Goal: Task Accomplishment & Management: Complete application form

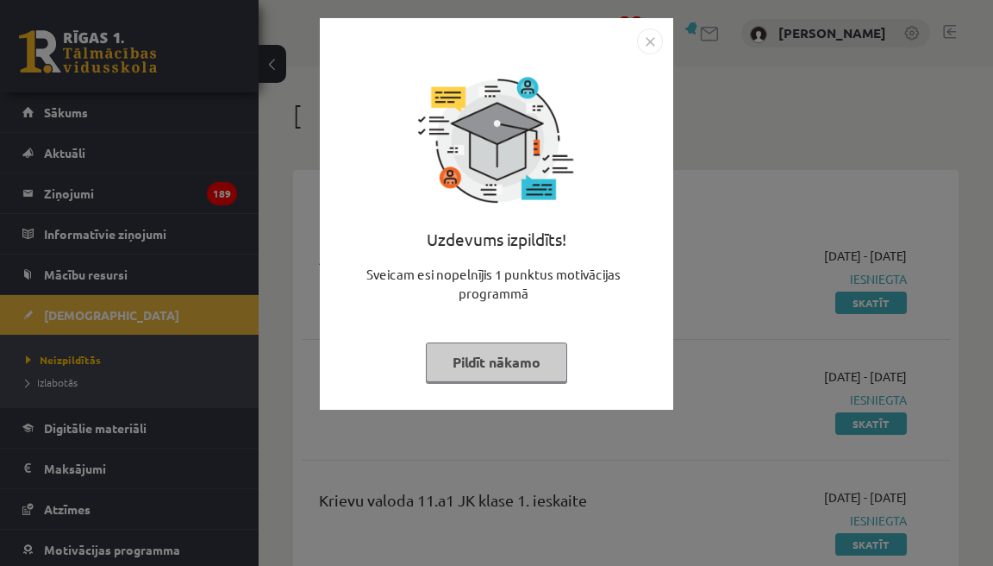
click at [550, 369] on button "Pildīt nākamo" at bounding box center [496, 362] width 141 height 40
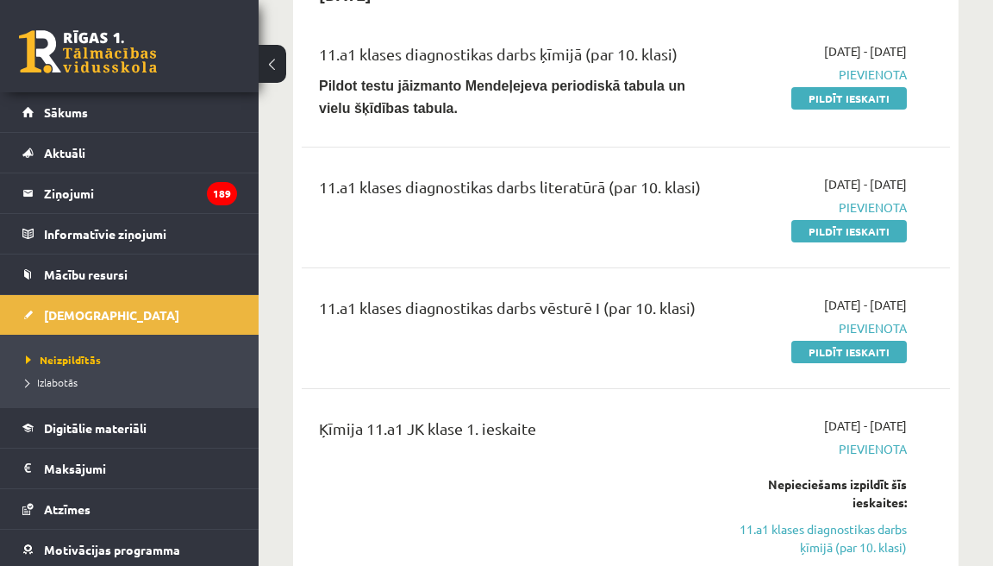
scroll to position [671, 0]
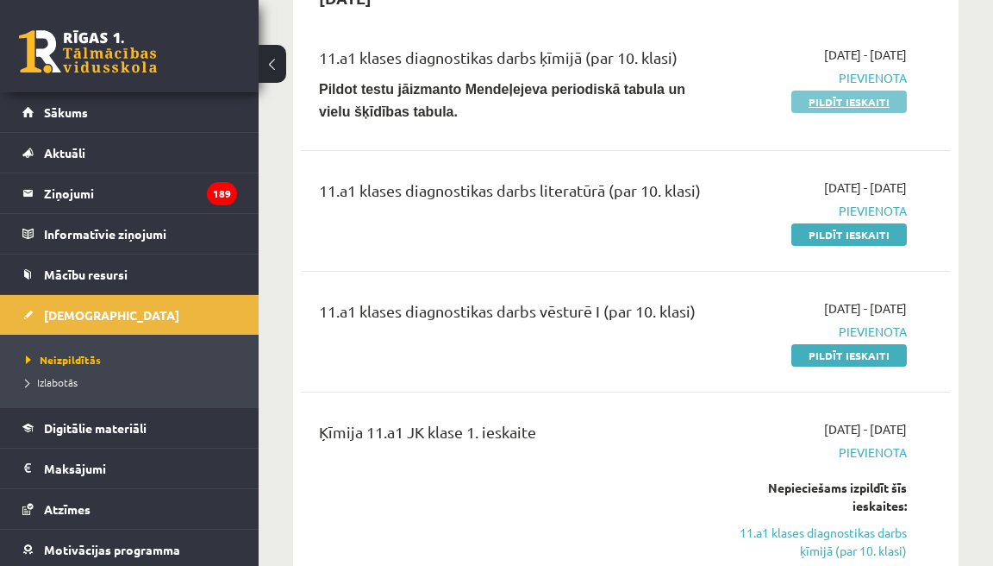
click at [809, 106] on link "Pildīt ieskaiti" at bounding box center [850, 102] width 116 height 22
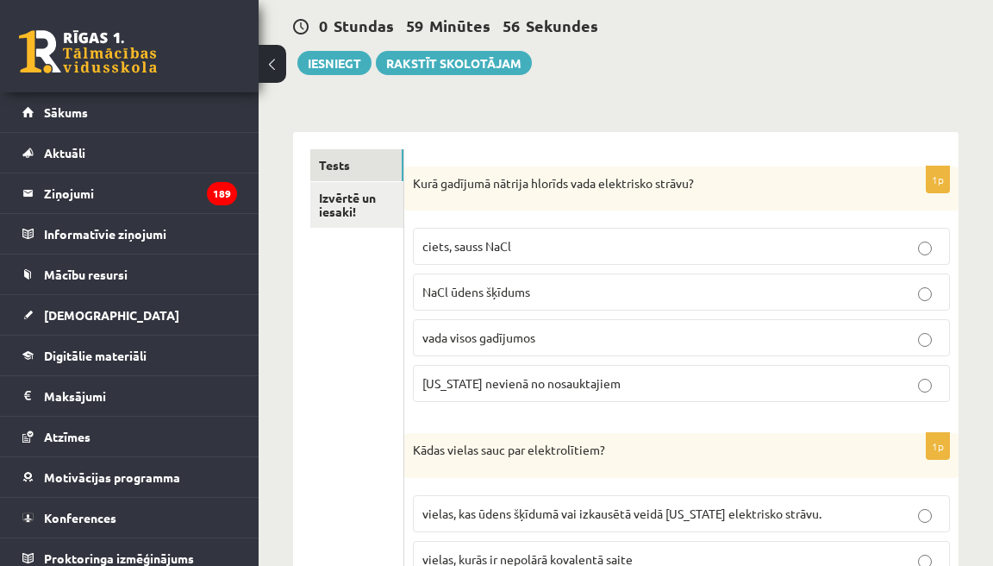
scroll to position [184, 0]
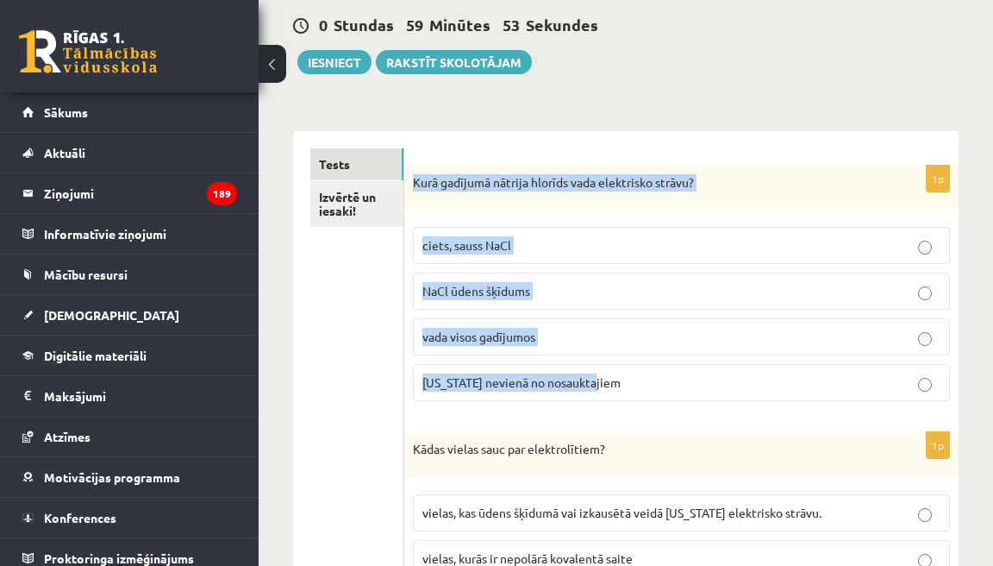
drag, startPoint x: 417, startPoint y: 182, endPoint x: 614, endPoint y: 397, distance: 291.1
click at [614, 394] on div "1p Kurā gadījumā nātrija hlorīds vada elektrisko strāvu? ciets, sauss NaCl NaCl…" at bounding box center [681, 291] width 554 height 250
copy div "Kurā gadījumā nātrija hlorīds vada elektrisko strāvu? ciets, sauss NaCl NaCl ūd…"
click at [524, 294] on span "NaCl ūdens šķīdums" at bounding box center [477, 291] width 108 height 16
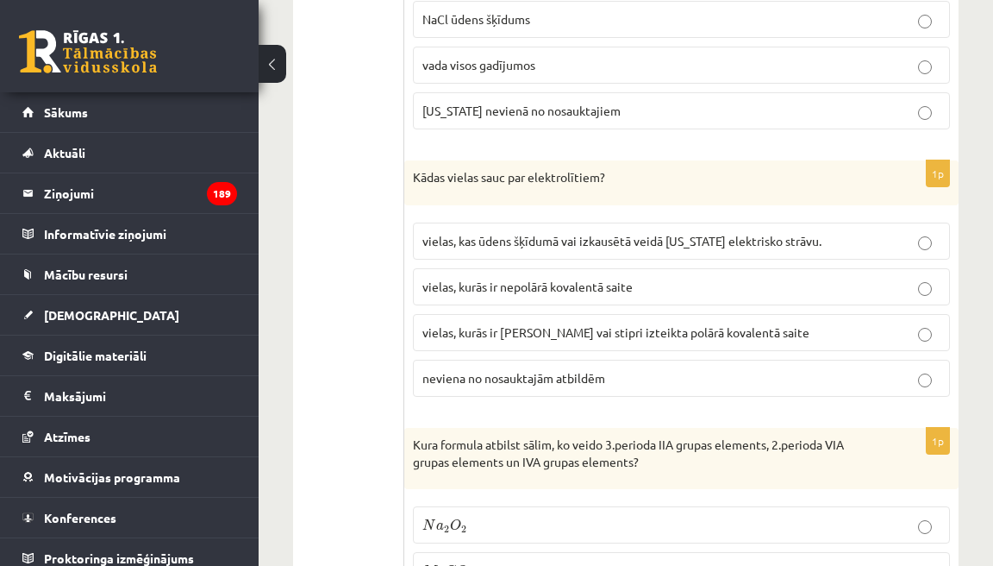
scroll to position [461, 0]
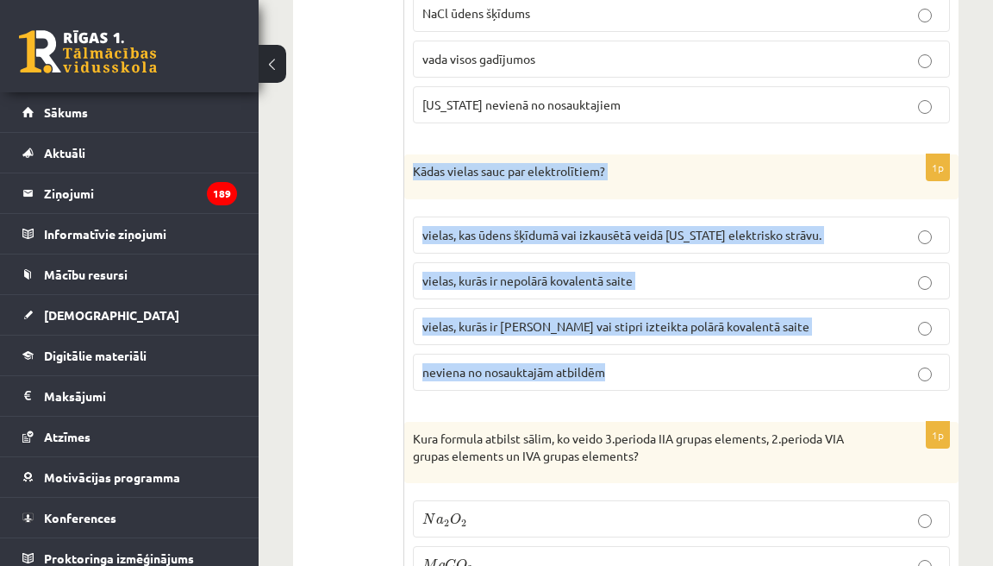
drag, startPoint x: 417, startPoint y: 173, endPoint x: 619, endPoint y: 393, distance: 299.0
click at [619, 388] on div "1p Kādas vielas sauc par elektrolītiem? vielas, kas ūdens šķīdumā vai izkausētā…" at bounding box center [681, 279] width 554 height 250
copy div "Kādas vielas sauc par elektrolītiem? vielas, kas ūdens šķīdumā vai izkausētā ve…"
click at [581, 329] on span "vielas, kurās ir jonu saite vai stipri izteikta polārā kovalentā saite" at bounding box center [616, 326] width 387 height 16
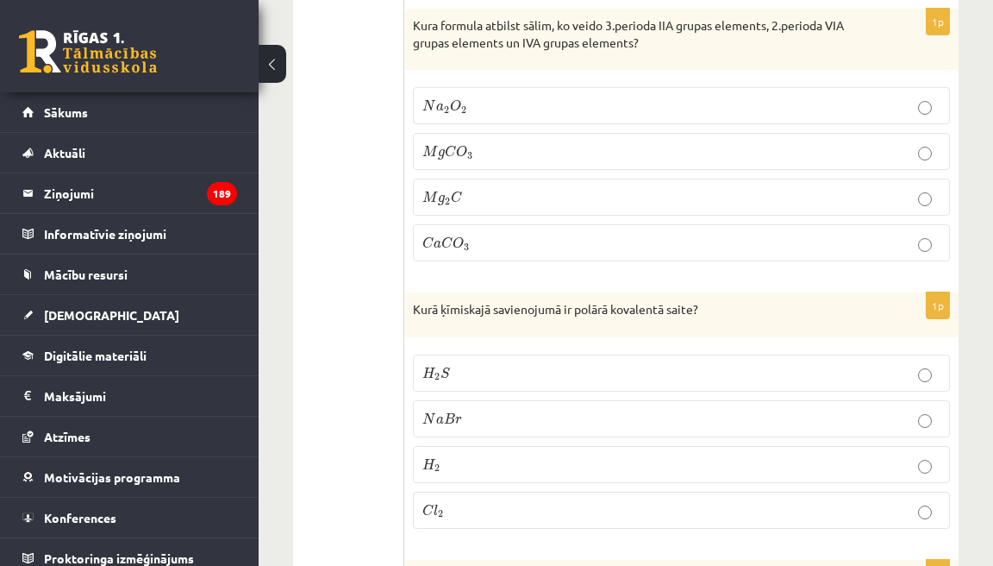
scroll to position [874, 0]
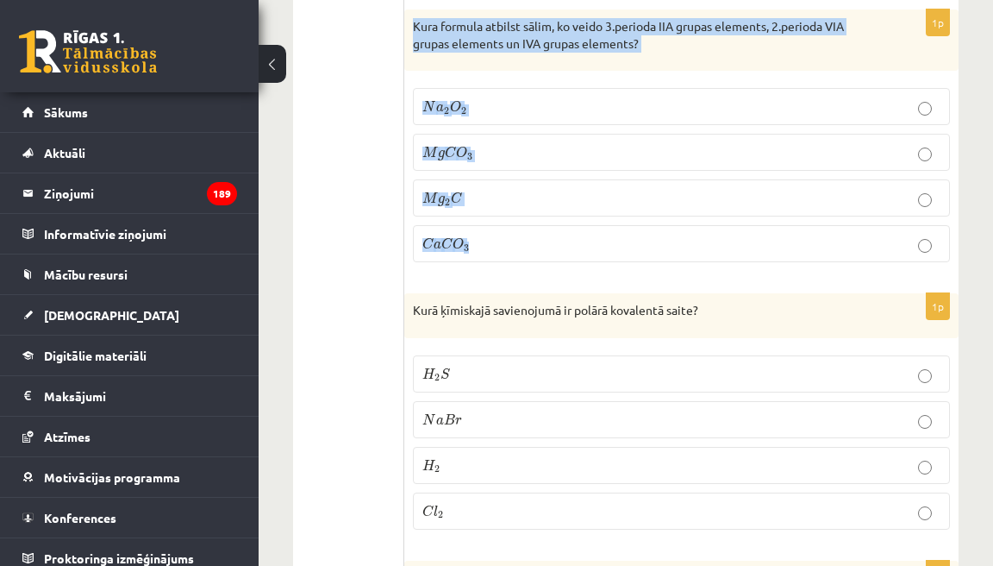
drag, startPoint x: 417, startPoint y: 24, endPoint x: 498, endPoint y: 249, distance: 239.5
click at [499, 255] on div "1p Kura formula atbilst sālim, ko veido 3.perioda IIA grupas elements, 2.period…" at bounding box center [681, 142] width 554 height 266
copy div "Kura formula atbilst sālim, ko veido 3.perioda IIA grupas elements, 2.perioda V…"
click at [525, 156] on p "M g C O 3 M g C O 3" at bounding box center [682, 152] width 518 height 18
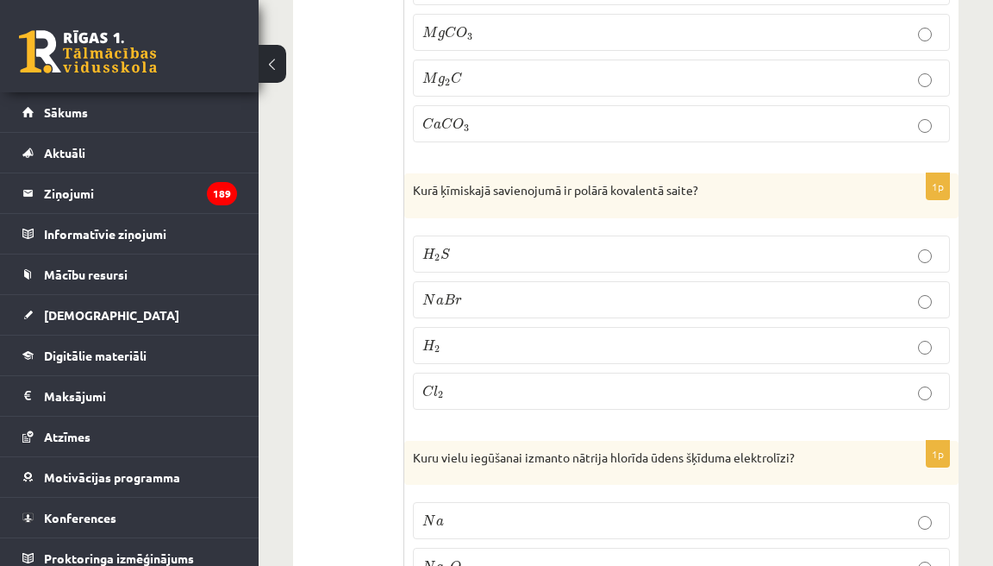
scroll to position [1000, 0]
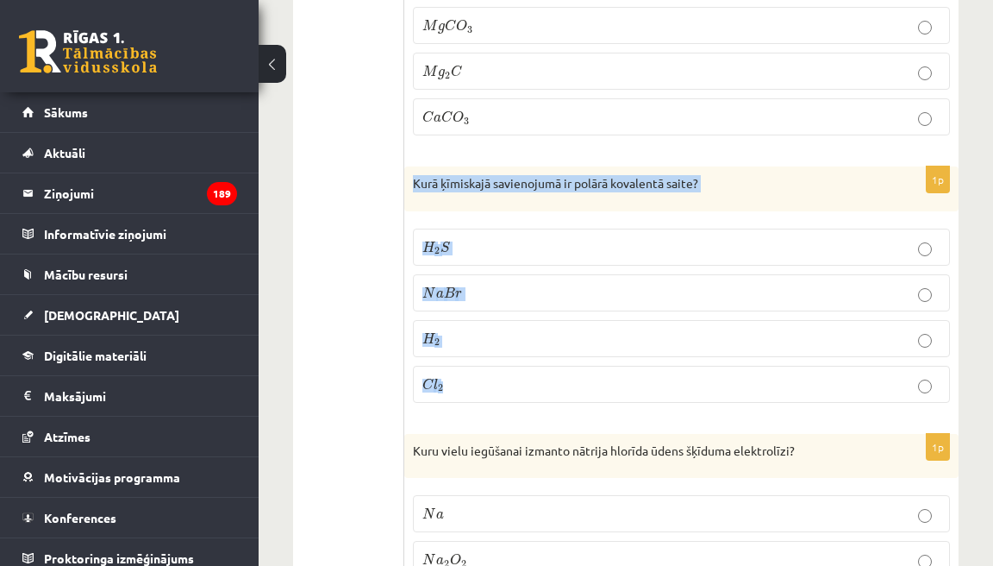
drag, startPoint x: 417, startPoint y: 185, endPoint x: 510, endPoint y: 403, distance: 236.4
click at [510, 403] on div "1p Kurā ķīmiskajā savienojumā ir polārā kovalentā saite? H 2 S H 2 S N a B r N …" at bounding box center [681, 291] width 554 height 250
copy div "Kurā ķīmiskajā savienojumā ir polārā kovalentā saite? H 2 S H 2 S N a B r N a B…"
click at [502, 258] on label "H 2 S H 2 S" at bounding box center [681, 247] width 537 height 37
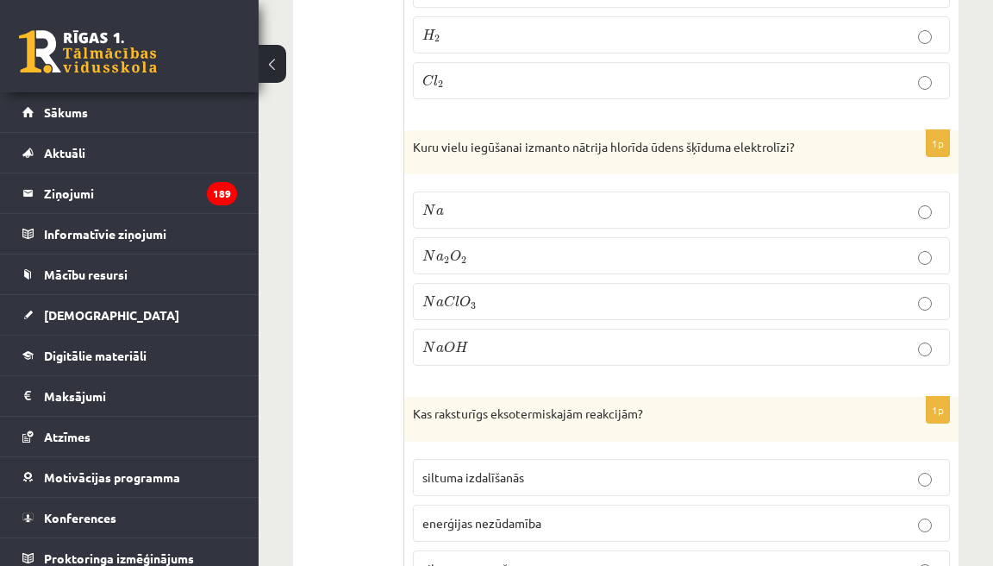
scroll to position [1311, 0]
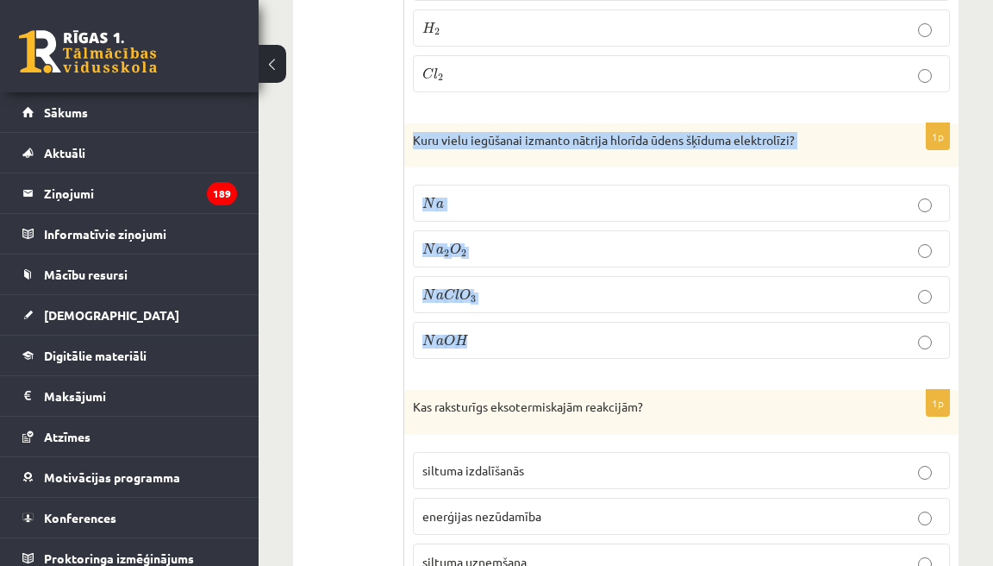
drag, startPoint x: 420, startPoint y: 141, endPoint x: 479, endPoint y: 371, distance: 237.8
click at [479, 372] on div "1p Kuru vielu iegūšanai izmanto nātrija hlorīda ūdens šķīduma elektrolīzi? N a …" at bounding box center [681, 248] width 554 height 250
copy div "Kuru vielu iegūšanai izmanto nātrija hlorīda ūdens šķīduma elektrolīzi? N a N a…"
click at [491, 338] on p "N a O H N a O H" at bounding box center [682, 340] width 518 height 18
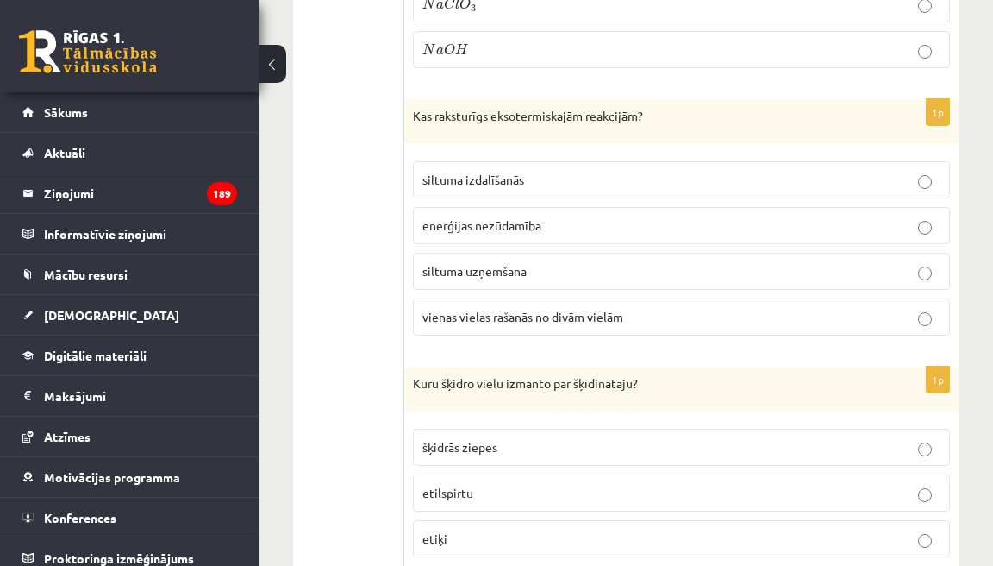
scroll to position [1606, 0]
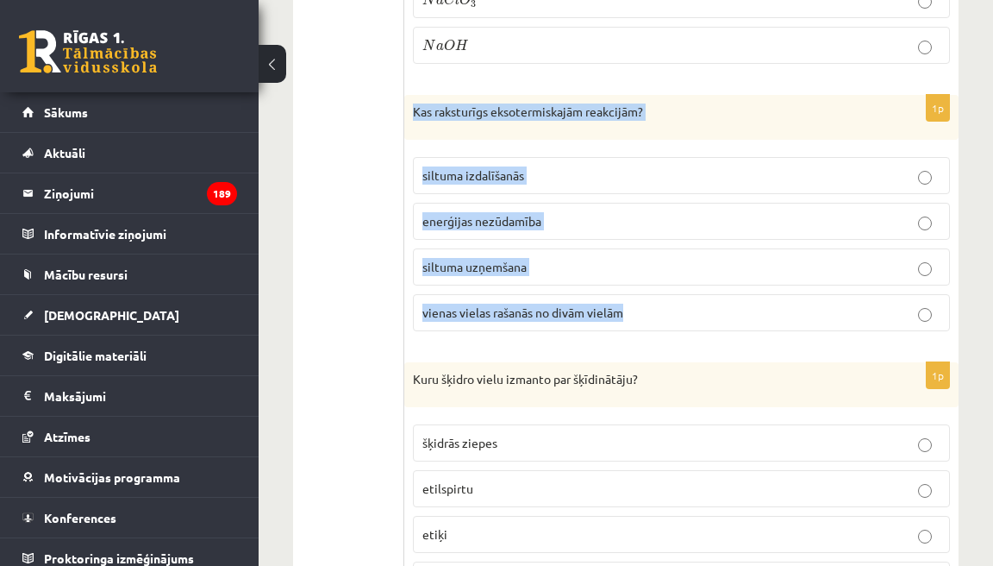
drag, startPoint x: 417, startPoint y: 113, endPoint x: 646, endPoint y: 334, distance: 317.7
click at [646, 329] on div "1p Kas raksturīgs eksotermiskajām reakcijām? siltuma izdalīšanās enerģijas nezū…" at bounding box center [681, 220] width 554 height 250
copy div "Kas raksturīgs eksotermiskajām reakcijām? siltuma izdalīšanās enerģijas nezūdam…"
click at [559, 179] on p "siltuma izdalīšanās" at bounding box center [682, 175] width 518 height 18
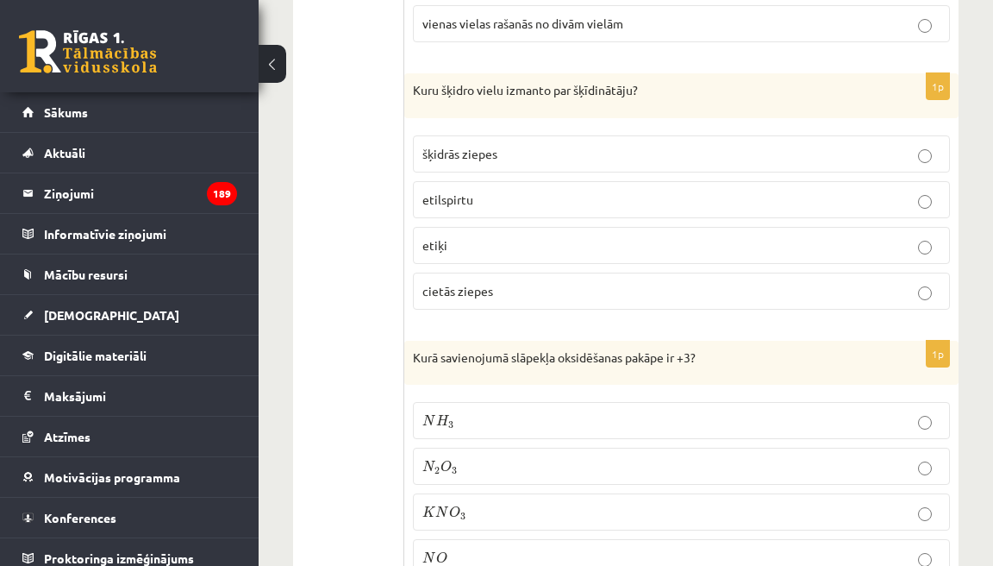
scroll to position [1911, 0]
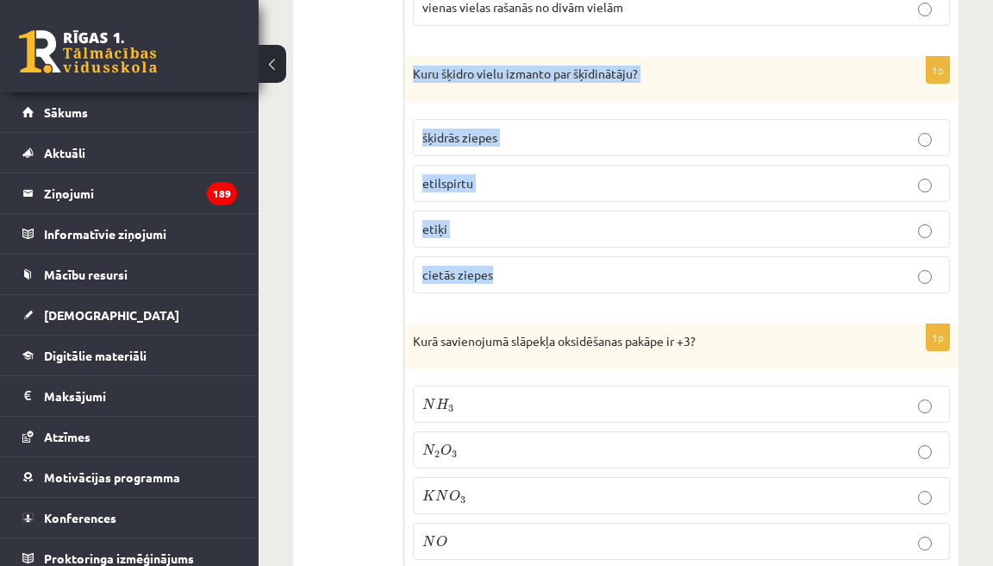
drag, startPoint x: 416, startPoint y: 78, endPoint x: 516, endPoint y: 286, distance: 230.6
click at [516, 286] on div "1p Kuru šķidro vielu izmanto par šķīdinātāju? šķidrās ziepes etilspirtu etiķi c…" at bounding box center [681, 182] width 554 height 250
copy div "Kuru šķidro vielu izmanto par šķīdinātāju? šķidrās ziepes etilspirtu etiķi ciet…"
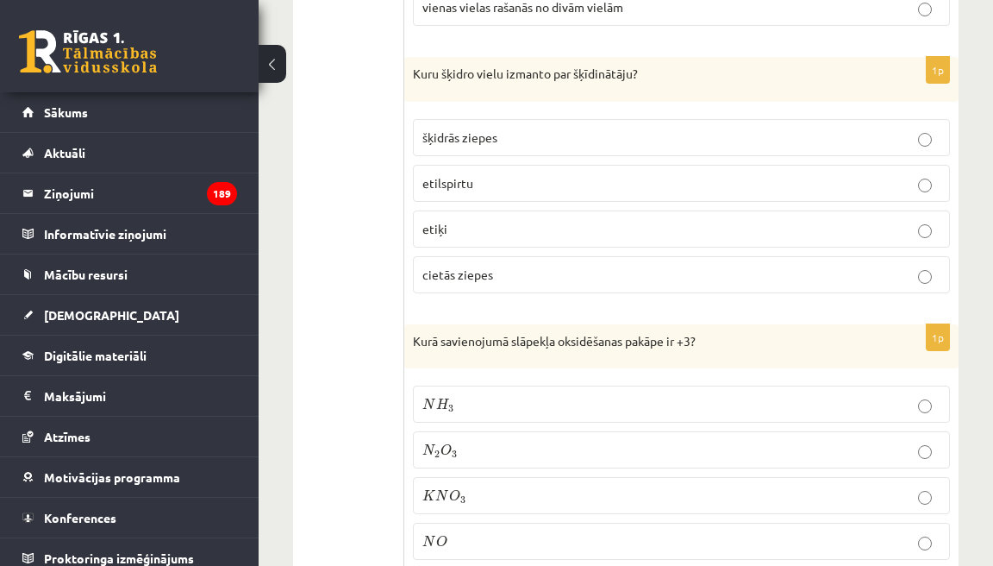
click at [503, 191] on p "etilspirtu" at bounding box center [682, 183] width 518 height 18
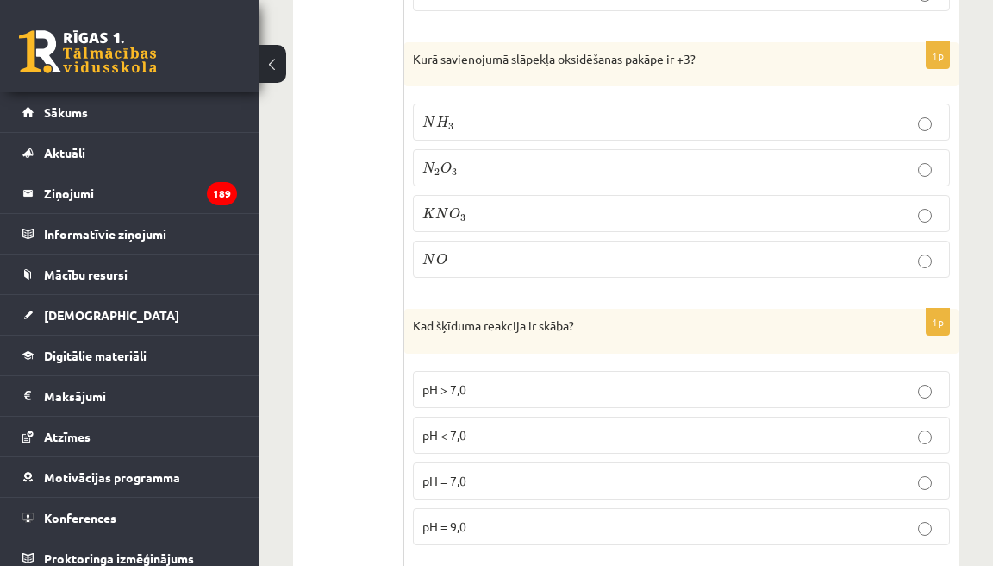
scroll to position [2195, 0]
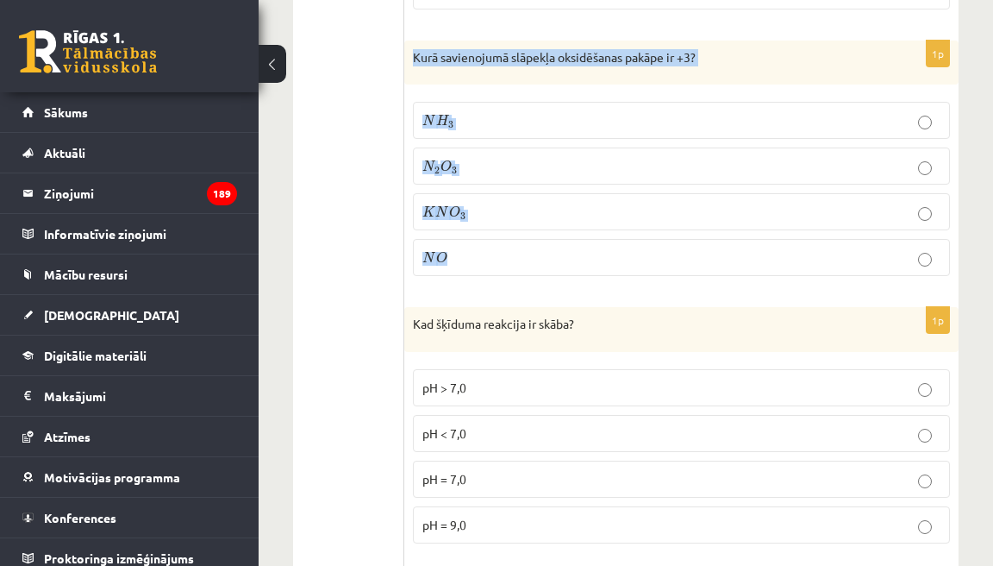
drag, startPoint x: 417, startPoint y: 61, endPoint x: 461, endPoint y: 275, distance: 218.3
click at [461, 275] on div "1p Kurā savienojumā slāpekļa oksidēšanas pakāpe ir +3? N H 3 N H 3 N 2 O 3 N 2 …" at bounding box center [681, 166] width 554 height 250
copy div "Kurā savienojumā slāpekļa oksidēšanas pakāpe ir +3? N H 3 N H 3 N 2 O 3 N 2 O 3…"
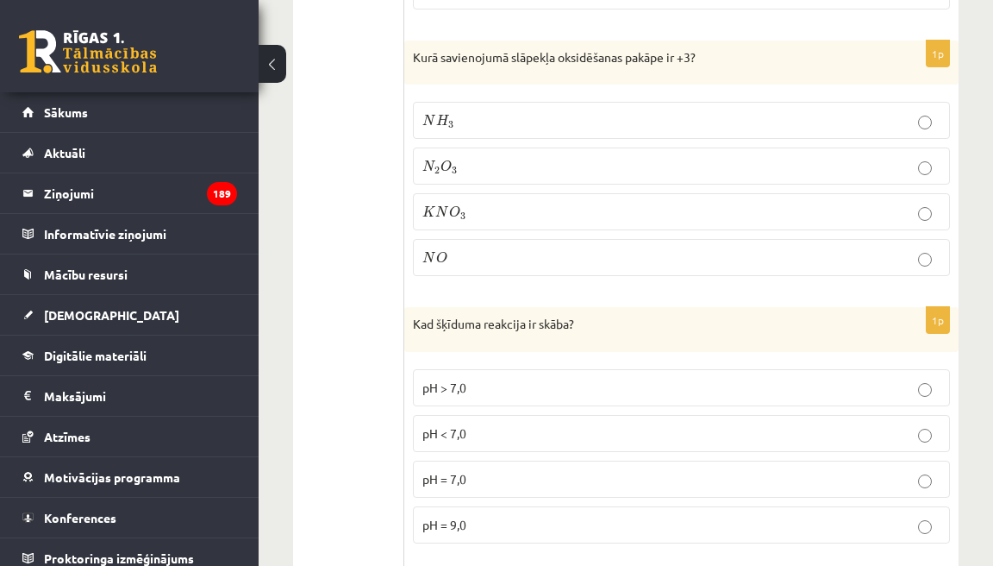
click at [479, 166] on p "N 2 O 3 N 2 O 3" at bounding box center [682, 166] width 518 height 18
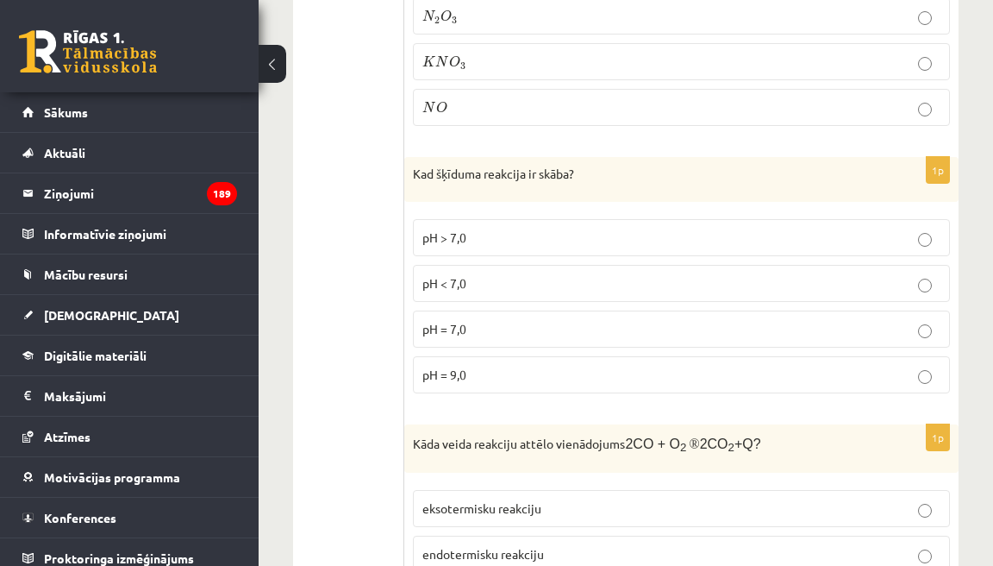
scroll to position [2348, 0]
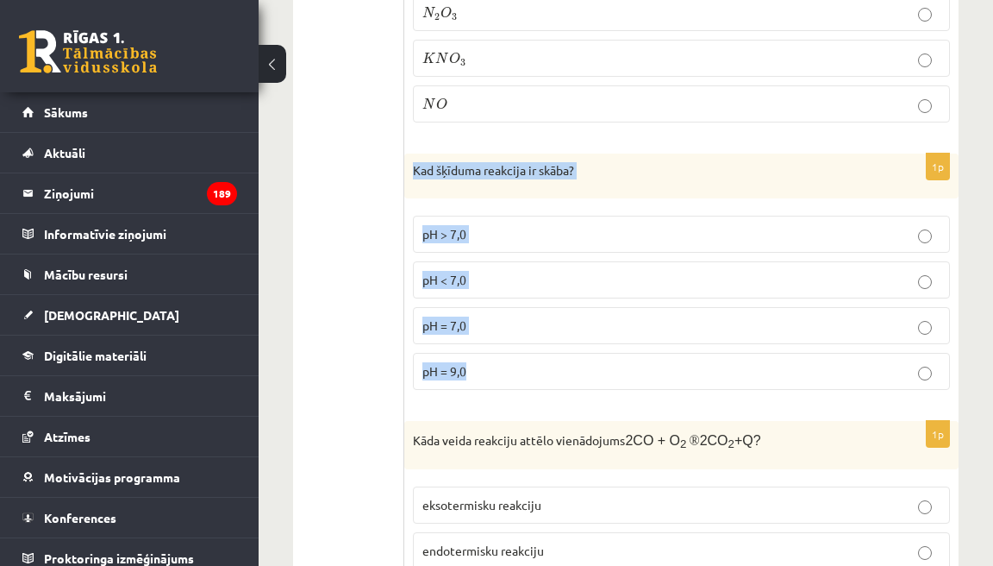
drag, startPoint x: 415, startPoint y: 173, endPoint x: 488, endPoint y: 379, distance: 217.9
click at [489, 377] on div "1p Kad šķīduma reakcija ir skāba? pH > 7,0 pH < 7,0 pH = 7,0 pH = 9,0" at bounding box center [681, 278] width 554 height 250
copy div "Kad šķīduma reakcija ir skāba? pH > 7,0 pH < 7,0 pH = 7,0 pH = 9,0"
click at [481, 279] on p "pH < 7,0" at bounding box center [682, 280] width 518 height 18
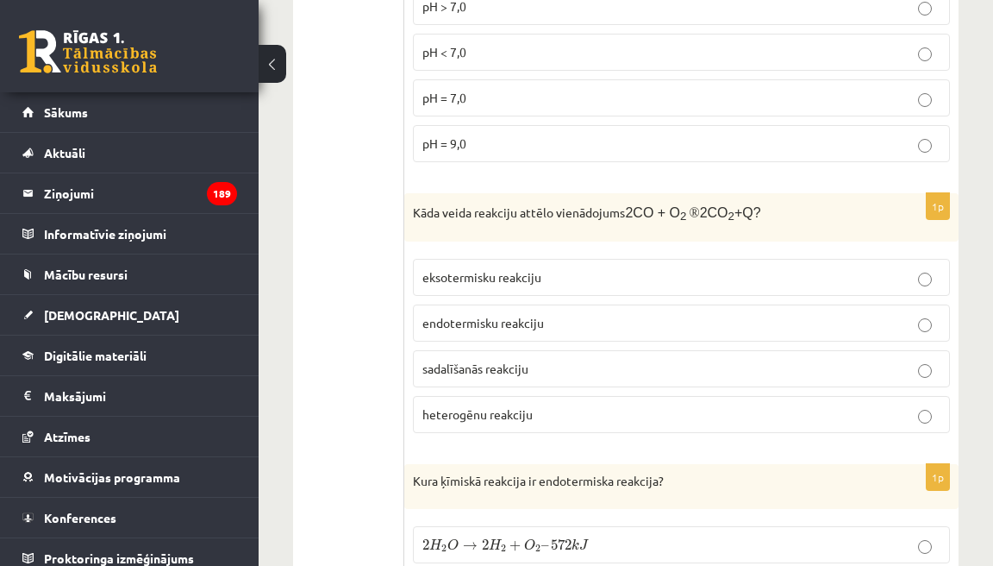
scroll to position [2584, 0]
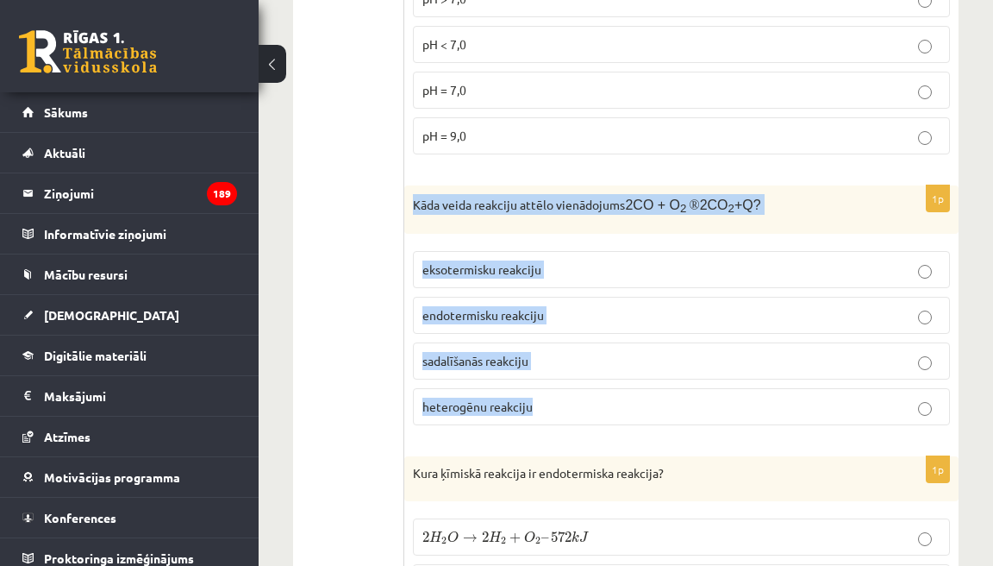
drag, startPoint x: 417, startPoint y: 207, endPoint x: 546, endPoint y: 432, distance: 259.2
click at [547, 430] on div "1p Kāda veida reakciju attēlo vienādojums 2CO + O 2 ® 2CO 2 +Q? eksotermisku re…" at bounding box center [681, 312] width 554 height 254
copy div "Kāda veida reakciju attēlo vienādojums 2CO + O 2 ® 2CO 2 +Q? eksotermisku reakc…"
click at [557, 278] on p "eksotermisku reakciju" at bounding box center [682, 269] width 518 height 18
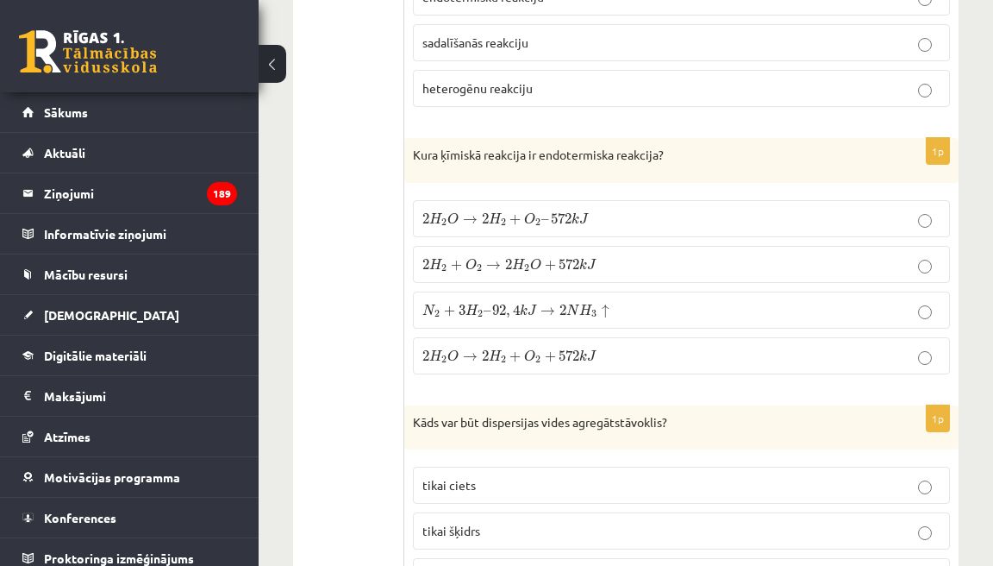
scroll to position [2906, 0]
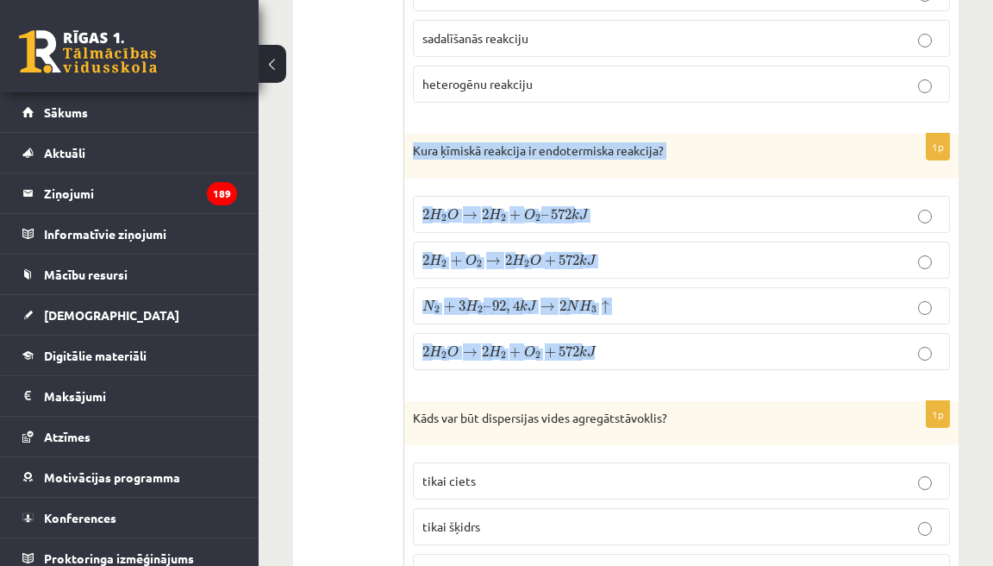
drag, startPoint x: 418, startPoint y: 156, endPoint x: 616, endPoint y: 380, distance: 298.8
click at [617, 379] on div "1p Kura ķīmiskā reakcija ir endotermiska reakcija? 2 H 2 O → 2 H 2 + O 2 – 572 …" at bounding box center [681, 259] width 554 height 250
click at [588, 220] on span "J" at bounding box center [583, 214] width 9 height 11
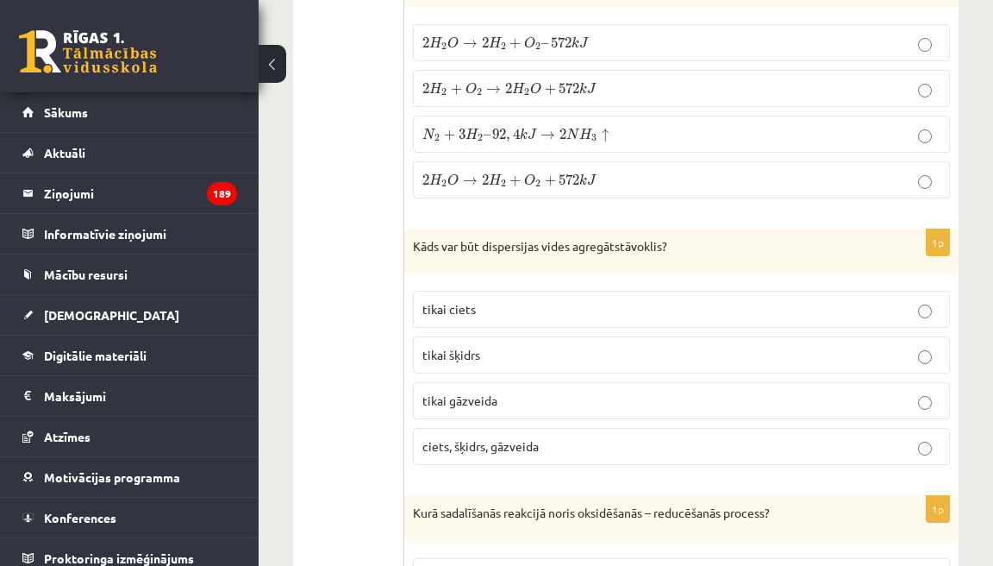
scroll to position [3091, 0]
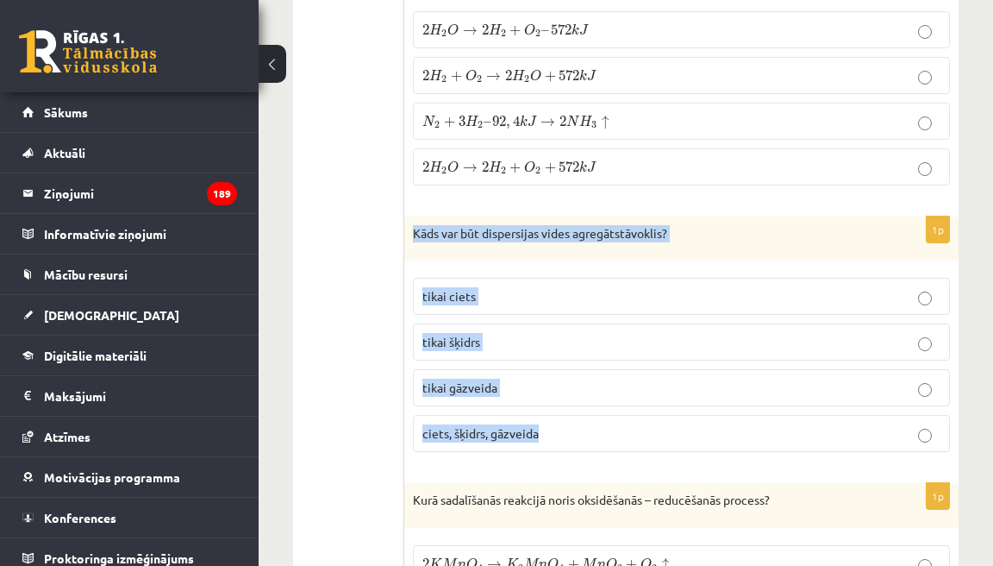
drag, startPoint x: 418, startPoint y: 241, endPoint x: 536, endPoint y: 456, distance: 245.1
click at [536, 456] on div "1p Kāds var būt dispersijas vides agregātstāvoklis? tikai ciets tikai šķidrs ti…" at bounding box center [681, 341] width 554 height 250
click at [488, 441] on span "ciets, šķidrs, gāzveida" at bounding box center [481, 433] width 116 height 16
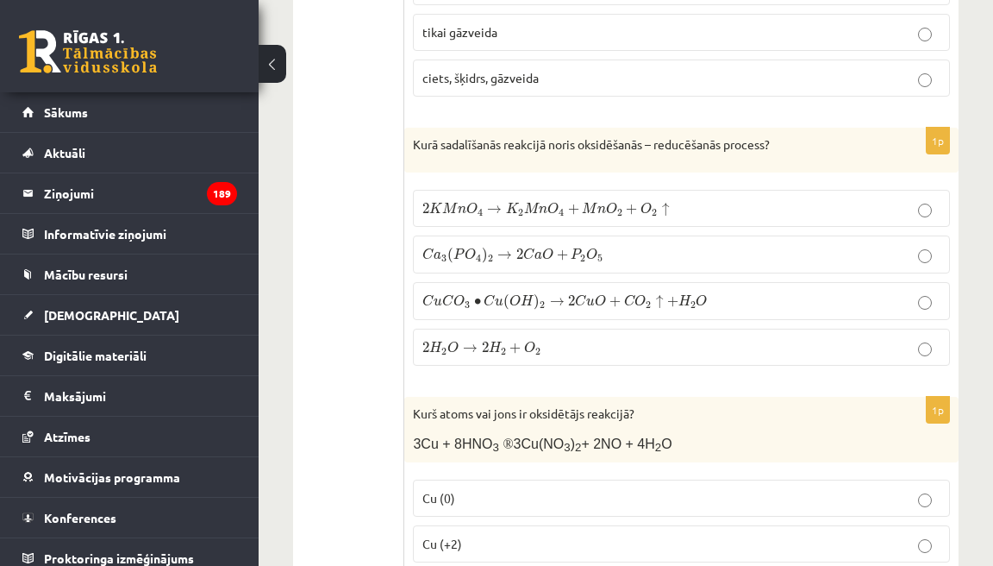
scroll to position [3447, 0]
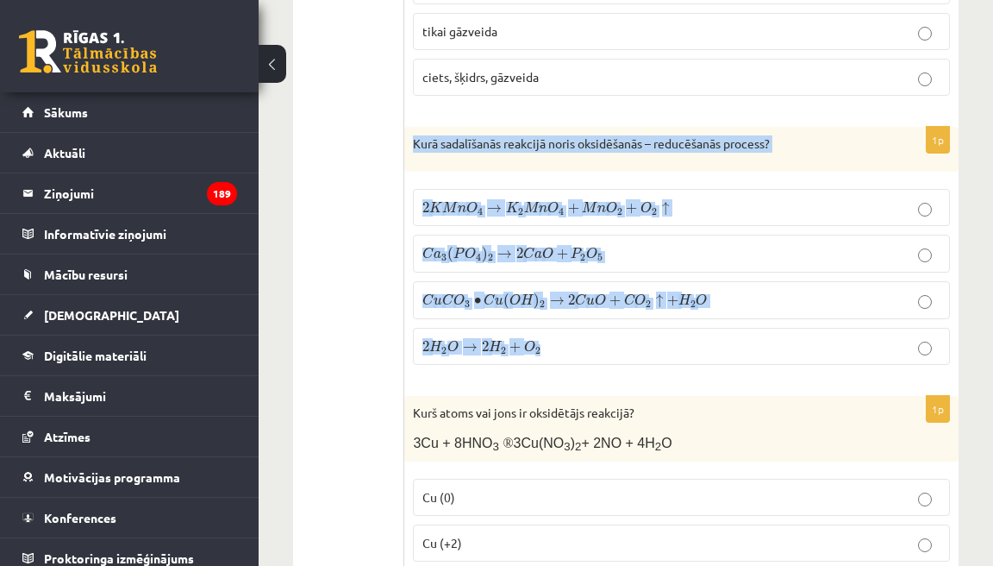
drag, startPoint x: 419, startPoint y: 153, endPoint x: 576, endPoint y: 375, distance: 272.3
click at [576, 374] on div "1p Kurā sadalīšanās reakcijā noris oksidēšanās – reducēšanās process? 2 K M n O…" at bounding box center [681, 253] width 554 height 252
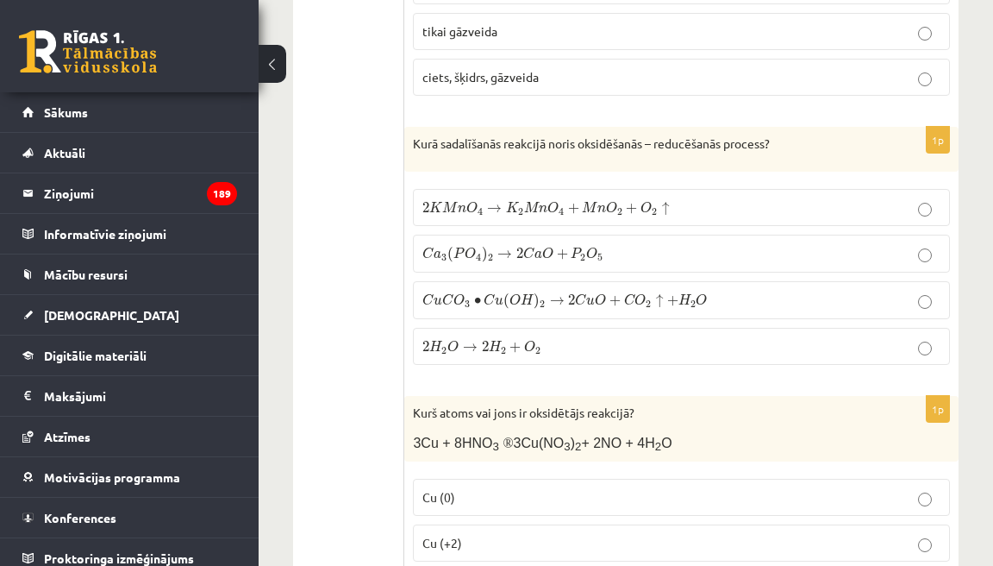
click at [633, 214] on span "+" at bounding box center [631, 209] width 11 height 10
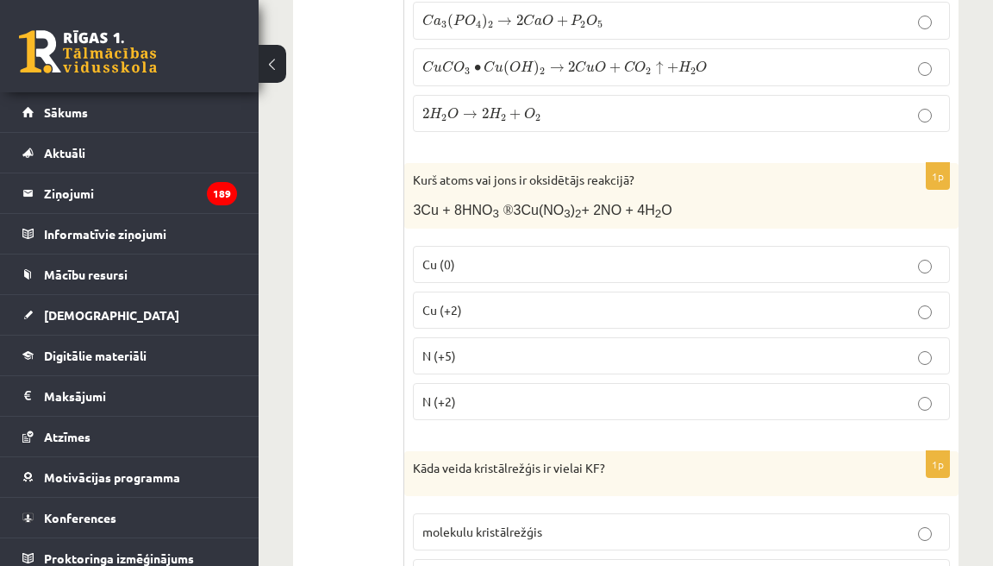
scroll to position [3685, 0]
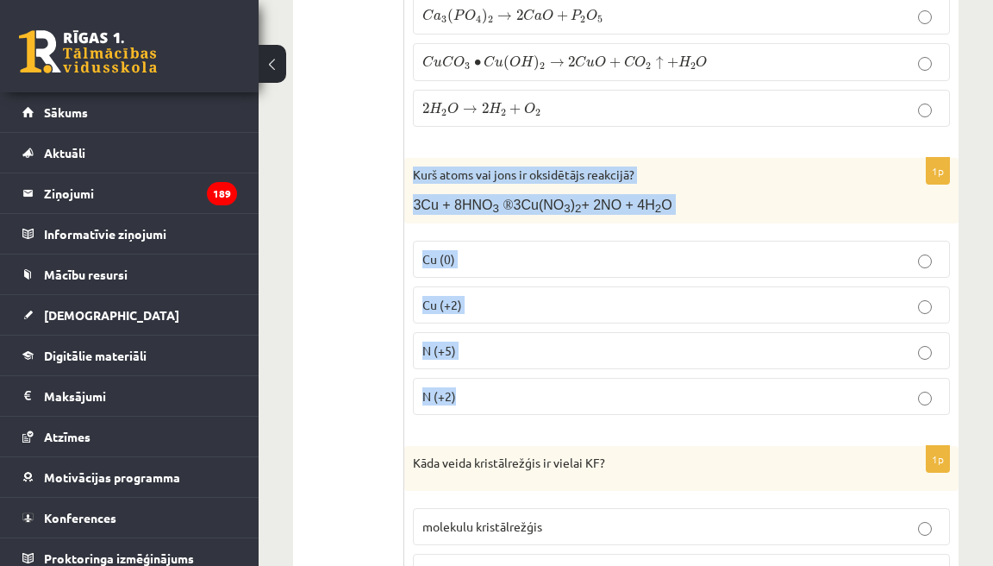
drag, startPoint x: 417, startPoint y: 187, endPoint x: 529, endPoint y: 423, distance: 261.1
click at [529, 423] on div "1p Kurš atoms vai jons ir oksidētājs reakcijā? 3Cu + 8HNO 3 ® 3Cu(NO 3 ) 2 + 2N…" at bounding box center [681, 293] width 554 height 271
click at [486, 360] on p "N (+5)" at bounding box center [682, 350] width 518 height 18
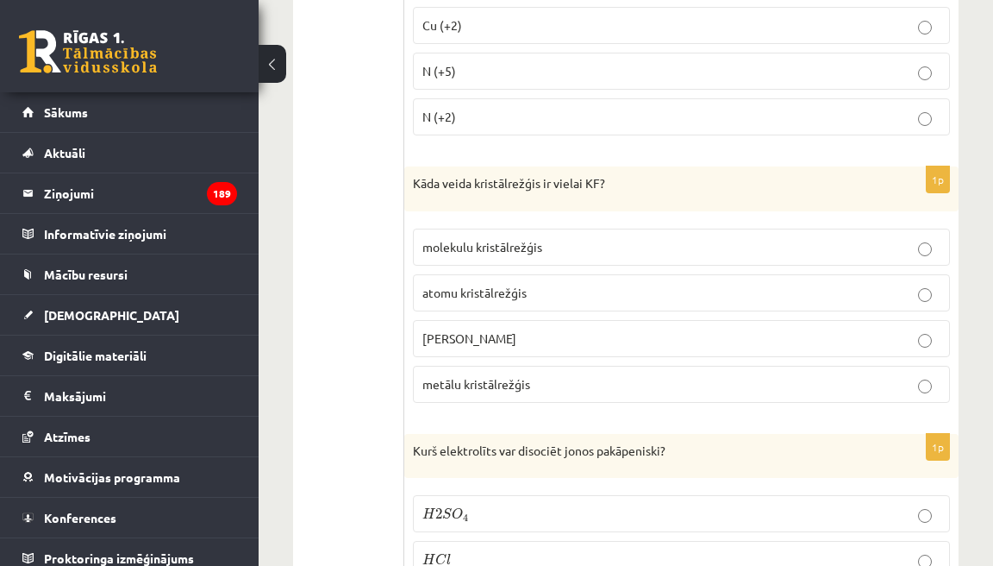
scroll to position [3971, 0]
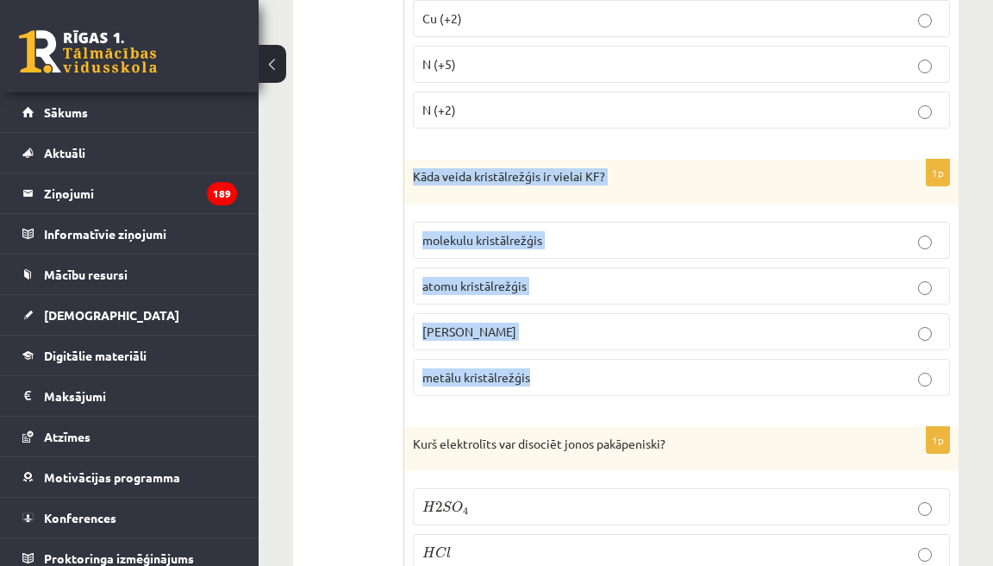
drag, startPoint x: 417, startPoint y: 189, endPoint x: 540, endPoint y: 394, distance: 239.0
click at [540, 394] on div "1p Kāda veida kristālrežģis ir vielai KF? molekulu kristālrežģis atomu kristālr…" at bounding box center [681, 285] width 554 height 250
click at [502, 350] on label "jonu kristālrežģis" at bounding box center [681, 331] width 537 height 37
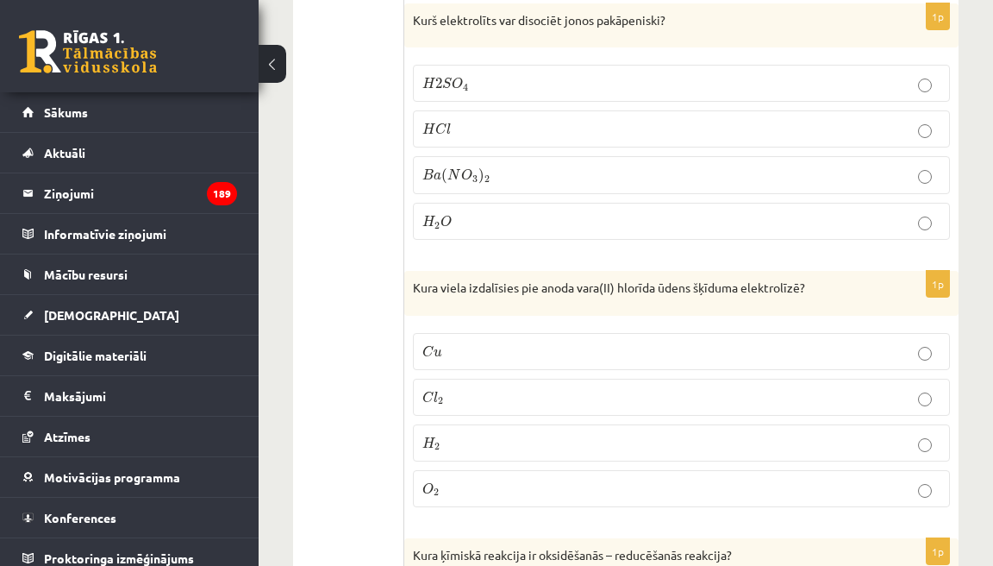
scroll to position [4388, 0]
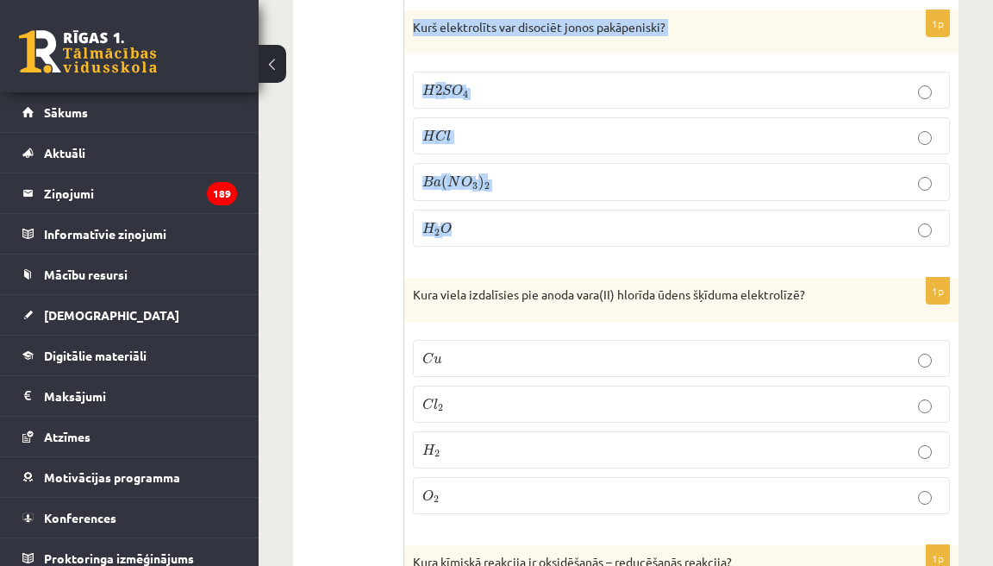
drag, startPoint x: 418, startPoint y: 44, endPoint x: 483, endPoint y: 263, distance: 228.4
click at [483, 261] on div "1p Kurš elektrolīts var disociēt jonos pakāpeniski? H 2 S O 4 H 2 S O 4 H C l H…" at bounding box center [681, 135] width 554 height 251
click at [482, 99] on p "H 2 S O 4 H 2 S O 4" at bounding box center [682, 90] width 518 height 18
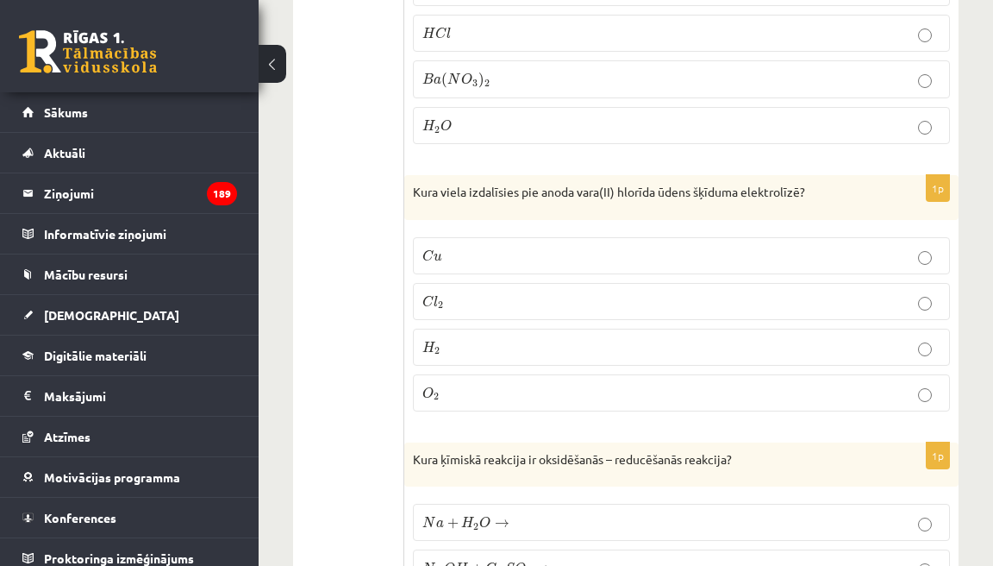
scroll to position [4516, 0]
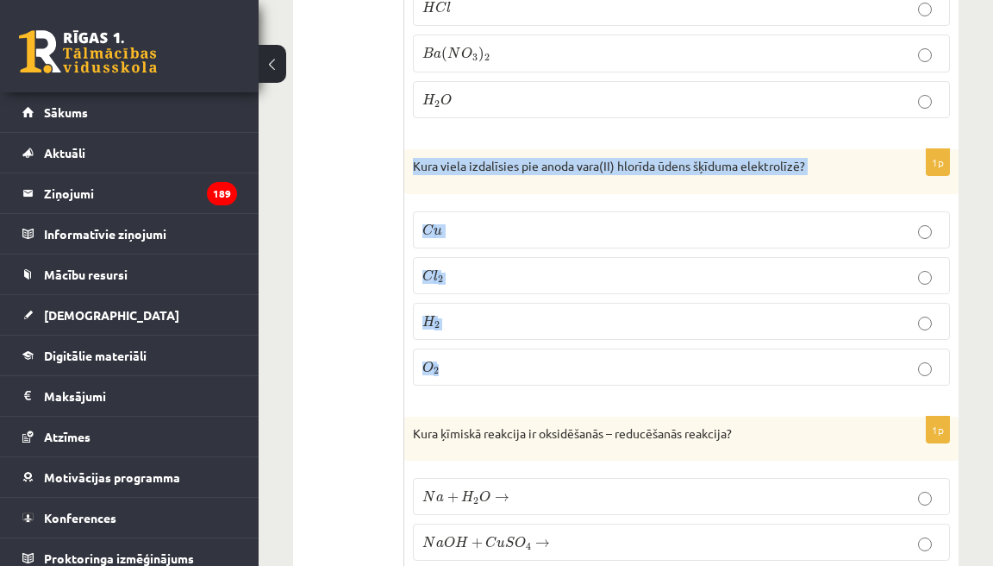
drag, startPoint x: 419, startPoint y: 182, endPoint x: 465, endPoint y: 398, distance: 221.2
click at [465, 398] on div "1p Kura viela izdalīsies pie anoda vara(II) hlorīda ūdens šķīduma elektrolīzē? …" at bounding box center [681, 274] width 554 height 250
click at [479, 285] on p "C l 2 C l 2" at bounding box center [682, 275] width 518 height 18
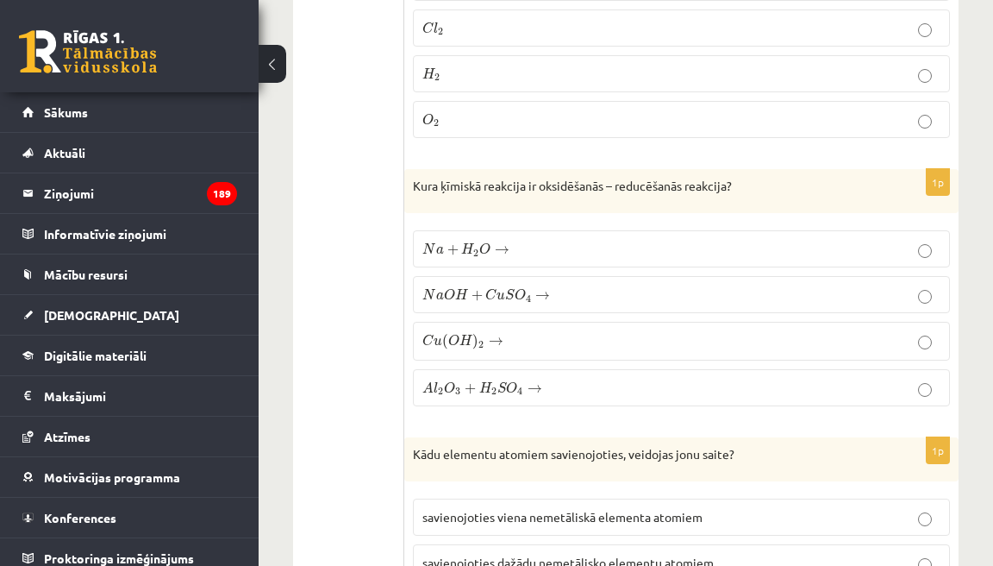
scroll to position [4770, 0]
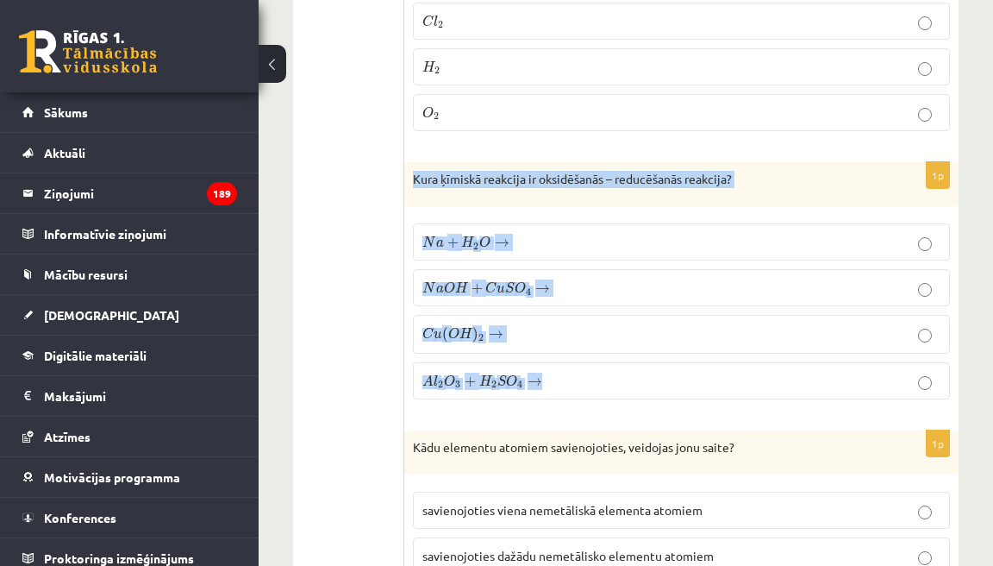
drag, startPoint x: 417, startPoint y: 199, endPoint x: 552, endPoint y: 414, distance: 253.4
click at [552, 413] on div "1p Kura ķīmiskā reakcija ir oksidēšanās – reducēšanās reakcija? N a + H 2 O → N…" at bounding box center [681, 287] width 554 height 251
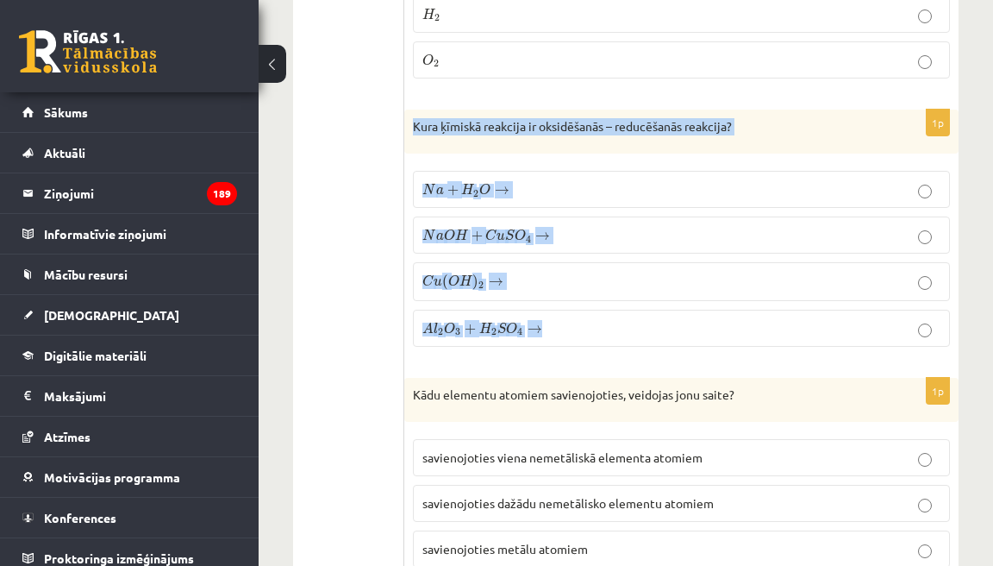
scroll to position [4829, 0]
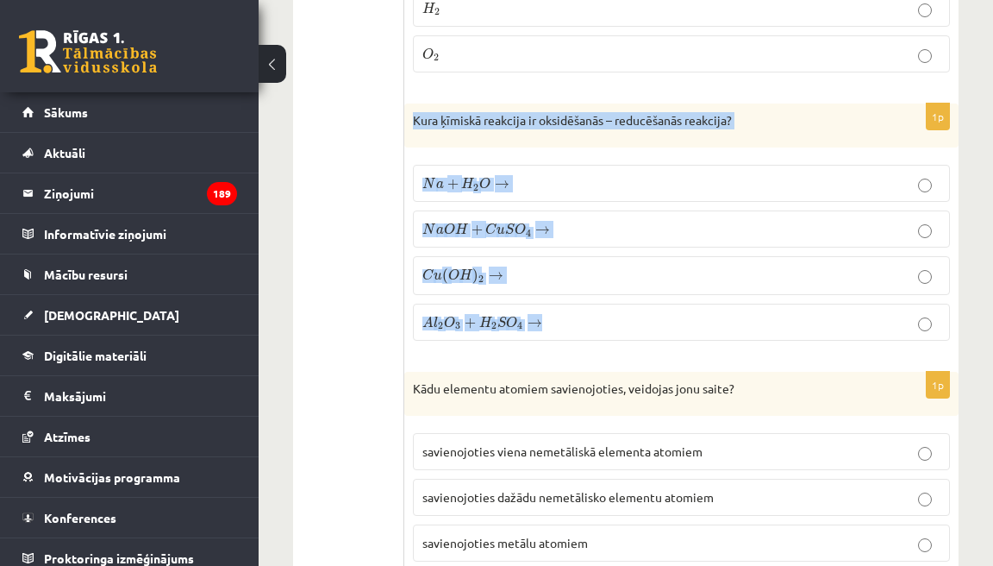
click at [572, 192] on p "N a + H 2 O → N a + H 2 O →" at bounding box center [682, 183] width 518 height 18
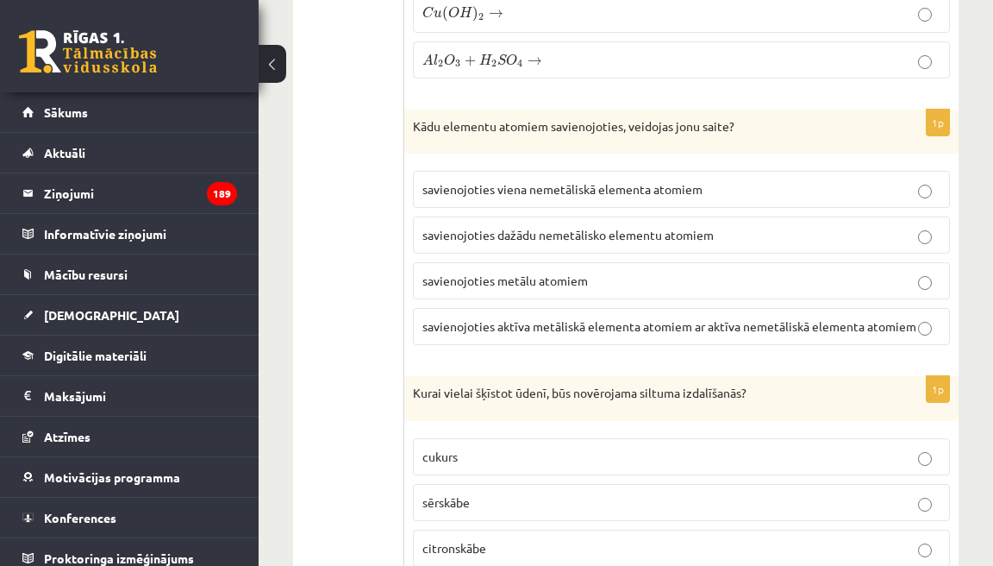
scroll to position [5120, 0]
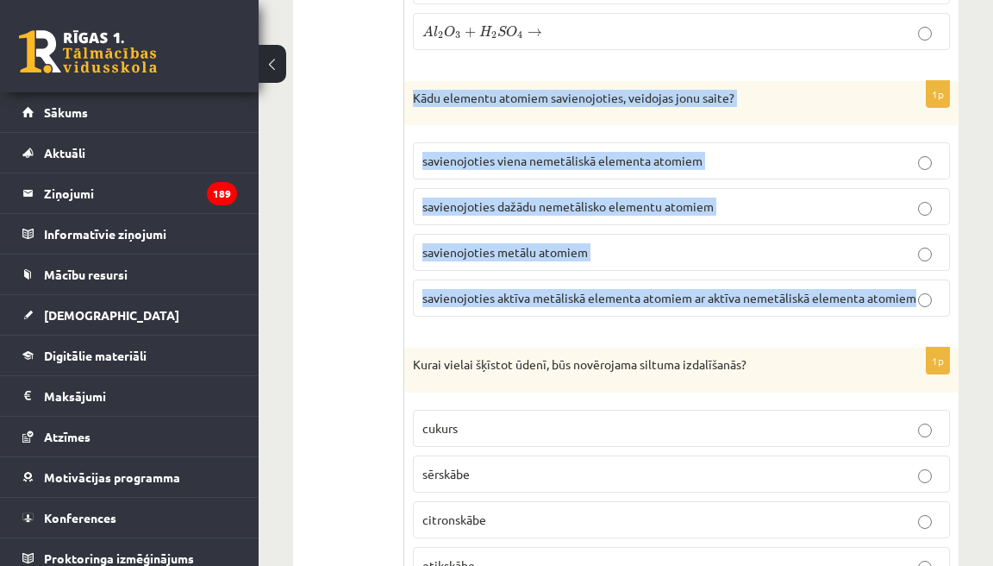
drag, startPoint x: 417, startPoint y: 119, endPoint x: 647, endPoint y: 337, distance: 316.6
click at [647, 331] on div "1p Kādu elementu atomiem savienojoties, veidojas jonu saite? savienojoties vien…" at bounding box center [681, 206] width 554 height 250
click at [519, 305] on span "savienojoties aktīva metāliskā elementa atomiem ar aktīva nemetāliskā elementa …" at bounding box center [670, 298] width 494 height 16
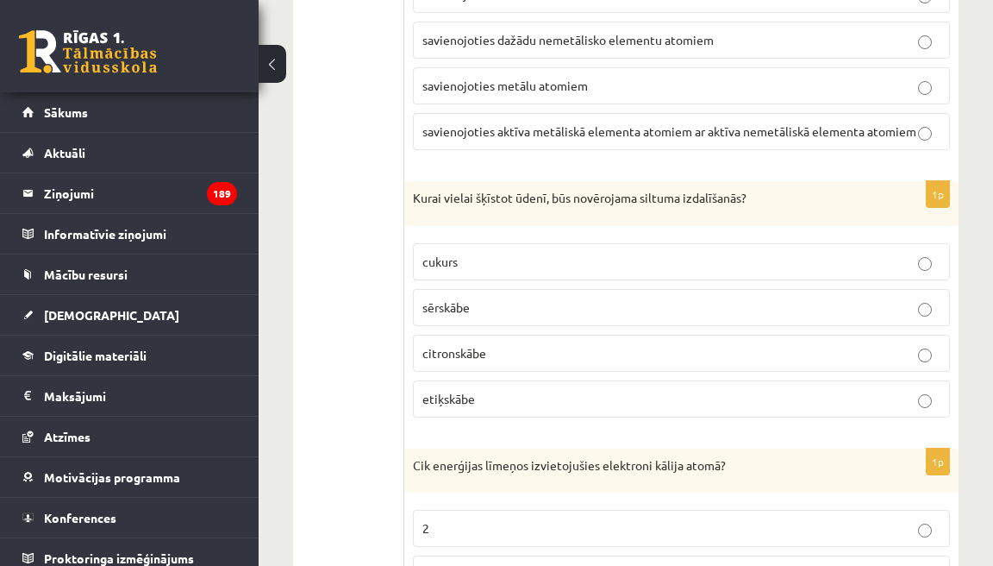
scroll to position [5288, 0]
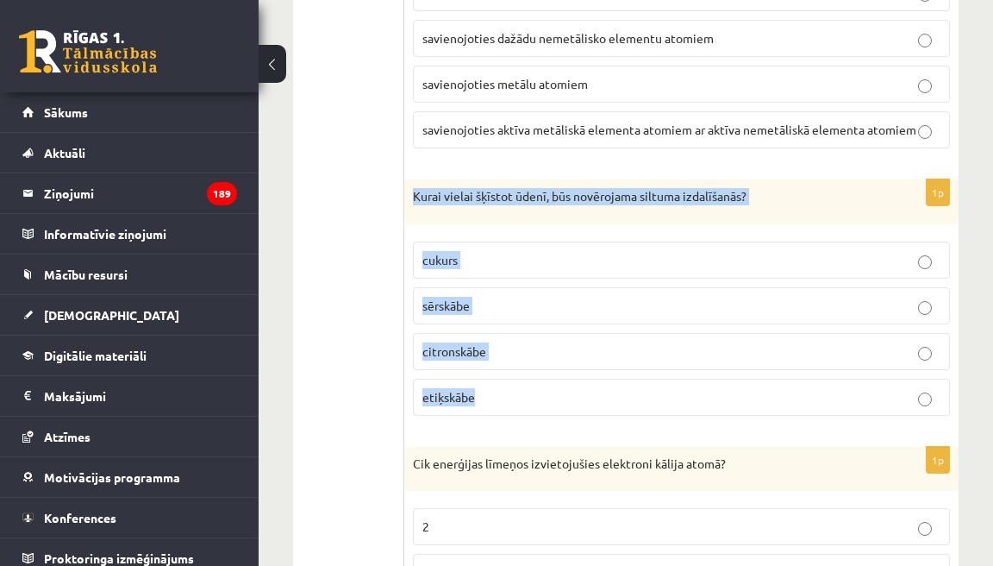
drag, startPoint x: 417, startPoint y: 238, endPoint x: 476, endPoint y: 464, distance: 233.6
click at [476, 429] on div "1p Kurai vielai šķīstot ūdenī, būs novērojama siltuma izdalīšanās? cukurs sērsk…" at bounding box center [681, 304] width 554 height 250
click at [490, 315] on p "sērskābe" at bounding box center [682, 306] width 518 height 18
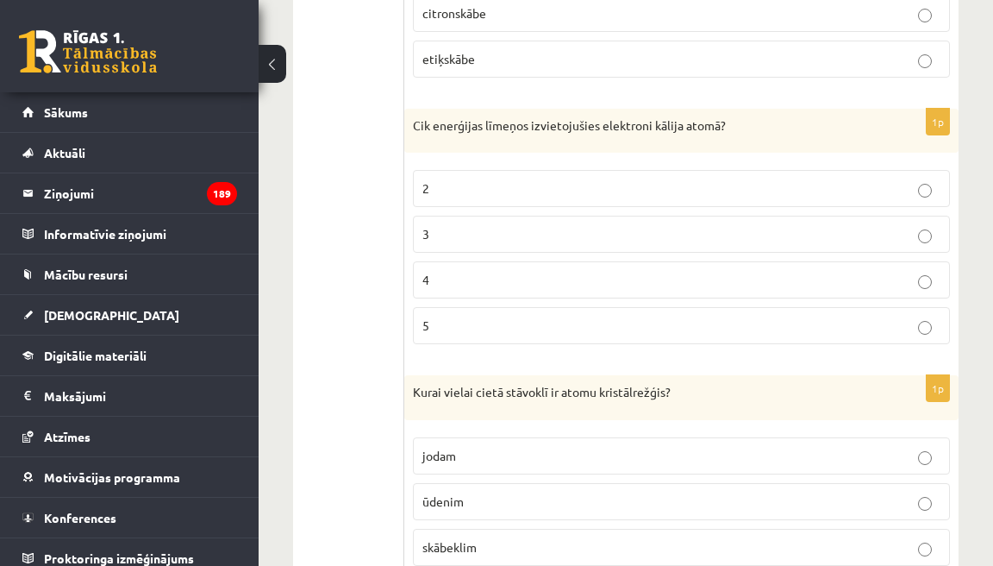
scroll to position [5627, 0]
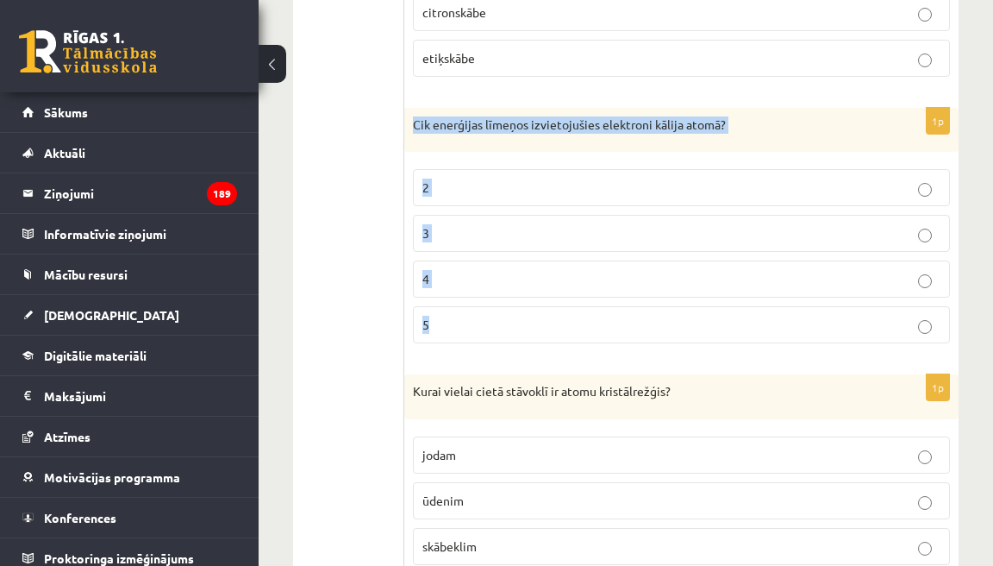
drag, startPoint x: 417, startPoint y: 165, endPoint x: 449, endPoint y: 378, distance: 215.4
click at [449, 358] on div "1p Cik enerģijas līmeņos izvietojušies elektroni kālija atomā? 2 3 4 5" at bounding box center [681, 233] width 554 height 250
click at [456, 298] on label "4" at bounding box center [681, 278] width 537 height 37
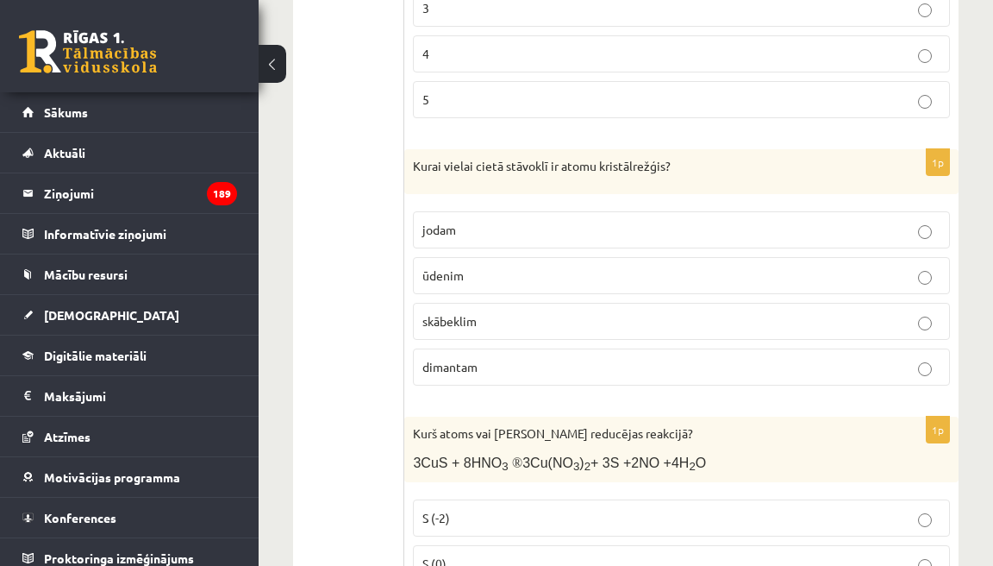
scroll to position [5853, 0]
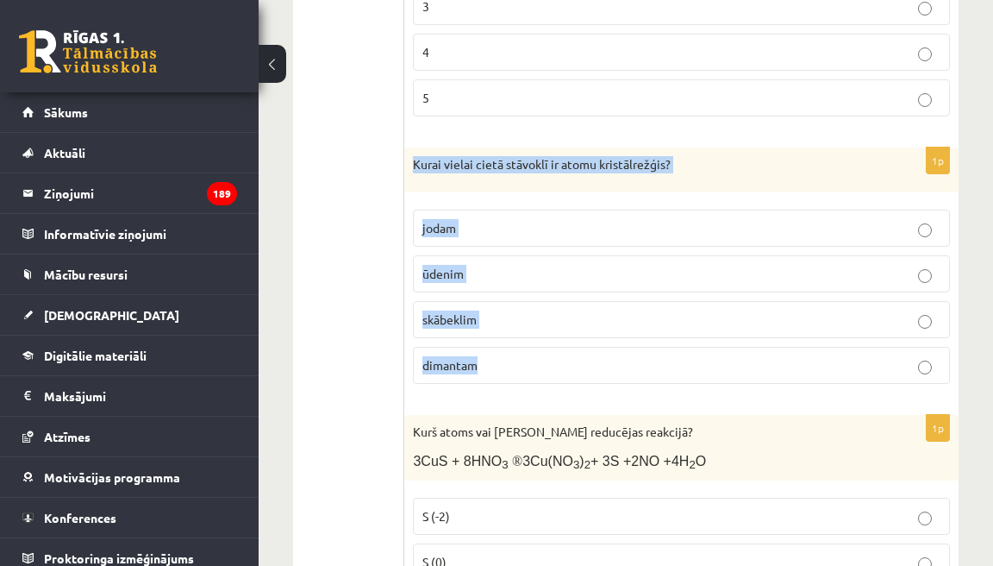
drag, startPoint x: 417, startPoint y: 206, endPoint x: 481, endPoint y: 423, distance: 225.7
click at [481, 398] on div "1p Kurai vielai cietā stāvoklī ir atomu kristālrežģis? jodam ūdenim skābeklim d…" at bounding box center [681, 272] width 554 height 250
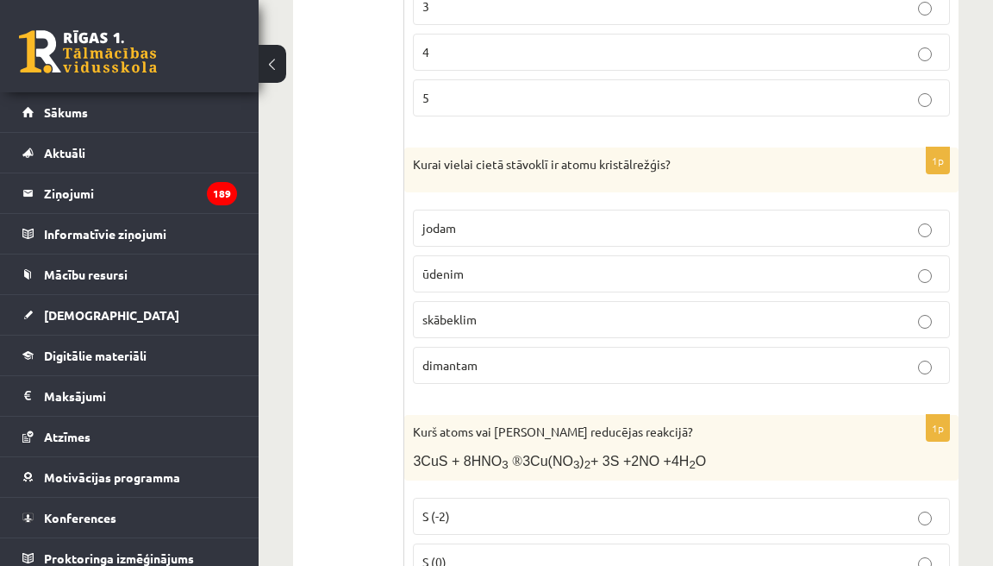
click at [478, 373] on span "dimantam" at bounding box center [450, 365] width 55 height 16
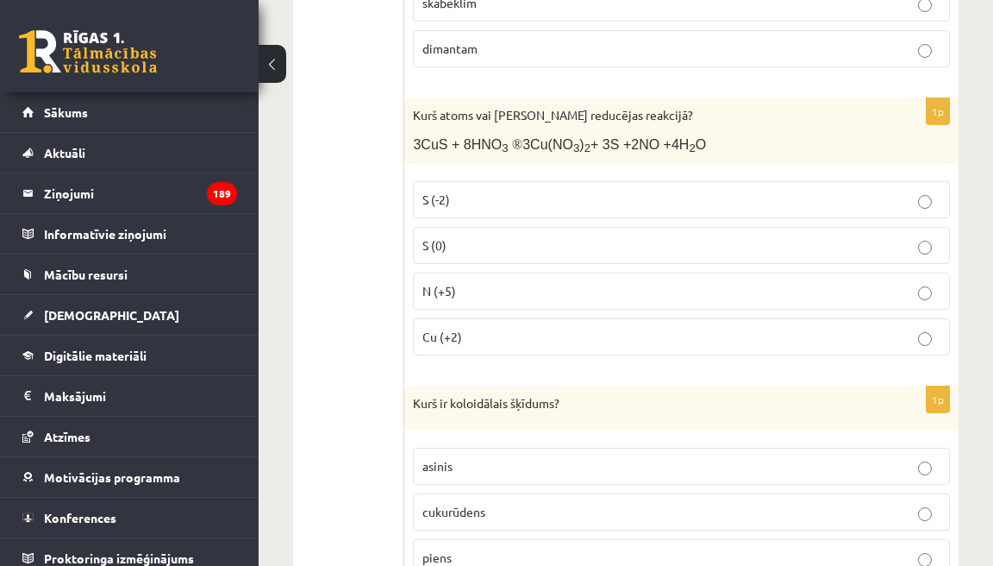
scroll to position [6172, 0]
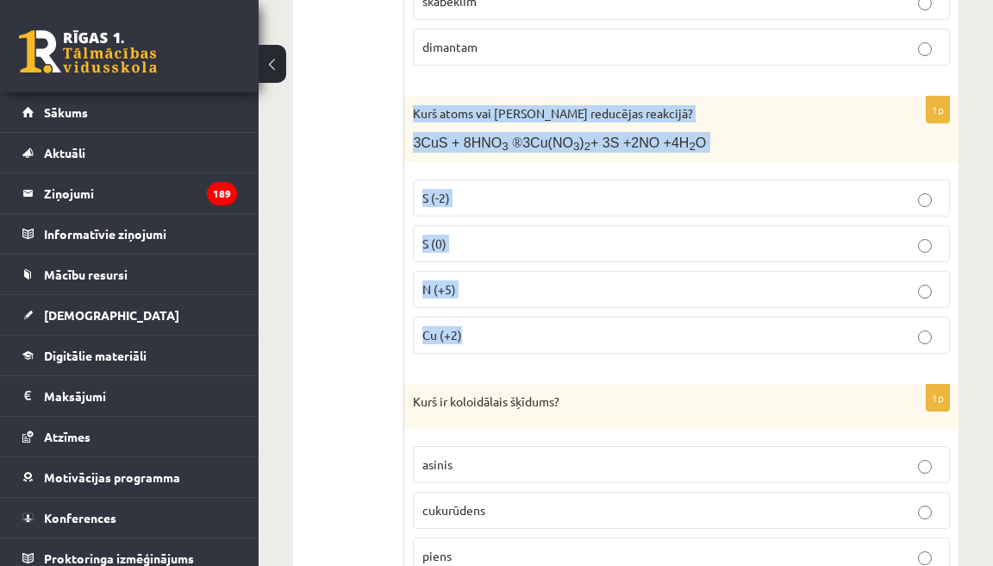
drag, startPoint x: 417, startPoint y: 154, endPoint x: 492, endPoint y: 392, distance: 249.3
click at [492, 367] on div "1p Kurš atoms vai jons reducējas reakcijā? 3CuS + 8HNO 3 ® 3Cu(NO 3 ) 2 + 3S +2…" at bounding box center [681, 232] width 554 height 271
click at [480, 298] on p "N (+5)" at bounding box center [682, 289] width 518 height 18
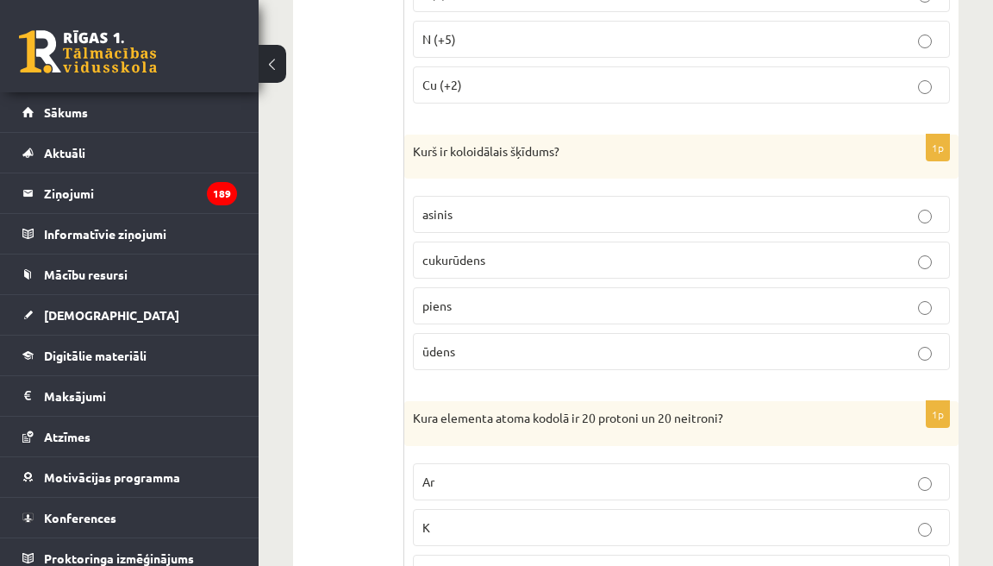
scroll to position [6444, 0]
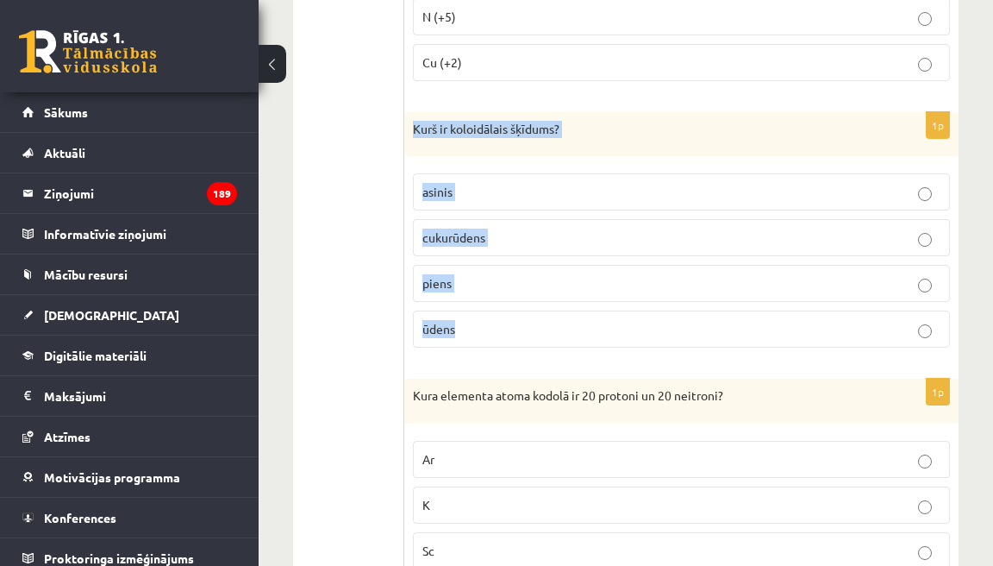
drag, startPoint x: 417, startPoint y: 172, endPoint x: 498, endPoint y: 372, distance: 215.1
click at [498, 362] on div "1p Kurš ir koloidālais šķīdums? asinis cukurūdens piens ūdens" at bounding box center [681, 237] width 554 height 250
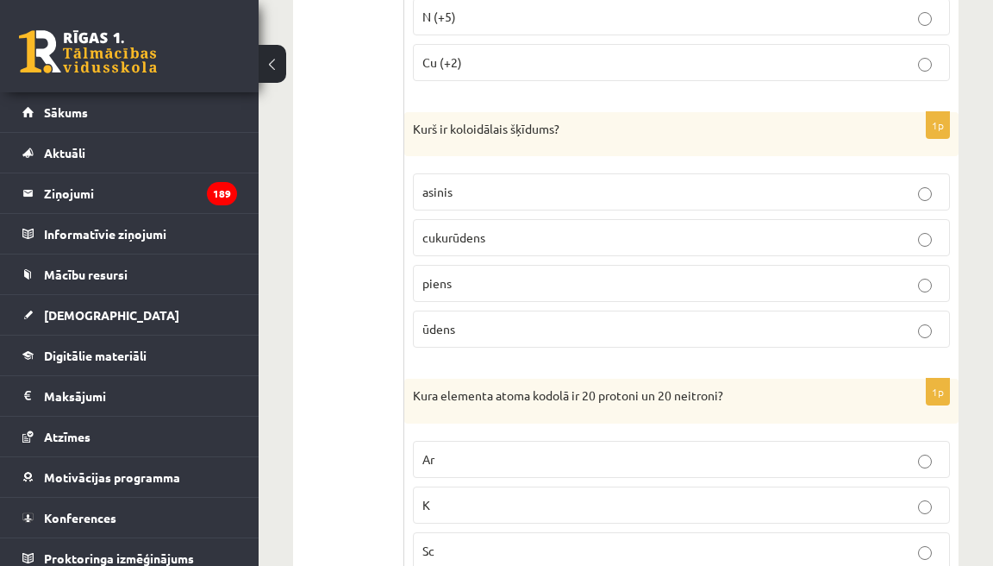
click at [448, 292] on p "piens" at bounding box center [682, 283] width 518 height 18
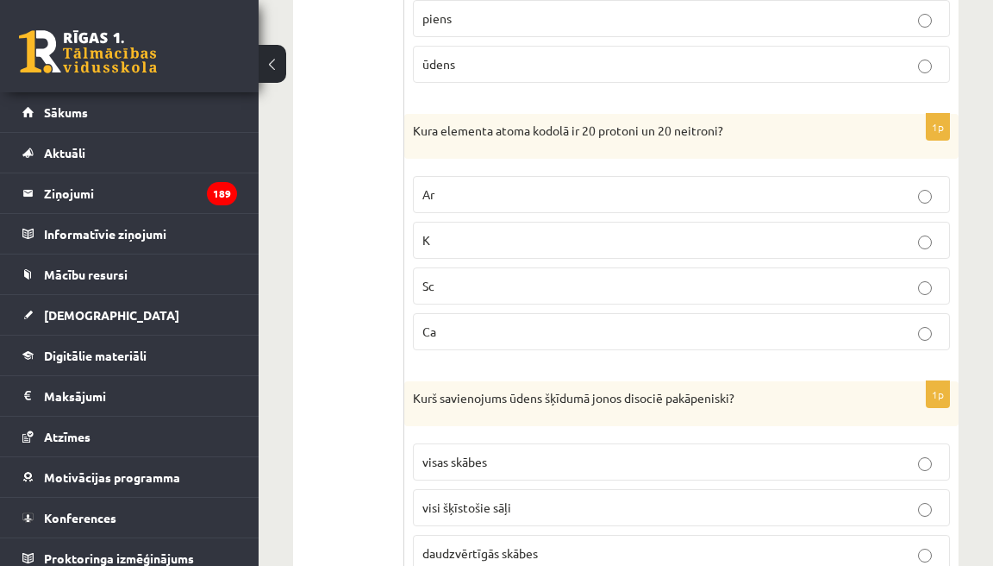
scroll to position [6709, 0]
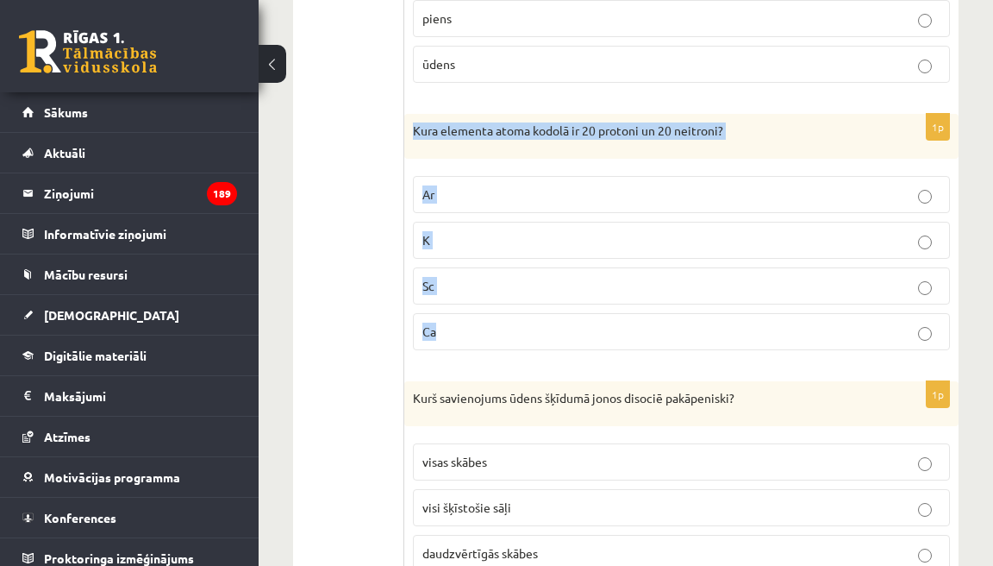
drag, startPoint x: 418, startPoint y: 175, endPoint x: 449, endPoint y: 392, distance: 219.5
click at [451, 364] on div "1p Kura elementa atoma kodolā ir 20 protoni un 20 neitroni? Ar K Sc Ca" at bounding box center [681, 239] width 554 height 250
click at [450, 341] on p "Ca" at bounding box center [682, 332] width 518 height 18
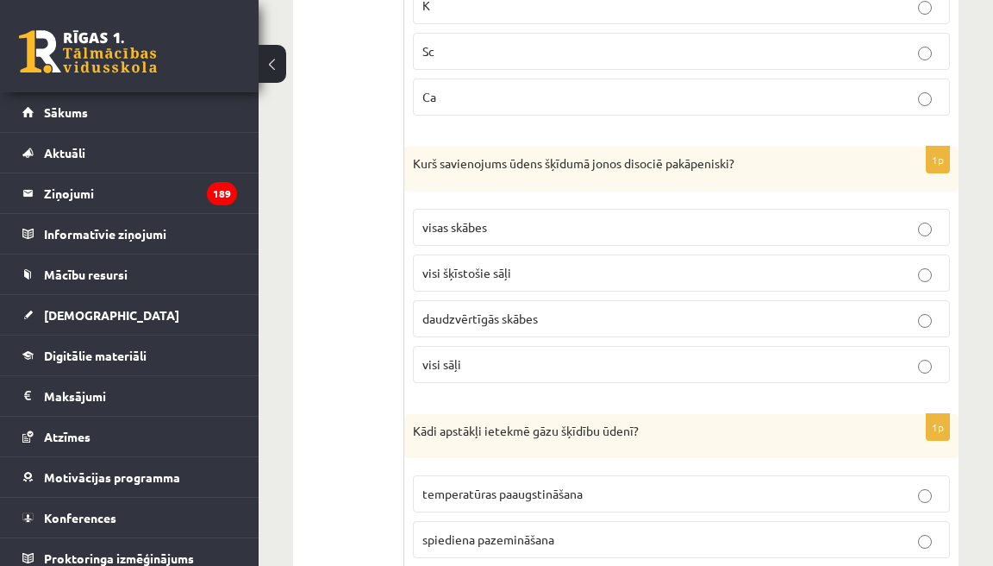
scroll to position [6950, 0]
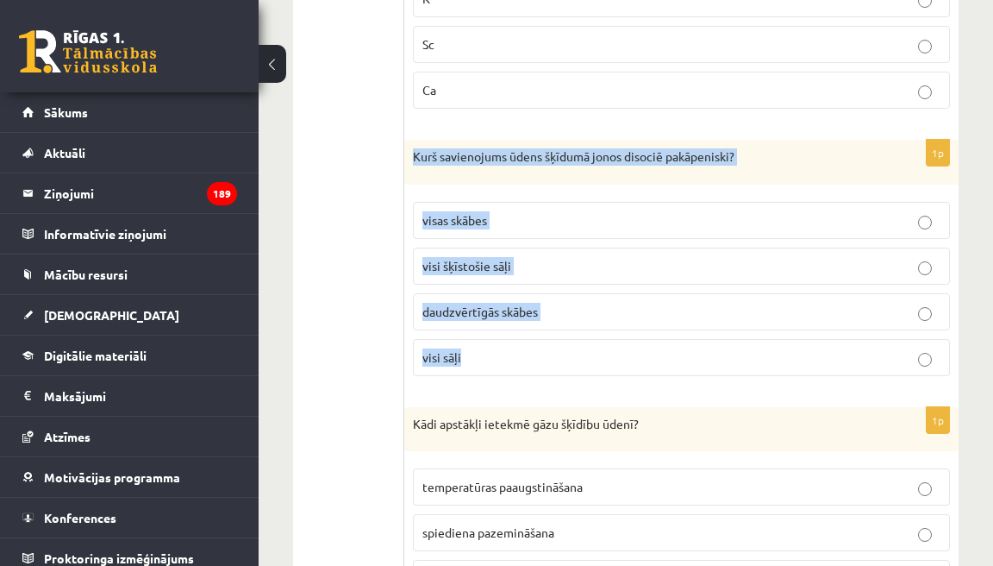
drag, startPoint x: 418, startPoint y: 199, endPoint x: 510, endPoint y: 408, distance: 228.2
click at [510, 390] on div "1p Kurš savienojums ūdens šķīdumā jonos disociē pakāpeniski? visas skābes visi …" at bounding box center [681, 265] width 554 height 250
click at [491, 319] on span "daudzvērtīgās skābes" at bounding box center [481, 312] width 116 height 16
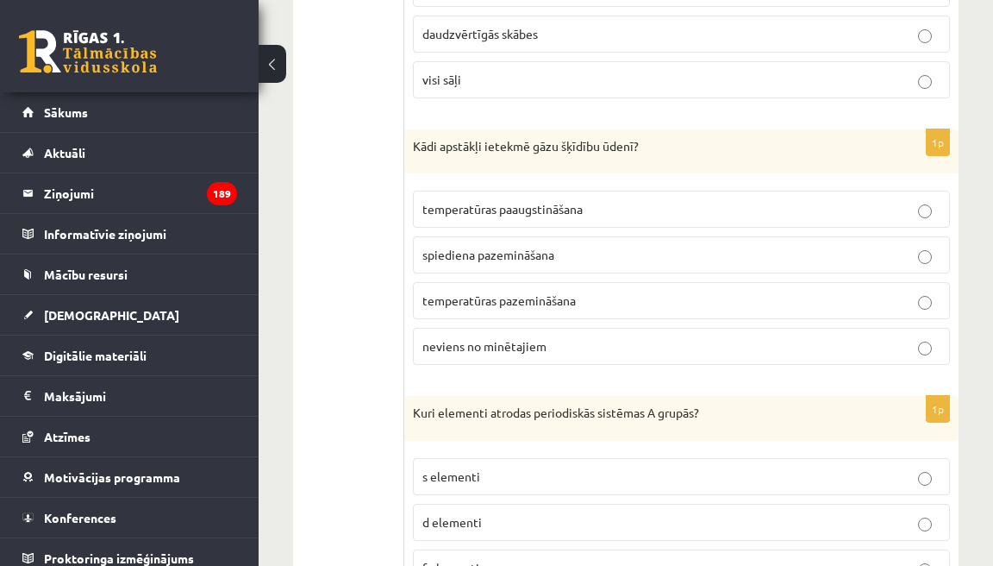
scroll to position [7260, 0]
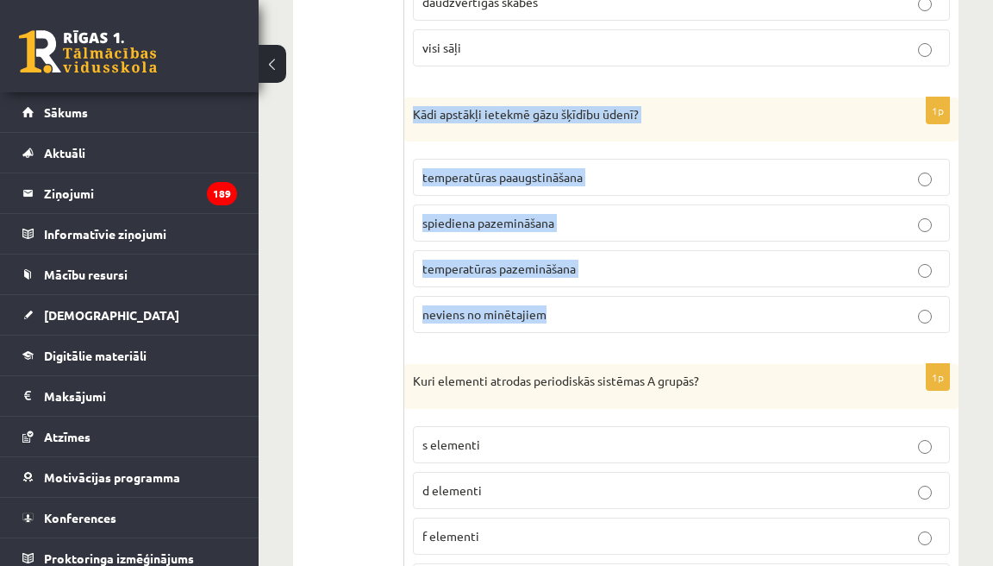
drag, startPoint x: 417, startPoint y: 161, endPoint x: 540, endPoint y: 373, distance: 244.9
click at [540, 348] on div "1p Kādi apstākļi ietekmē gāzu šķīdību ūdenī? temperatūras paaugstināšana spiedi…" at bounding box center [681, 222] width 554 height 250
click at [535, 276] on span "temperatūras pazemināšana" at bounding box center [499, 268] width 153 height 16
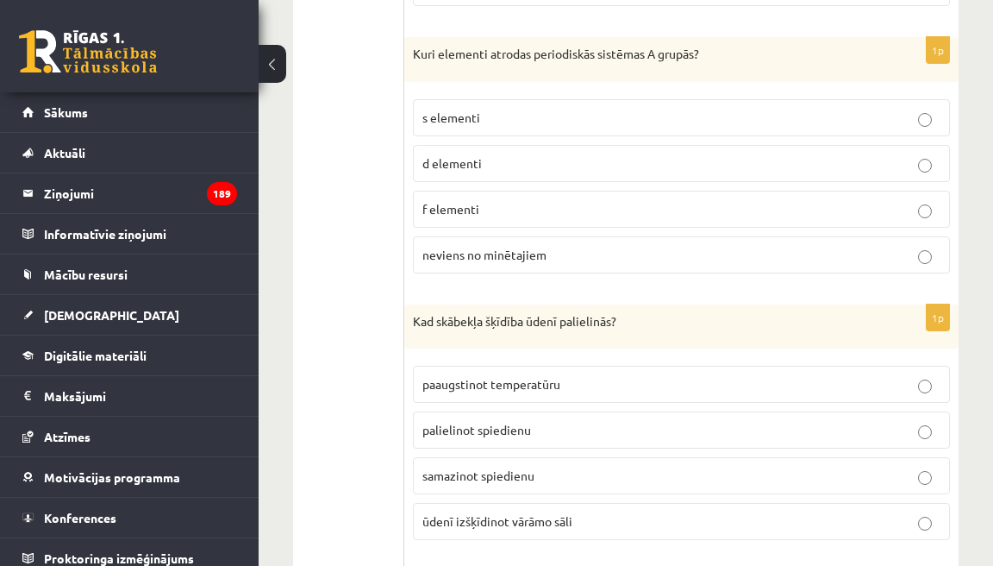
scroll to position [7588, 0]
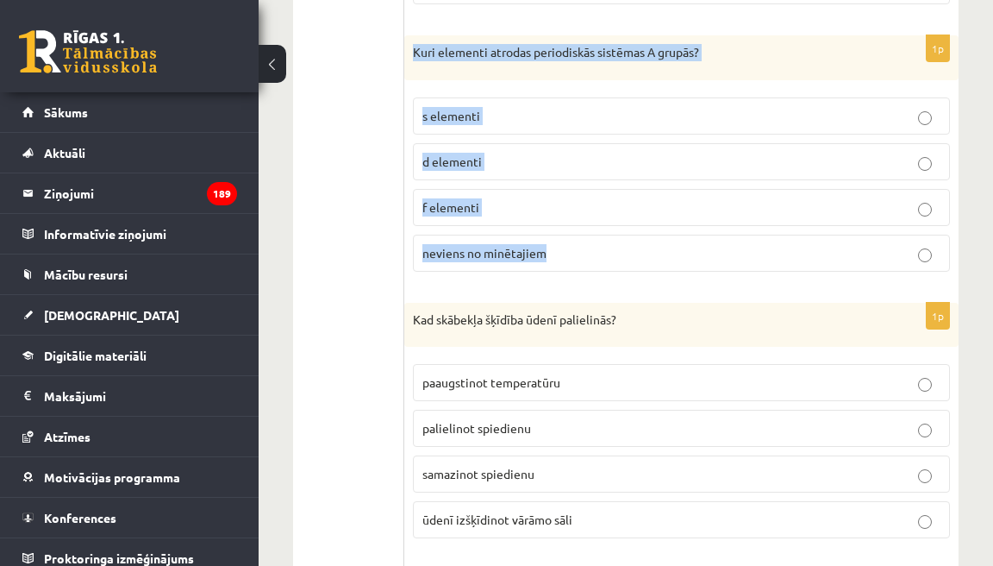
drag, startPoint x: 418, startPoint y: 100, endPoint x: 555, endPoint y: 307, distance: 248.3
click at [555, 285] on div "1p Kuri elementi atrodas periodiskās sistēmas A grupās? s elementi d elementi f…" at bounding box center [681, 160] width 554 height 250
click at [480, 123] on span "s elementi" at bounding box center [452, 116] width 58 height 16
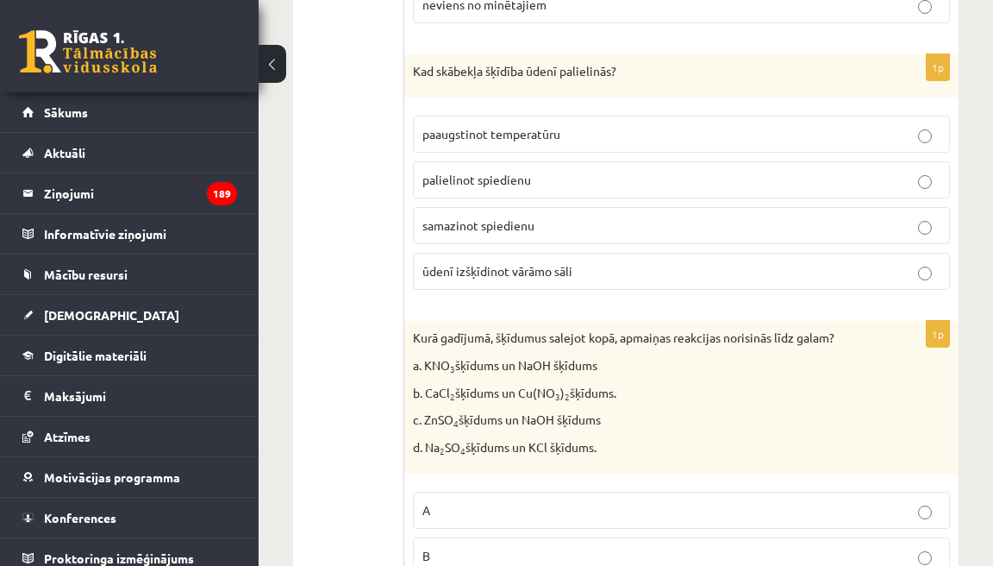
scroll to position [7847, 0]
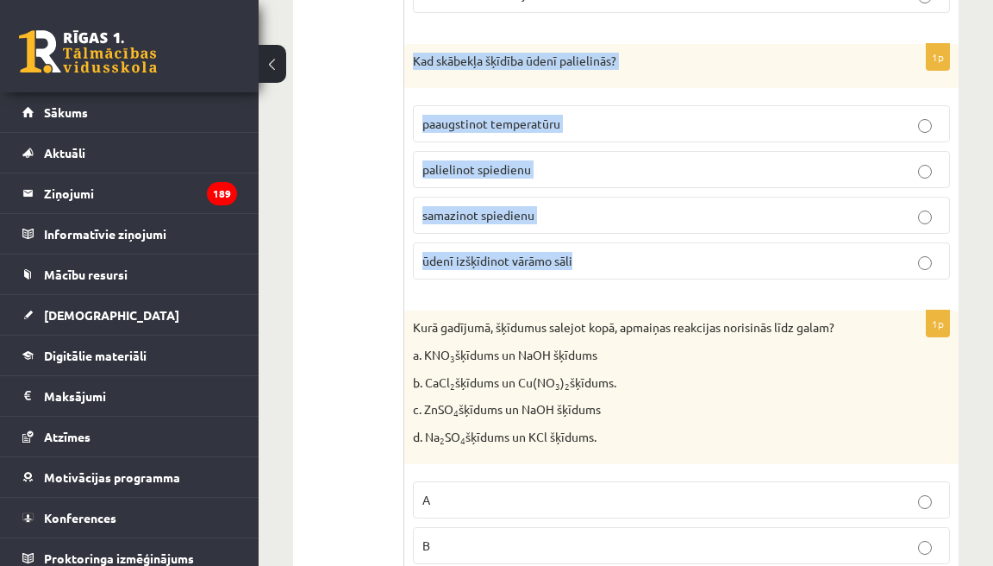
drag, startPoint x: 417, startPoint y: 109, endPoint x: 596, endPoint y: 311, distance: 270.1
click at [597, 294] on div "1p Kad skābekļa šķīdība ūdenī palielinās? paaugstinot temperatūru palielinot sp…" at bounding box center [681, 169] width 554 height 250
click at [526, 177] on span "palielinot spiedienu" at bounding box center [477, 169] width 109 height 16
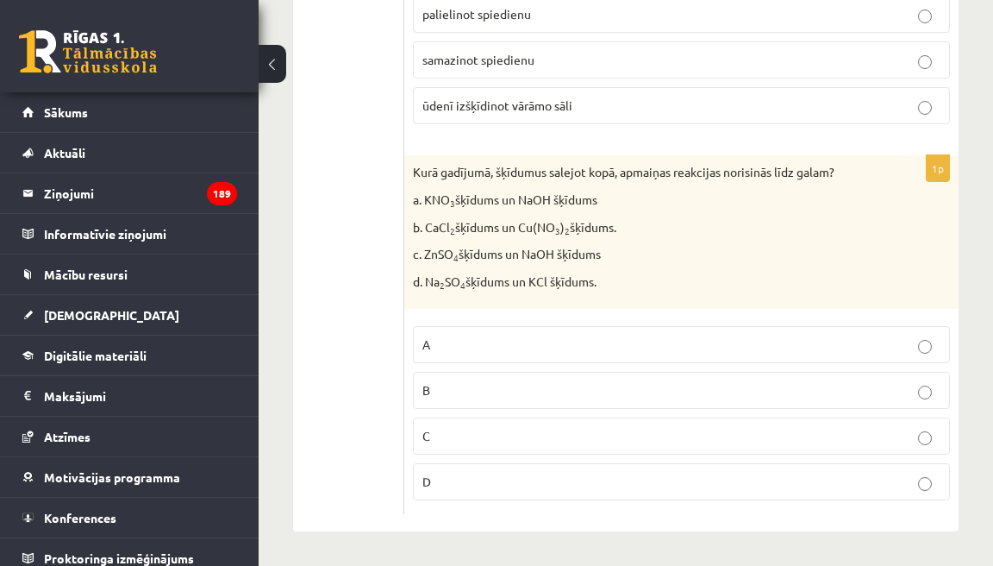
scroll to position [8057, 0]
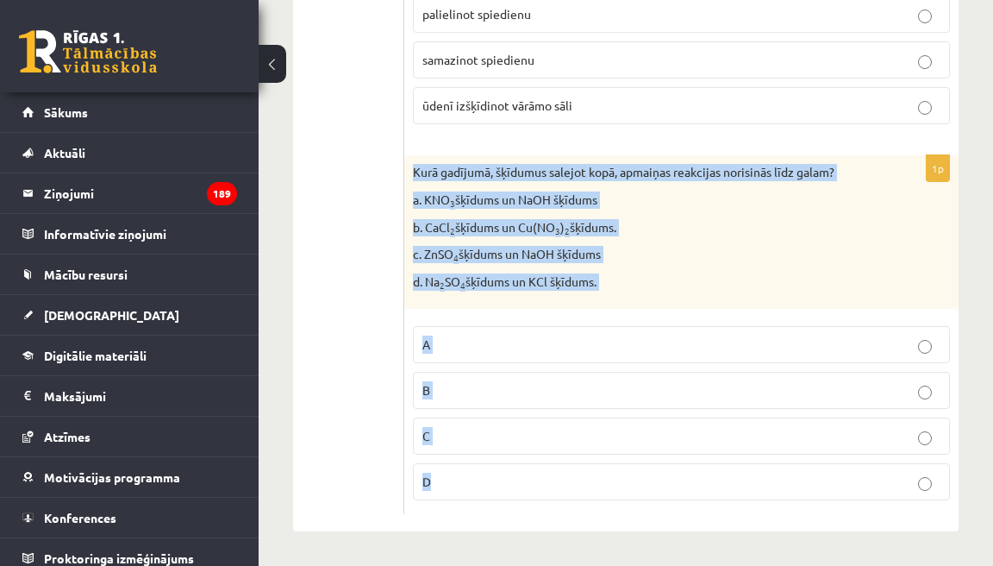
drag, startPoint x: 417, startPoint y: 166, endPoint x: 502, endPoint y: 480, distance: 325.9
click at [503, 479] on div "1p Kurā gadījumā, šķīdumus salejot kopā, apmaiņas reakcijas norisinās līdz gala…" at bounding box center [681, 334] width 554 height 359
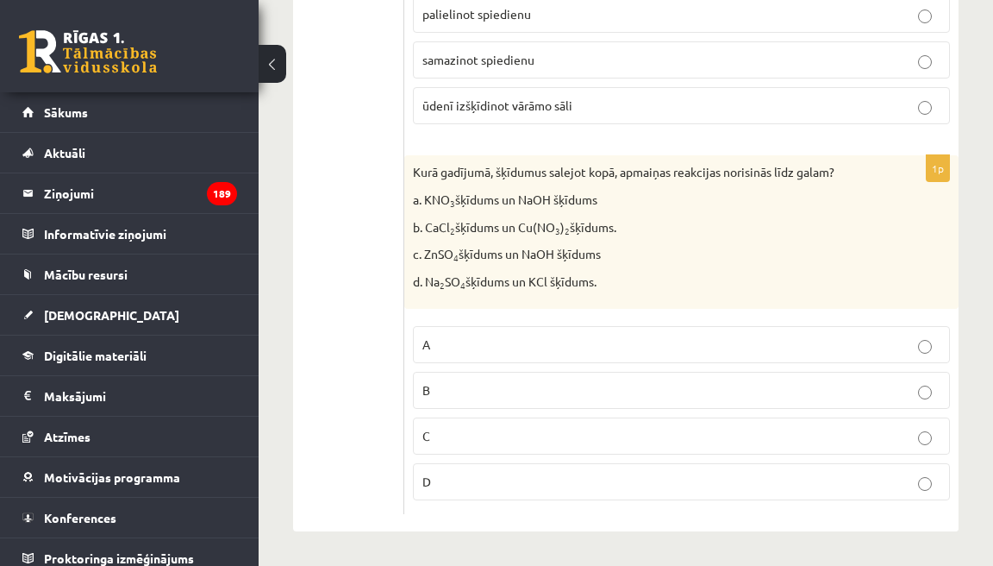
click at [441, 434] on p "C" at bounding box center [682, 436] width 518 height 18
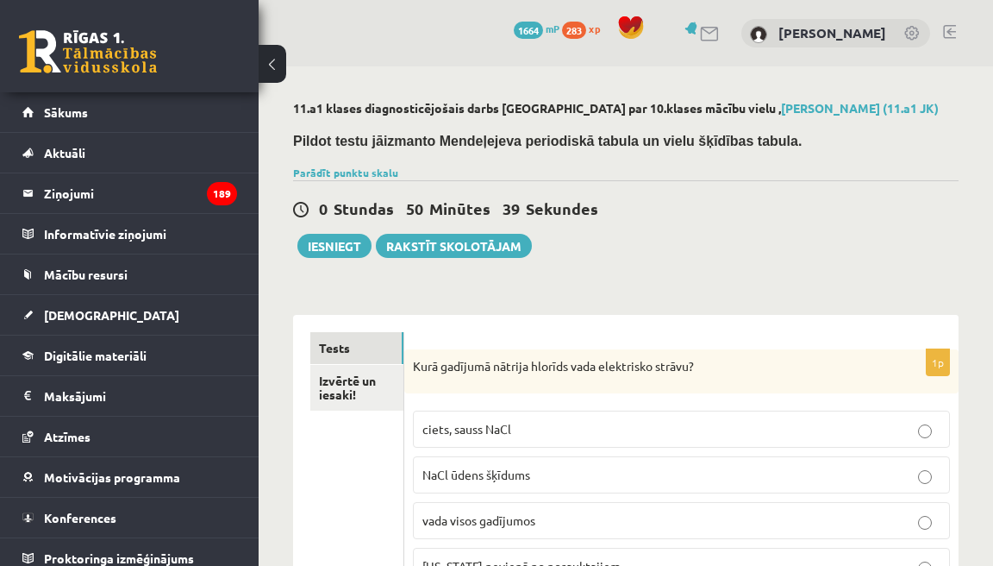
scroll to position [0, 0]
click at [390, 399] on link "Izvērtē un iesaki!" at bounding box center [356, 388] width 93 height 47
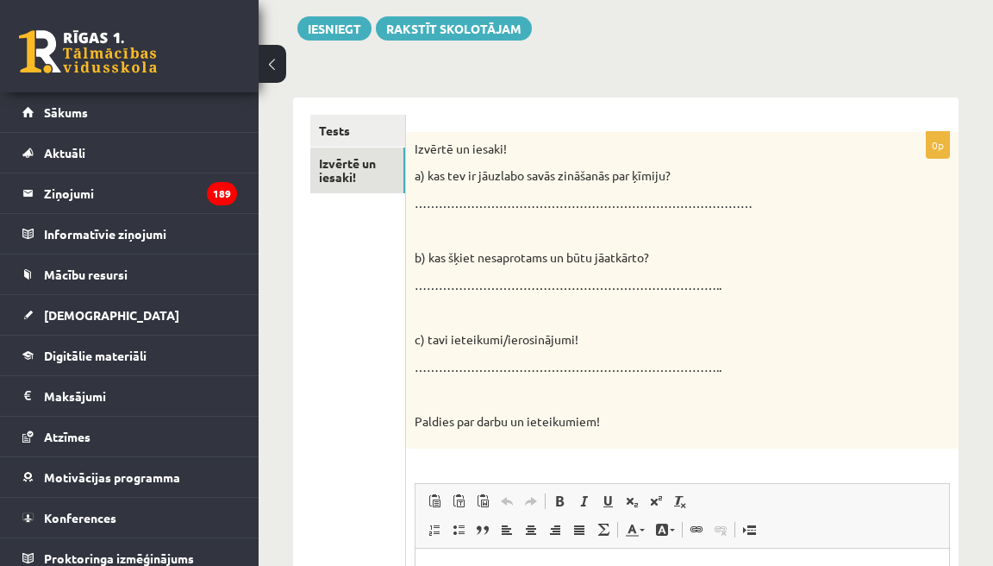
scroll to position [219, 0]
click at [635, 193] on p "…………………………………………………………………………" at bounding box center [639, 201] width 449 height 17
click at [607, 195] on p "…………………………………………………………………………" at bounding box center [639, 201] width 449 height 17
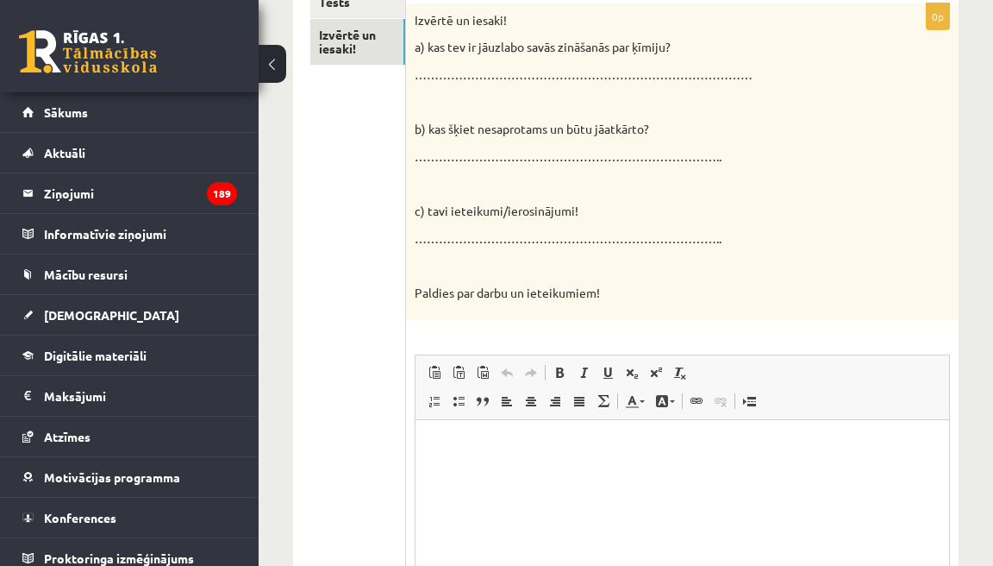
scroll to position [358, 0]
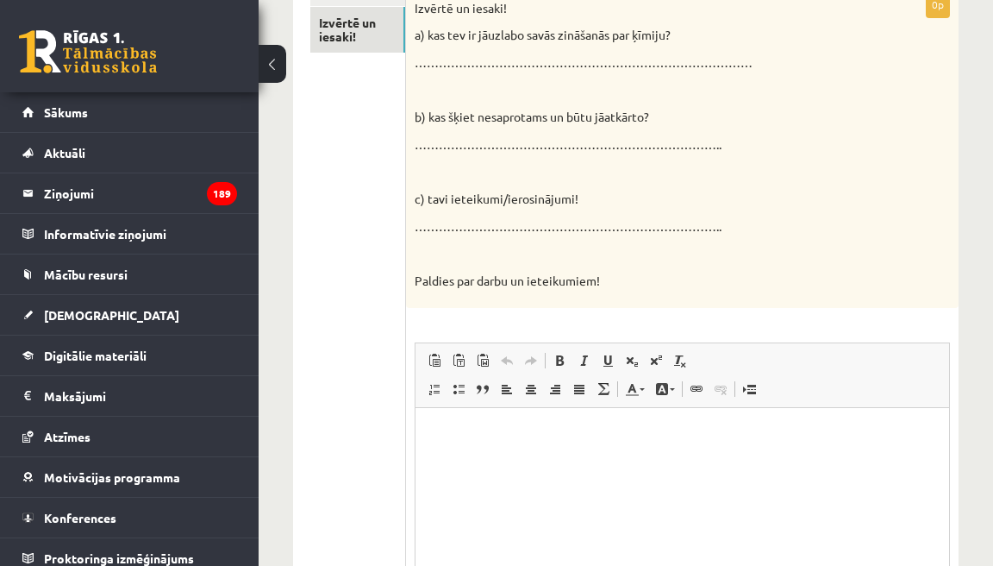
click at [467, 449] on html at bounding box center [682, 434] width 534 height 53
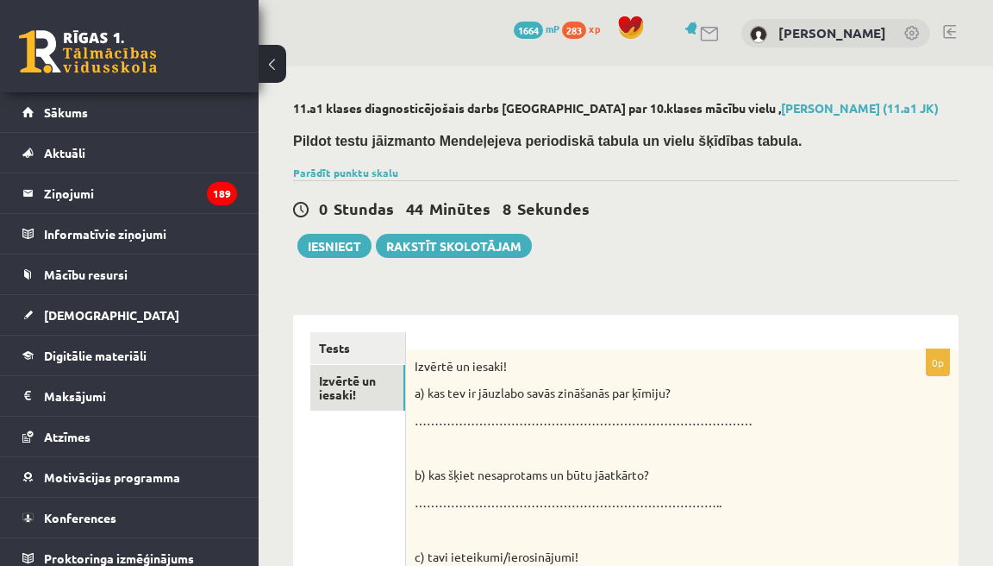
scroll to position [0, 0]
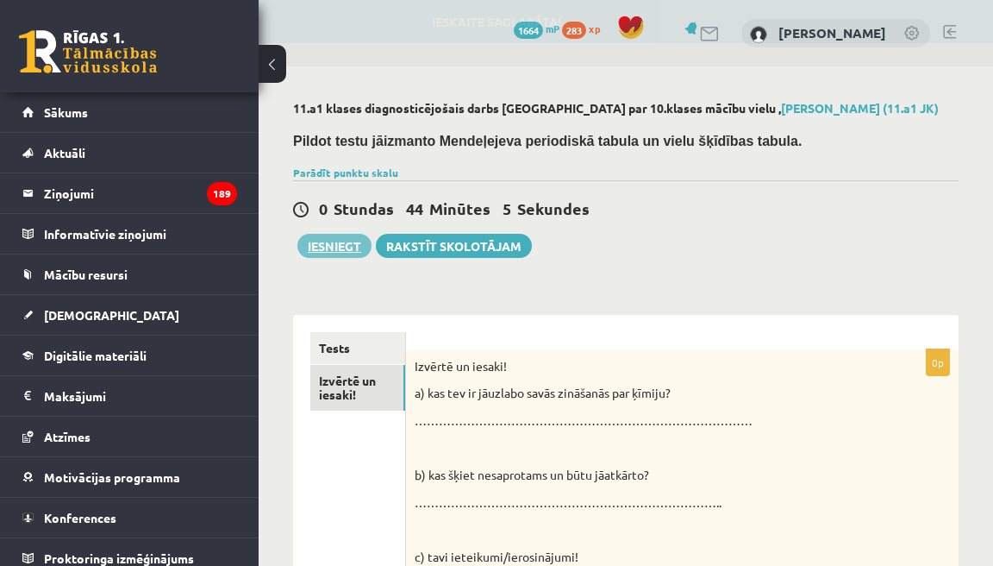
click at [355, 248] on button "Iesniegt" at bounding box center [335, 246] width 74 height 24
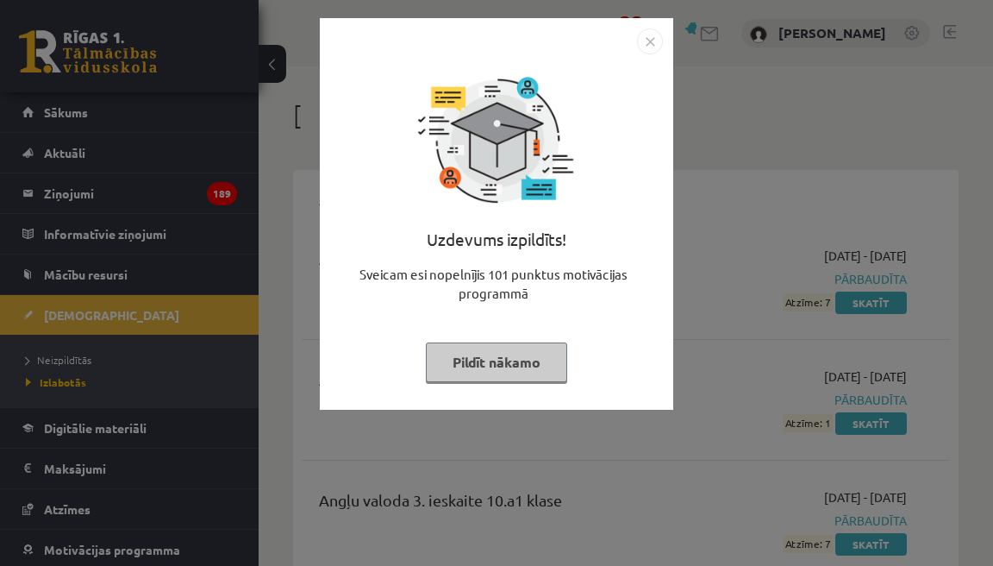
click at [536, 365] on button "Pildīt nākamo" at bounding box center [496, 362] width 141 height 40
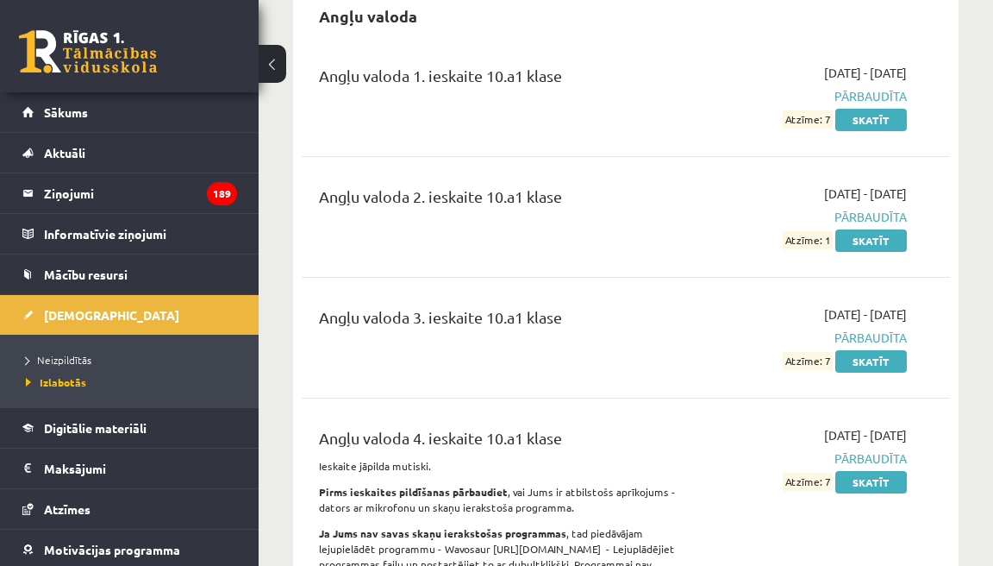
scroll to position [183, 0]
click at [129, 499] on link "Atzīmes" at bounding box center [129, 509] width 215 height 40
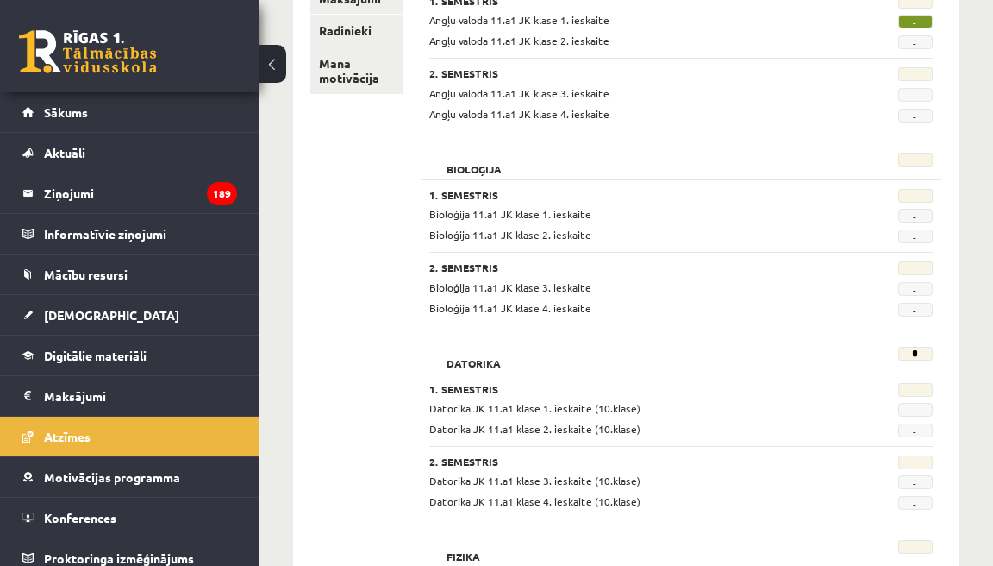
scroll to position [197, 0]
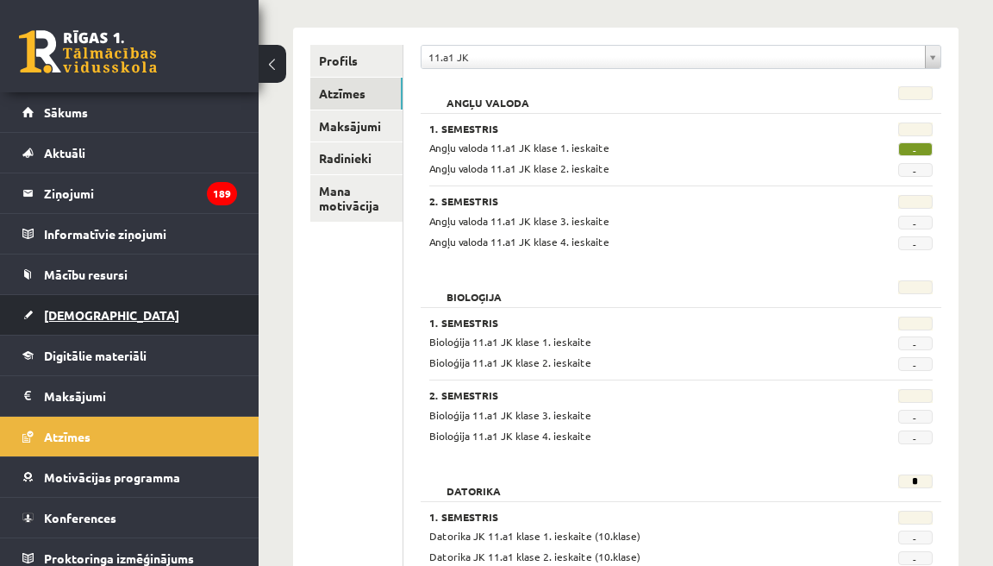
click at [193, 315] on link "[DEMOGRAPHIC_DATA]" at bounding box center [129, 315] width 215 height 40
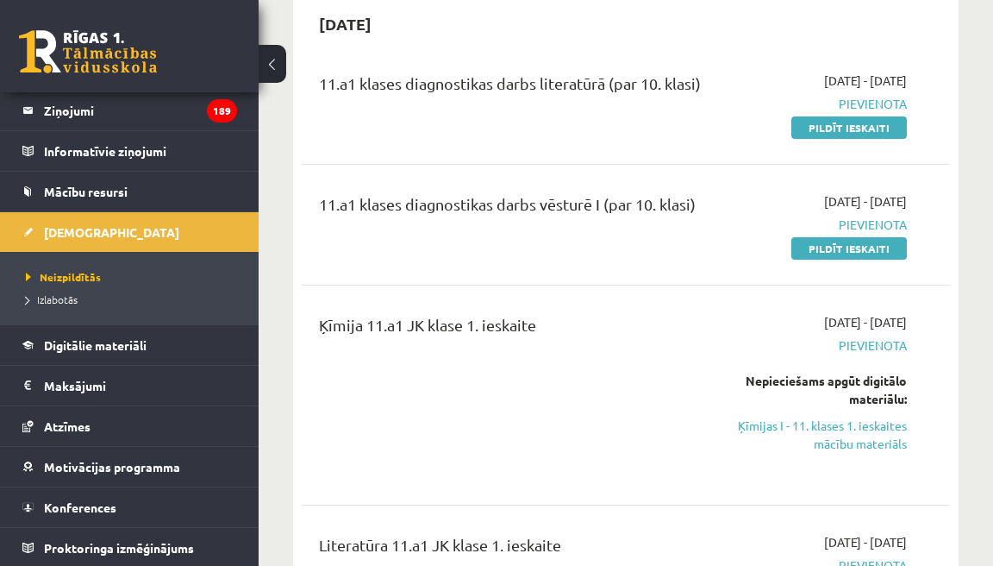
scroll to position [646, 0]
click at [765, 432] on link "Ķīmijas I - 11. klases 1. ieskaites mācību materiāls" at bounding box center [818, 434] width 179 height 36
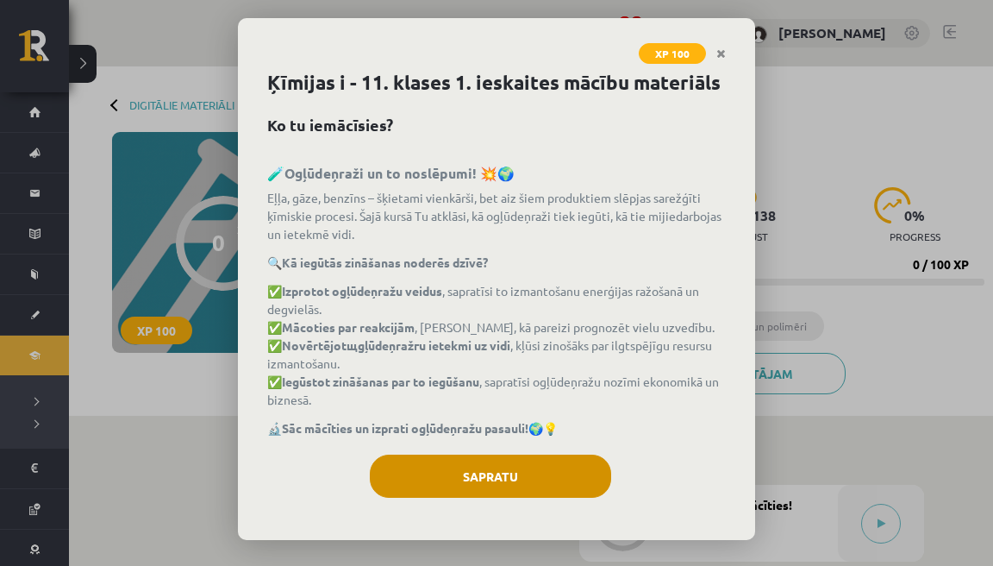
click at [529, 490] on button "Sapratu" at bounding box center [490, 475] width 241 height 43
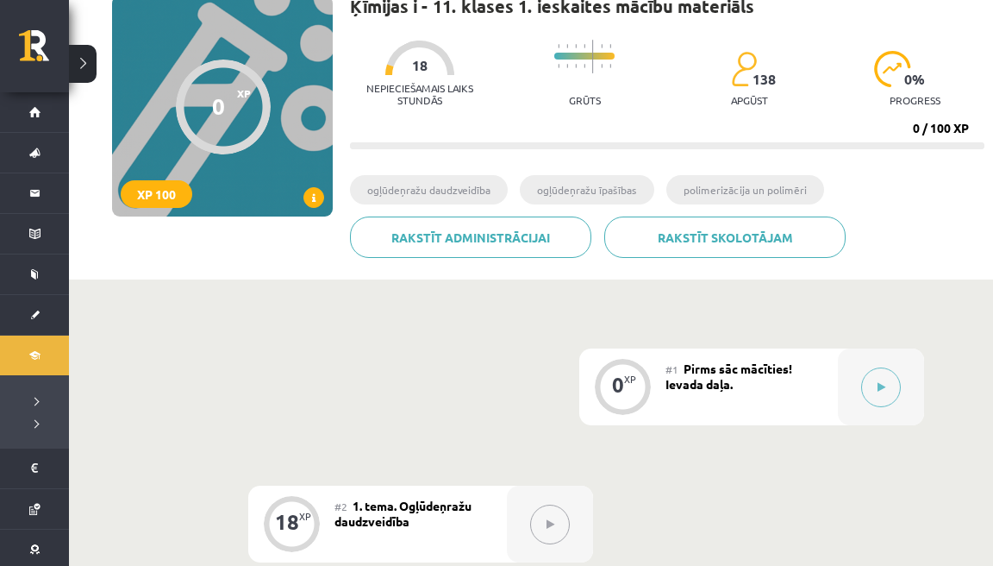
scroll to position [160, 0]
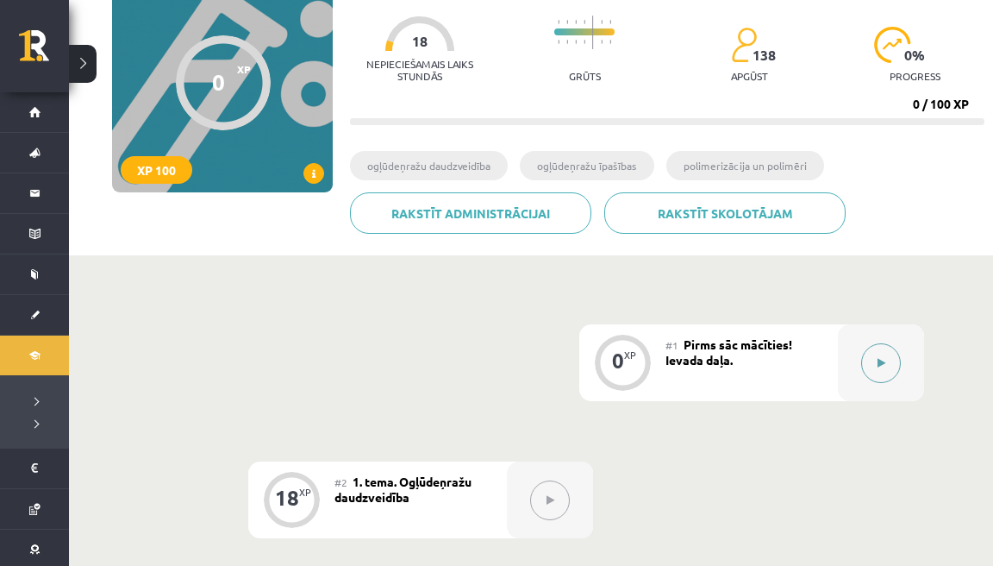
click at [881, 363] on icon at bounding box center [882, 363] width 8 height 10
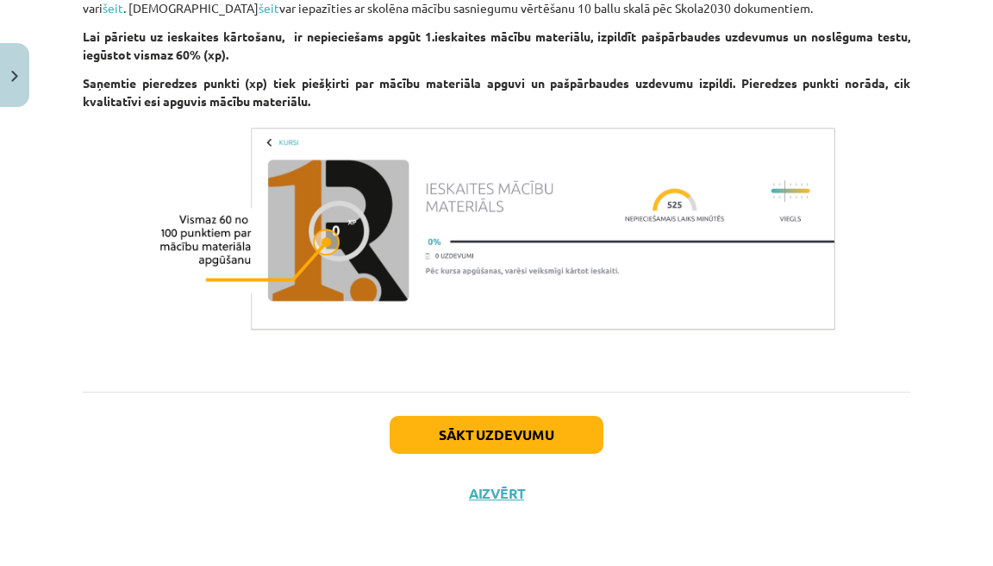
click at [589, 427] on button "Sākt uzdevumu" at bounding box center [497, 435] width 214 height 38
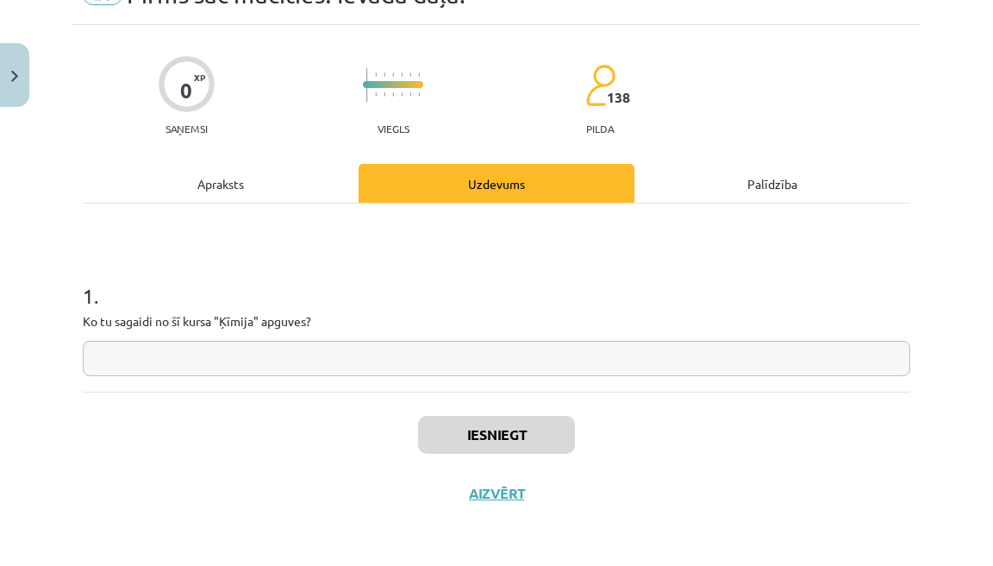
click at [518, 358] on input "text" at bounding box center [497, 358] width 828 height 35
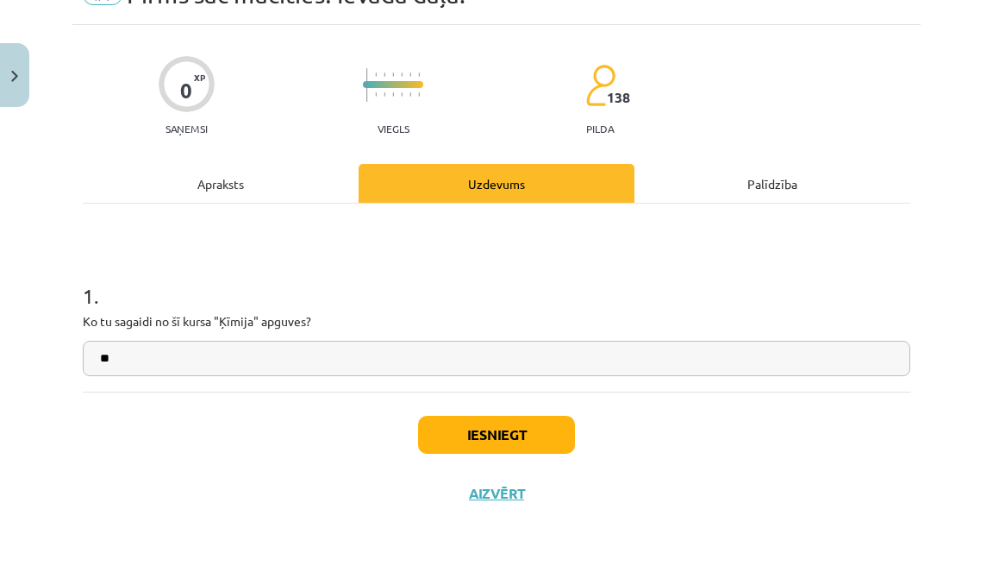
type input "*"
type input "**********"
click at [507, 437] on button "Iesniegt" at bounding box center [496, 435] width 157 height 38
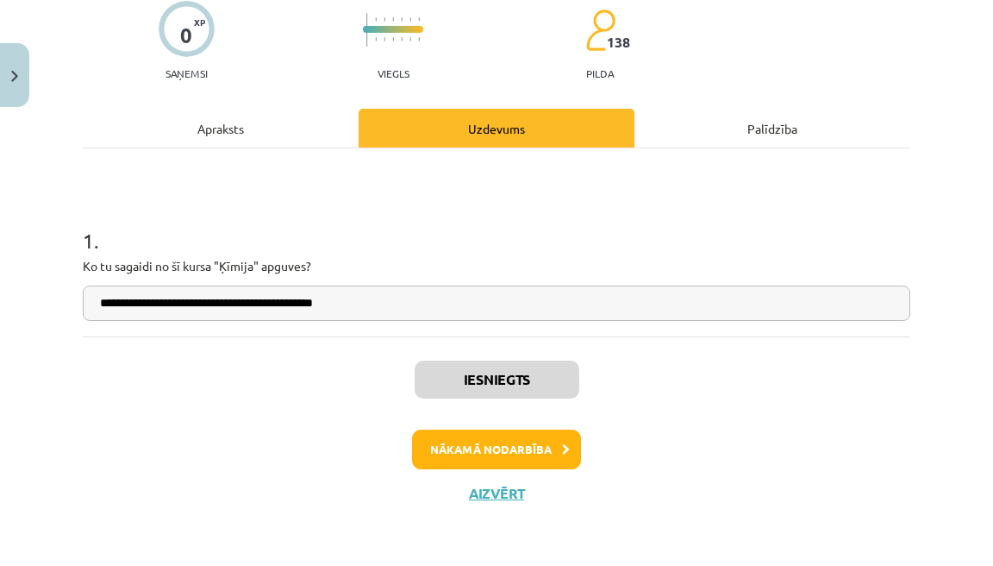
scroll to position [145, 0]
click at [531, 451] on button "Nākamā nodarbība" at bounding box center [496, 449] width 169 height 40
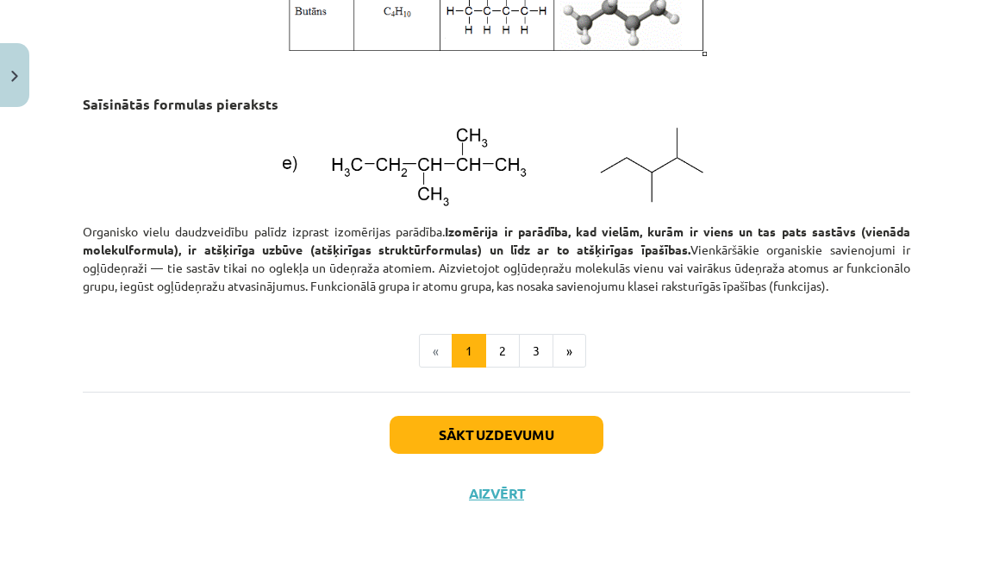
click at [531, 435] on button "Sākt uzdevumu" at bounding box center [497, 435] width 214 height 38
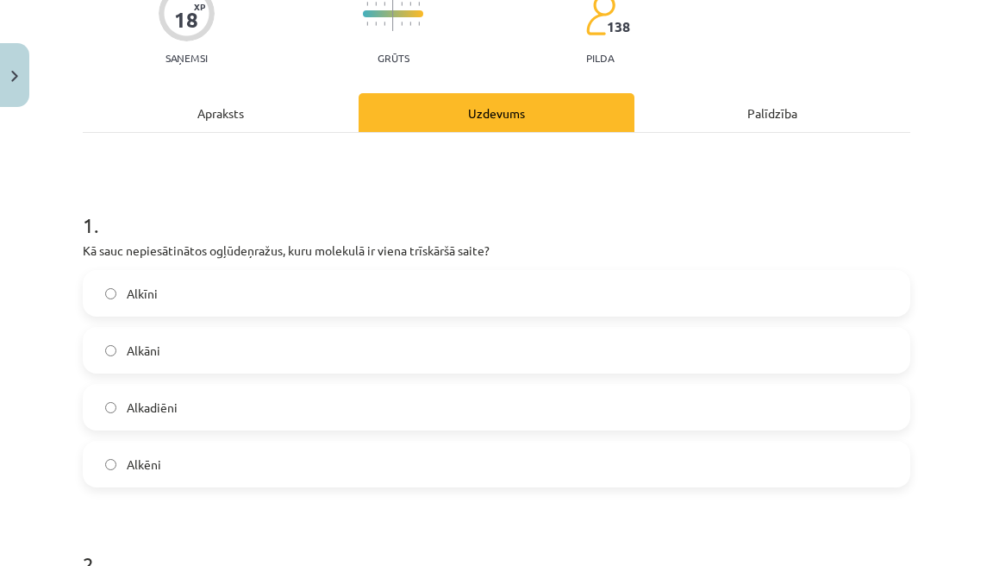
scroll to position [161, 0]
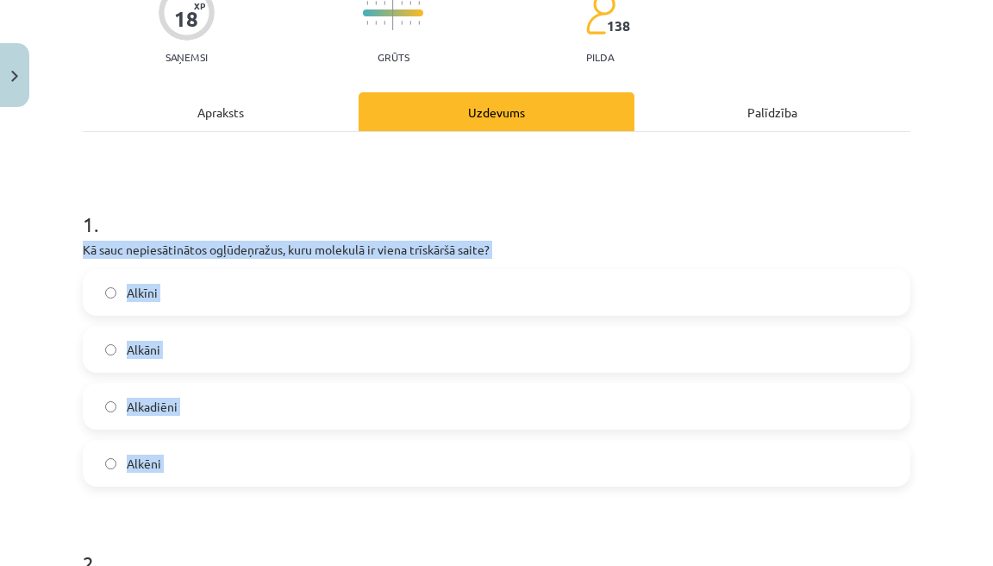
drag, startPoint x: 86, startPoint y: 245, endPoint x: 183, endPoint y: 489, distance: 262.5
copy div "Kā sauc nepiesātinātos ogļūdeņražus, kuru molekulā ir viena trīskāršā saite? Al…"
click at [307, 350] on label "Alkāni" at bounding box center [497, 349] width 824 height 43
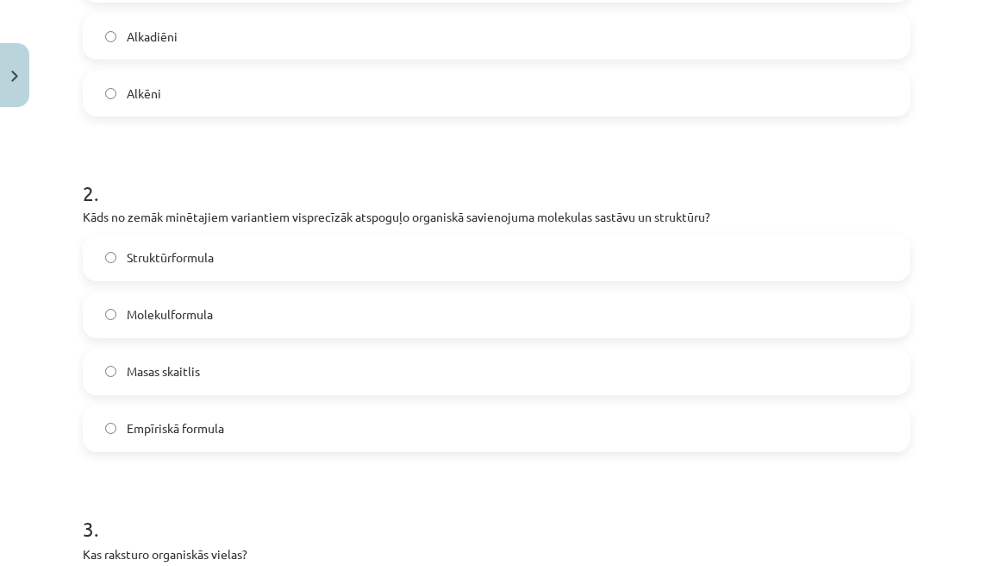
scroll to position [553, 0]
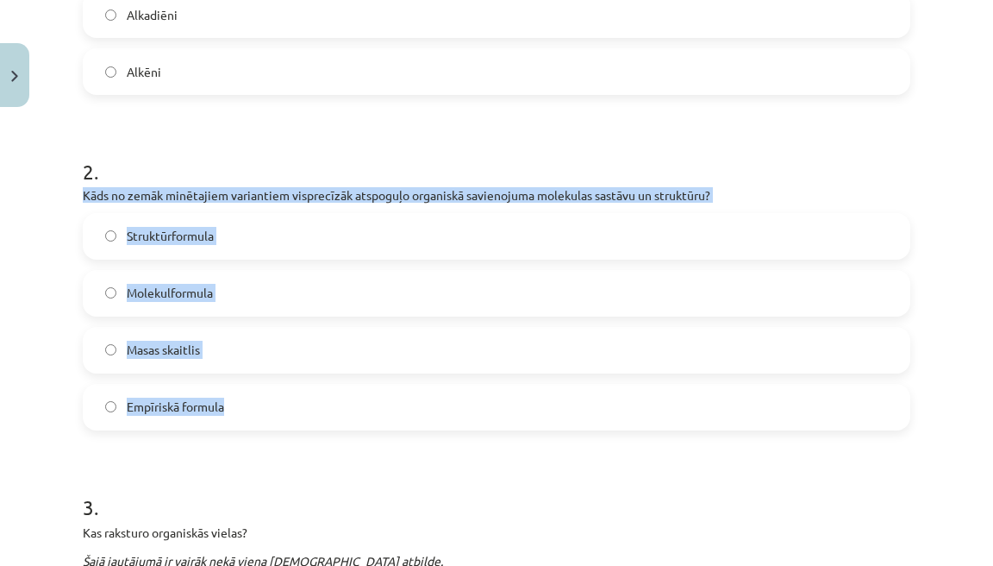
drag, startPoint x: 85, startPoint y: 195, endPoint x: 228, endPoint y: 414, distance: 261.7
click at [228, 414] on div "2 . Kāds no zemāk minētajiem variantiem visprecīzāk atspoguļo organiskā savieno…" at bounding box center [497, 279] width 828 height 301
copy div "Kāds no zemāk minētajiem variantiem visprecīzāk atspoguļo organiskā savienojuma…"
click at [266, 240] on label "Struktūrformula" at bounding box center [497, 236] width 824 height 43
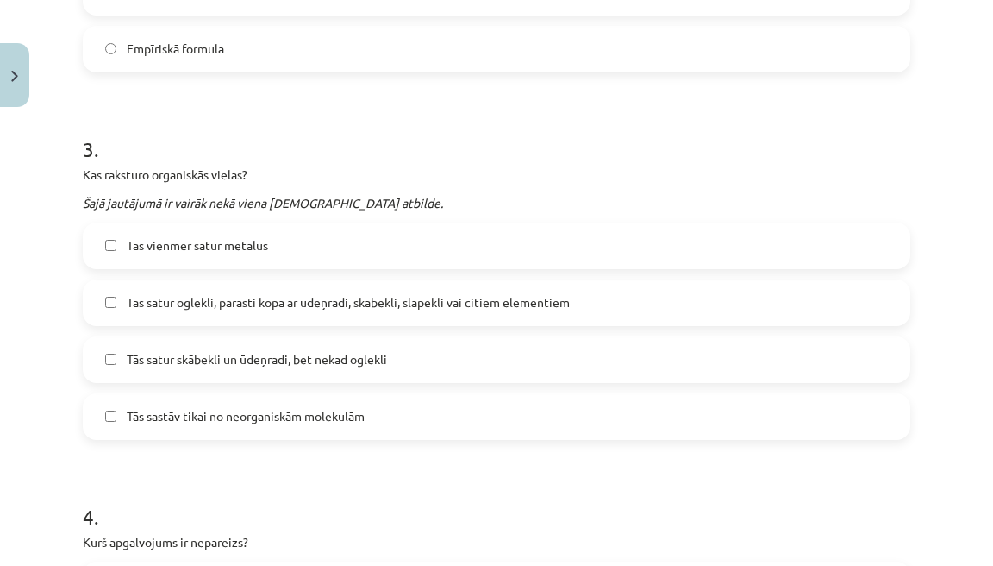
scroll to position [914, 0]
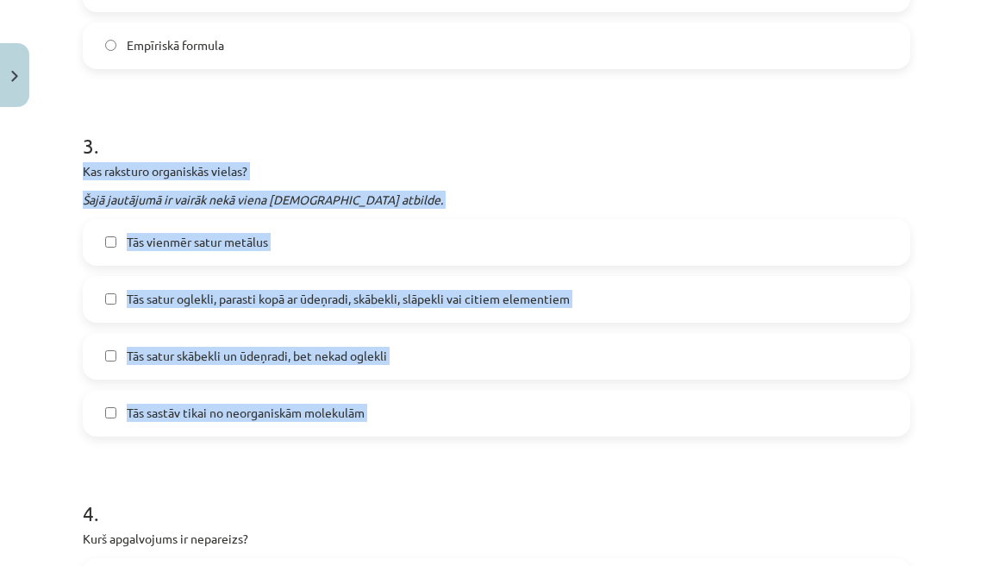
drag, startPoint x: 85, startPoint y: 166, endPoint x: 398, endPoint y: 444, distance: 418.4
copy div "Kas raksturo organiskās vielas? Šajā jautājumā ir vairāk nekā viena pareizā atb…"
click at [348, 295] on span "Tās satur oglekli, parasti kopā ar ūdeņradi, skābekli, slāpekli vai citiem elem…" at bounding box center [348, 299] width 443 height 18
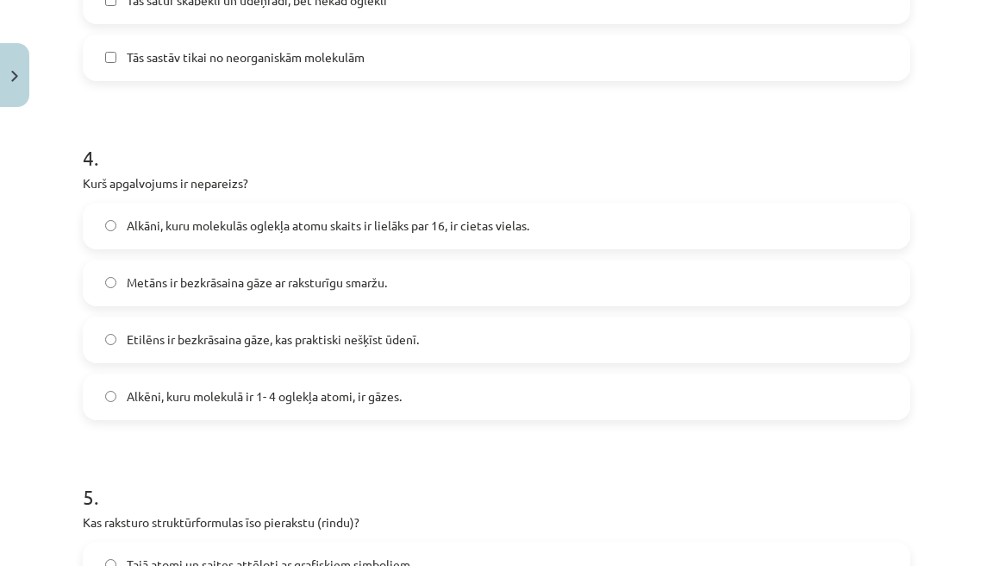
scroll to position [1355, 0]
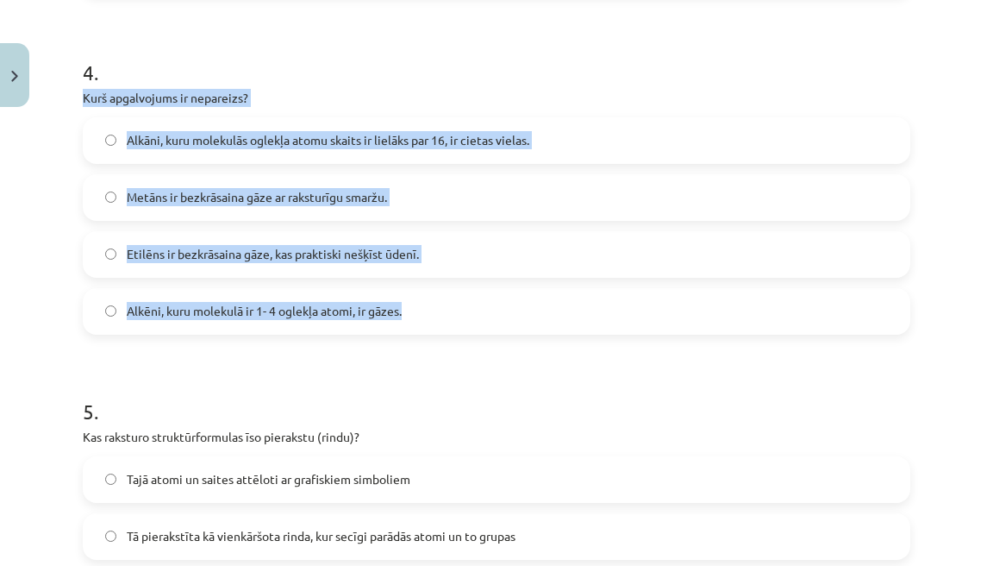
drag, startPoint x: 85, startPoint y: 97, endPoint x: 390, endPoint y: 329, distance: 383.4
click at [391, 326] on div "4 . Kurš apgalvojums ir nepareizs? Alkāni, kuru molekulās oglekļa atomu skaits …" at bounding box center [497, 182] width 828 height 304
copy div "Kurš apgalvojums ir nepareizs? Alkāni, kuru molekulās oglekļa atomu skaits ir l…"
click at [369, 190] on span "Metāns ir bezkrāsaina gāze ar raksturīgu smaržu." at bounding box center [257, 197] width 260 height 18
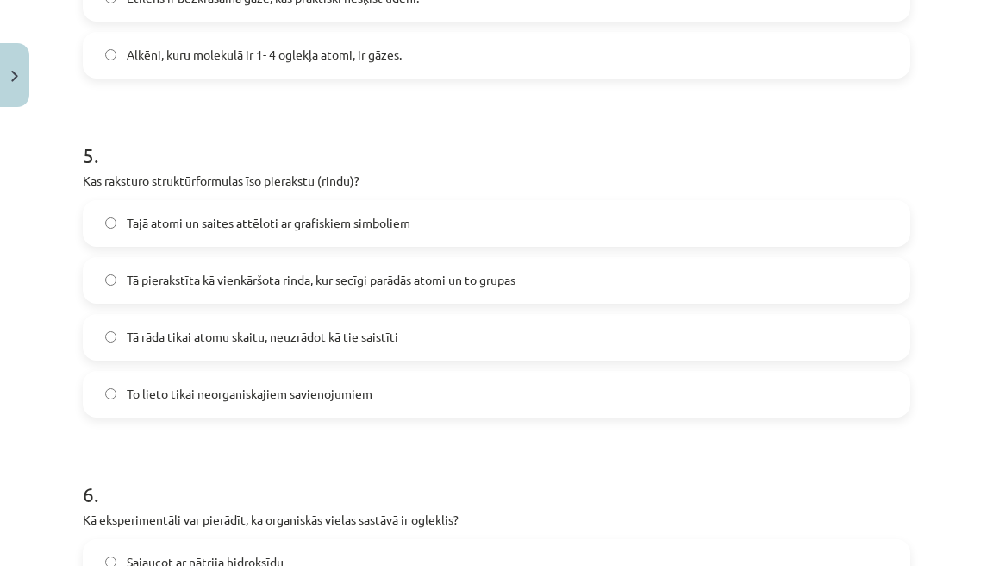
scroll to position [1659, 0]
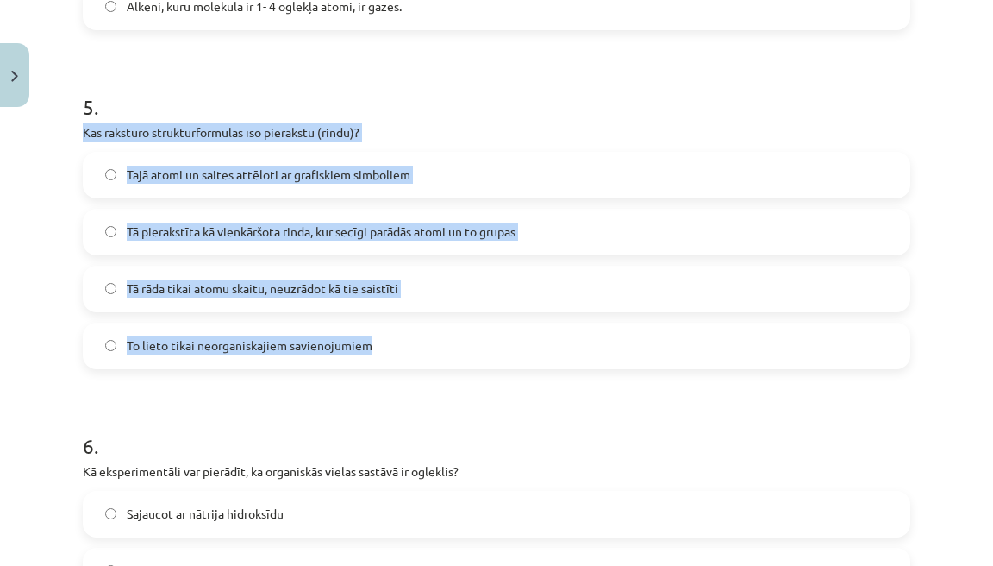
drag, startPoint x: 85, startPoint y: 133, endPoint x: 355, endPoint y: 360, distance: 353.2
click at [355, 360] on div "5 . Kas raksturo struktūrformulas īso pierakstu (rindu)? Tajā atomi un saites a…" at bounding box center [497, 217] width 828 height 304
copy div "Kas raksturo struktūrformulas īso pierakstu (rindu)? Tajā atomi un saites attēl…"
click at [299, 227] on span "Tā pierakstīta kā vienkāršota rinda, kur secīgi parādās atomi un to grupas" at bounding box center [321, 231] width 389 height 18
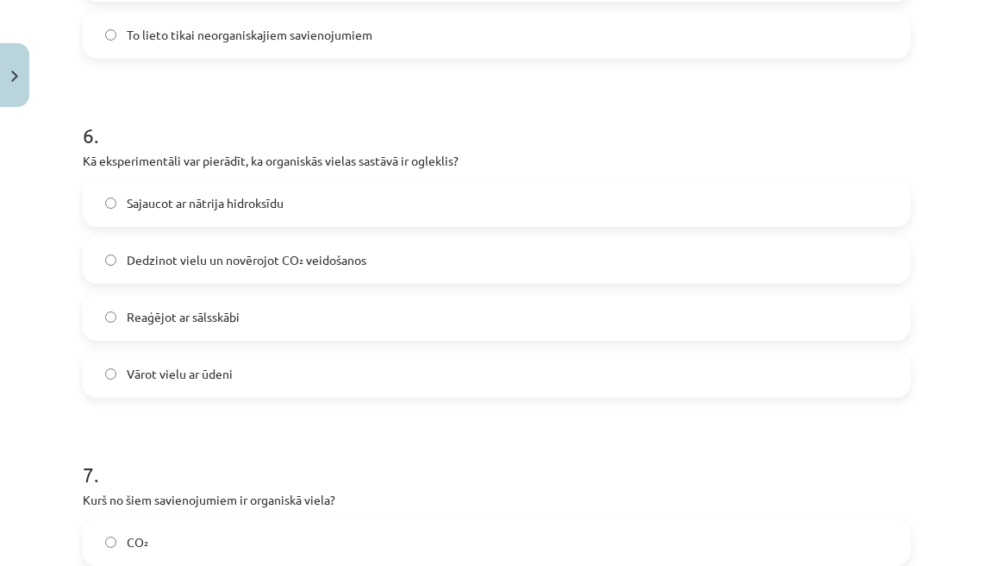
scroll to position [1971, 0]
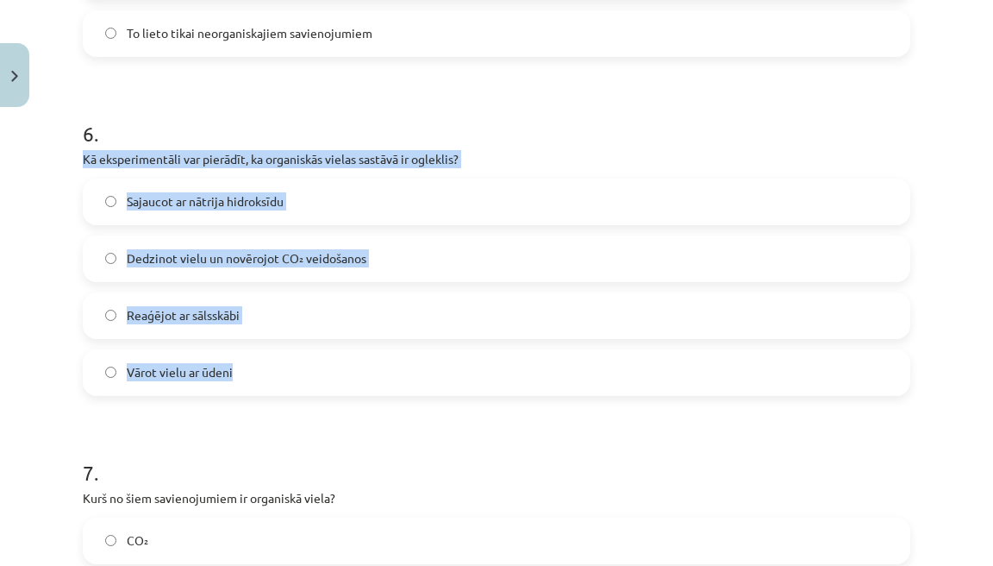
drag, startPoint x: 83, startPoint y: 157, endPoint x: 241, endPoint y: 381, distance: 274.7
click at [241, 381] on div "6 . Kā eksperimentāli var pierādīt, ka organiskās vielas sastāvā ir ogleklis? S…" at bounding box center [497, 243] width 828 height 304
copy div "Kā eksperimentāli var pierādīt, ka organiskās vielas sastāvā ir ogleklis? Sajau…"
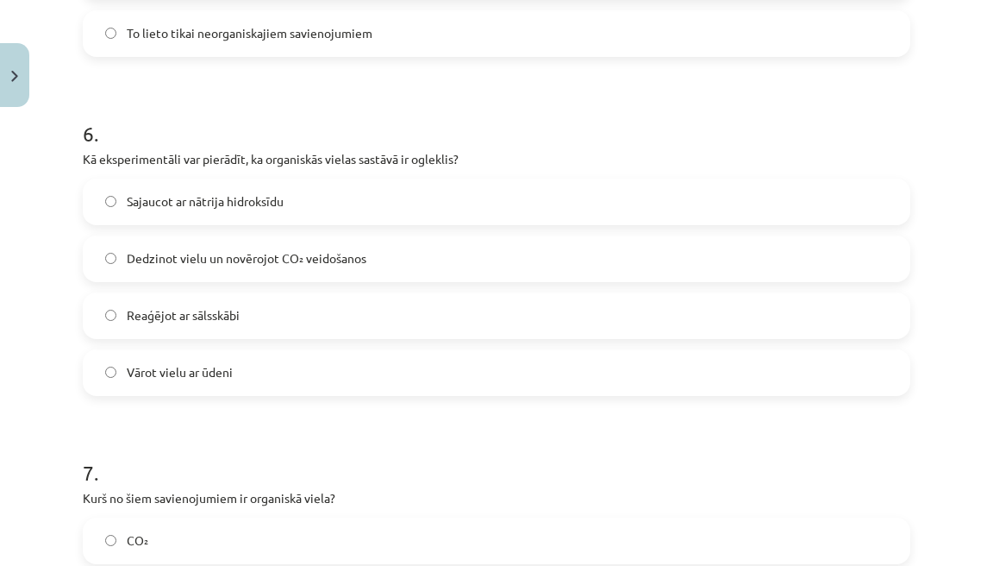
click at [270, 265] on span "Dedzinot vielu un novērojot CO₂ veidošanos" at bounding box center [247, 258] width 240 height 18
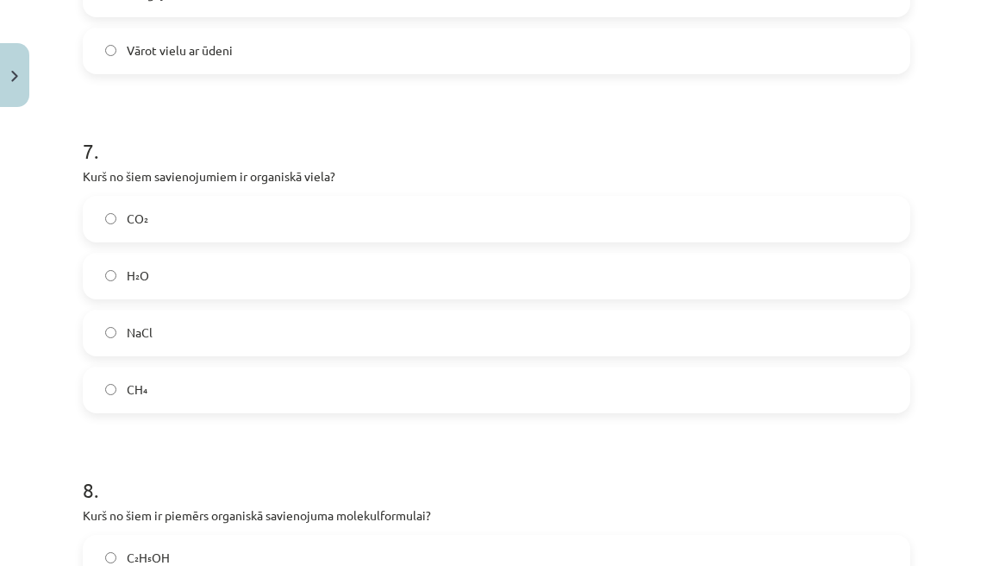
scroll to position [2308, 0]
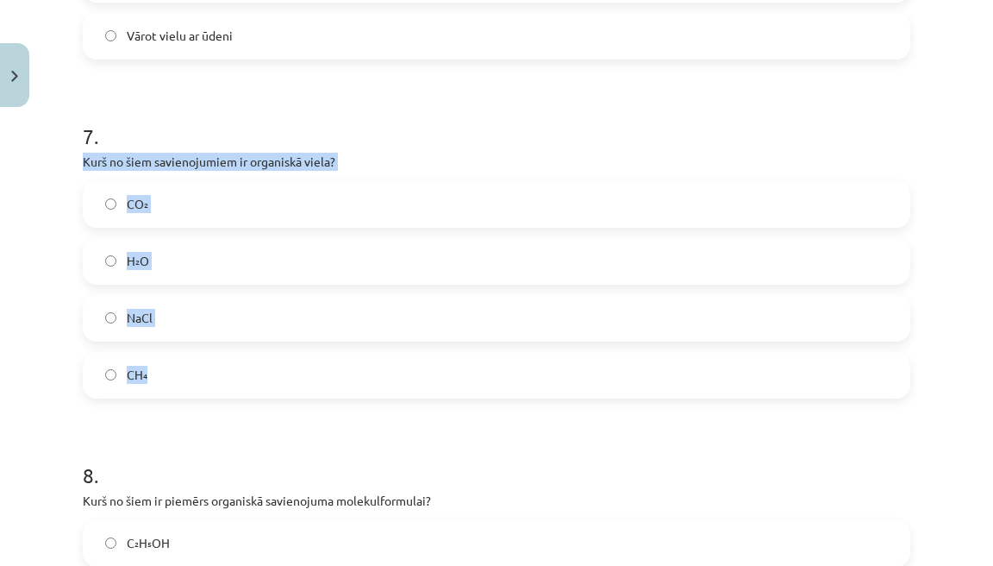
drag, startPoint x: 85, startPoint y: 159, endPoint x: 172, endPoint y: 379, distance: 236.5
click at [172, 379] on div "7 . Kurš no šiem savienojumiem ir organiskā viela? CO₂ H₂O NaCl CH₄" at bounding box center [497, 246] width 828 height 304
copy div "Kurš no šiem savienojumiem ir organiskā viela? CO₂ H₂O NaCl CH₄"
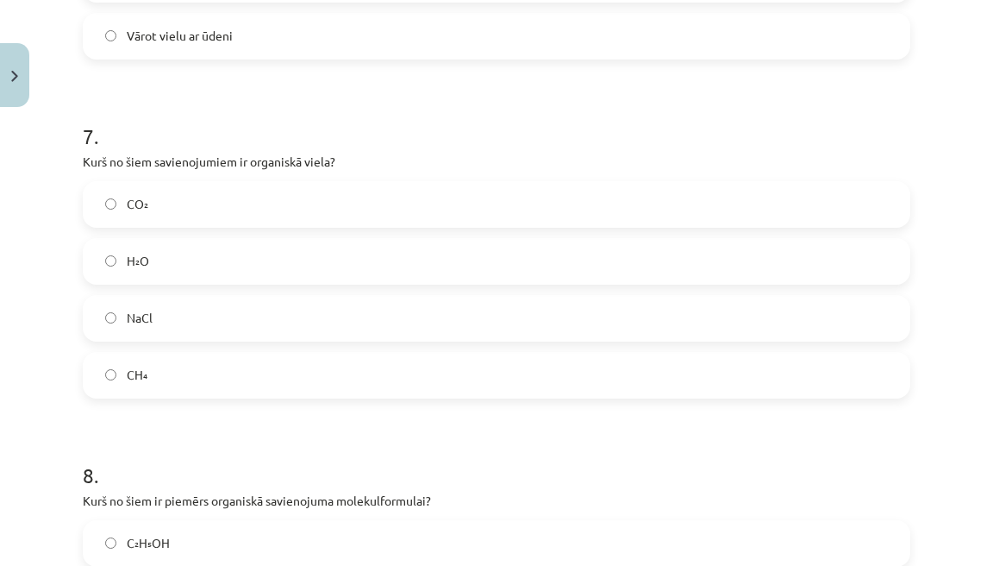
click at [183, 354] on label "CH₄" at bounding box center [497, 375] width 824 height 43
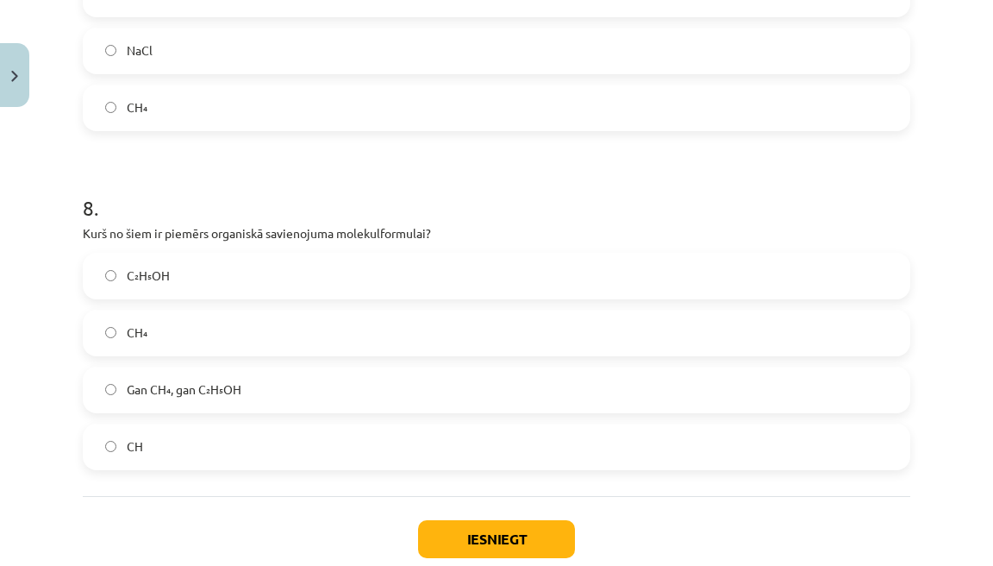
scroll to position [2583, 0]
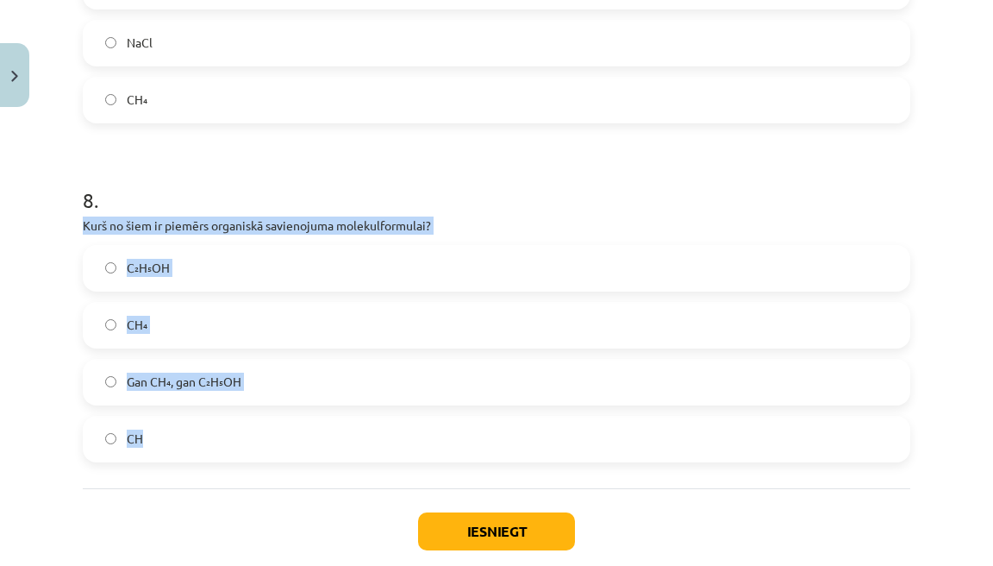
drag, startPoint x: 85, startPoint y: 223, endPoint x: 181, endPoint y: 449, distance: 245.7
click at [181, 449] on div "8 . Kurš no šiem ir piemērs organiskā savienojuma molekulformulai? C₂H₅OH CH₄ G…" at bounding box center [497, 310] width 828 height 304
copy div "Kurš no šiem ir piemērs organiskā savienojuma molekulformulai? C₂H₅OH CH₄ Gan C…"
click at [259, 372] on label "Gan CH₄, gan C₂H₅OH" at bounding box center [497, 381] width 824 height 43
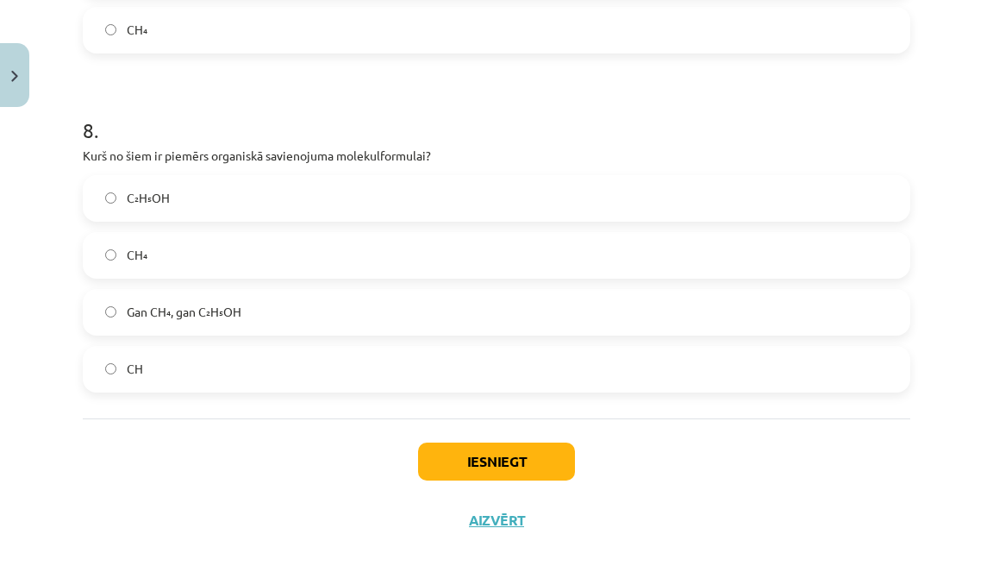
scroll to position [2653, 0]
click at [472, 467] on button "Iesniegt" at bounding box center [496, 461] width 157 height 38
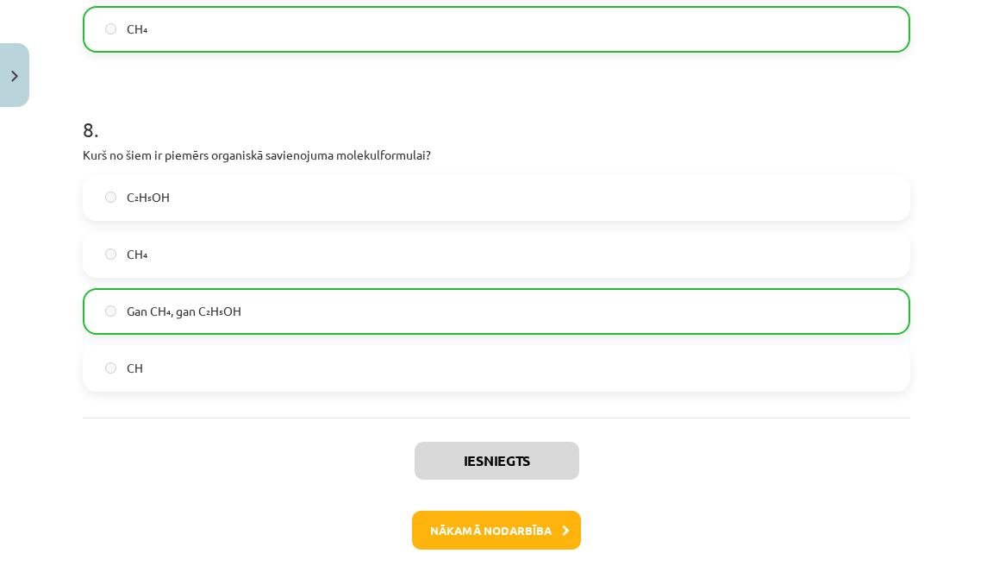
click at [502, 523] on button "Nākamā nodarbība" at bounding box center [496, 530] width 169 height 40
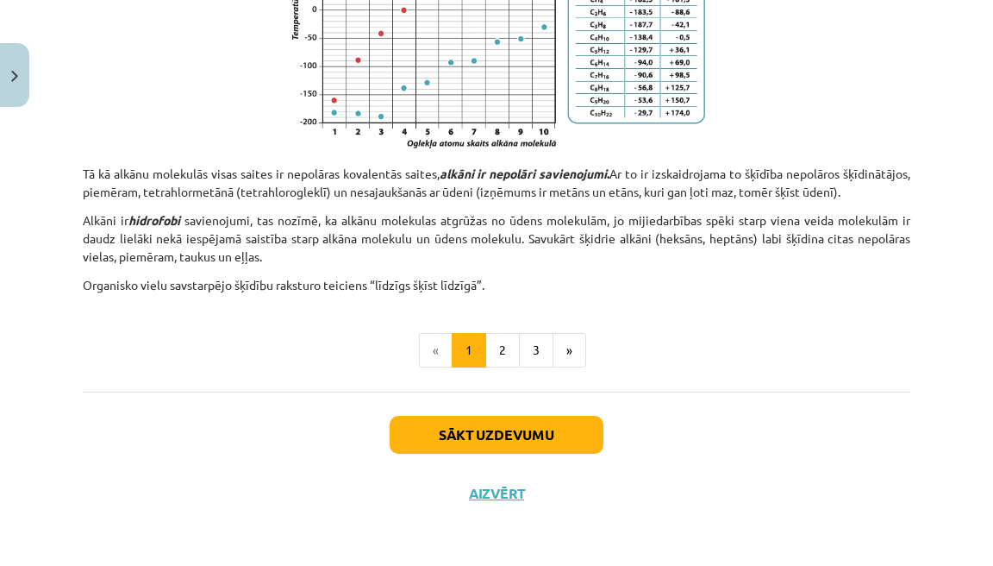
click at [507, 435] on button "Sākt uzdevumu" at bounding box center [497, 435] width 214 height 38
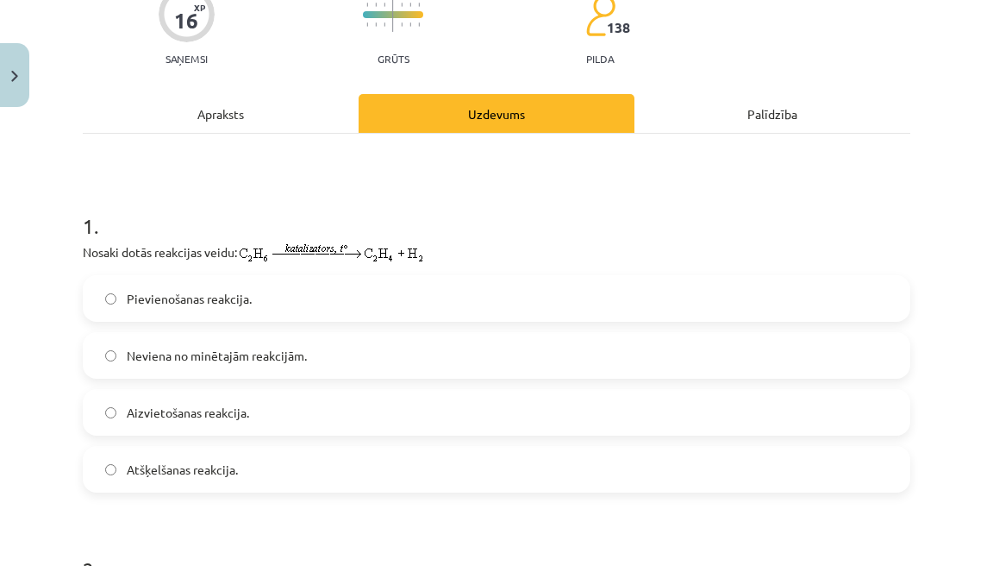
scroll to position [164, 0]
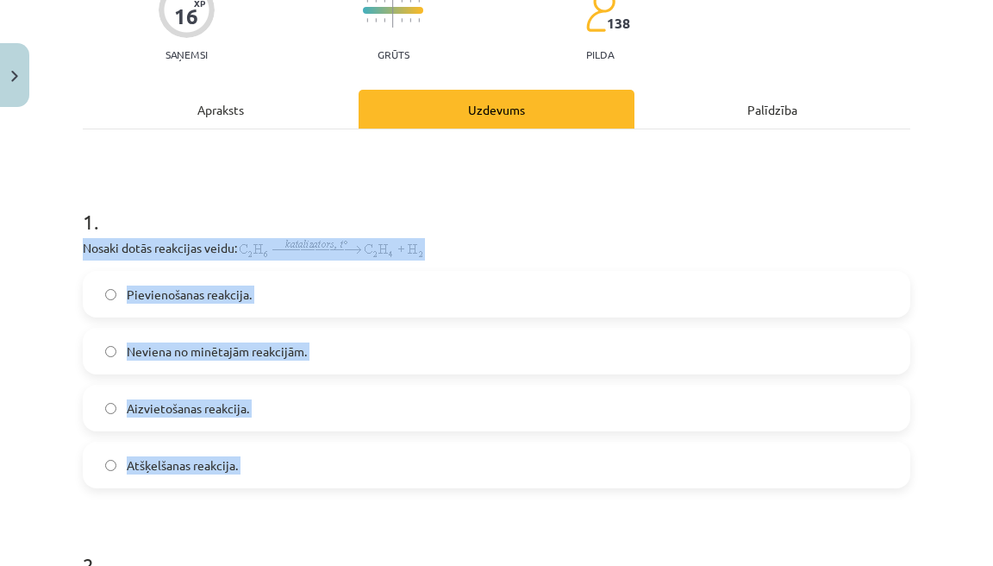
drag, startPoint x: 85, startPoint y: 243, endPoint x: 248, endPoint y: 488, distance: 294.2
copy div "Nosaki dotās reakcijas veidu: Pievienošanas reakcija. Neviena no minētajām reak…"
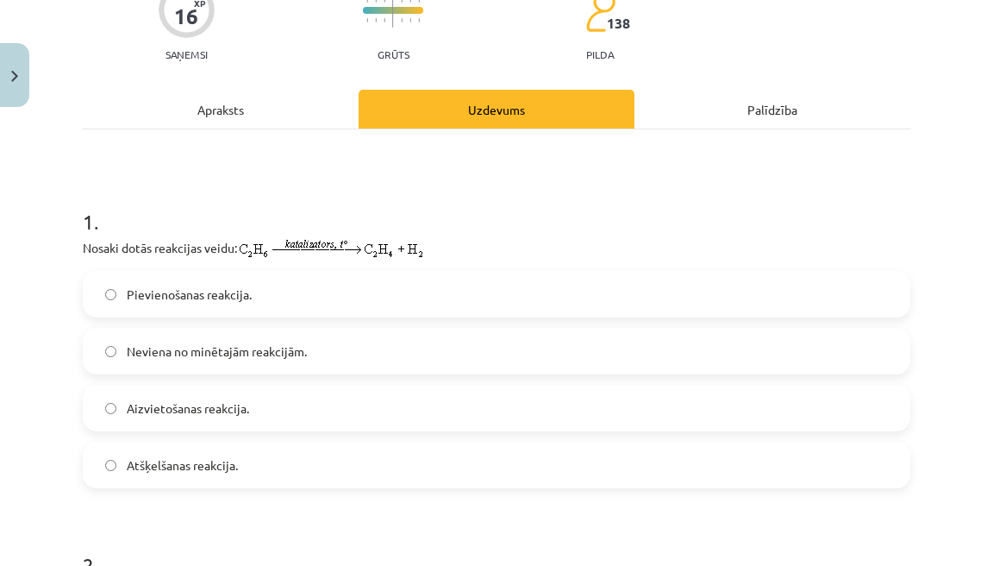
click at [335, 117] on div "Apraksts" at bounding box center [221, 109] width 276 height 39
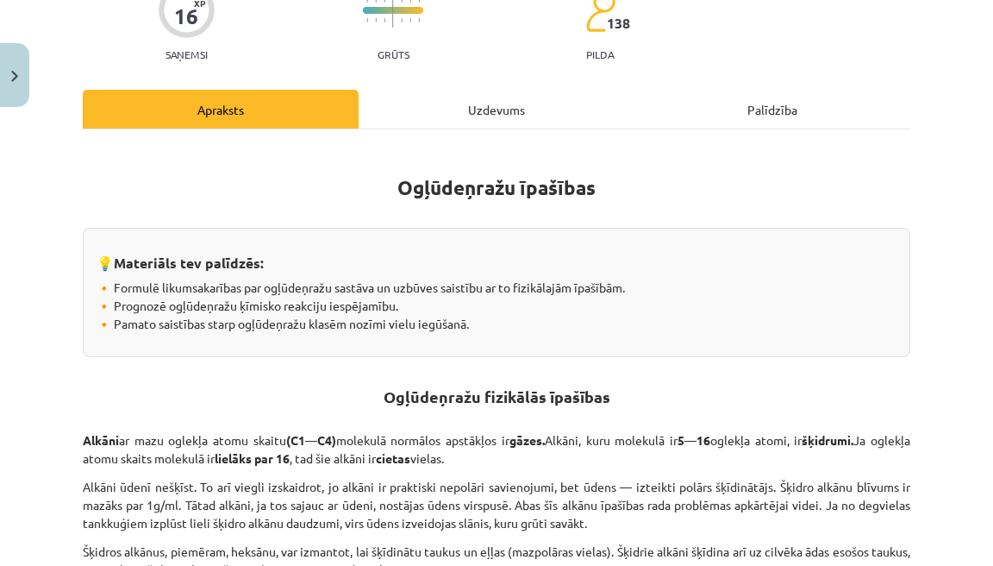
scroll to position [43, 0]
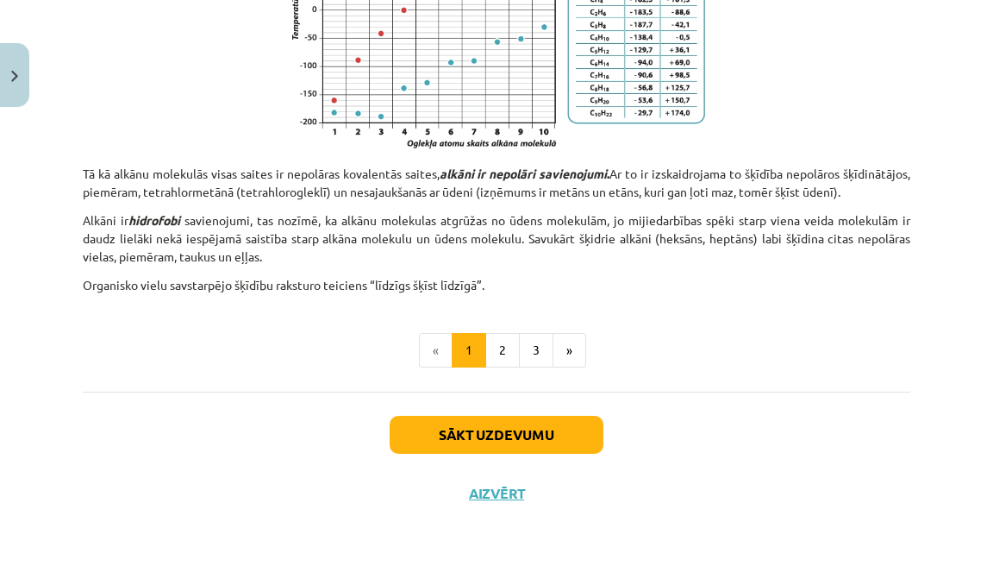
click at [435, 437] on button "Sākt uzdevumu" at bounding box center [497, 435] width 214 height 38
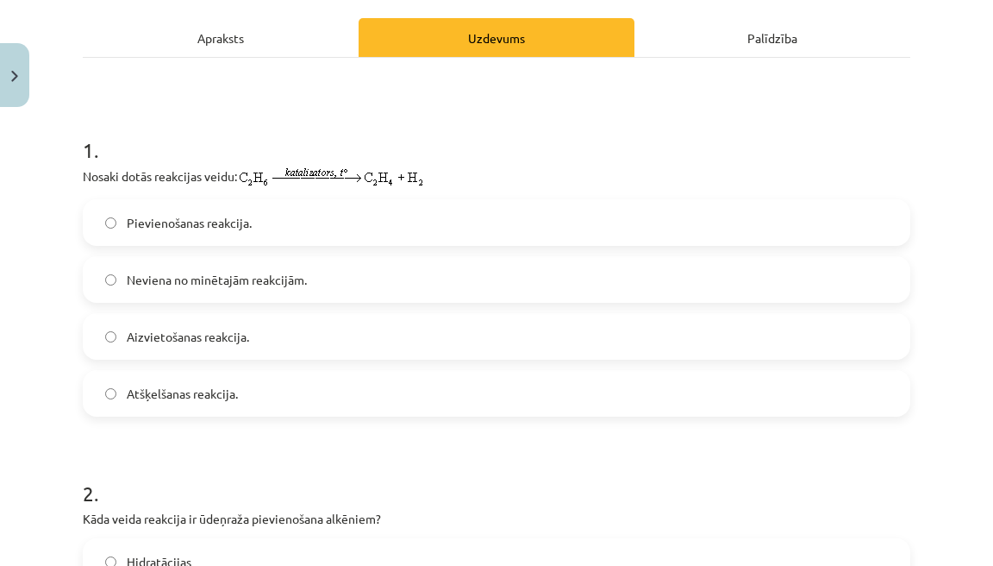
scroll to position [257, 0]
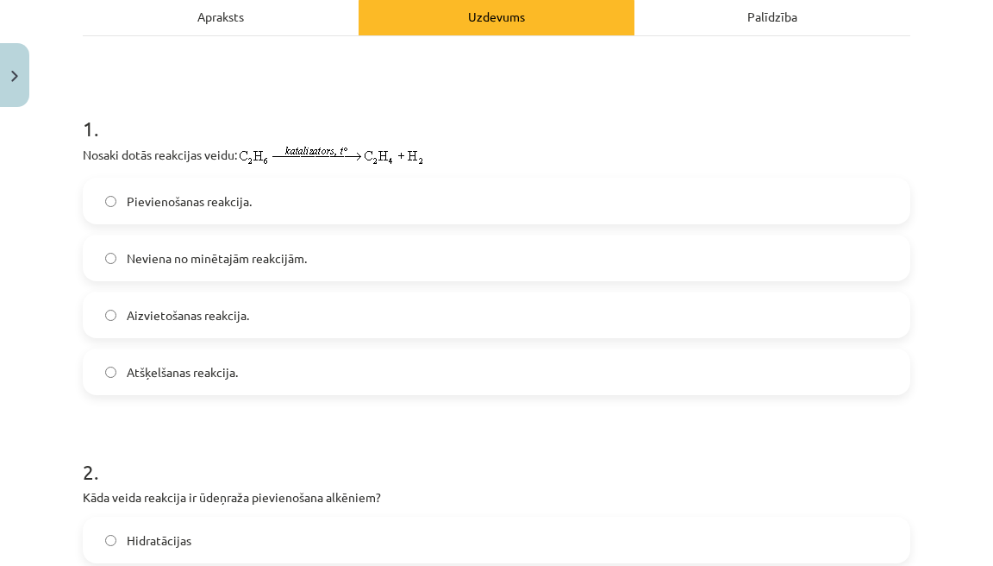
click at [266, 372] on label "Atšķelšanas reakcija." at bounding box center [497, 371] width 824 height 43
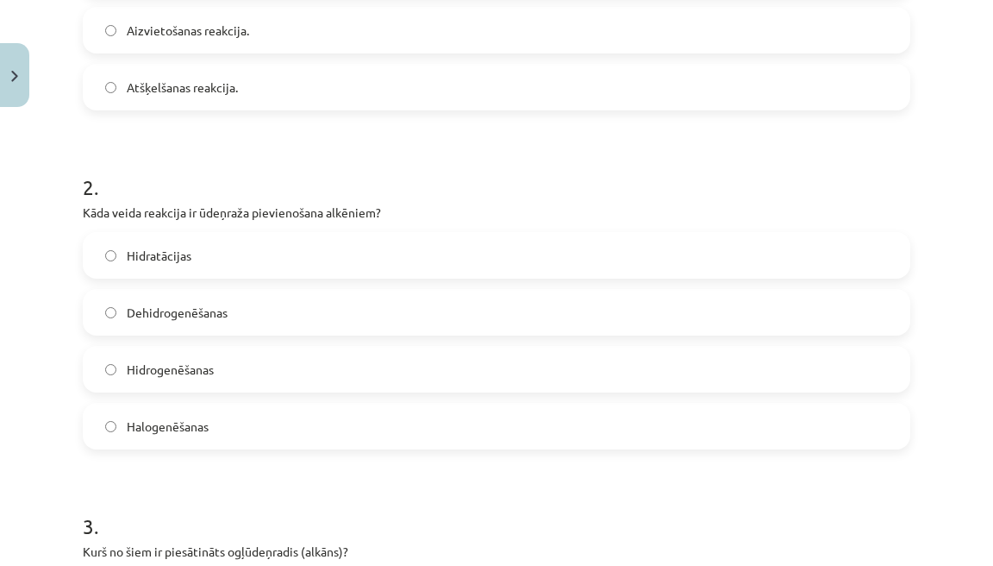
scroll to position [542, 0]
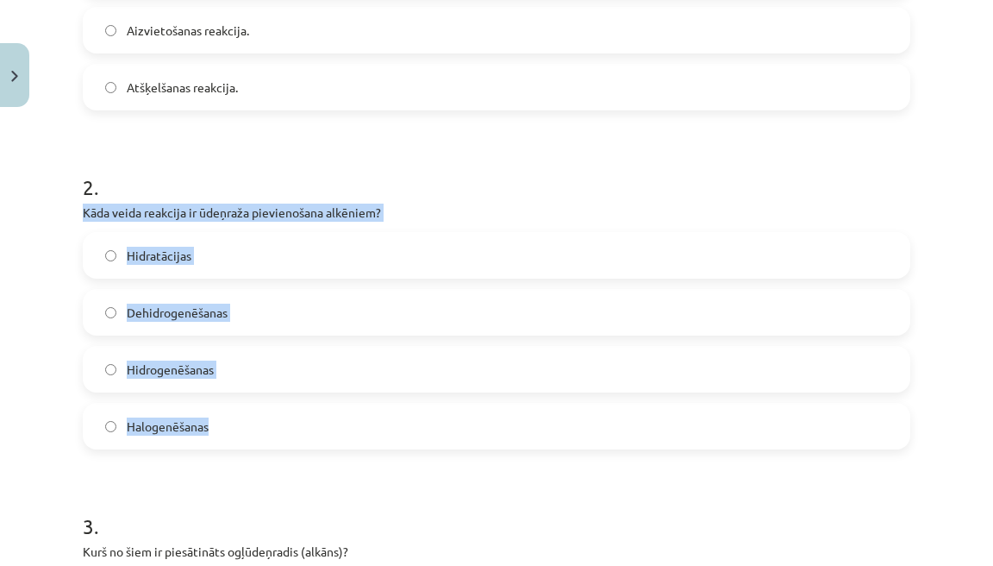
drag, startPoint x: 84, startPoint y: 211, endPoint x: 246, endPoint y: 434, distance: 275.3
click at [247, 435] on div "2 . Kāda veida reakcija ir ūdeņraža pievienošana alkēniem? Hidratācijas Dehidro…" at bounding box center [497, 297] width 828 height 304
copy div "Kāda veida reakcija ir ūdeņraža pievienošana alkēniem? Hidratācijas Dehidrogenē…"
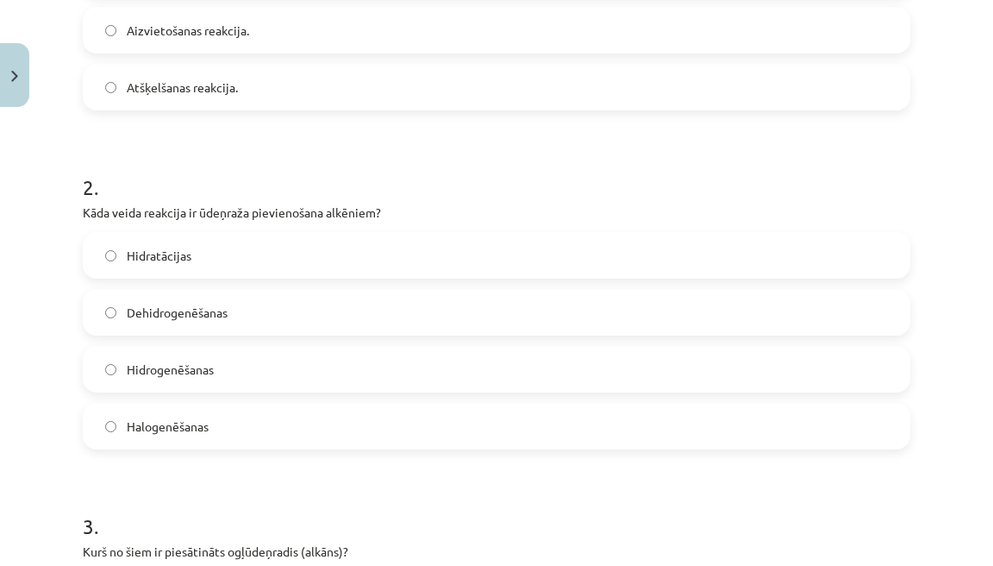
click at [235, 375] on label "Hidrogenēšanas" at bounding box center [497, 369] width 824 height 43
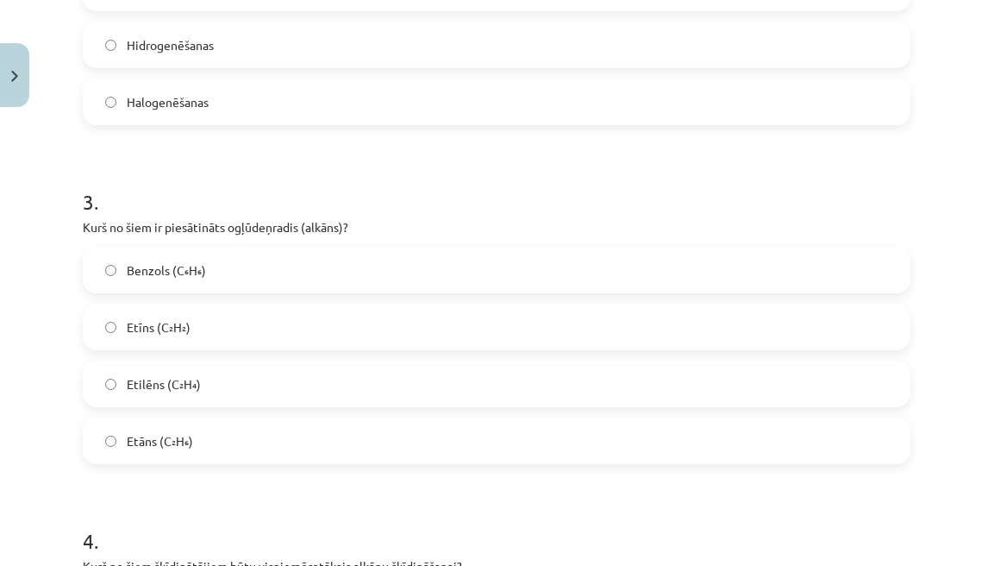
scroll to position [910, 0]
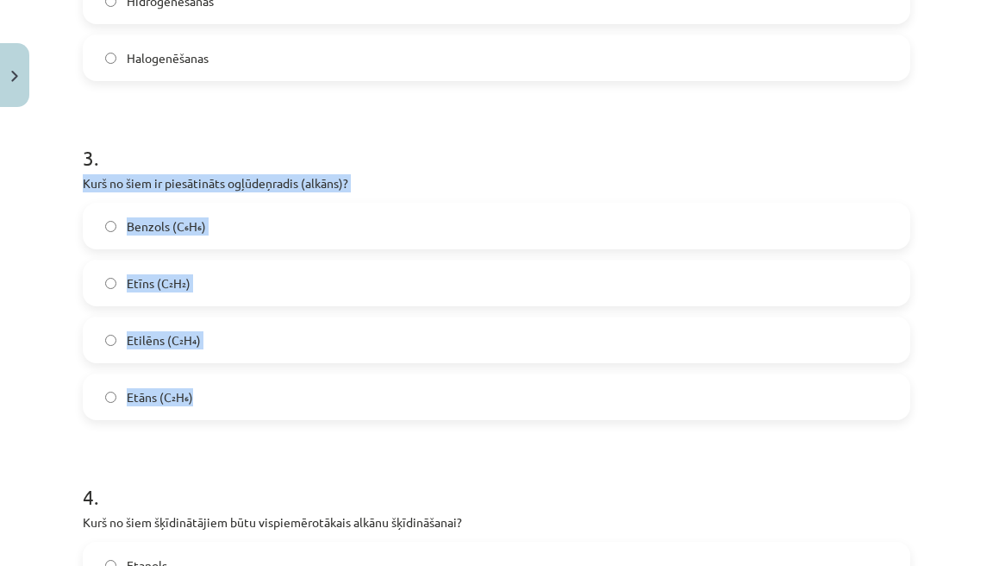
drag, startPoint x: 84, startPoint y: 185, endPoint x: 199, endPoint y: 406, distance: 249.9
click at [199, 406] on div "3 . Kurš no šiem ir piesātināts ogļūdeņradis (alkāns)? Benzols (C₆H₆) Etīns (C₂…" at bounding box center [497, 268] width 828 height 304
click at [205, 395] on label "Etāns (C₂H₆)" at bounding box center [497, 396] width 824 height 43
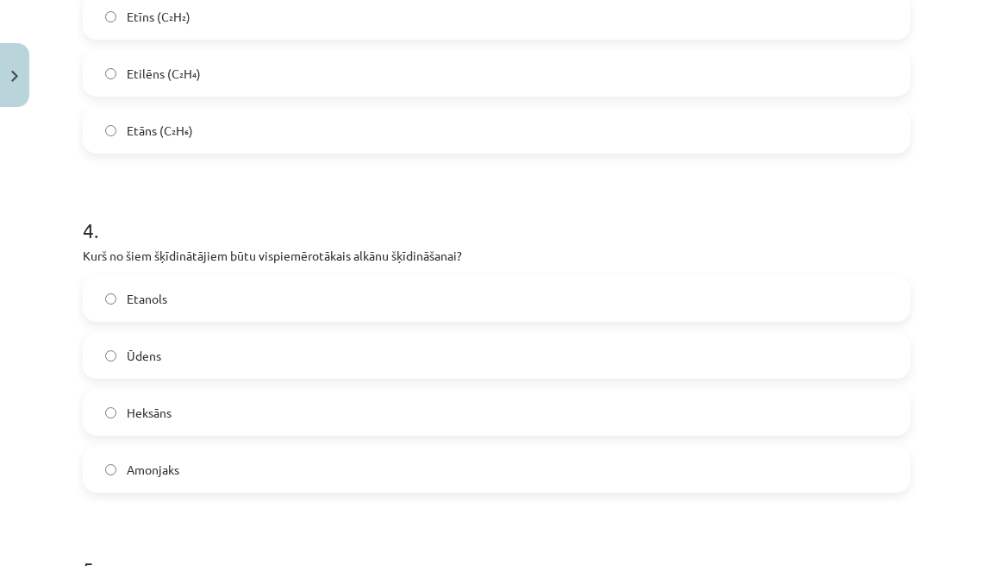
scroll to position [1182, 0]
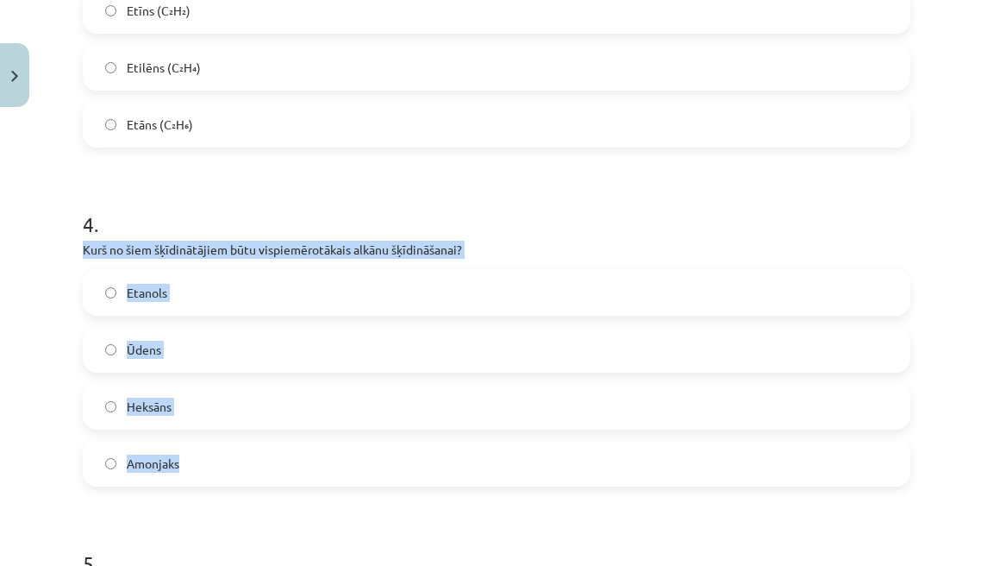
drag, startPoint x: 85, startPoint y: 249, endPoint x: 183, endPoint y: 468, distance: 240.1
click at [183, 468] on div "4 . Kurš no šiem šķīdinātājiem būtu vispiemērotākais alkānu šķīdināšanai? Etano…" at bounding box center [497, 334] width 828 height 304
click at [174, 403] on label "Heksāns" at bounding box center [497, 406] width 824 height 43
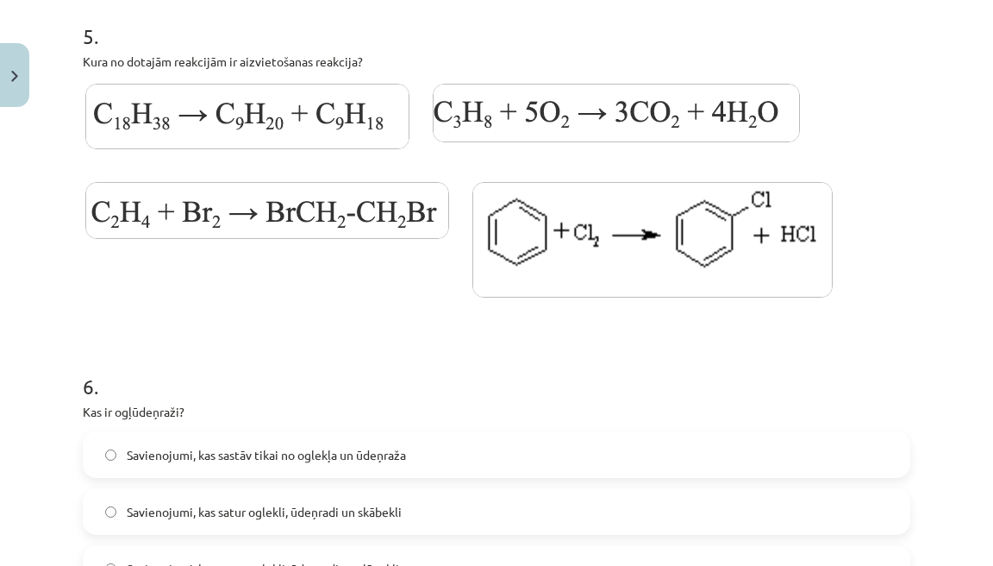
scroll to position [1679, 0]
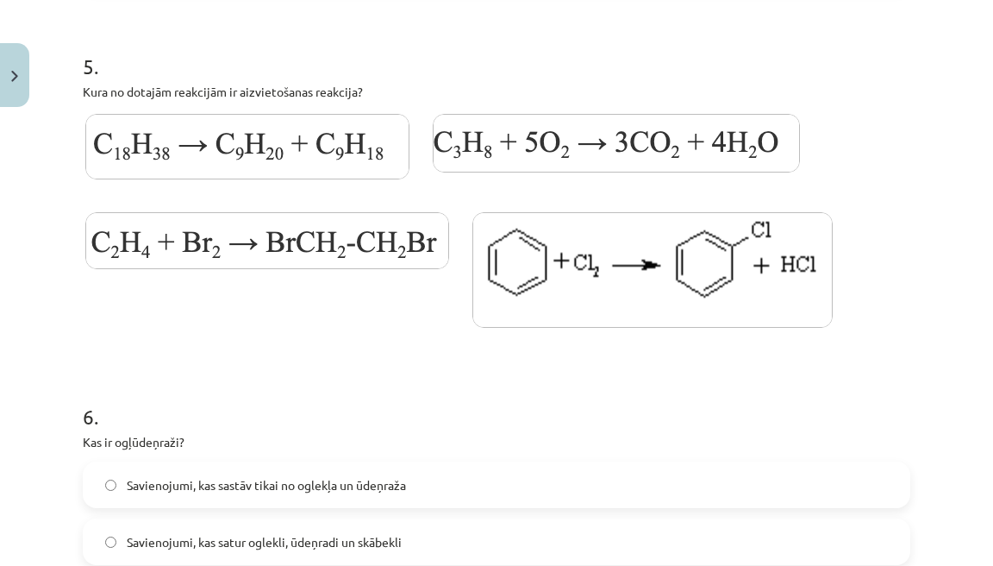
click at [249, 158] on img at bounding box center [247, 147] width 324 height 66
click at [175, 371] on form "1 . Nosaki dotās reakcijas veidu: Pievienošanas reakcija. Neviena no minētajām …" at bounding box center [497, 10] width 828 height 2692
click at [235, 89] on p "Kura no dotajām reakcijām ir aizvietošanas reakcija?" at bounding box center [497, 92] width 828 height 18
click at [573, 257] on img at bounding box center [653, 270] width 360 height 116
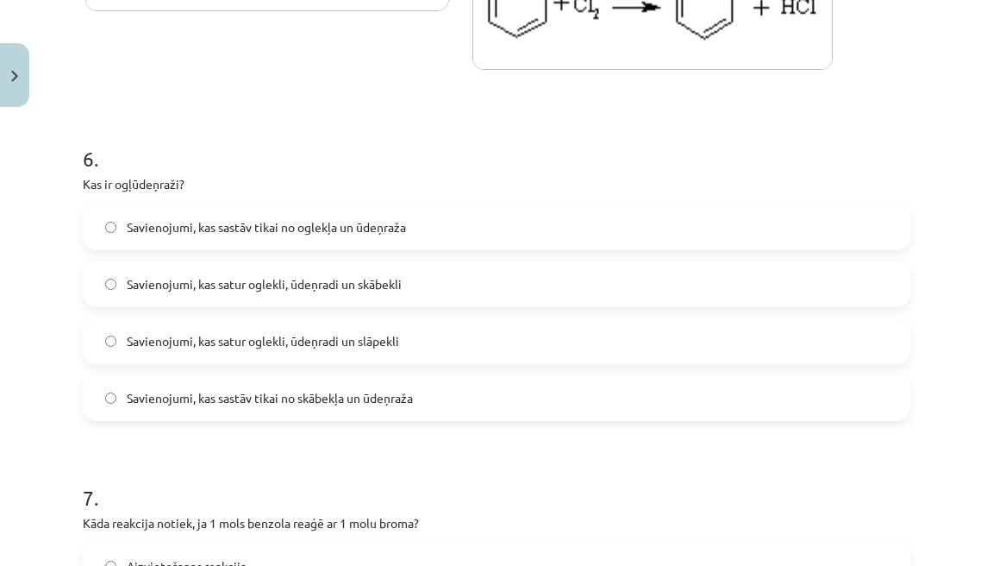
scroll to position [1970, 0]
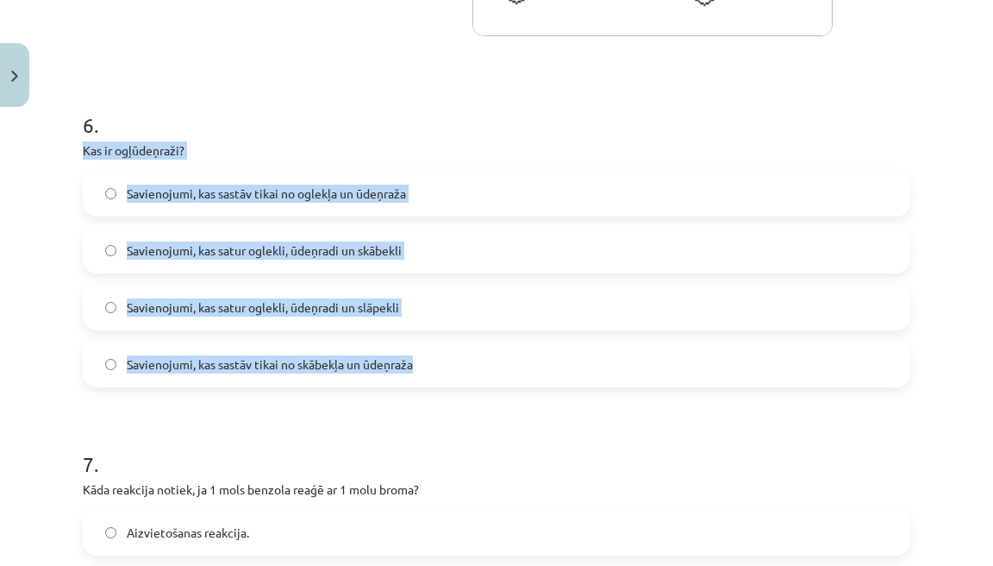
drag, startPoint x: 84, startPoint y: 150, endPoint x: 412, endPoint y: 386, distance: 404.7
click at [414, 385] on div "6 . Kas ir ogļūdeņraži? Savienojumi, kas sastāv tikai no oglekļa un ūdeņraža Sa…" at bounding box center [497, 235] width 828 height 304
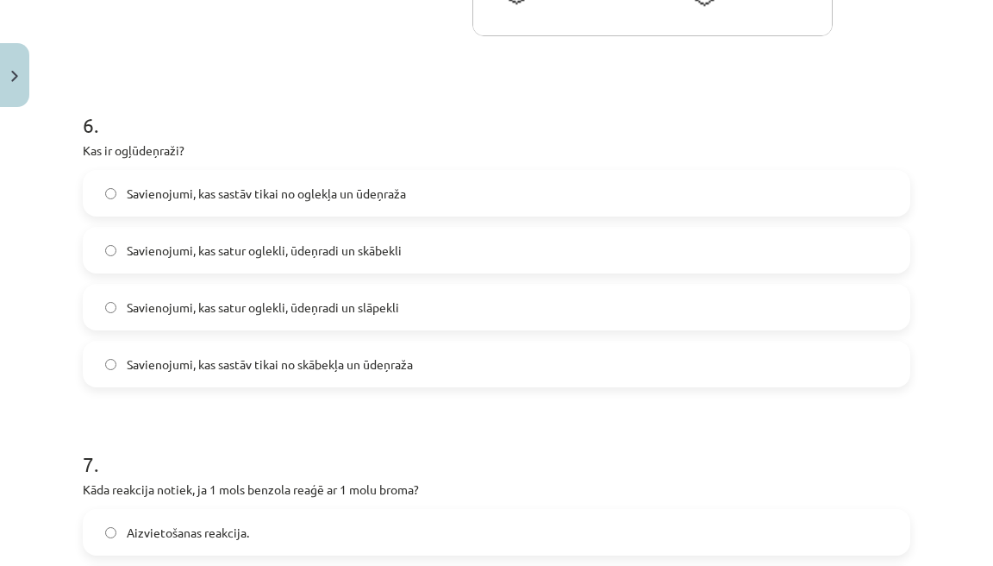
click at [298, 203] on label "Savienojumi, kas sastāv tikai no oglekļa un ūdeņraža" at bounding box center [497, 193] width 824 height 43
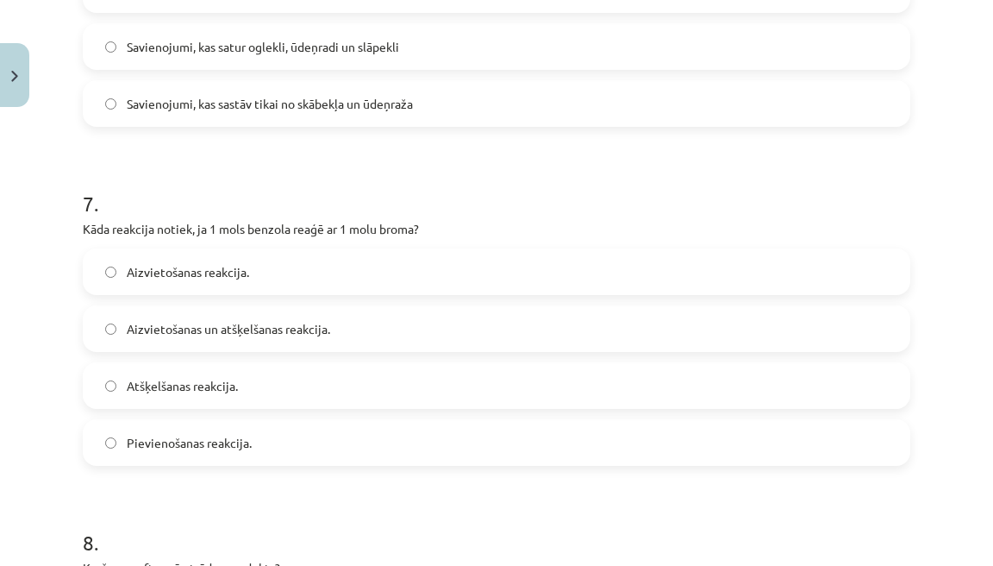
scroll to position [2233, 0]
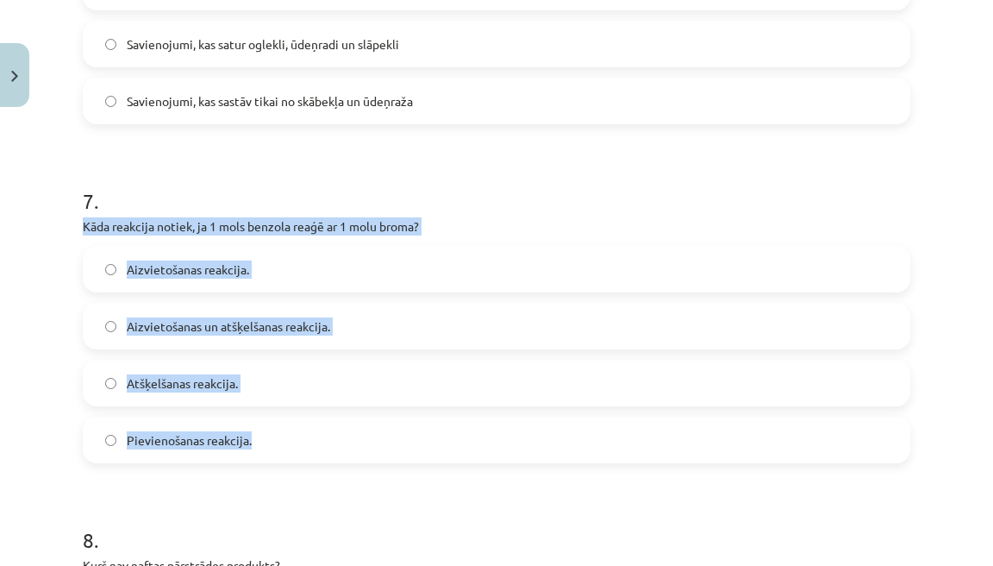
drag, startPoint x: 84, startPoint y: 227, endPoint x: 240, endPoint y: 451, distance: 273.2
click at [240, 451] on div "7 . Kāda reakcija notiek, ja 1 mols benzola reaģē ar 1 molu broma? Aizvietošana…" at bounding box center [497, 311] width 828 height 304
click at [237, 442] on span "Pievienošanas reakcija." at bounding box center [189, 440] width 125 height 18
drag, startPoint x: 85, startPoint y: 223, endPoint x: 235, endPoint y: 458, distance: 278.0
click at [235, 458] on div "7 . Kāda reakcija notiek, ja 1 mols benzola reaģē ar 1 molu broma? Aizvietošana…" at bounding box center [497, 311] width 828 height 304
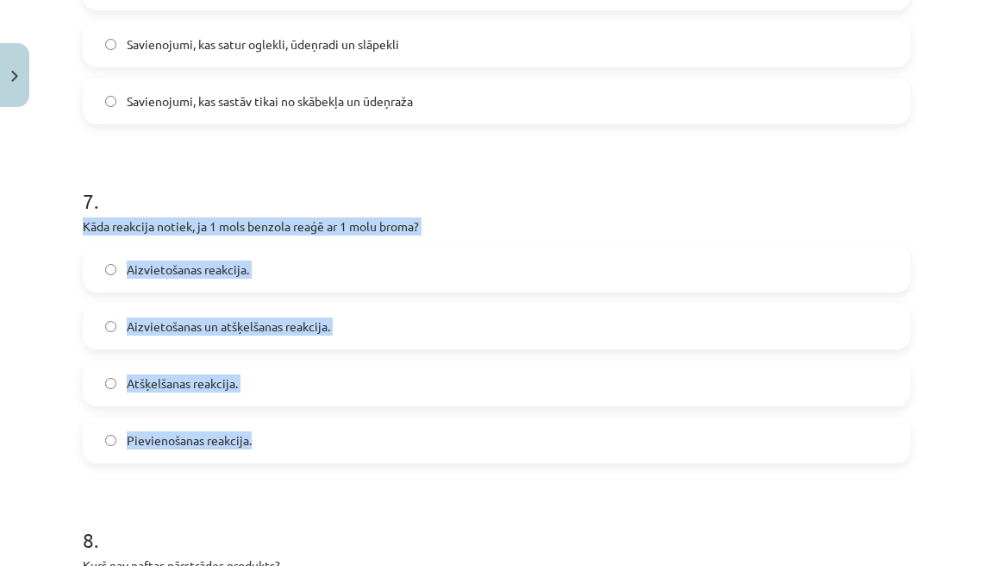
click at [276, 275] on label "Aizvietošanas reakcija." at bounding box center [497, 268] width 824 height 43
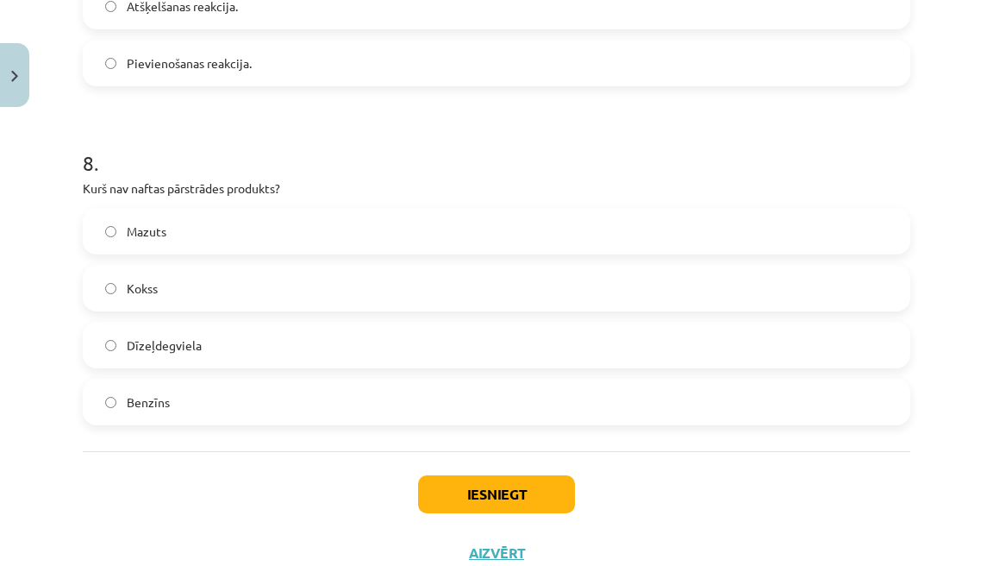
scroll to position [2614, 0]
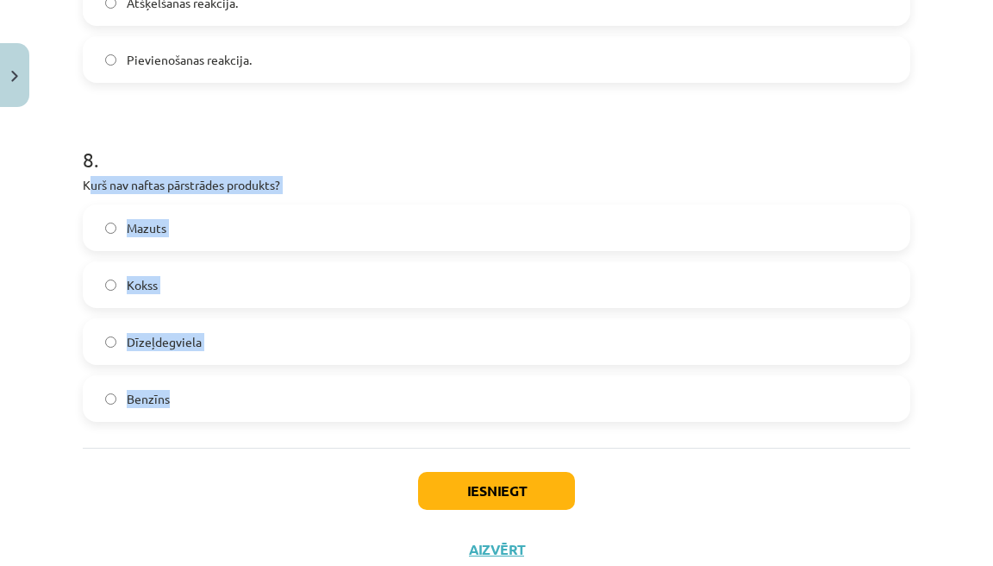
drag, startPoint x: 89, startPoint y: 181, endPoint x: 190, endPoint y: 407, distance: 247.4
click at [193, 407] on div "8 . Kurš nav naftas pārstrādes produkts? Mazuts Kokss Dīzeļdegviela Benzīns" at bounding box center [497, 269] width 828 height 304
click at [229, 289] on label "Kokss" at bounding box center [497, 284] width 824 height 43
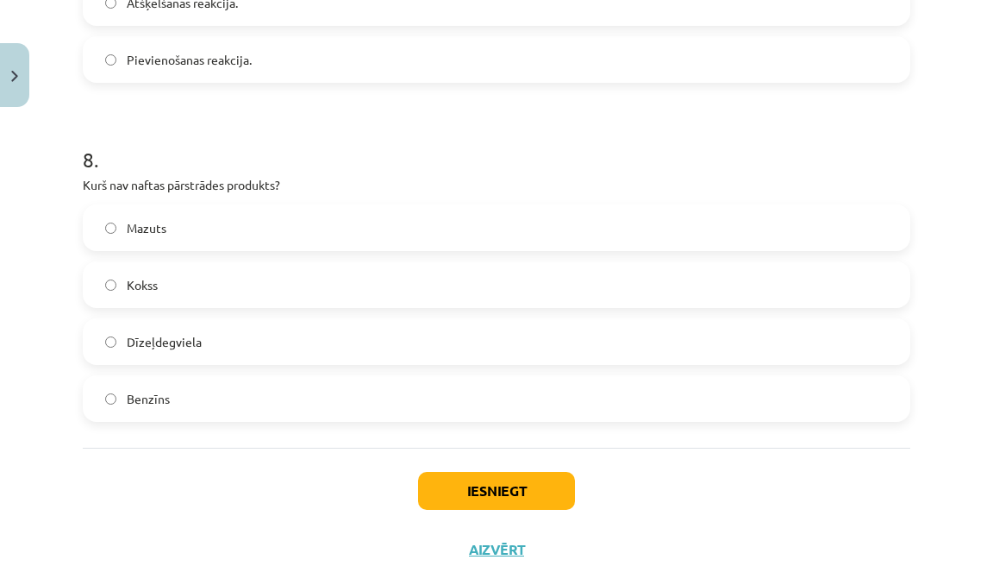
click at [458, 495] on button "Iesniegt" at bounding box center [496, 491] width 157 height 38
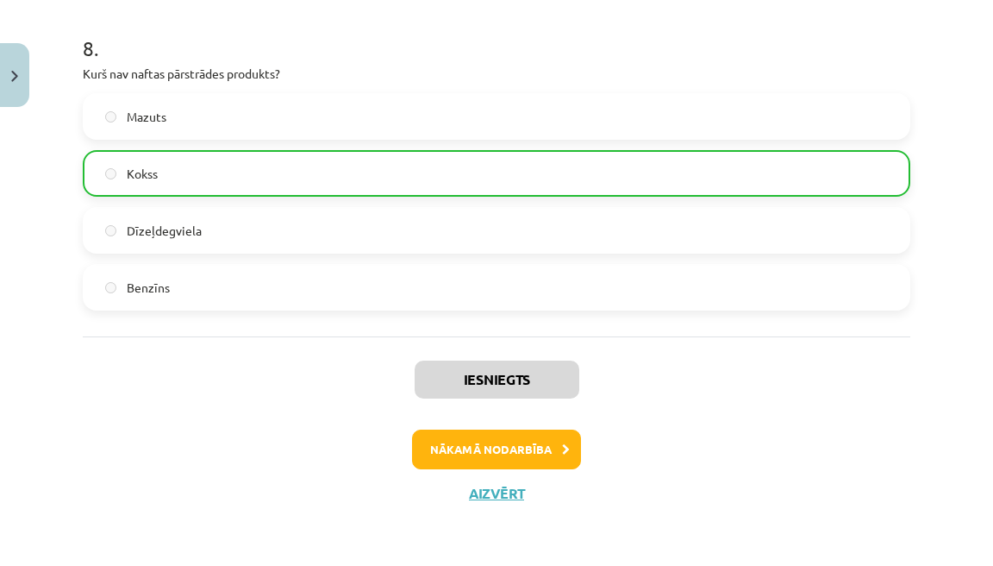
click at [515, 455] on button "Nākamā nodarbība" at bounding box center [496, 449] width 169 height 40
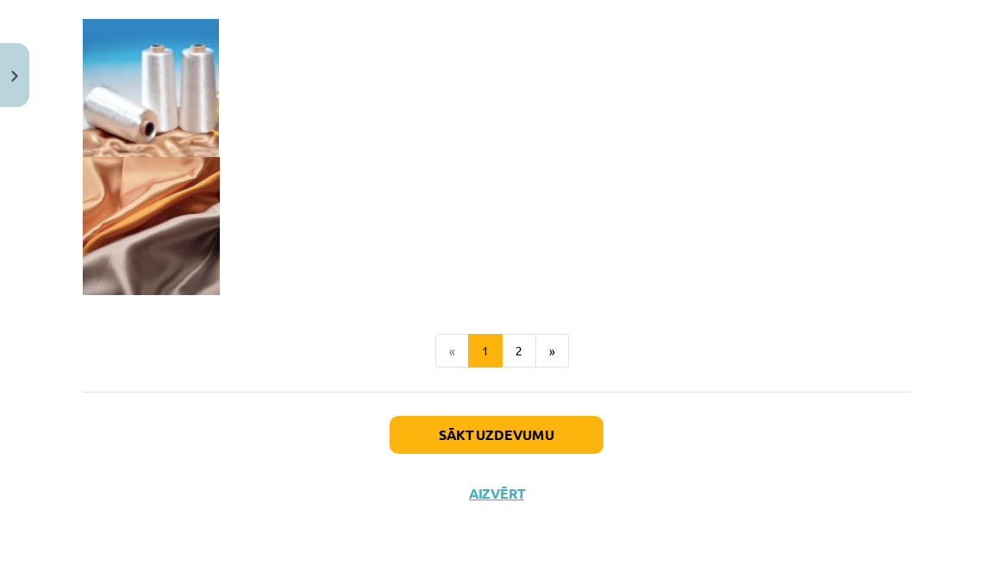
click at [521, 439] on button "Sākt uzdevumu" at bounding box center [497, 435] width 214 height 38
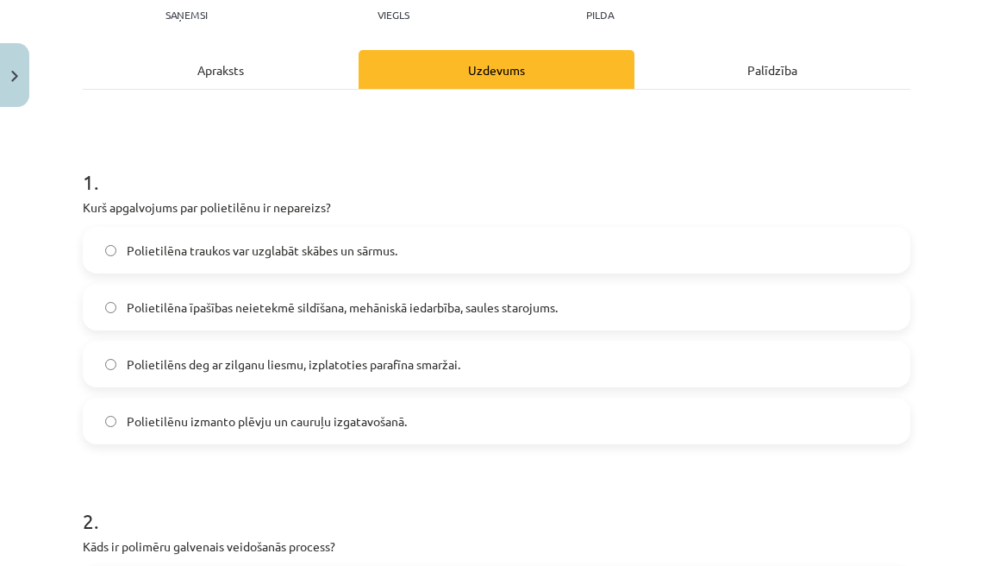
scroll to position [205, 0]
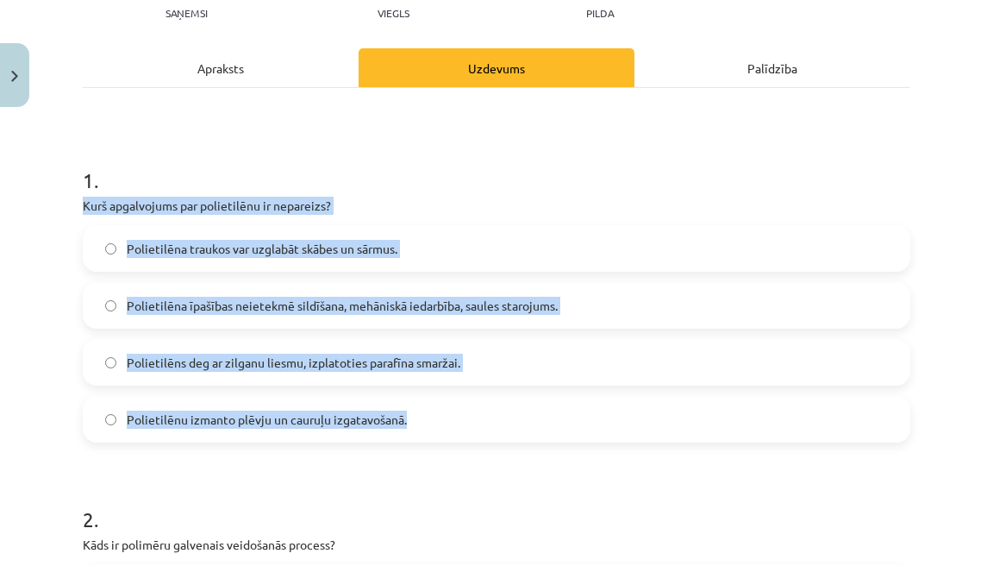
drag, startPoint x: 84, startPoint y: 205, endPoint x: 376, endPoint y: 434, distance: 371.0
click at [376, 434] on div "1 . Kurš apgalvojums par polietilēnu ir nepareizs? Polietilēna traukos var uzgl…" at bounding box center [497, 290] width 828 height 304
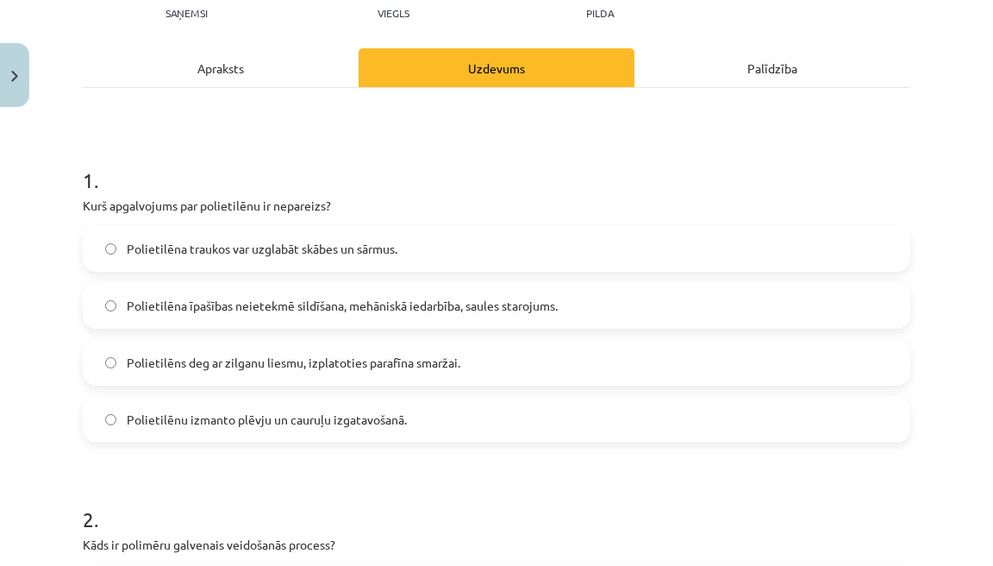
click at [347, 297] on span "Polietilēna īpašības neietekmē sildīšana, mehāniskā iedarbība, saules starojums." at bounding box center [342, 306] width 431 height 18
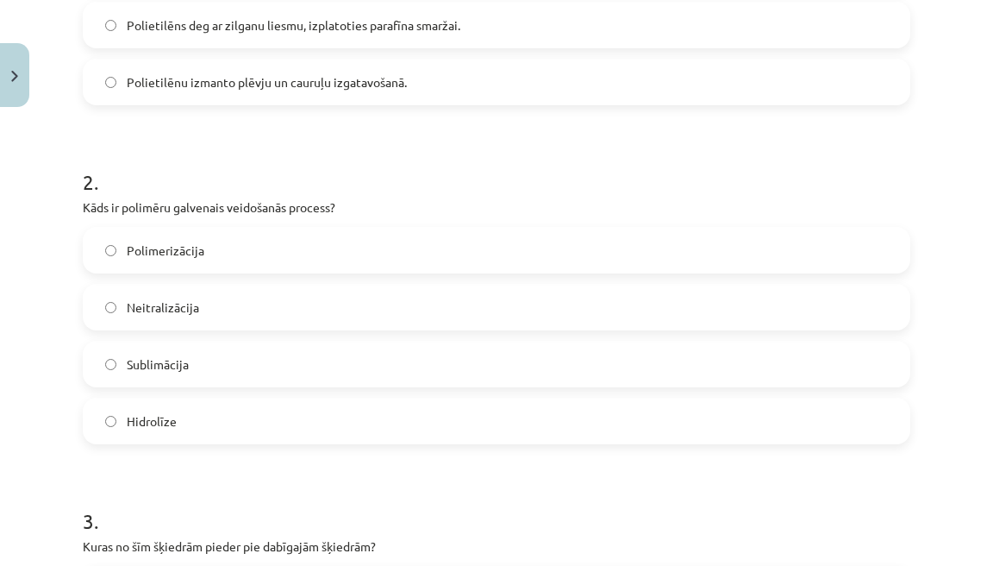
scroll to position [590, 0]
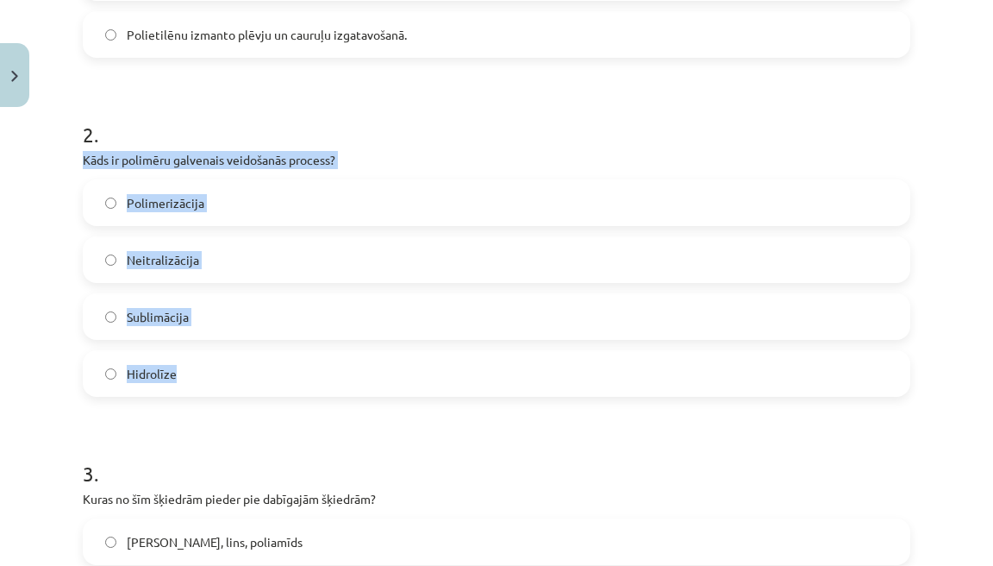
drag, startPoint x: 85, startPoint y: 158, endPoint x: 170, endPoint y: 385, distance: 242.0
click at [170, 385] on div "2 . Kāds ir polimēru galvenais veidošanās process? Polimerizācija Neitralizācij…" at bounding box center [497, 244] width 828 height 304
click at [255, 213] on label "Polimerizācija" at bounding box center [497, 202] width 824 height 43
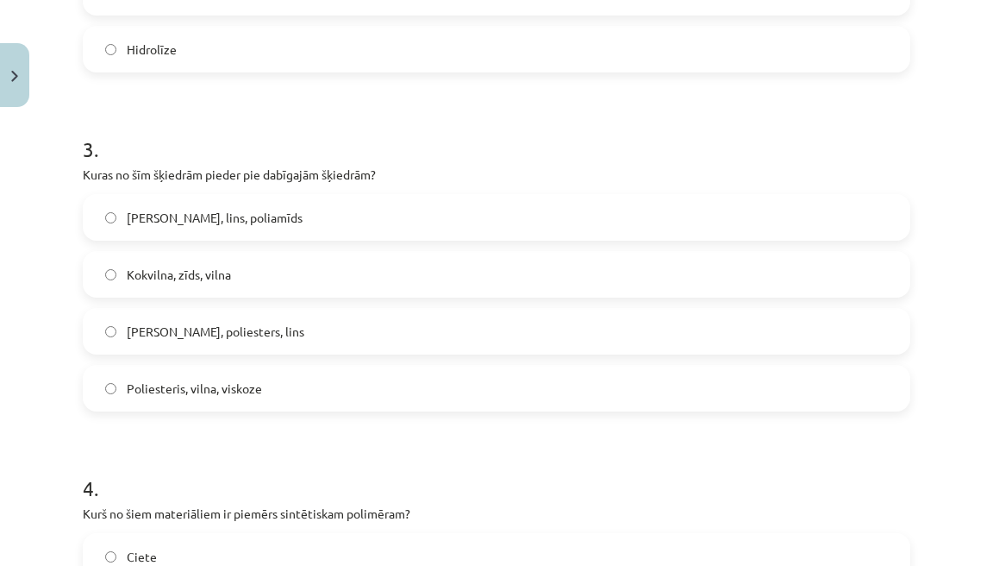
scroll to position [948, 0]
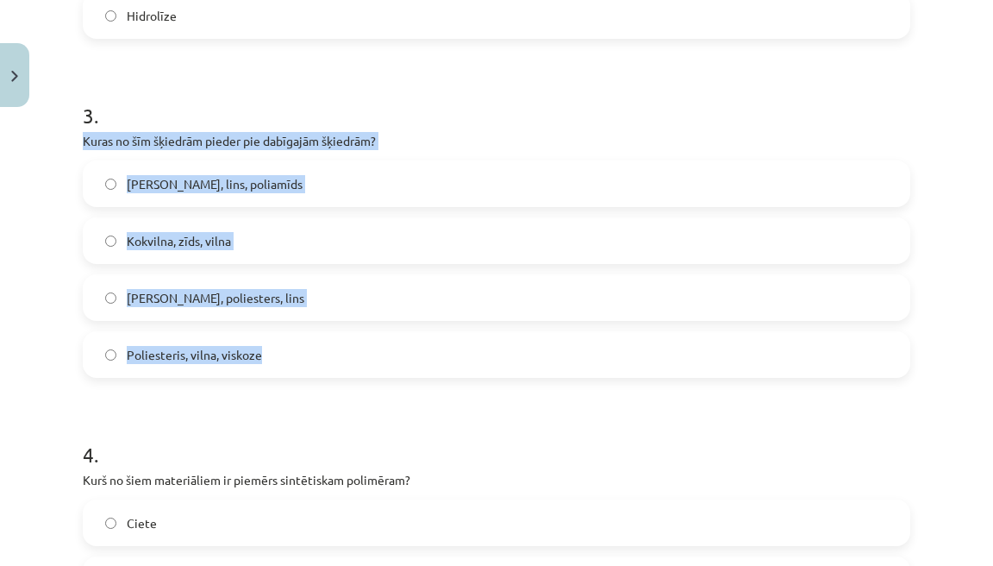
drag, startPoint x: 84, startPoint y: 141, endPoint x: 272, endPoint y: 360, distance: 289.9
click at [272, 361] on div "3 . Kuras no šīm šķiedrām pieder pie dabīgajām šķiedrām? Akrils, lins, poliamīd…" at bounding box center [497, 225] width 828 height 304
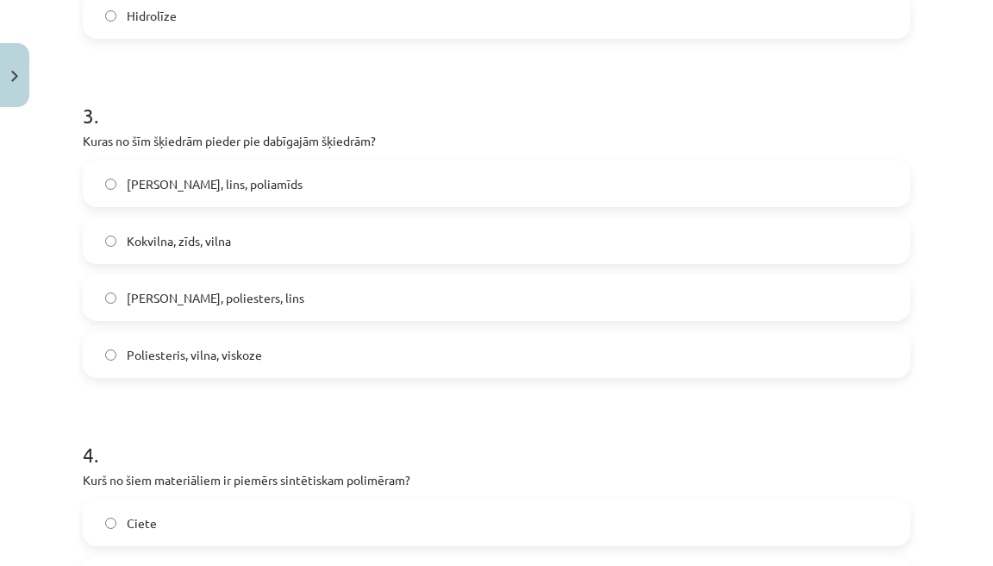
click at [252, 237] on label "Kokvilna, zīds, vilna" at bounding box center [497, 240] width 824 height 43
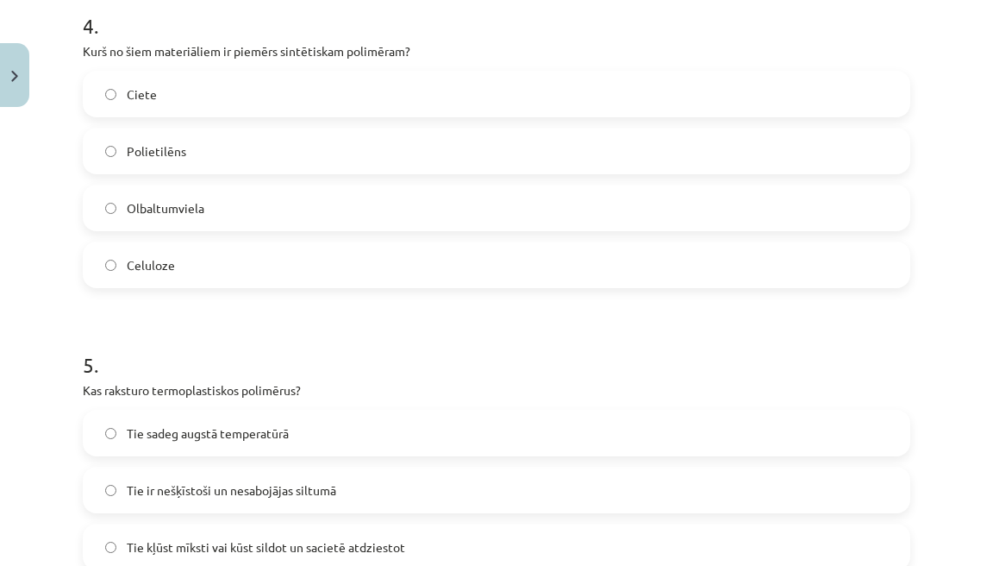
scroll to position [1375, 0]
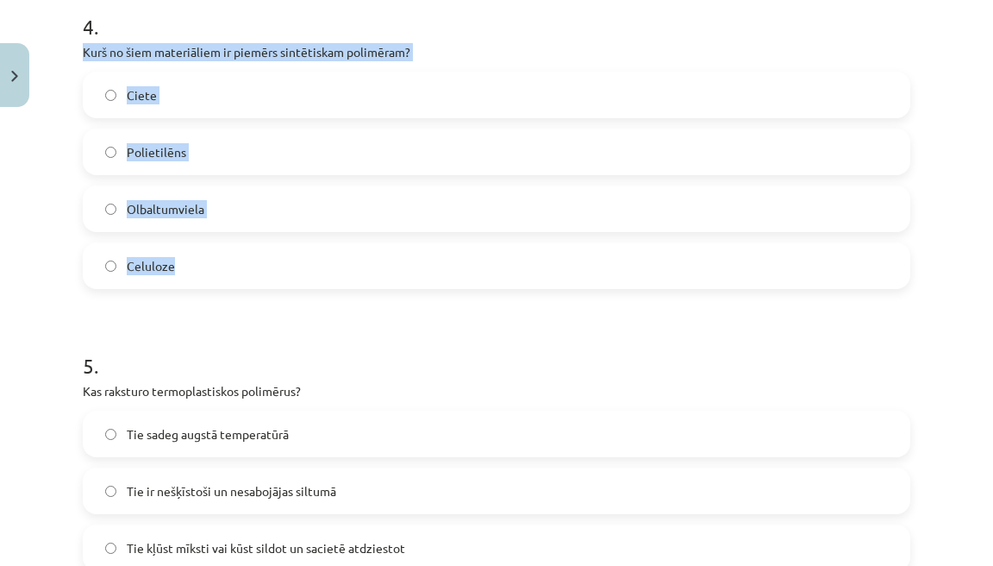
drag, startPoint x: 86, startPoint y: 55, endPoint x: 178, endPoint y: 272, distance: 235.0
click at [178, 272] on div "4 . Kurš no šiem materiāliem ir piemērs sintētiskam polimēram? Ciete Polietilēn…" at bounding box center [497, 136] width 828 height 304
click at [220, 158] on label "Polietilēns" at bounding box center [497, 151] width 824 height 43
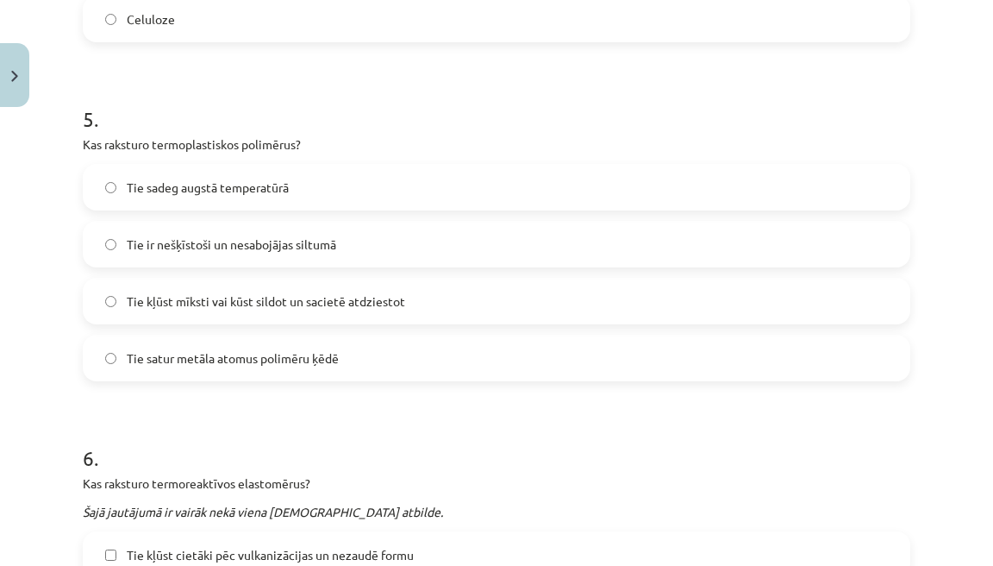
scroll to position [1650, 0]
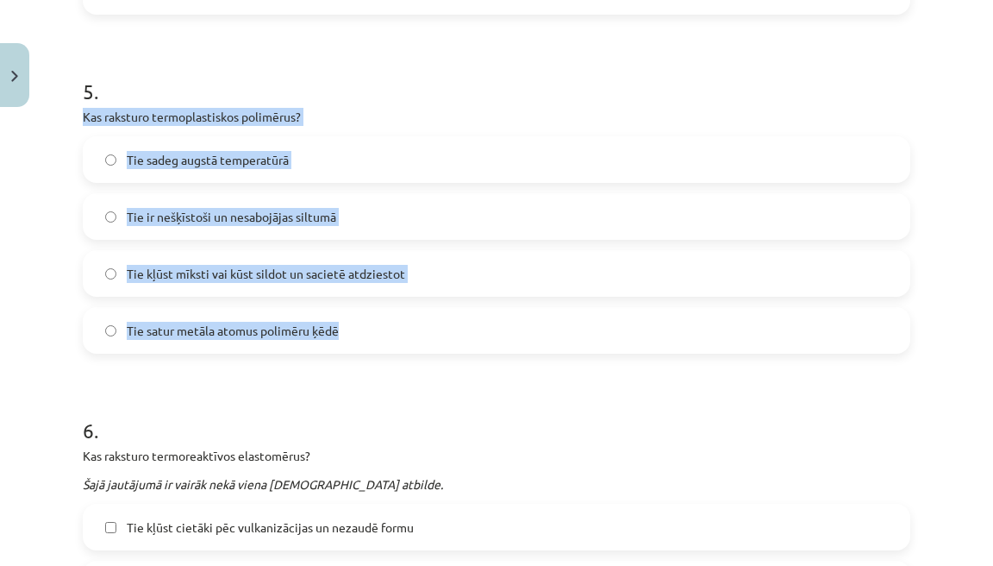
drag, startPoint x: 83, startPoint y: 113, endPoint x: 347, endPoint y: 327, distance: 339.7
click at [348, 327] on div "5 . Kas raksturo termoplastiskos polimērus? Tie sadeg augstā temperatūrā Tie ir…" at bounding box center [497, 201] width 828 height 304
click at [268, 272] on span "Tie kļūst mīksti vai kūst sildot un sacietē atdziestot" at bounding box center [266, 274] width 279 height 18
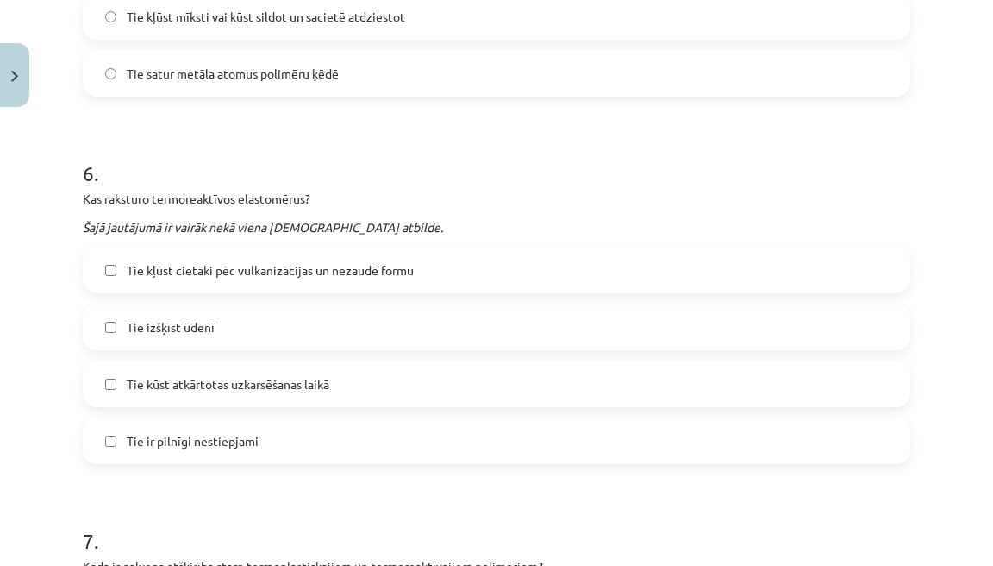
scroll to position [1949, 0]
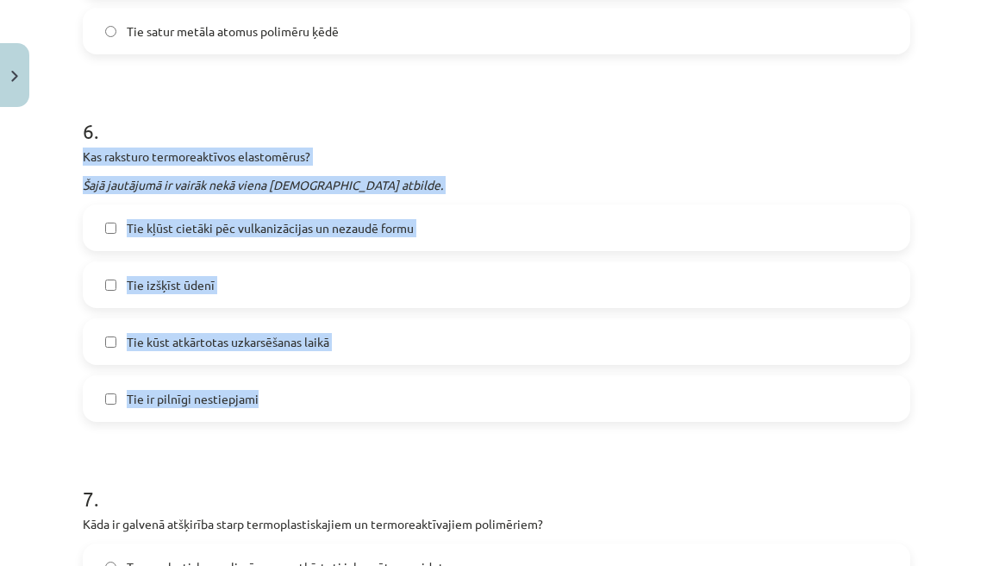
drag, startPoint x: 85, startPoint y: 154, endPoint x: 286, endPoint y: 413, distance: 328.1
click at [287, 414] on div "6 . Kas raksturo termoreaktīvos elastomērus? Šajā jautājumā ir vairāk nekā vien…" at bounding box center [497, 255] width 828 height 333
click at [235, 227] on span "Tie kļūst cietāki pēc vulkanizācijas un nezaudē formu" at bounding box center [270, 228] width 287 height 18
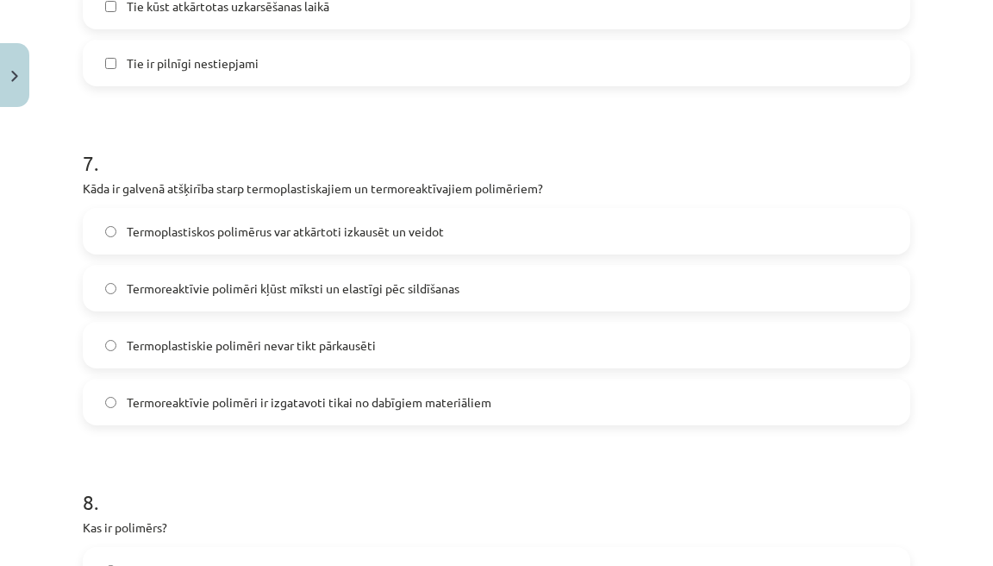
scroll to position [2291, 0]
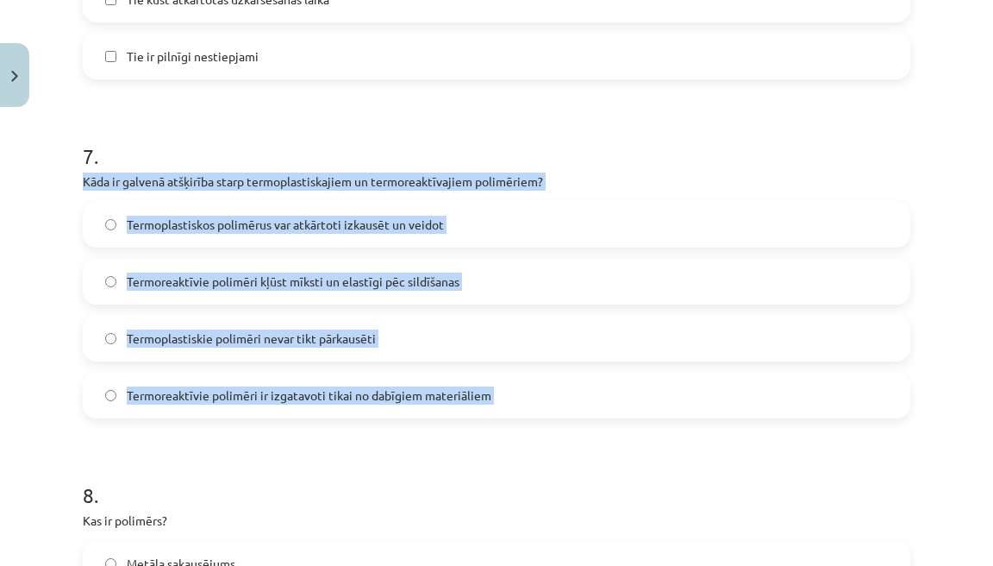
drag, startPoint x: 85, startPoint y: 179, endPoint x: 452, endPoint y: 423, distance: 440.8
click at [291, 220] on span "Termoplastiskos polimērus var atkārtoti izkausēt un veidot" at bounding box center [285, 225] width 317 height 18
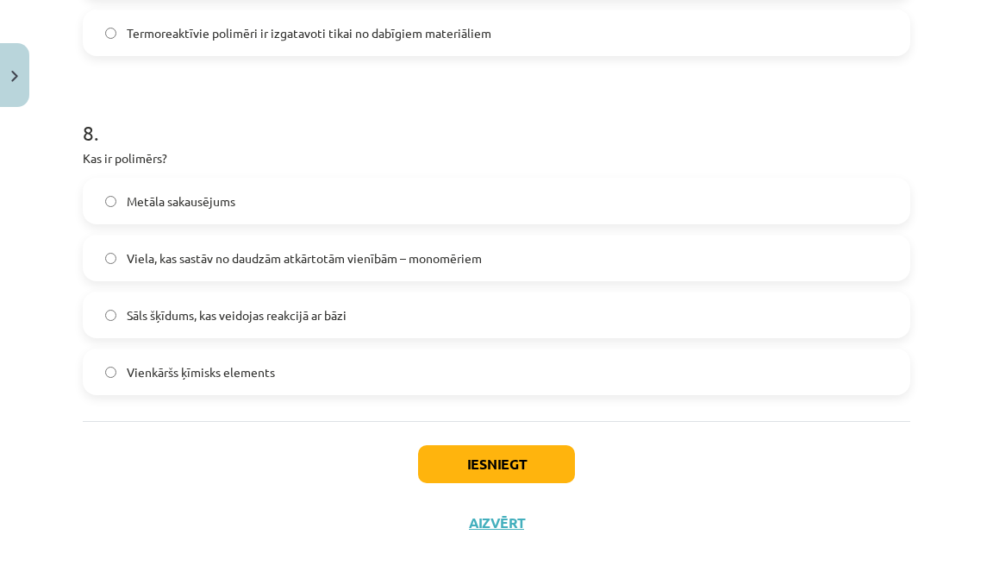
scroll to position [2659, 0]
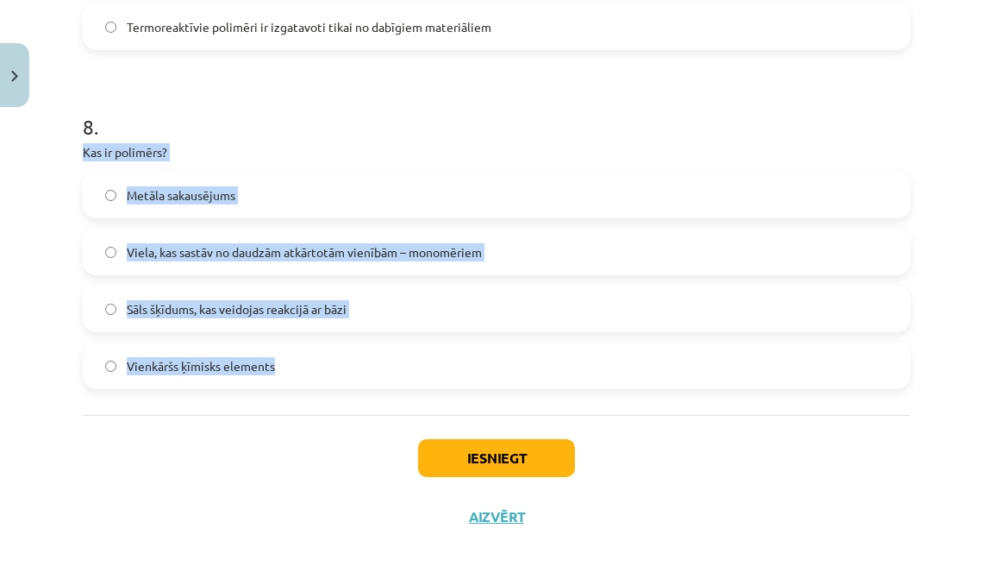
drag, startPoint x: 84, startPoint y: 153, endPoint x: 250, endPoint y: 380, distance: 282.0
click at [250, 381] on div "8 . Kas ir polimērs? Metāla sakausējums Viela, kas sastāv no daudzām atkārtotām…" at bounding box center [497, 237] width 828 height 304
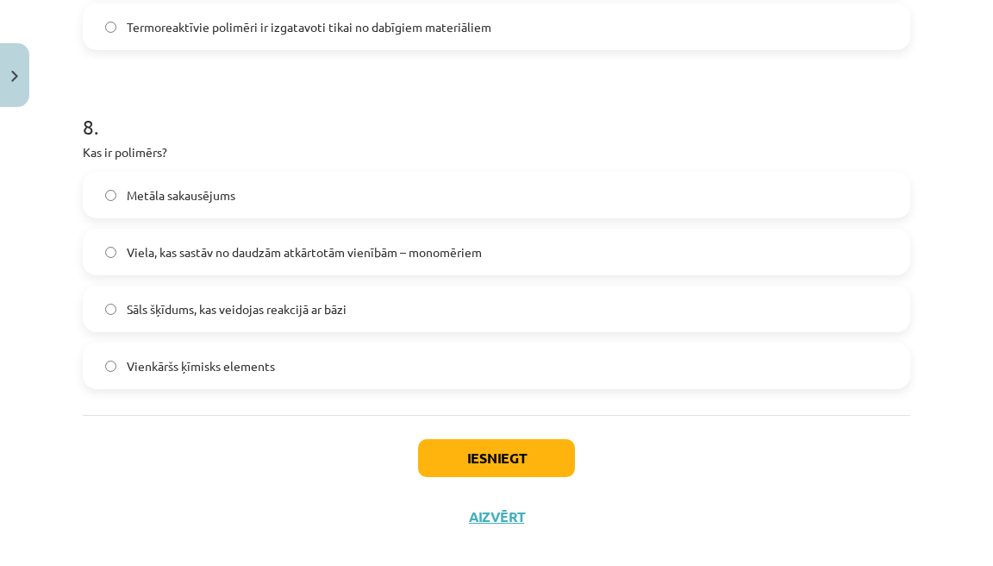
click at [358, 262] on label "Viela, kas sastāv no daudzām atkārtotām vienībām – monomēriem" at bounding box center [497, 251] width 824 height 43
click at [466, 454] on button "Iesniegt" at bounding box center [496, 458] width 157 height 38
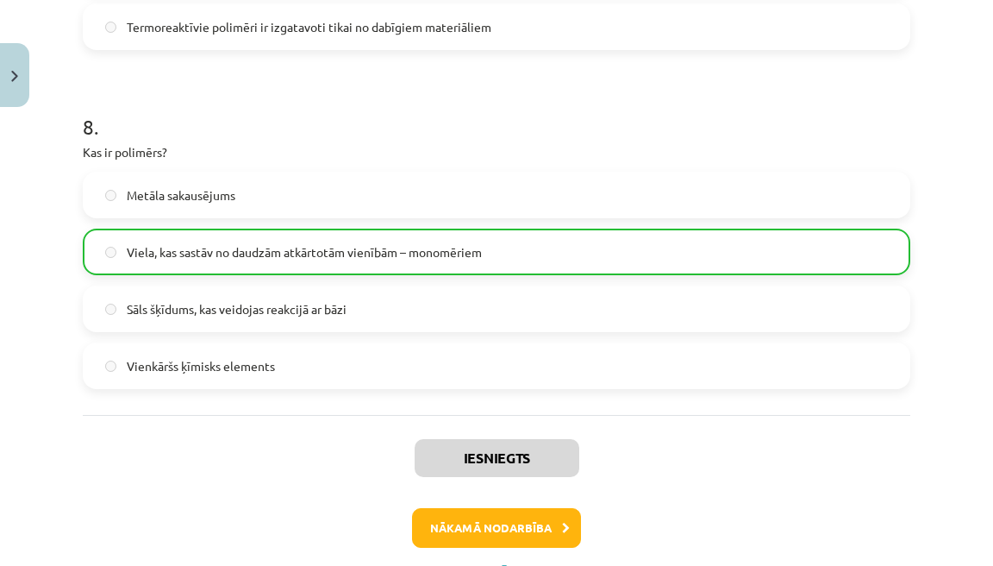
click at [492, 529] on button "Nākamā nodarbība" at bounding box center [496, 528] width 169 height 40
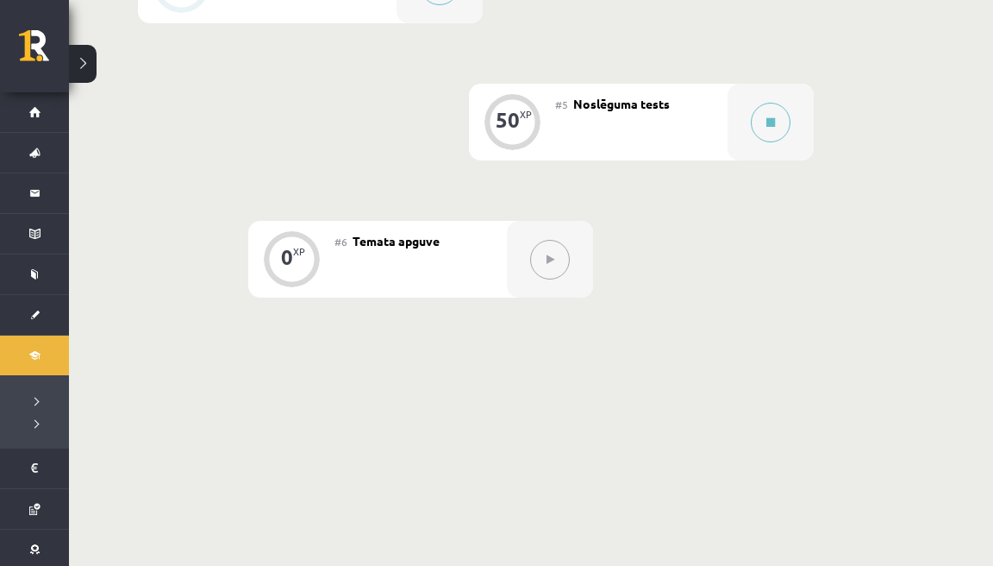
scroll to position [949, 0]
click at [774, 125] on icon at bounding box center [771, 124] width 9 height 10
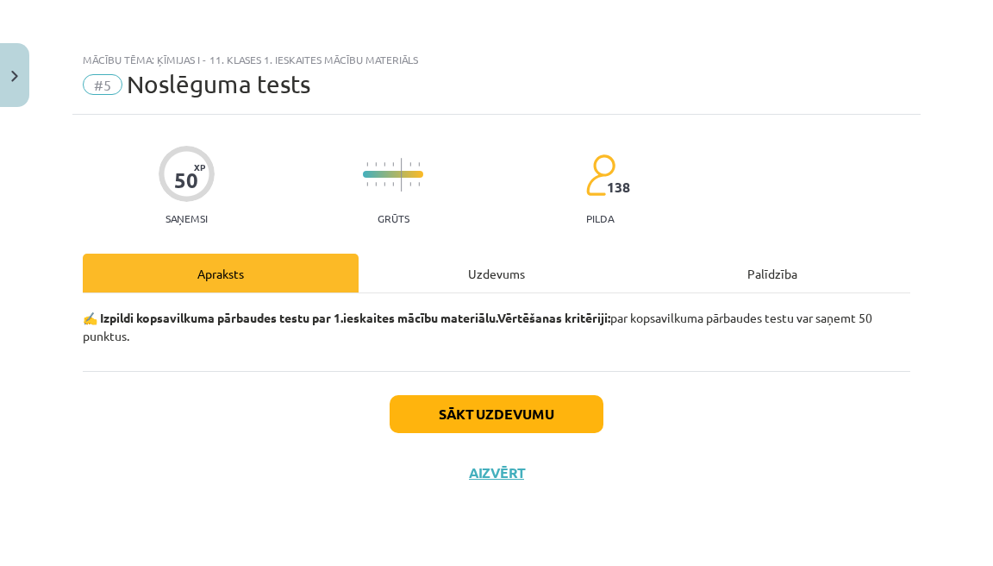
click at [552, 417] on button "Sākt uzdevumu" at bounding box center [497, 414] width 214 height 38
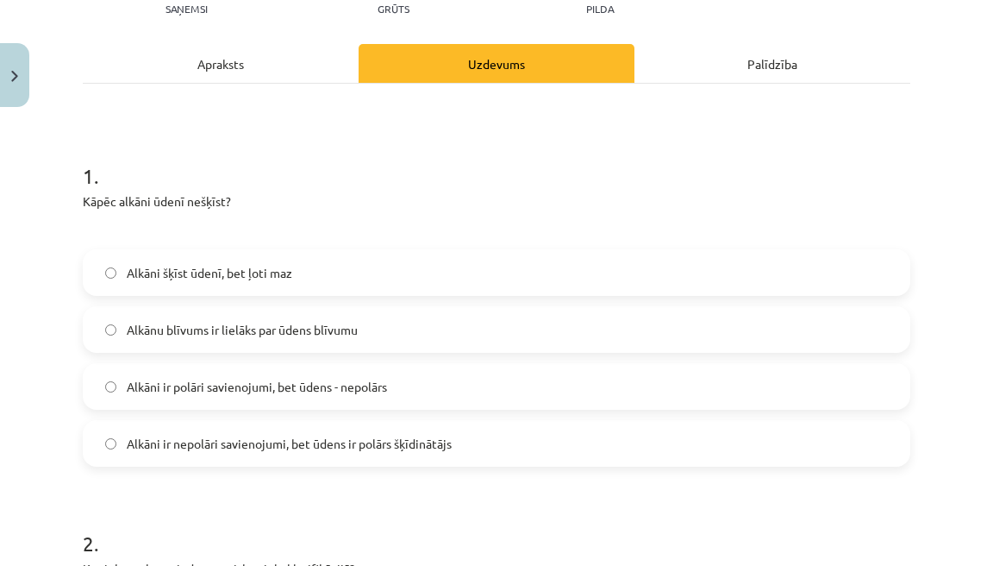
scroll to position [229, 0]
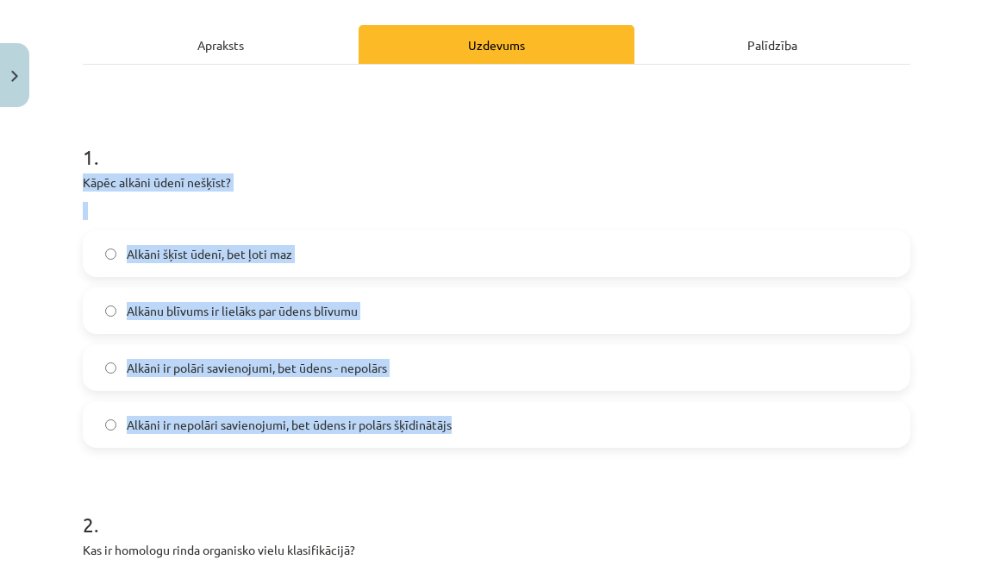
drag, startPoint x: 85, startPoint y: 180, endPoint x: 370, endPoint y: 435, distance: 382.9
click at [371, 435] on div "1 . Kāpēc alkāni ūdenī nešķīst? Alkāni šķīst ūdenī, bet ļoti maz Alkānu blīvums…" at bounding box center [497, 281] width 828 height 333
copy div "Kāpēc alkāni ūdenī nešķīst? Alkāni šķīst ūdenī, bet ļoti maz Alkānu blīvums ir …"
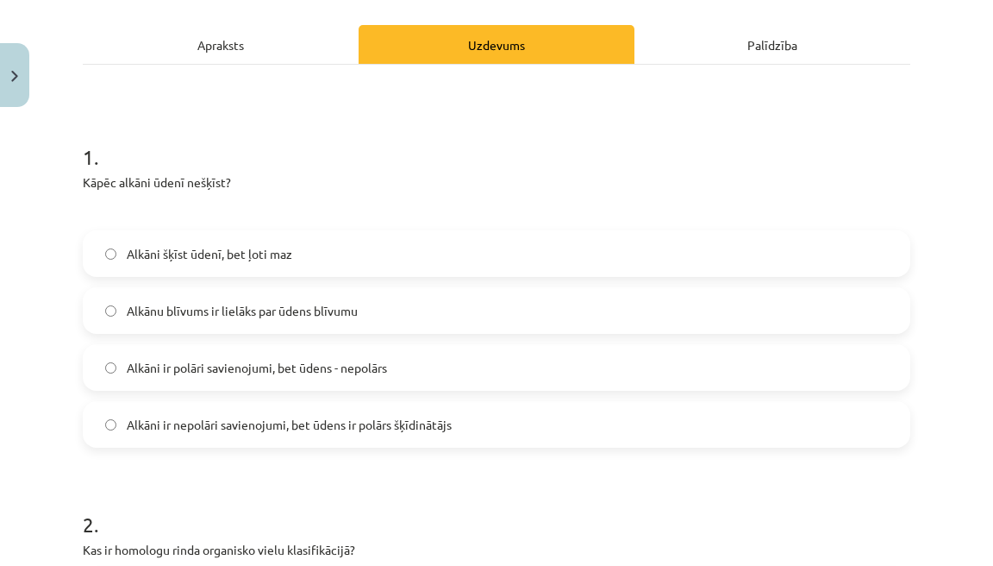
click at [256, 417] on span "Alkāni ir nepolāri savienojumi, bet ūdens ir polārs šķīdinātājs" at bounding box center [289, 425] width 325 height 18
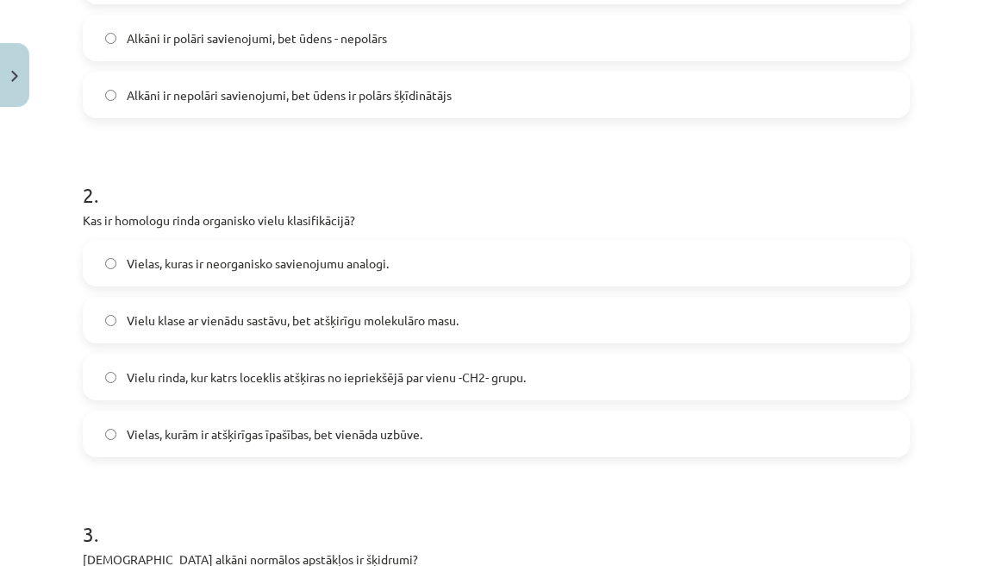
scroll to position [559, 0]
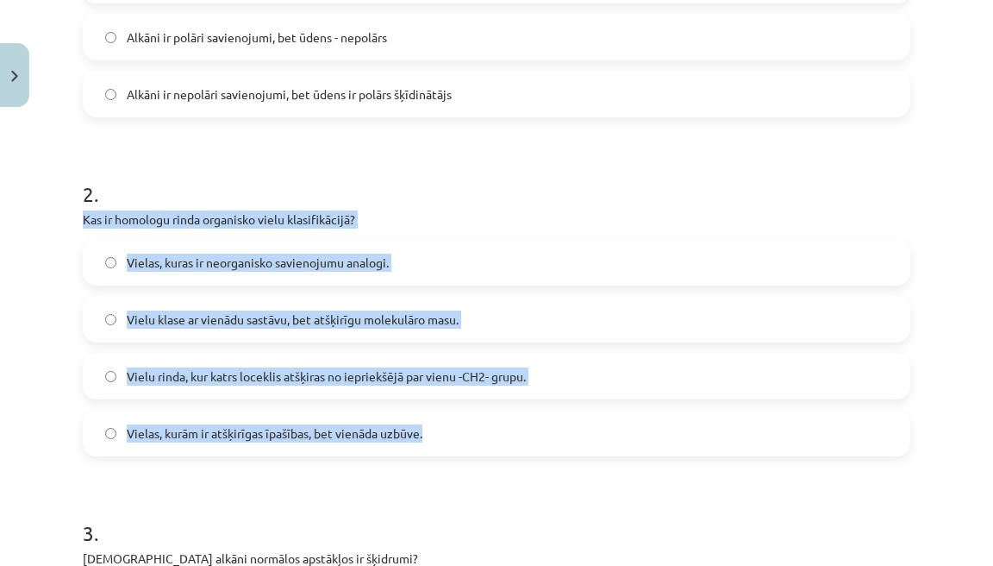
drag, startPoint x: 84, startPoint y: 213, endPoint x: 370, endPoint y: 450, distance: 371.8
click at [371, 450] on div "2 . Kas ir homologu rinda organisko vielu klasifikācijā? Vielas, kuras ir neorg…" at bounding box center [497, 304] width 828 height 304
copy div "Kas ir homologu rinda organisko vielu klasifikācijā? Vielas, kuras ir neorganis…"
click at [272, 375] on span "Vielu rinda, kur katrs loceklis atšķiras no iepriekšējā par vienu -CH2- grupu." at bounding box center [326, 376] width 399 height 18
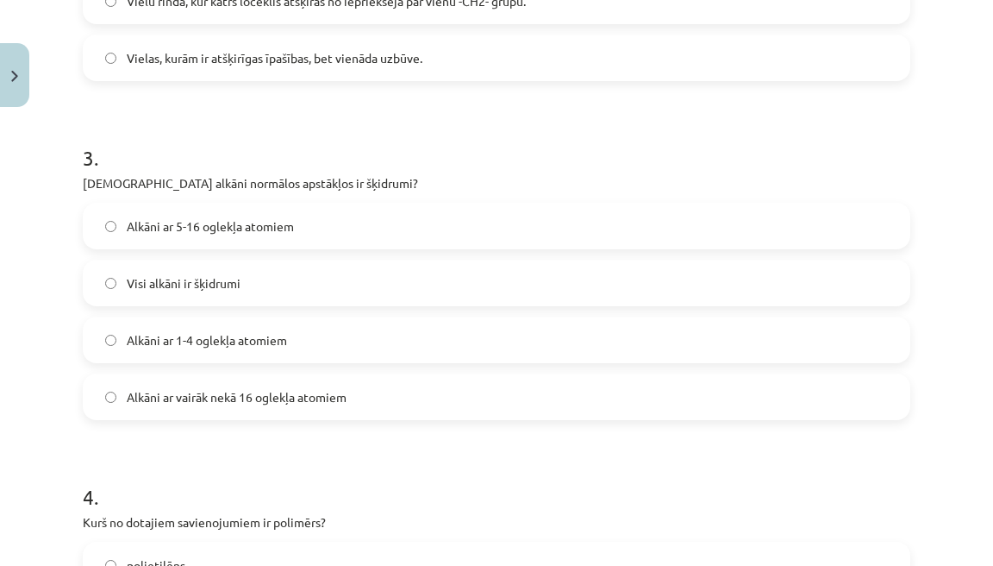
scroll to position [935, 0]
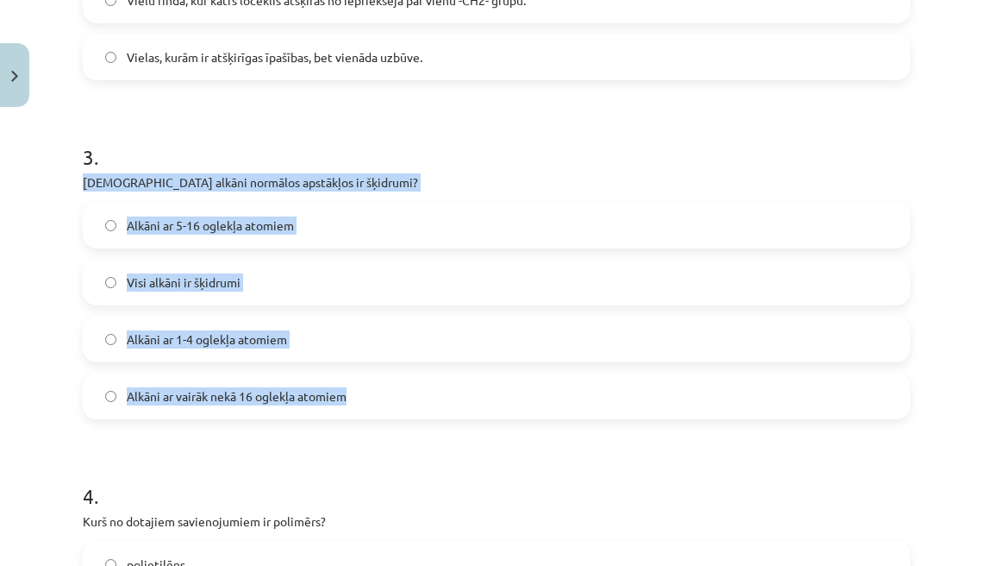
drag, startPoint x: 85, startPoint y: 179, endPoint x: 356, endPoint y: 396, distance: 347.3
click at [356, 396] on div "3 . Kuri alkāni normālos apstākļos ir šķidrumi? Alkāni ar 5-16 oglekļa atomiem …" at bounding box center [497, 267] width 828 height 304
copy div "Kuri alkāni normālos apstākļos ir šķidrumi? Alkāni ar 5-16 oglekļa atomiem Visi…"
click at [241, 223] on span "Alkāni ar 5-16 oglekļa atomiem" at bounding box center [210, 225] width 167 height 18
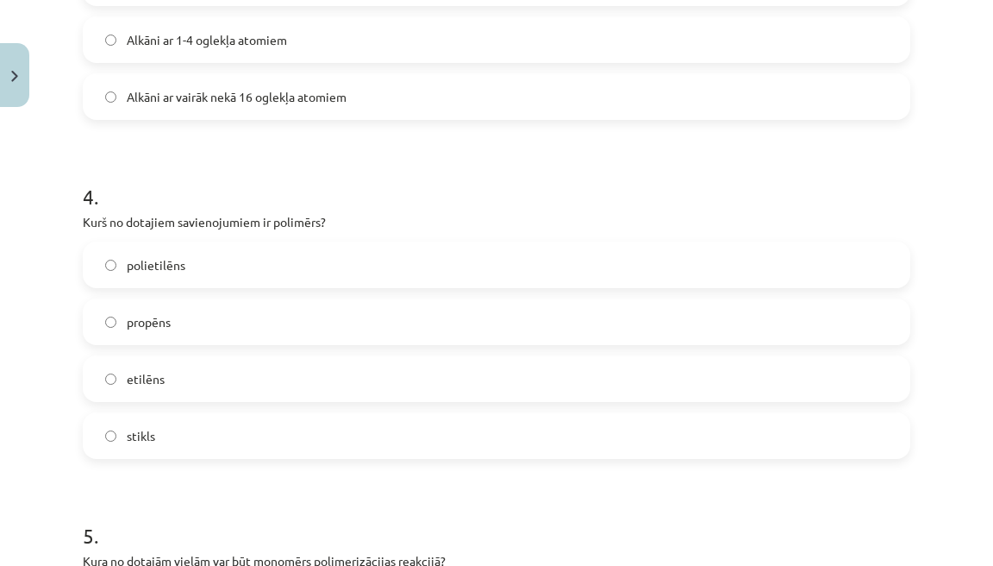
scroll to position [1245, 0]
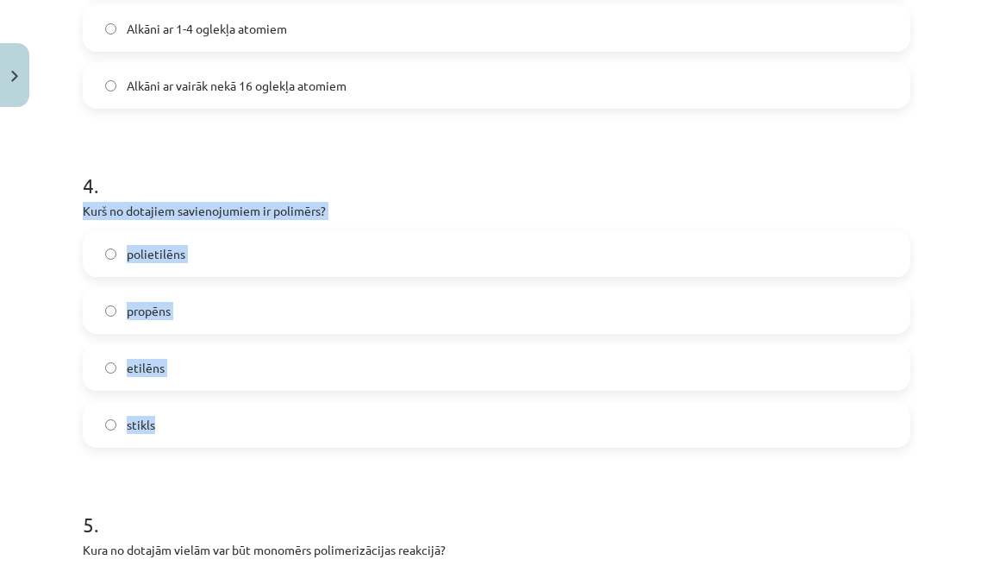
drag, startPoint x: 85, startPoint y: 209, endPoint x: 177, endPoint y: 434, distance: 242.9
click at [177, 434] on div "4 . Kurš no dotajiem savienojumiem ir polimērs? polietilēns propēns etilēns sti…" at bounding box center [497, 295] width 828 height 304
copy div "Kurš no dotajiem savienojumiem ir polimērs? polietilēns propēns etilēns stikls"
click at [256, 254] on label "polietilēns" at bounding box center [497, 253] width 824 height 43
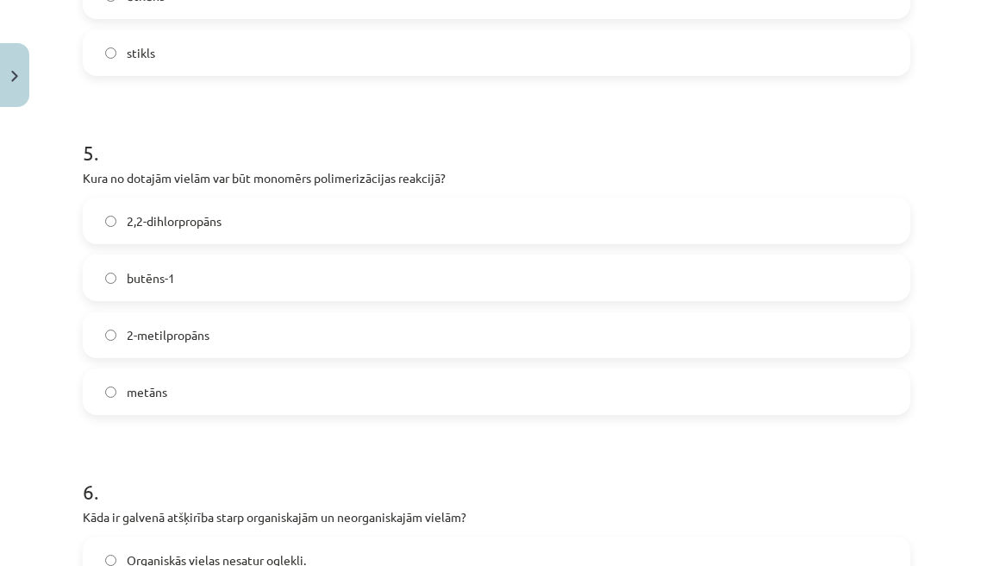
scroll to position [1645, 0]
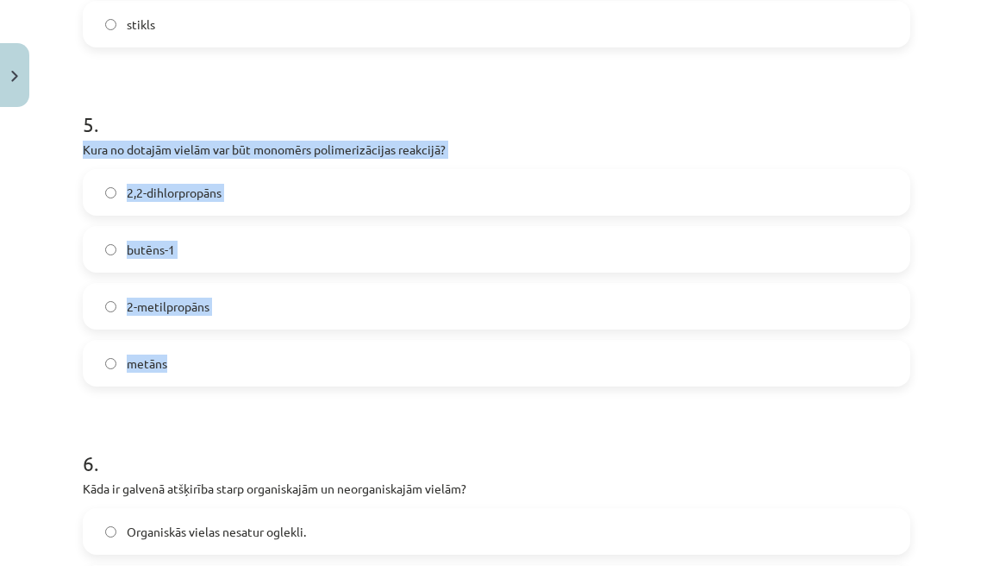
drag, startPoint x: 85, startPoint y: 148, endPoint x: 171, endPoint y: 376, distance: 243.1
click at [171, 376] on div "5 . Kura no dotajām vielām var būt monomērs polimerizācijas reakcijā? 2,2-dihlo…" at bounding box center [497, 234] width 828 height 304
copy div "Kura no dotajām vielām var būt monomērs polimerizācijas reakcijā? 2,2-dihlorpro…"
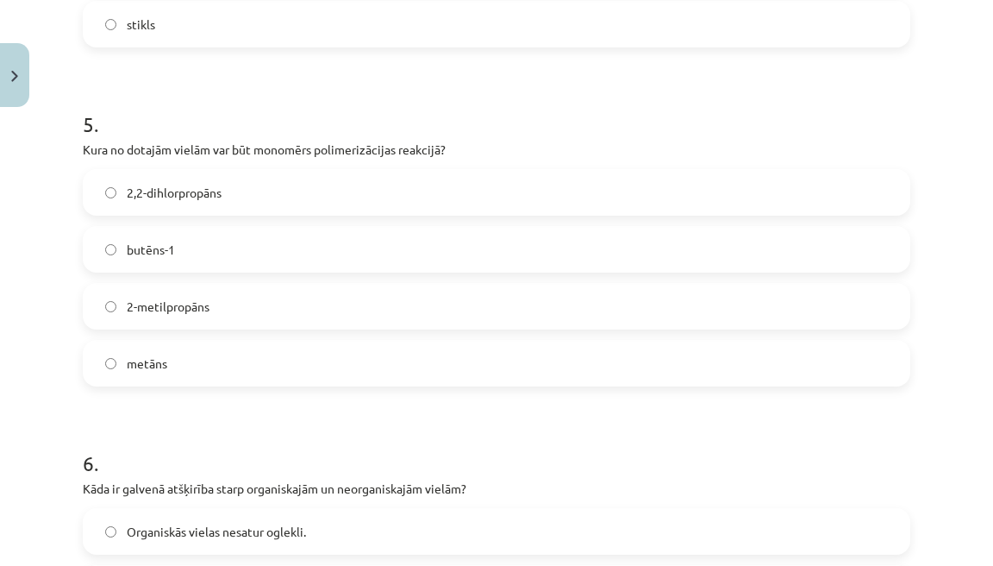
click at [185, 240] on label "butēns-1" at bounding box center [497, 249] width 824 height 43
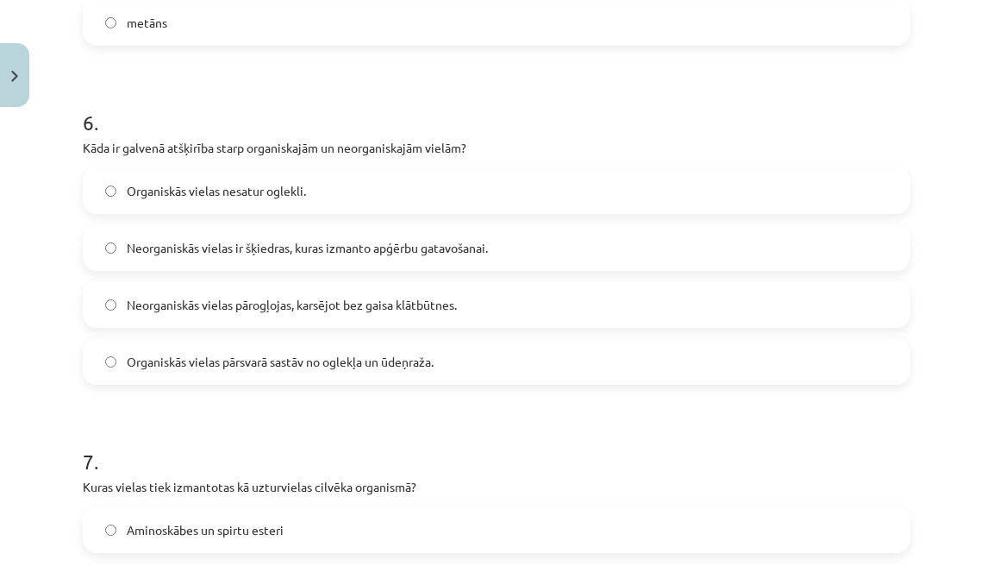
scroll to position [1987, 0]
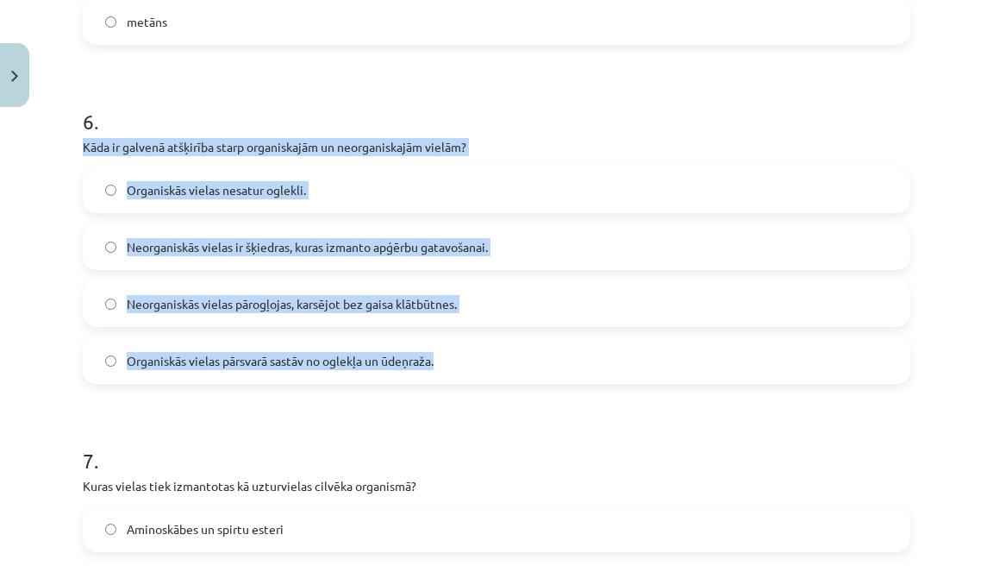
drag, startPoint x: 85, startPoint y: 144, endPoint x: 448, endPoint y: 379, distance: 432.9
click at [448, 379] on div "6 . Kāda ir galvenā atšķirība starp organiskajām un neorganiskajām vielām? Orga…" at bounding box center [497, 231] width 828 height 304
copy div "Kāda ir galvenā atšķirība starp organiskajām un neorganiskajām vielām? Organisk…"
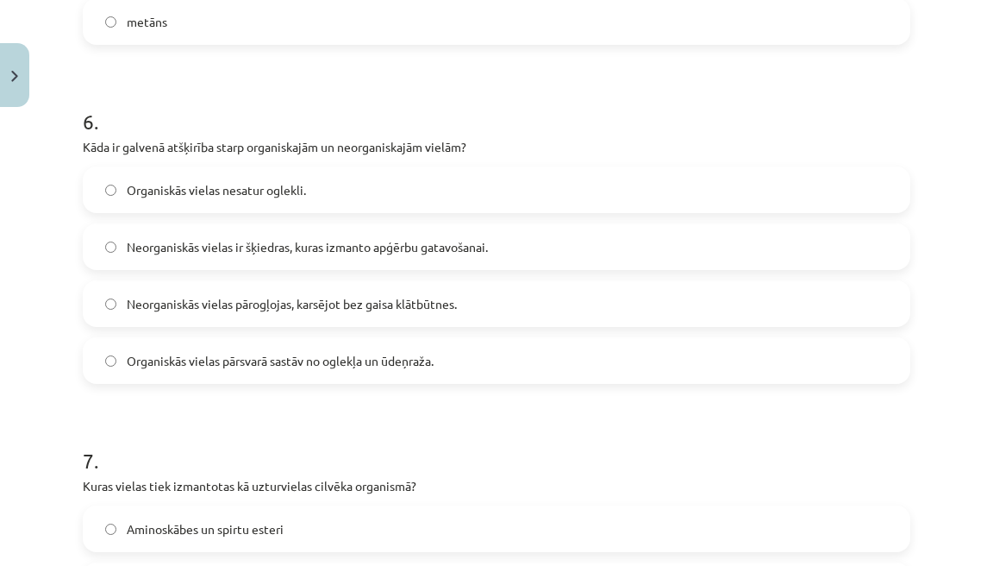
click at [262, 367] on span "Organiskās vielas pārsvarā sastāv no oglekļa un ūdeņraža." at bounding box center [280, 361] width 307 height 18
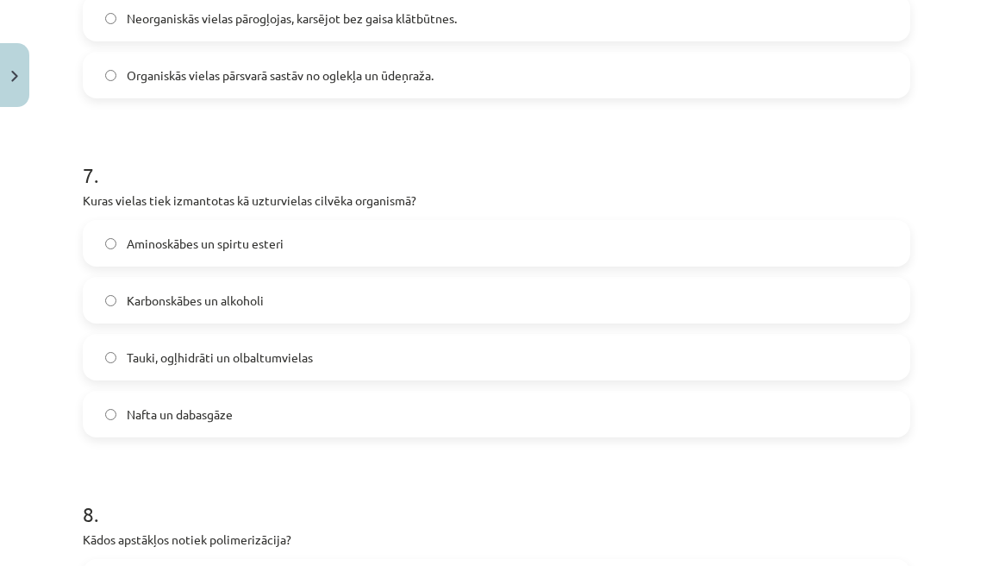
scroll to position [2281, 0]
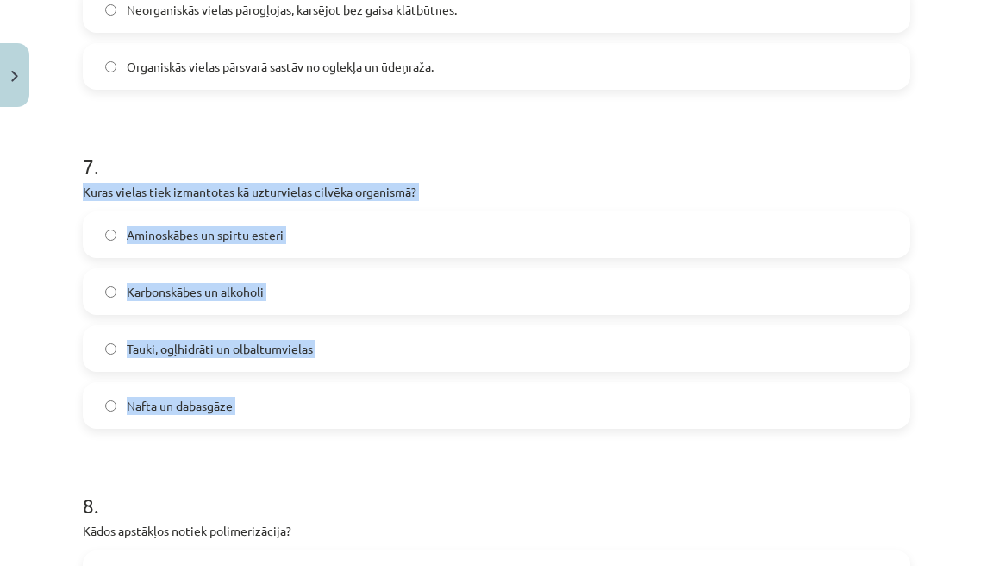
drag, startPoint x: 83, startPoint y: 191, endPoint x: 232, endPoint y: 433, distance: 284.6
copy div "Kuras vielas tiek izmantotas kā uzturvielas cilvēka organismā? Aminoskābes un s…"
click at [243, 370] on div "Tauki, ogļhidrāti un olbaltumvielas" at bounding box center [497, 348] width 828 height 47
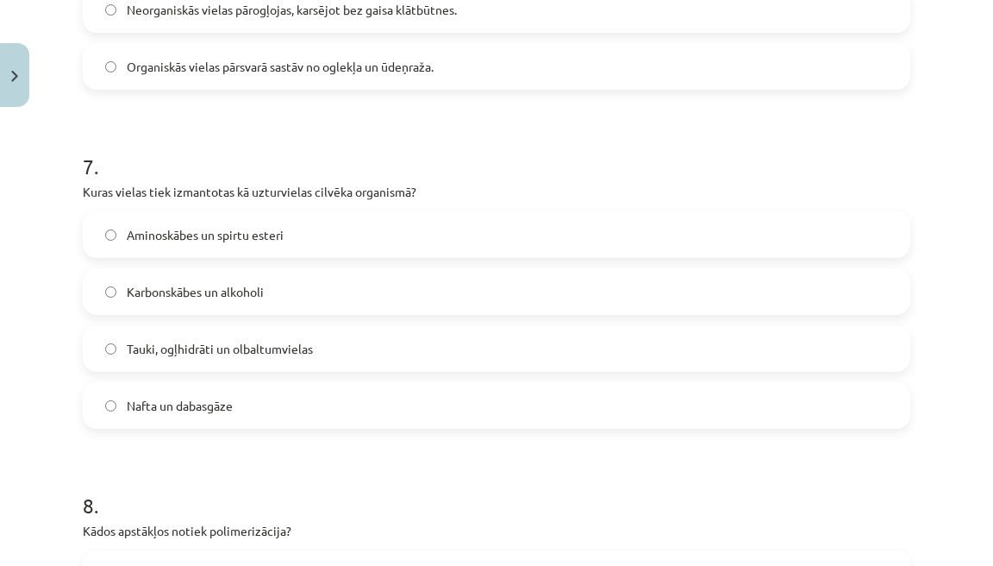
click at [243, 361] on label "Tauki, ogļhidrāti un olbaltumvielas" at bounding box center [497, 348] width 824 height 43
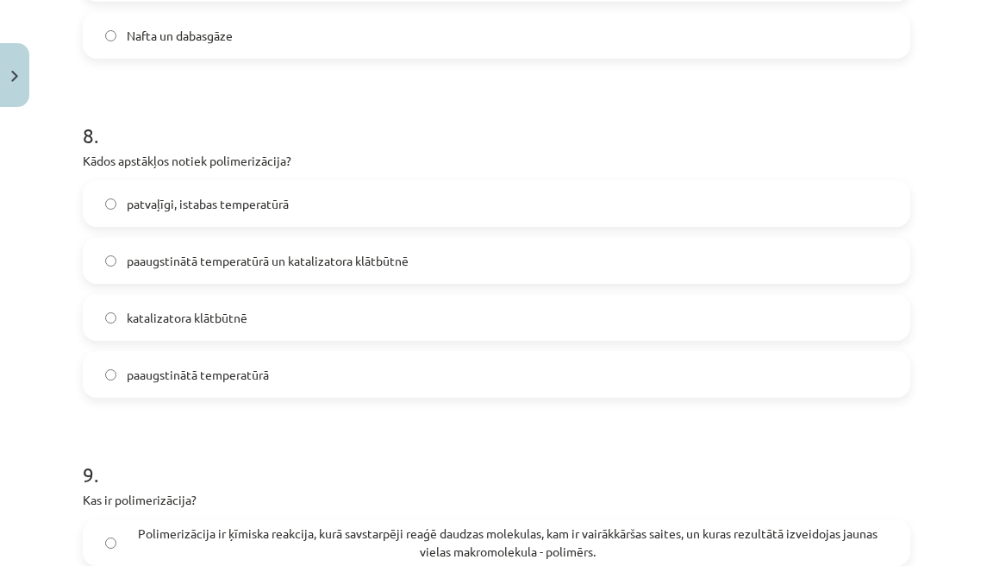
scroll to position [2665, 0]
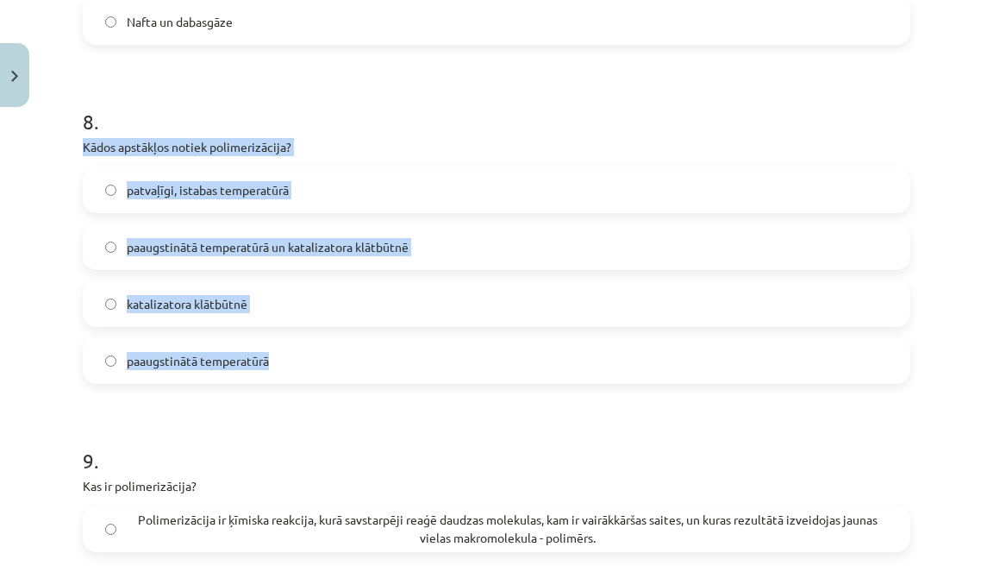
drag, startPoint x: 83, startPoint y: 145, endPoint x: 287, endPoint y: 375, distance: 307.9
click at [287, 375] on div "8 . Kādos apstākļos notiek polimerizācija? patvaļīgi, istabas temperatūrā paaug…" at bounding box center [497, 231] width 828 height 304
copy div "Kādos apstākļos notiek polimerizācija? patvaļīgi, istabas temperatūrā paaugstin…"
click at [245, 225] on label "paaugstinātā temperatūrā un katalizatora klātbūtnē" at bounding box center [497, 246] width 824 height 43
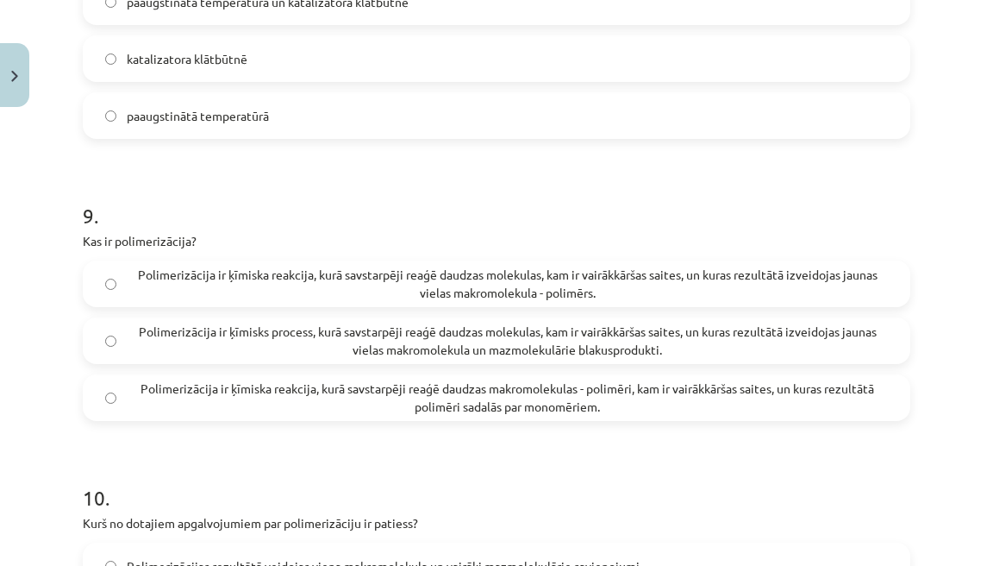
scroll to position [2952, 0]
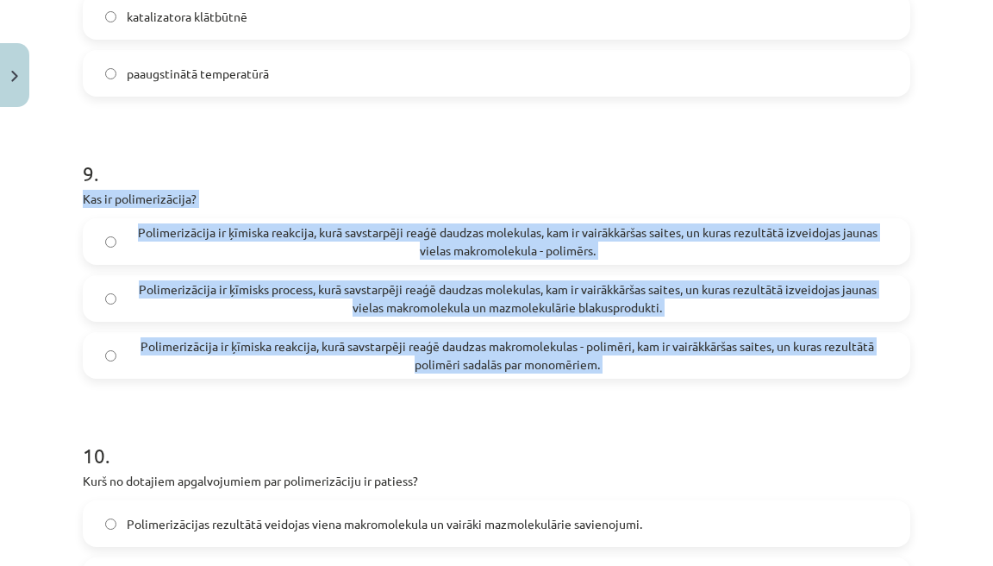
drag, startPoint x: 83, startPoint y: 201, endPoint x: 555, endPoint y: 378, distance: 504.5
copy div "Kas ir polimerizācija? Polimerizācija ir ķīmiska reakcija, kurā savstarpēji rea…"
click at [244, 249] on span "Polimerizācija ir ķīmiska reakcija, kurā savstarpēji reaģē daudzas molekulas, k…" at bounding box center [507, 241] width 761 height 36
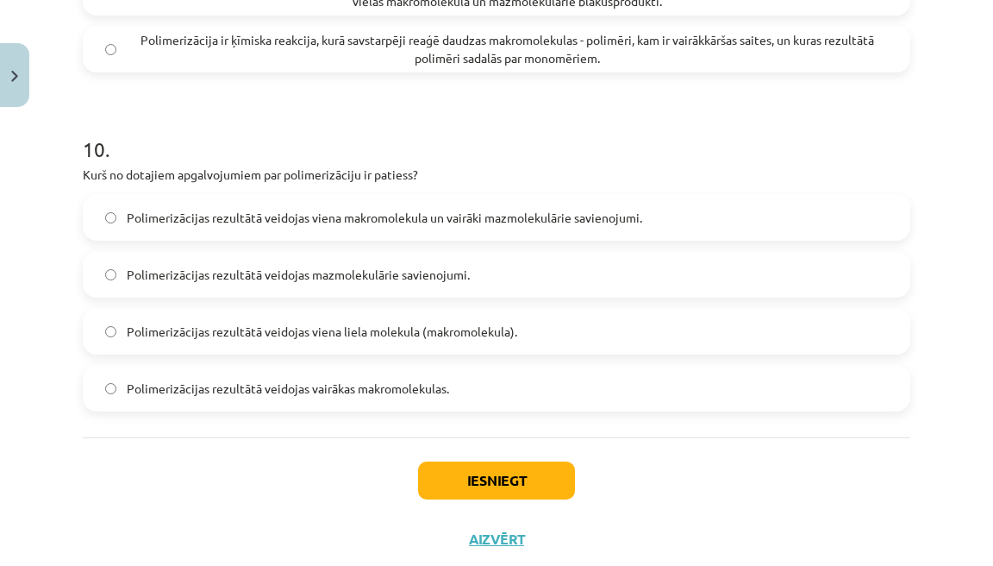
scroll to position [3280, 0]
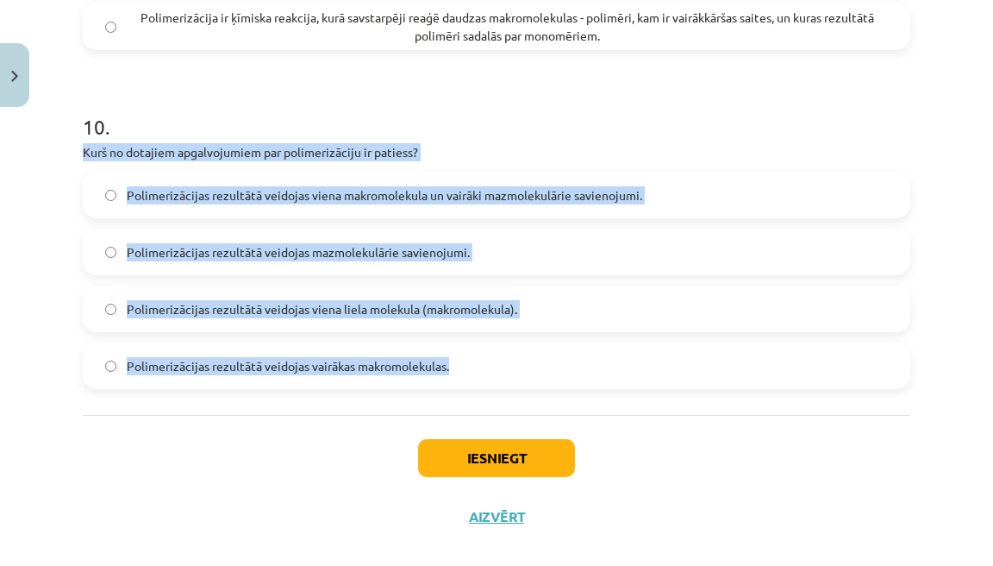
drag, startPoint x: 84, startPoint y: 147, endPoint x: 445, endPoint y: 372, distance: 425.2
click at [445, 372] on div "10 . Kurš no dotajiem apgalvojumiem par polimerizāciju ir patiess? Polimerizāci…" at bounding box center [497, 237] width 828 height 304
copy div "Kurš no dotajiem apgalvojumiem par polimerizāciju ir patiess? Polimerizācijas r…"
click at [334, 313] on span "Polimerizācijas rezultātā veidojas viena liela molekula (makromolekula)." at bounding box center [322, 309] width 391 height 18
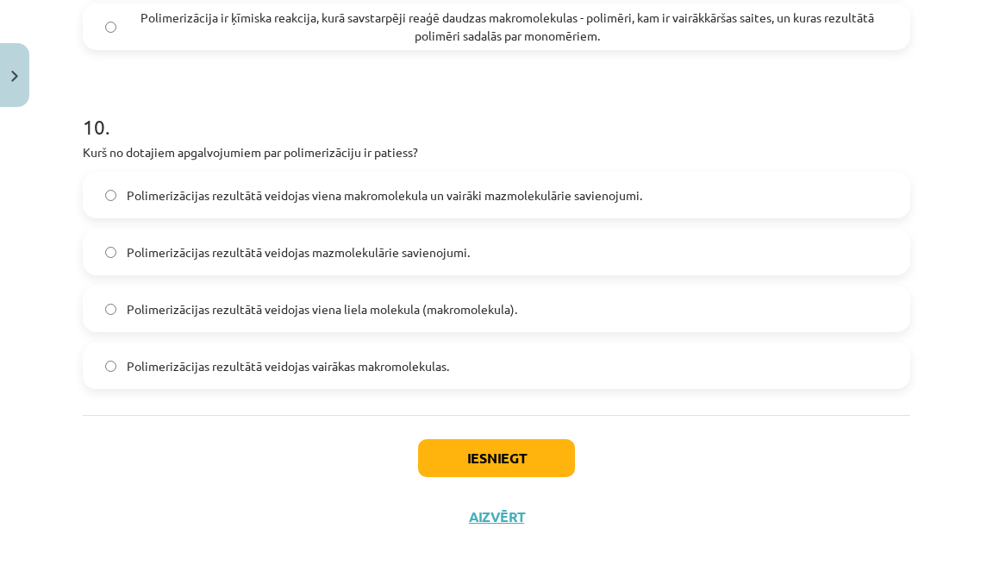
click at [507, 463] on button "Iesniegt" at bounding box center [496, 458] width 157 height 38
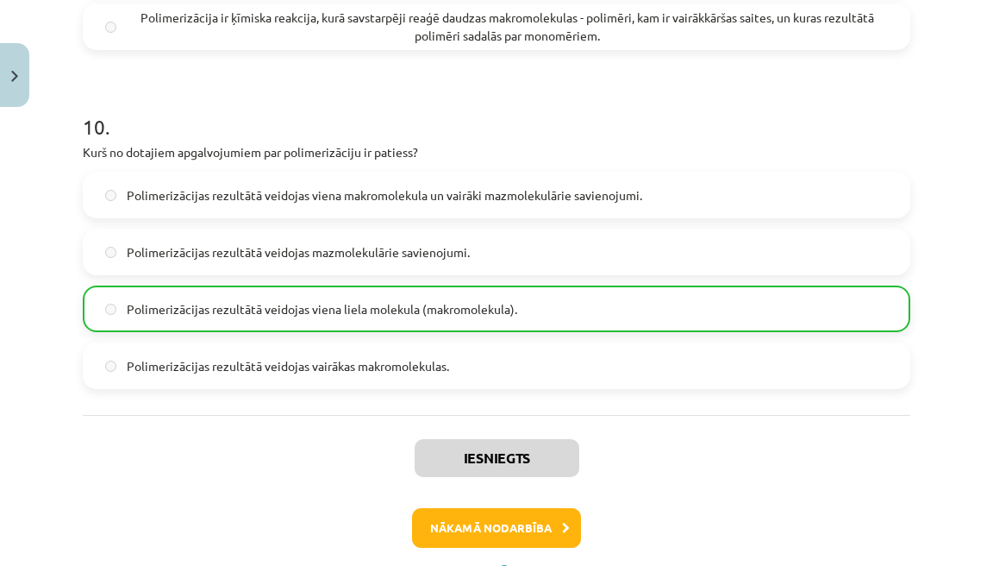
click at [496, 522] on button "Nākamā nodarbība" at bounding box center [496, 528] width 169 height 40
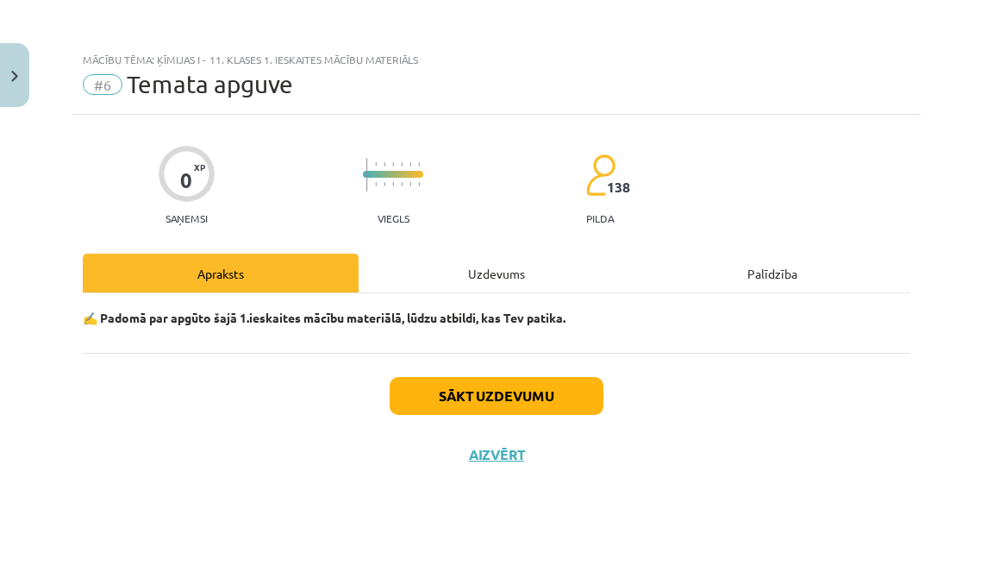
click at [504, 391] on button "Sākt uzdevumu" at bounding box center [497, 396] width 214 height 38
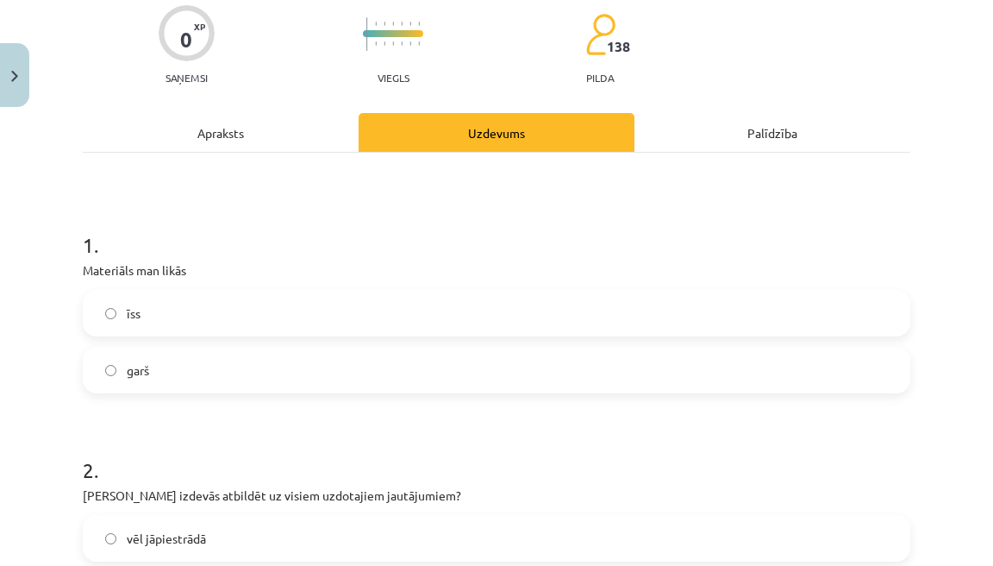
scroll to position [138, 0]
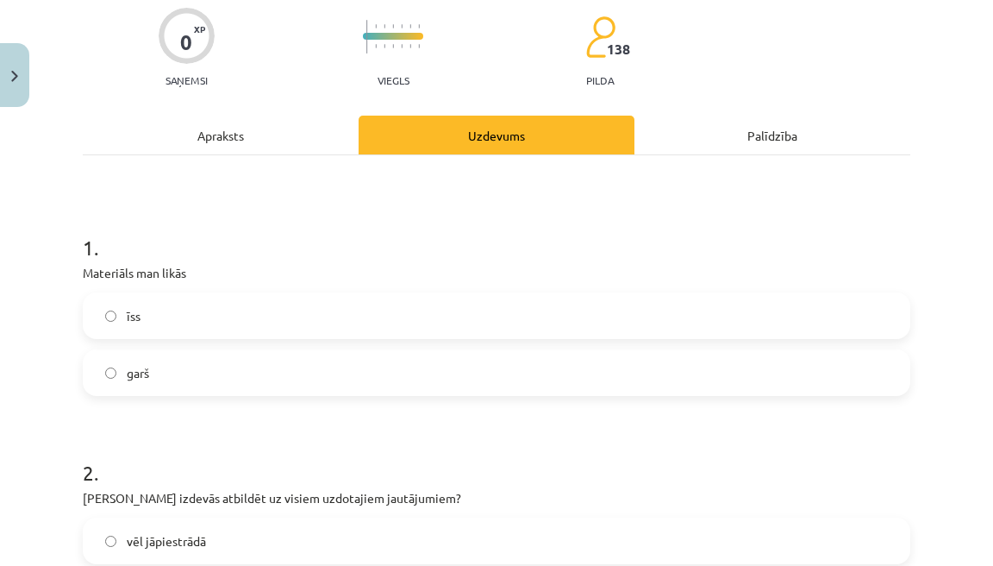
click at [298, 373] on label "garš" at bounding box center [497, 372] width 824 height 43
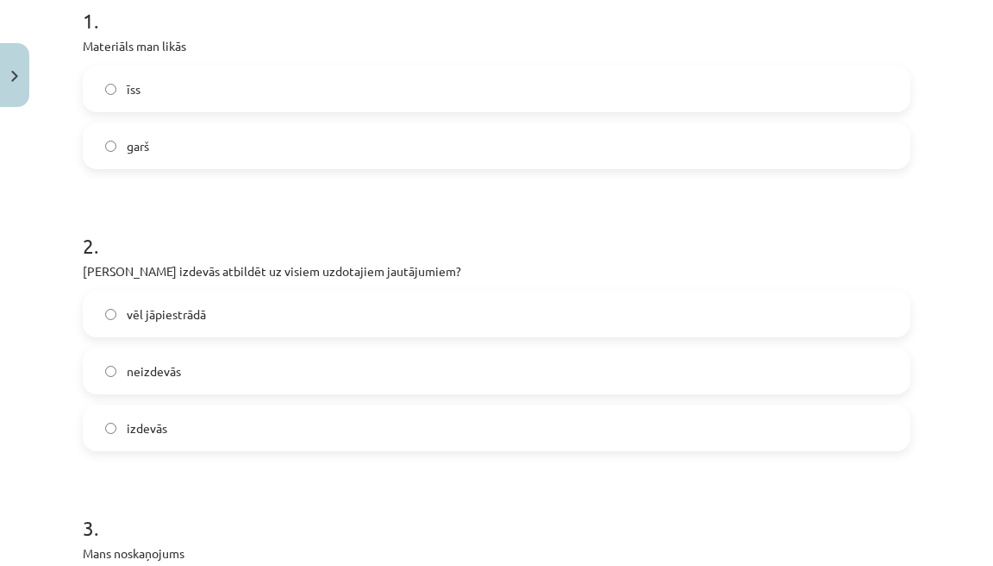
scroll to position [379, 0]
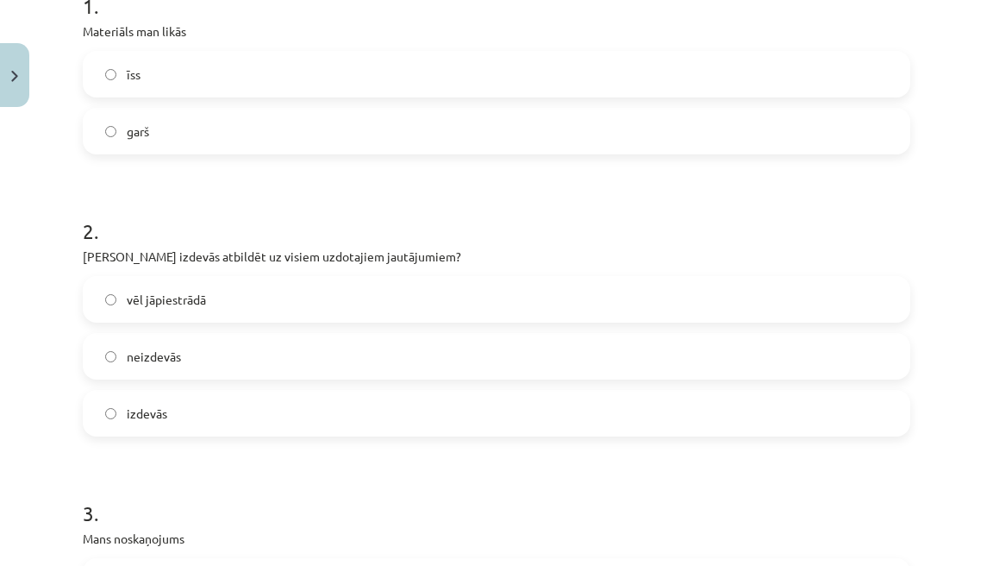
click at [264, 408] on label "izdevās" at bounding box center [497, 412] width 824 height 43
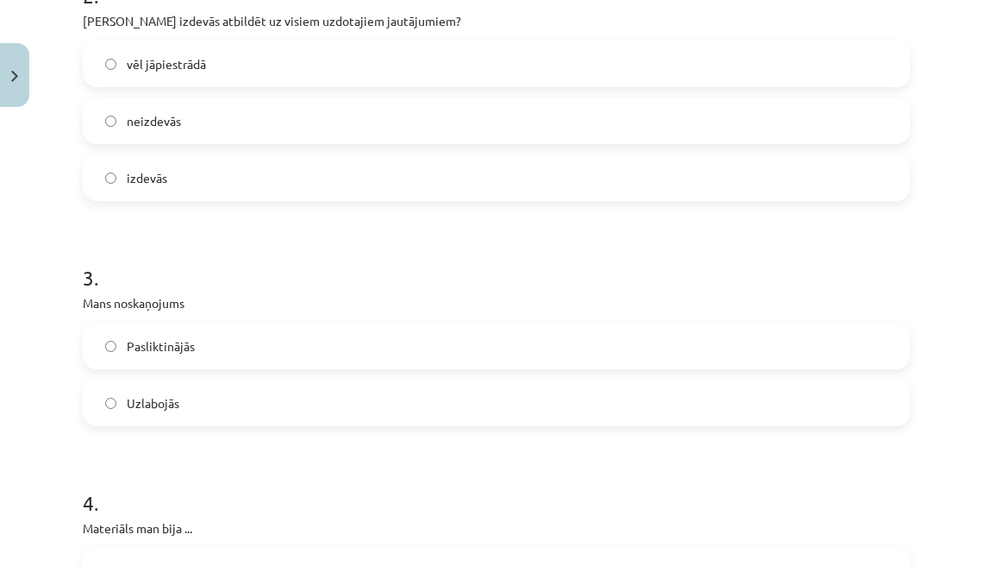
scroll to position [621, 0]
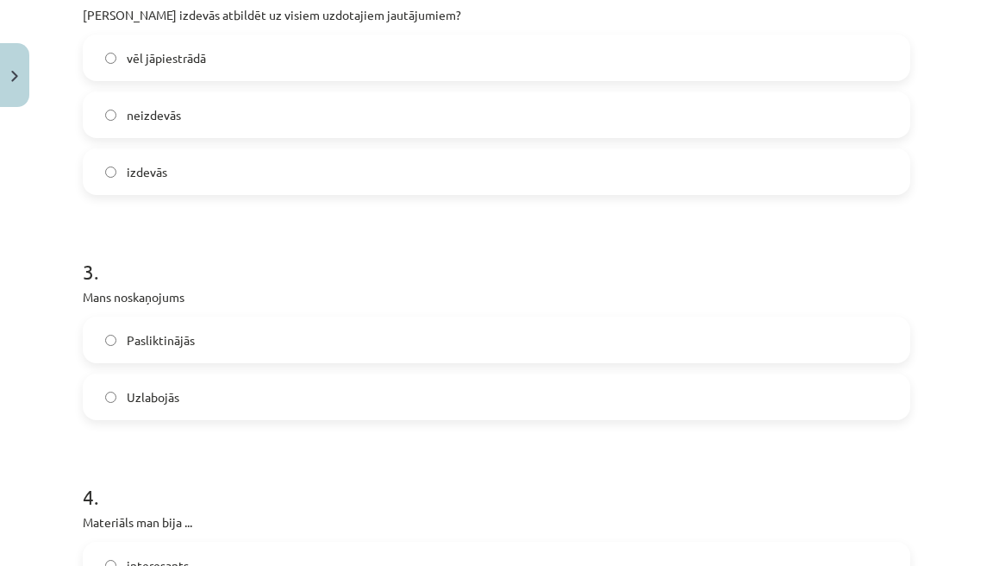
click at [212, 410] on label "Uzlabojās" at bounding box center [497, 396] width 824 height 43
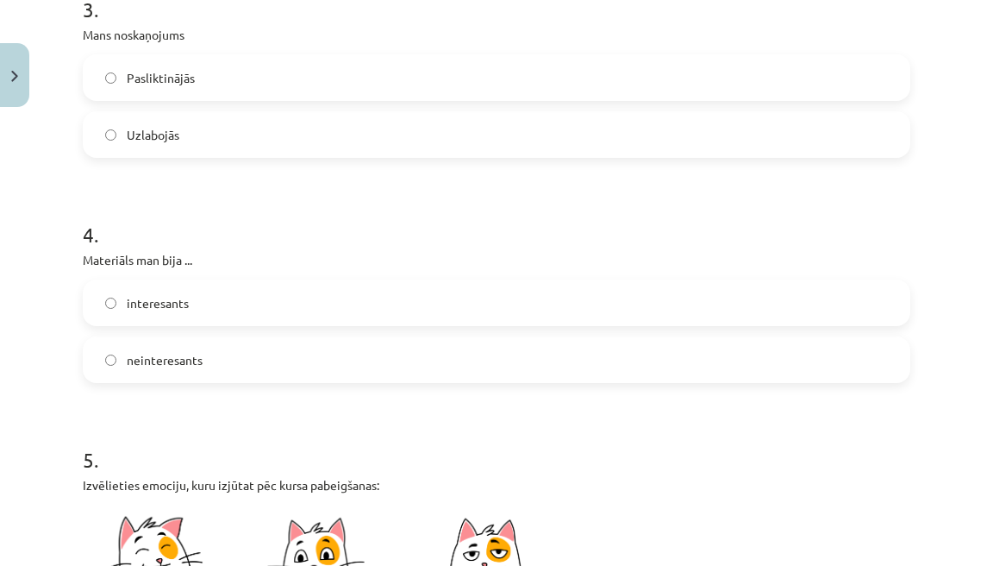
scroll to position [884, 0]
click at [220, 299] on label "interesants" at bounding box center [497, 301] width 824 height 43
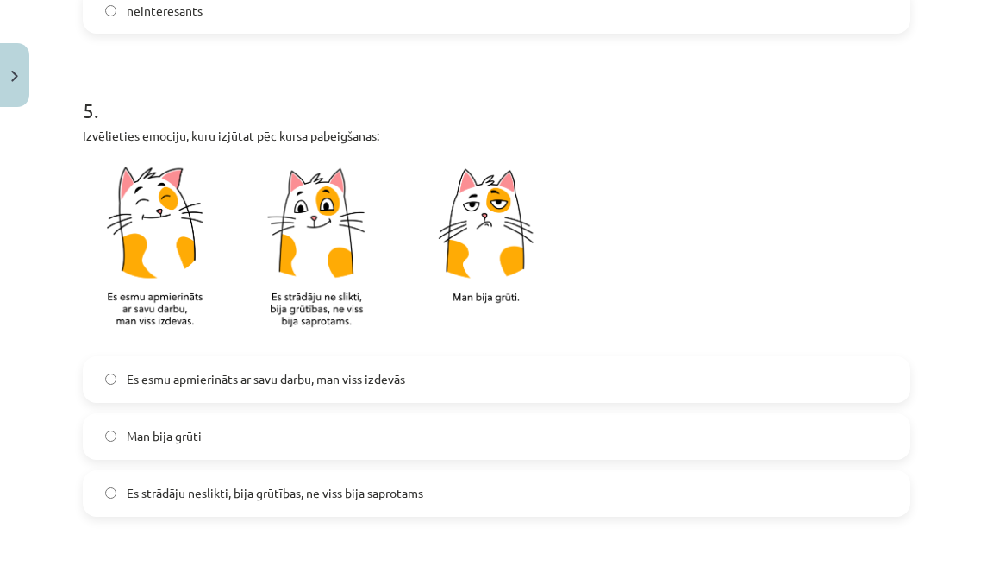
scroll to position [1240, 0]
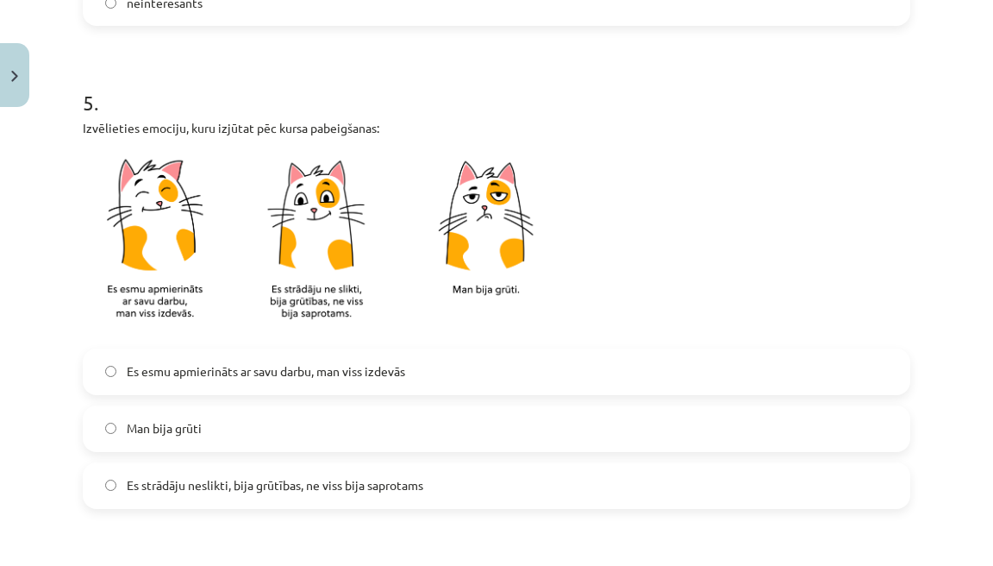
click at [380, 489] on span "Es strādāju neslikti, bija grūtības, ne viss bija saprotams" at bounding box center [275, 485] width 297 height 18
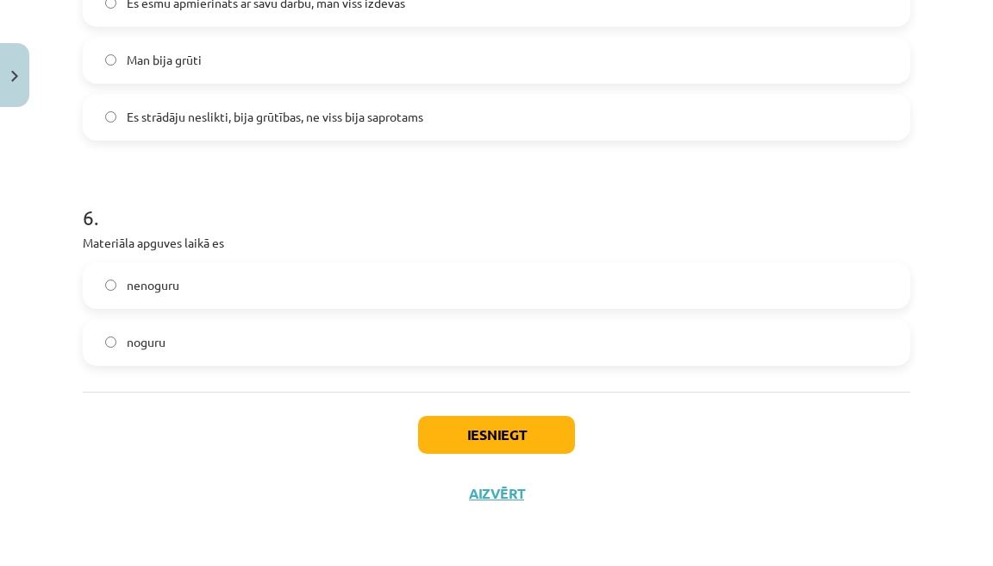
scroll to position [1609, 0]
click at [298, 292] on label "nenoguru" at bounding box center [497, 285] width 824 height 43
click at [499, 423] on button "Iesniegt" at bounding box center [496, 435] width 157 height 38
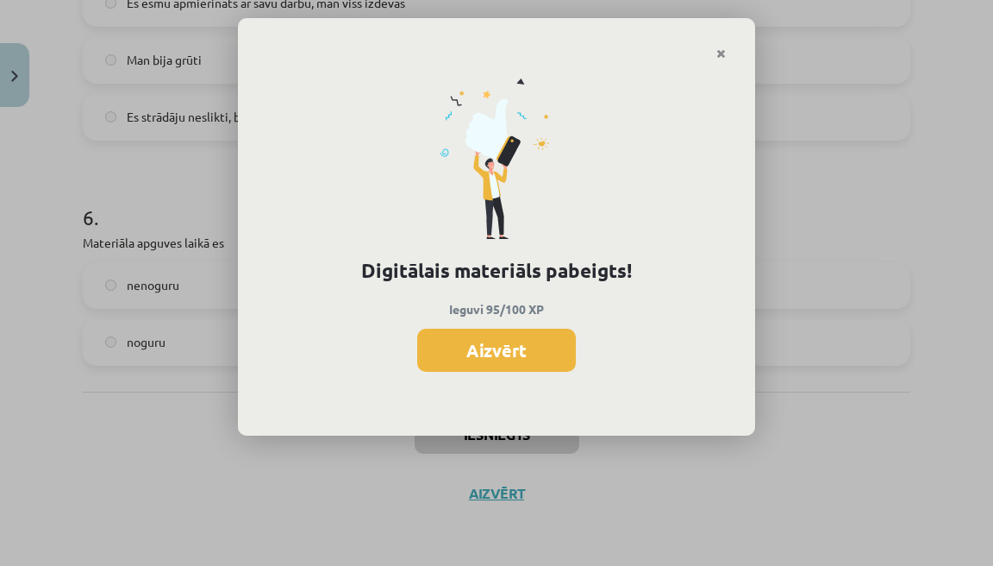
click at [517, 358] on button "Aizvērt" at bounding box center [496, 350] width 159 height 43
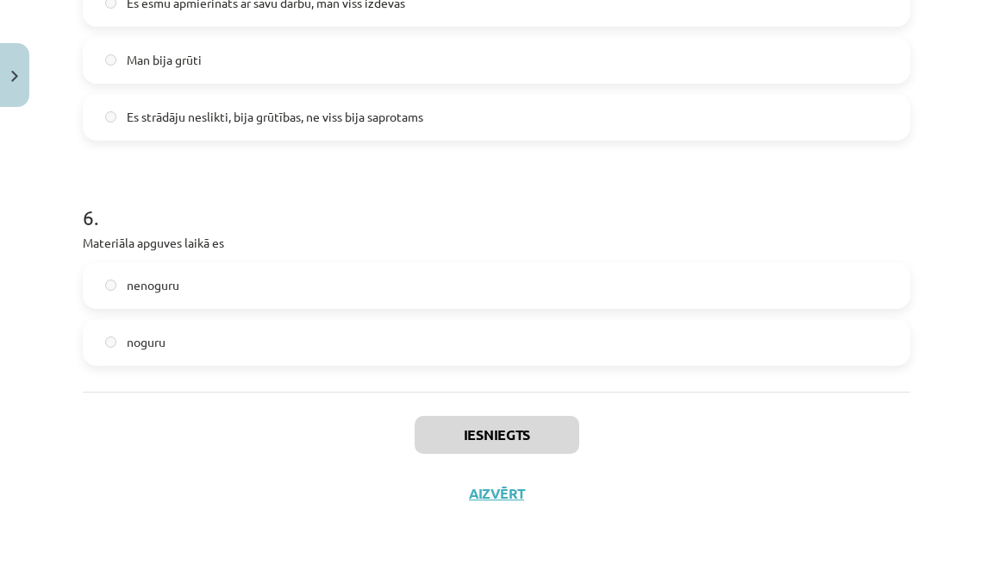
click at [490, 494] on button "Aizvērt" at bounding box center [497, 493] width 66 height 17
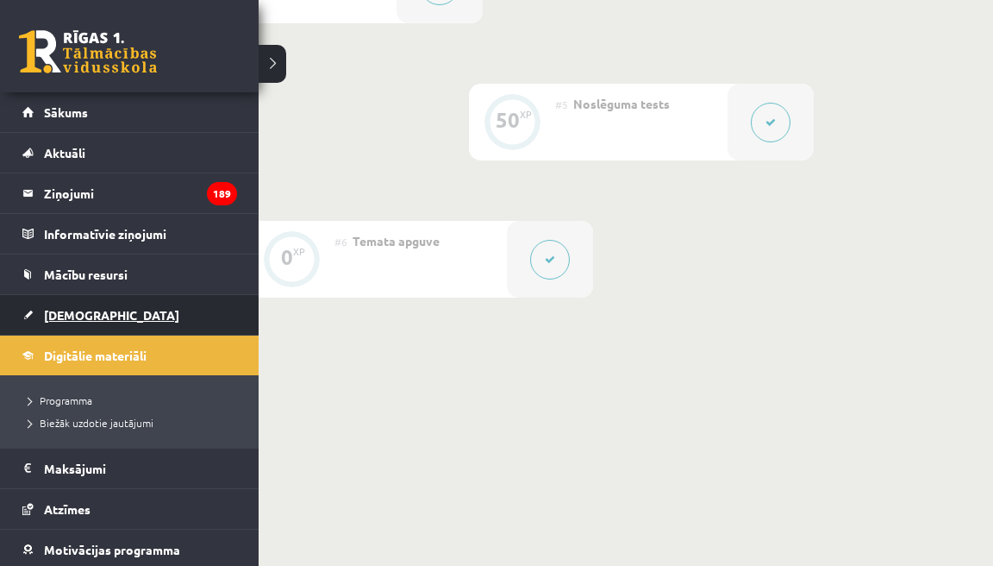
click at [55, 318] on span "[DEMOGRAPHIC_DATA]" at bounding box center [111, 315] width 135 height 16
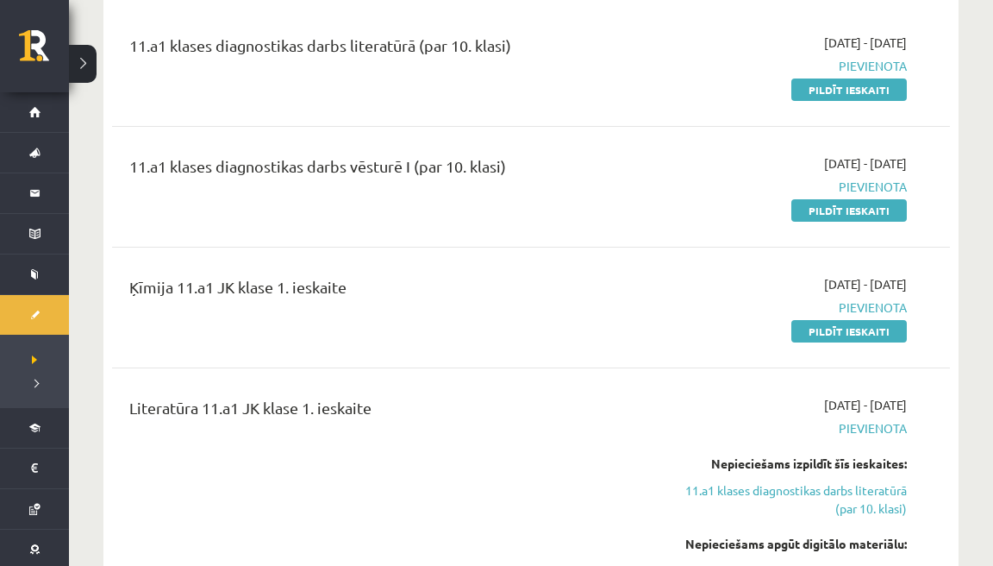
scroll to position [670, 0]
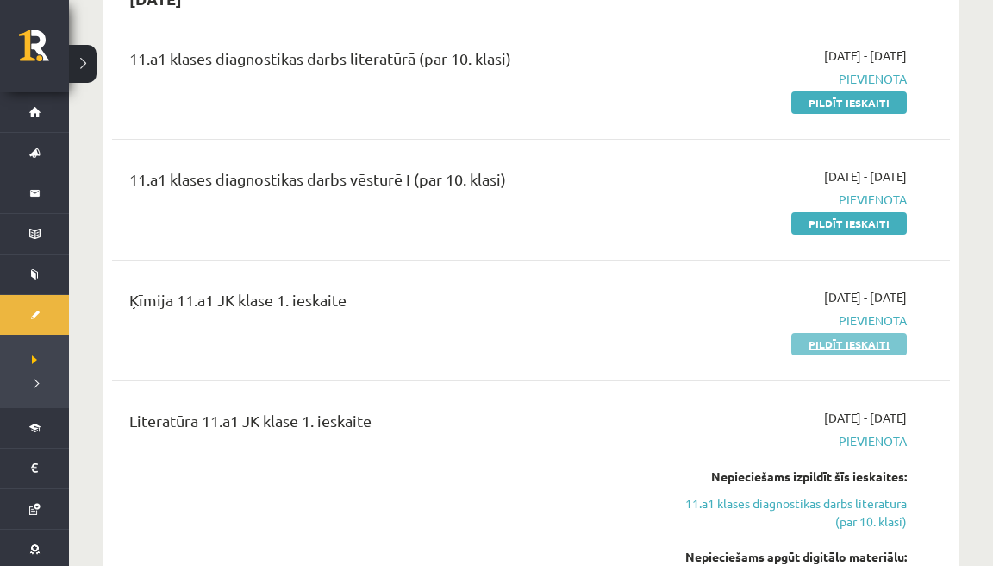
click at [824, 346] on link "Pildīt ieskaiti" at bounding box center [850, 344] width 116 height 22
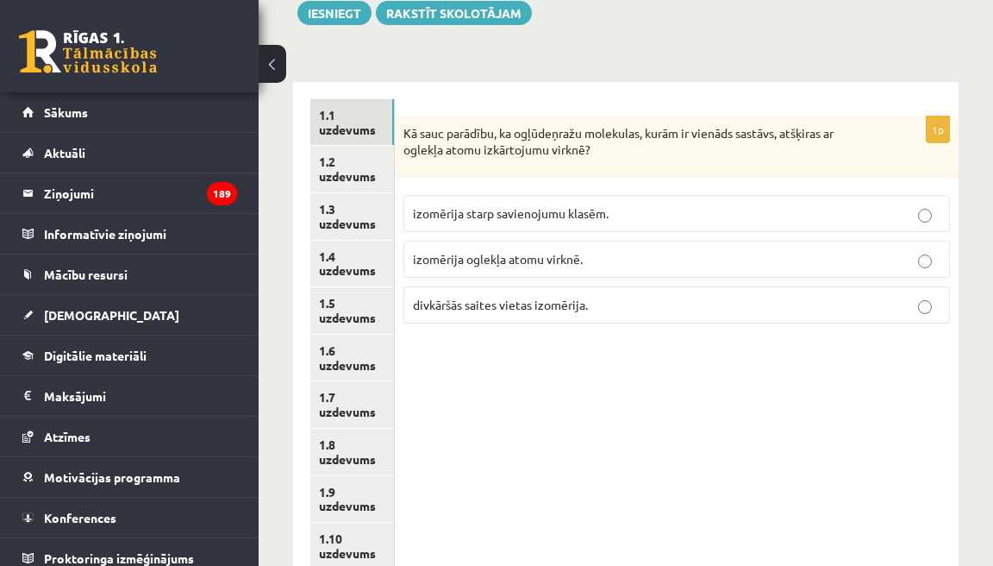
scroll to position [210, 0]
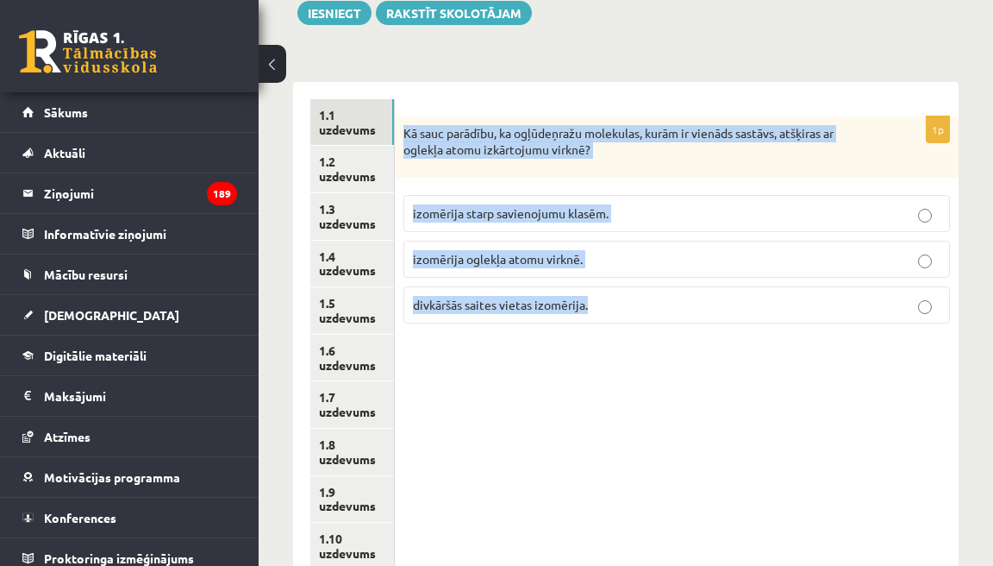
drag, startPoint x: 407, startPoint y: 131, endPoint x: 597, endPoint y: 305, distance: 257.6
click at [597, 305] on div "1p Kā sauc parādību, ka ogļūdeņražu molekulas, kurām ir vienāds sastāvs, atšķir…" at bounding box center [677, 226] width 564 height 221
copy div "Kā sauc parādību, ka ogļūdeņražu molekulas, kurām ir vienāds sastāvs, atšķiras …"
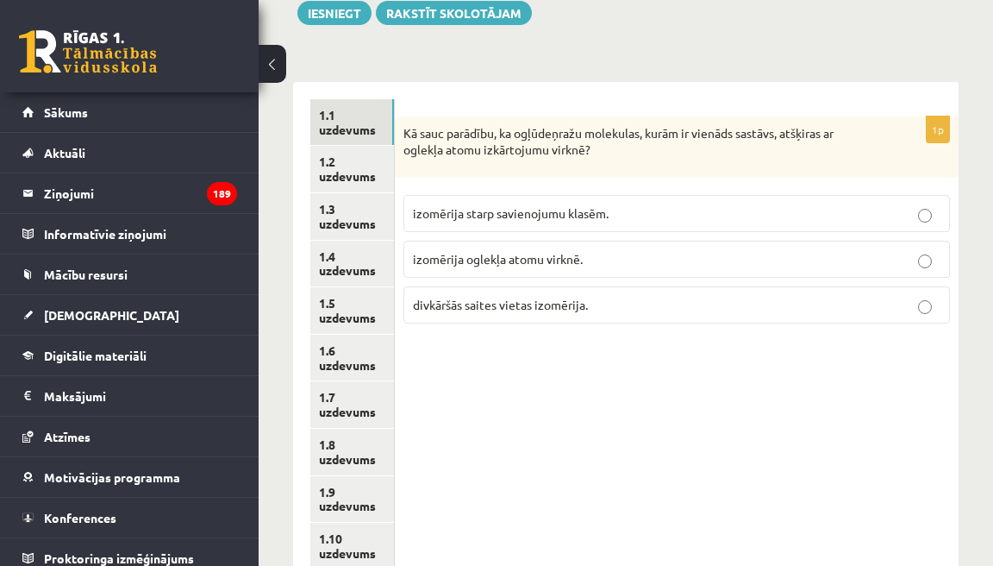
click at [486, 216] on span "izomērija starp savienojumu klasēm." at bounding box center [511, 213] width 196 height 16
click at [538, 254] on span "izomērija oglekļa atomu virknē." at bounding box center [498, 259] width 170 height 16
click at [376, 160] on link "1.2 uzdevums" at bounding box center [352, 169] width 84 height 47
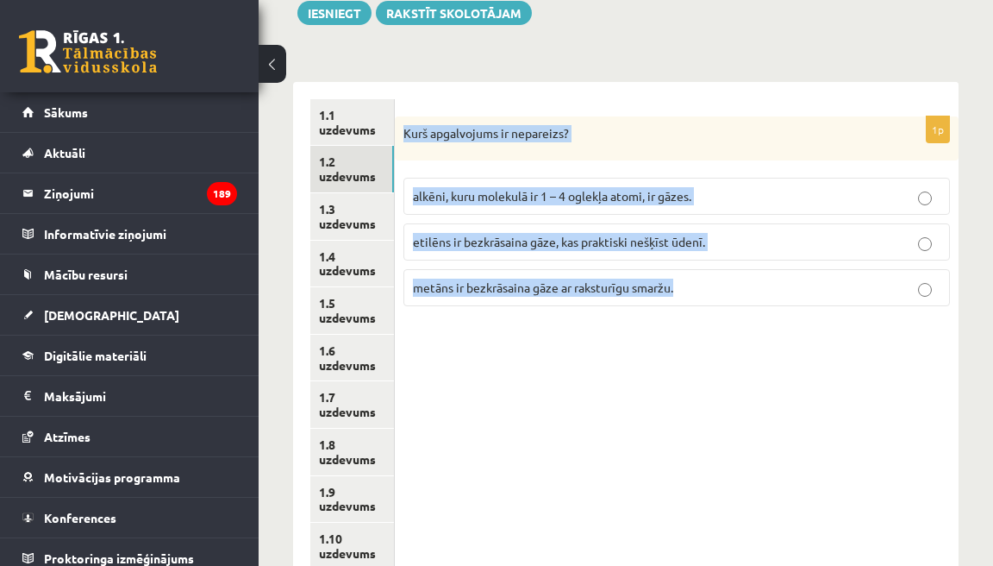
drag, startPoint x: 409, startPoint y: 133, endPoint x: 677, endPoint y: 303, distance: 317.5
click at [678, 303] on div "1p Kurš apgalvojums ir nepareizs? alkēni, kuru molekulā ir 1 – 4 oglekļa atomi,…" at bounding box center [677, 218] width 564 height 204
copy div "Kurš apgalvojums ir nepareizs? alkēni, kuru molekulā ir 1 – 4 oglekļa atomi, ir…"
click at [512, 280] on span "metāns ir bezkrāsaina gāze ar raksturīgu smaržu." at bounding box center [543, 287] width 260 height 16
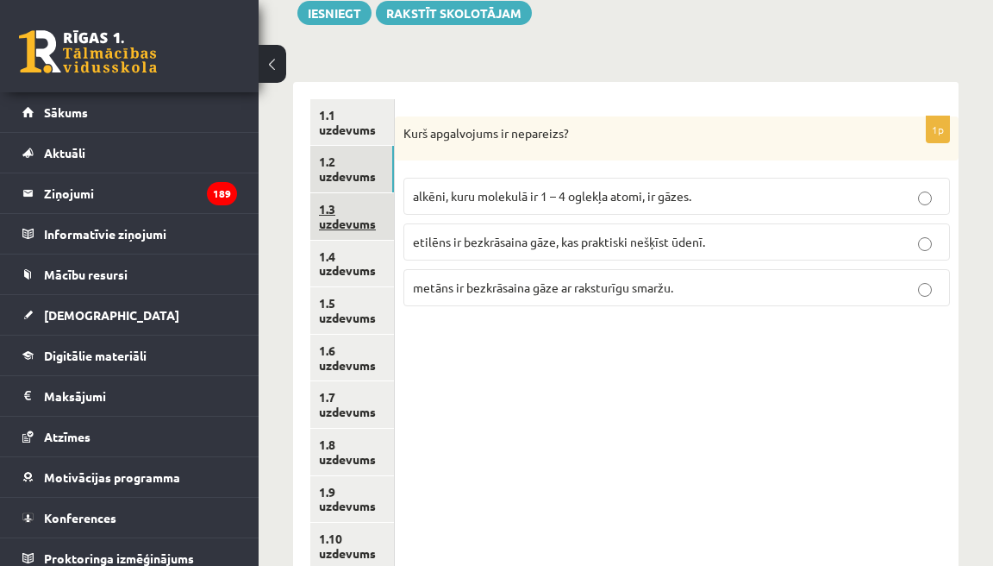
click at [376, 203] on link "1.3 uzdevums" at bounding box center [352, 216] width 84 height 47
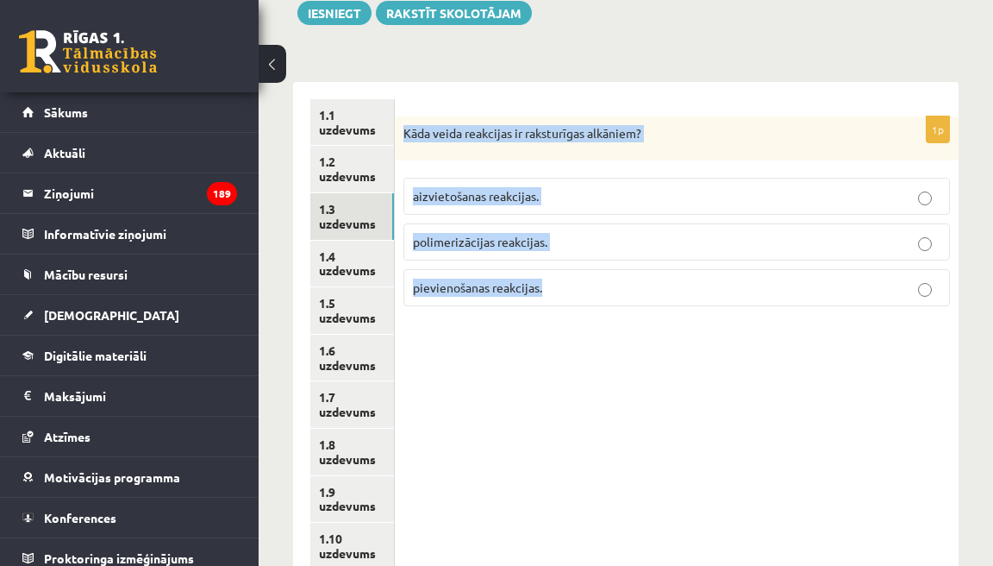
drag, startPoint x: 407, startPoint y: 137, endPoint x: 529, endPoint y: 308, distance: 209.6
click at [529, 308] on div "1p Kāda veida reakcijas ir raksturīgas alkāniem? aizvietošanas reakcijas. polim…" at bounding box center [677, 218] width 564 height 204
copy div "Kāda veida reakcijas ir raksturīgas alkāniem? aizvietošanas reakcijas. polimeri…"
click at [483, 199] on span "aizvietošanas reakcijas." at bounding box center [476, 196] width 126 height 16
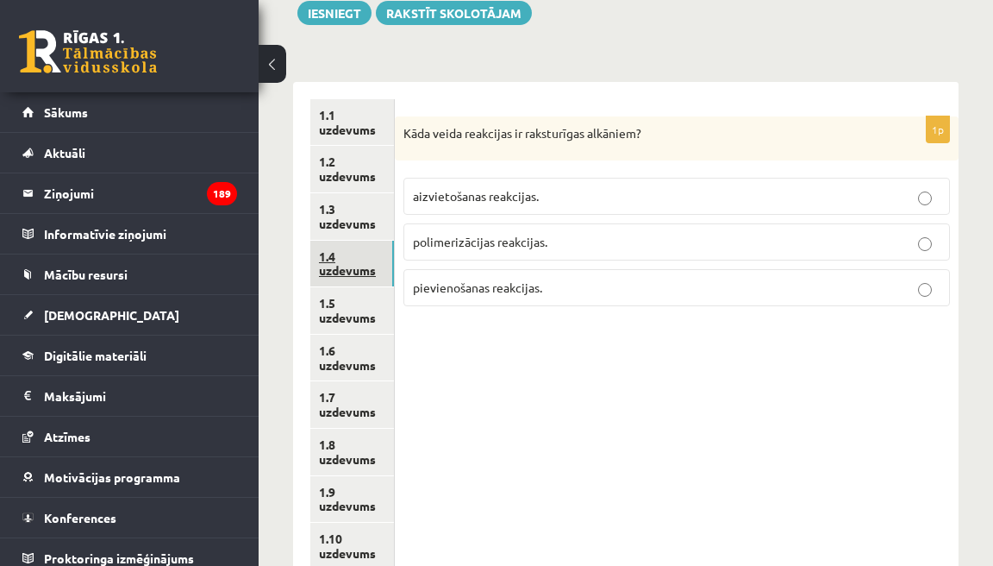
click at [389, 252] on link "1.4 uzdevums" at bounding box center [352, 264] width 84 height 47
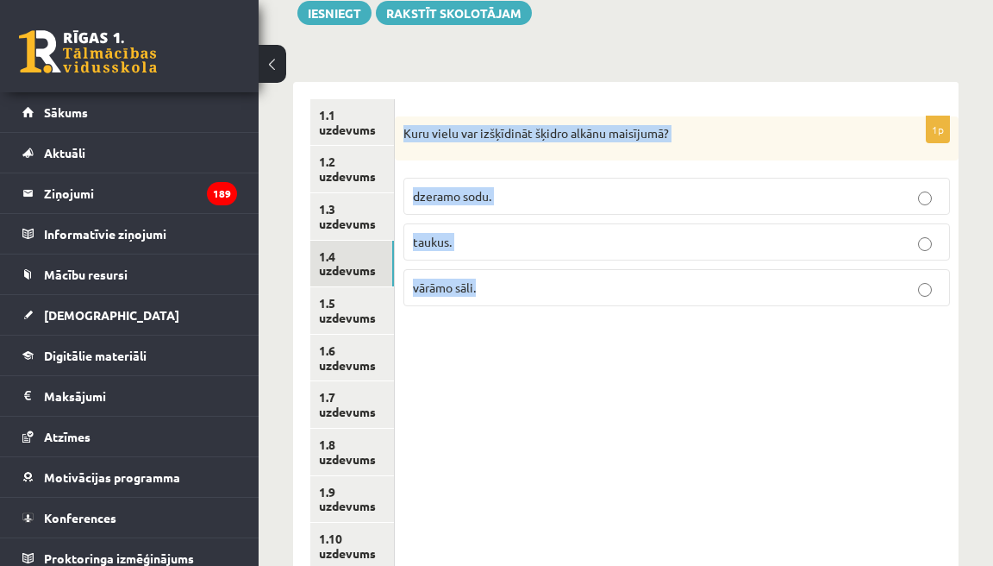
drag, startPoint x: 407, startPoint y: 132, endPoint x: 493, endPoint y: 290, distance: 179.8
click at [493, 290] on div "1p Kuru vielu var izšķīdināt šķidro alkānu maisījumā? dzeramo sodu. taukus. vār…" at bounding box center [677, 218] width 564 height 204
copy div "Kuru vielu var izšķīdināt šķidro alkānu maisījumā? dzeramo sodu. taukus. vārāmo…"
click at [435, 241] on span "taukus." at bounding box center [432, 242] width 39 height 16
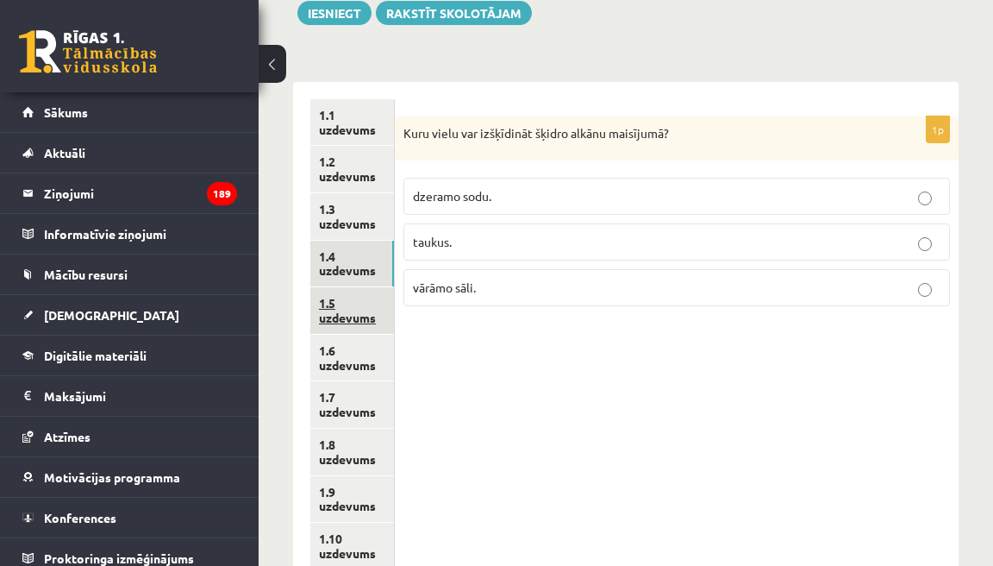
click at [382, 296] on link "1.5 uzdevums" at bounding box center [352, 310] width 84 height 47
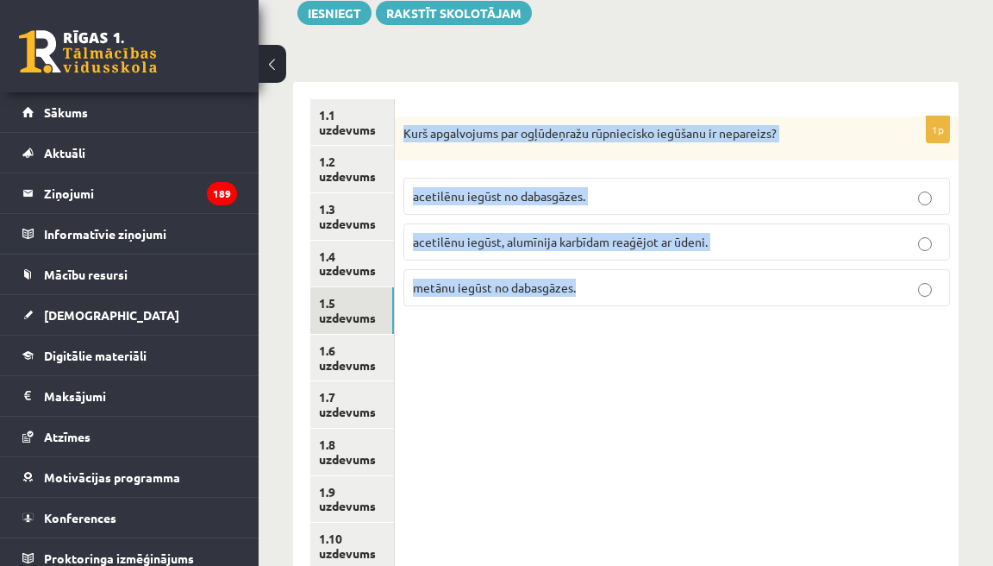
drag, startPoint x: 406, startPoint y: 134, endPoint x: 583, endPoint y: 287, distance: 234.1
click at [583, 287] on div "1p Kurš apgalvojums par ogļūdeņražu rūpniecisko iegūšanu ir nepareizs? acetilēn…" at bounding box center [677, 218] width 564 height 204
copy div "Kurš apgalvojums par ogļūdeņražu rūpniecisko iegūšanu ir nepareizs? acetilēnu i…"
click at [432, 193] on span "acetilēnu iegūst no dabasgāzes." at bounding box center [499, 196] width 172 height 16
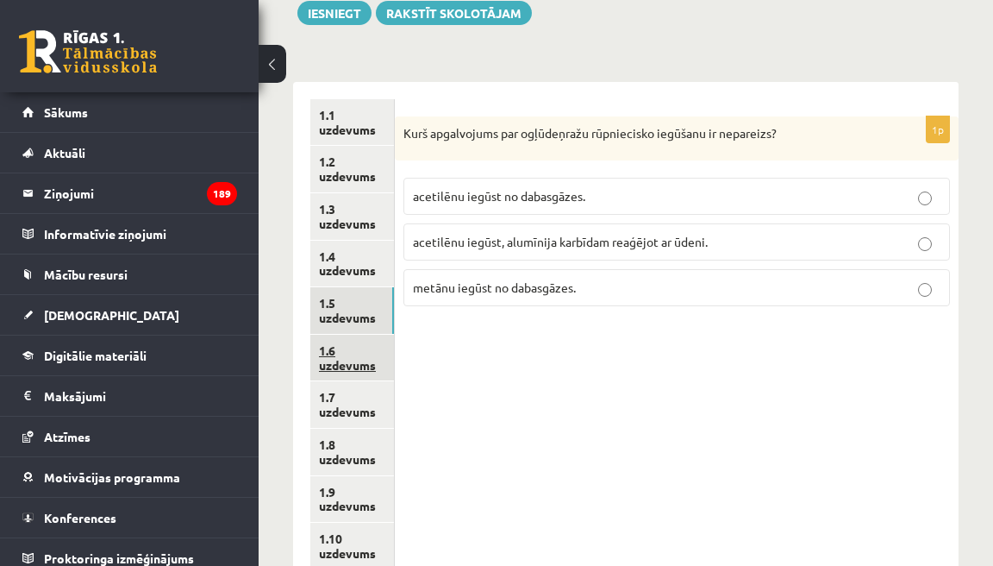
click at [368, 336] on link "1.6 uzdevums" at bounding box center [352, 358] width 84 height 47
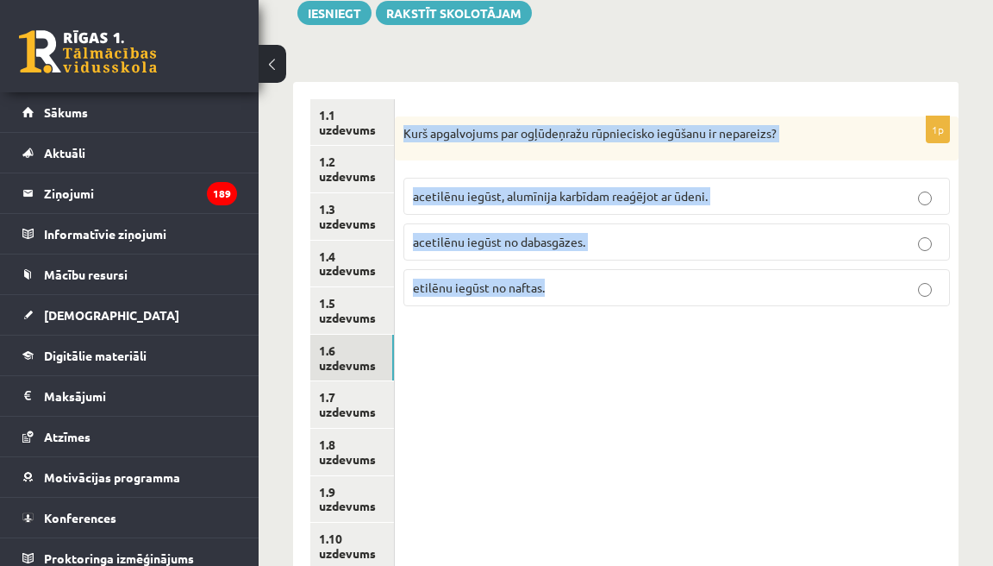
drag, startPoint x: 407, startPoint y: 134, endPoint x: 550, endPoint y: 306, distance: 224.1
click at [550, 306] on div "1p Kurš apgalvojums par ogļūdeņražu rūpniecisko iegūšanu ir nepareizs? acetilēn…" at bounding box center [677, 218] width 564 height 204
copy div "Kurš apgalvojums par ogļūdeņražu rūpniecisko iegūšanu ir nepareizs? acetilēnu i…"
click at [563, 245] on span "acetilēnu iegūst no dabasgāzes." at bounding box center [499, 242] width 172 height 16
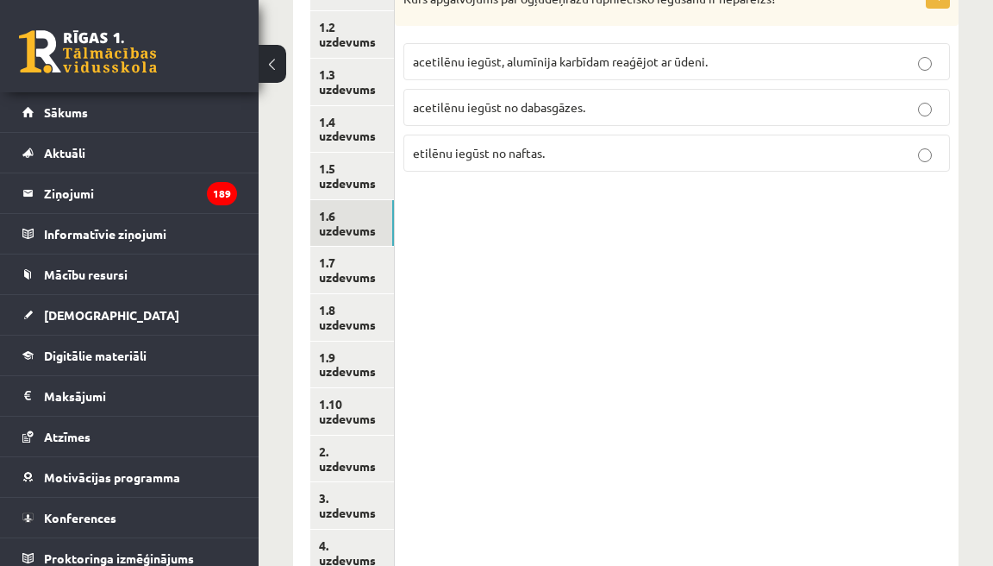
scroll to position [336, 0]
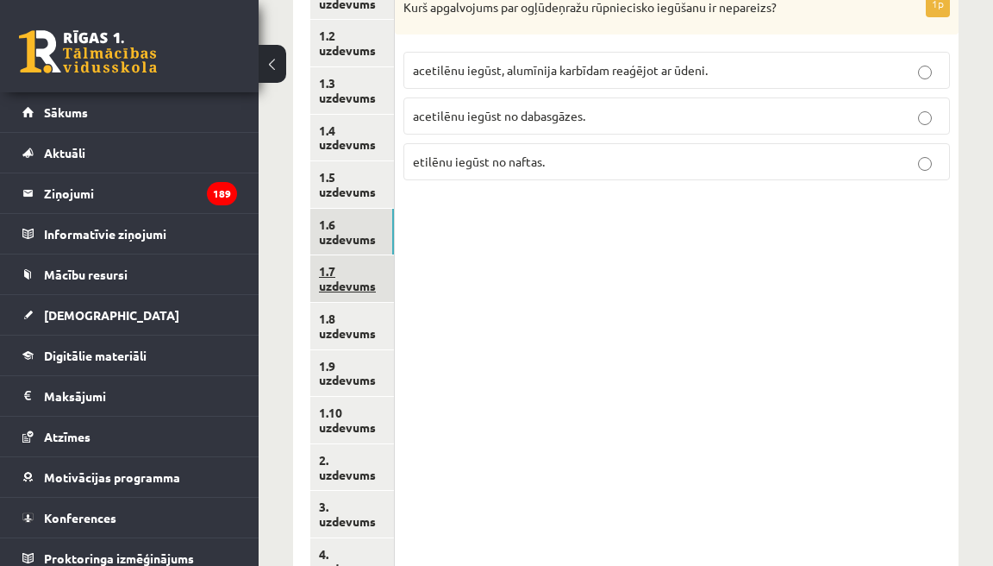
click at [385, 265] on link "1.7 uzdevums" at bounding box center [352, 278] width 84 height 47
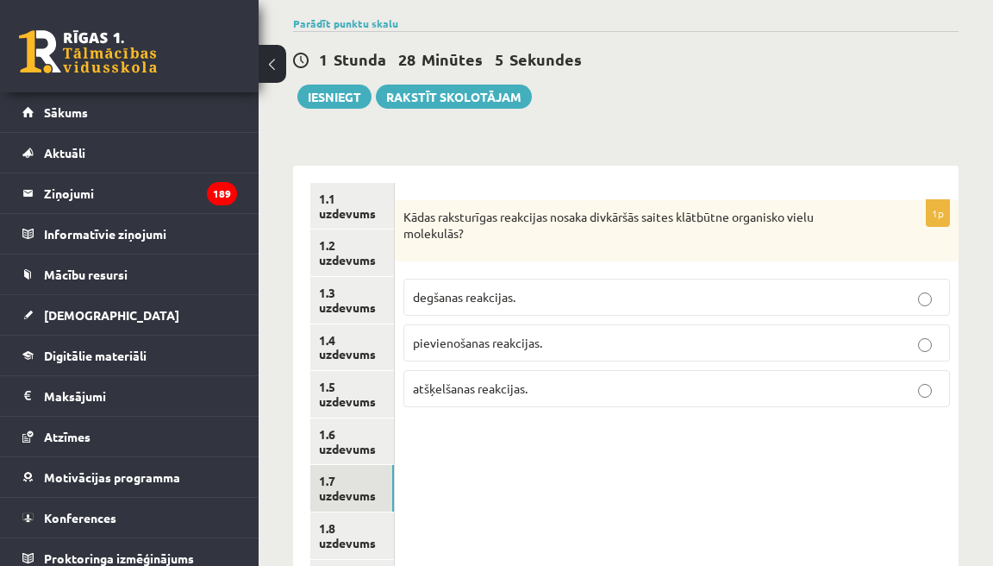
scroll to position [124, 0]
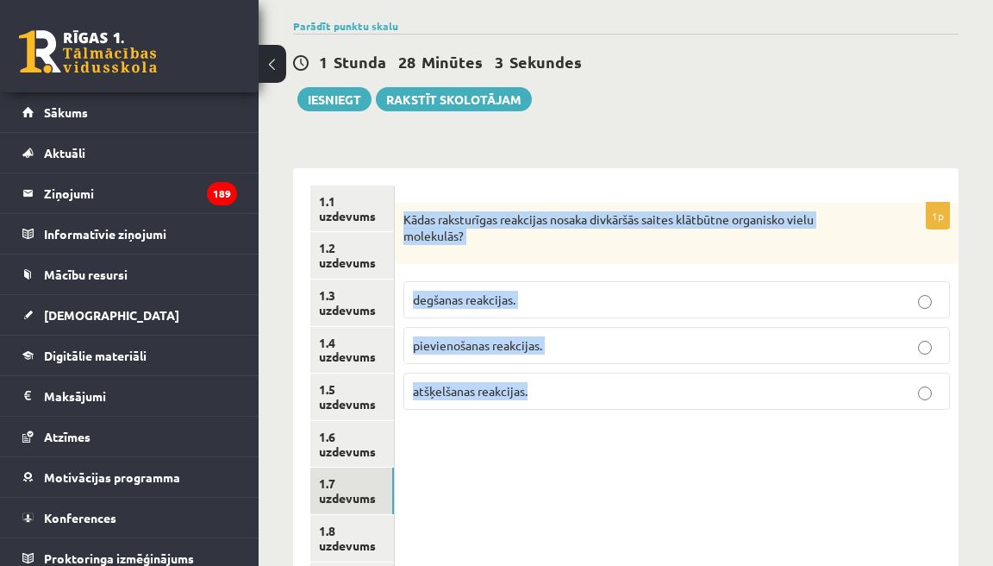
drag, startPoint x: 408, startPoint y: 216, endPoint x: 535, endPoint y: 399, distance: 222.5
click at [535, 399] on div "1p Kādas raksturīgas reakcijas nosaka divkāršās saites klātbūtne organisko viel…" at bounding box center [677, 313] width 564 height 221
copy div "Kādas raksturīgas reakcijas nosaka divkāršās saites klātbūtne organisko vielu m…"
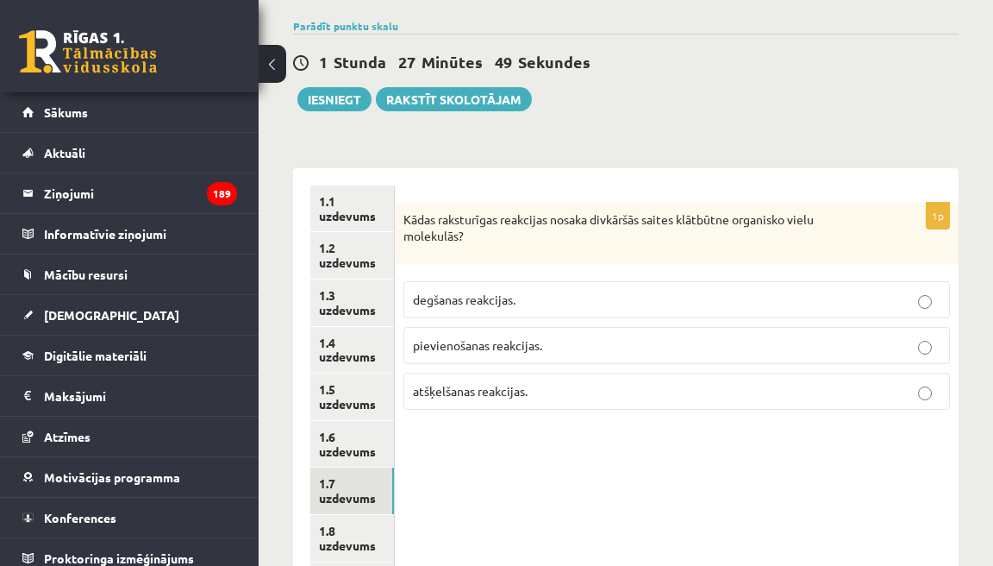
click at [483, 345] on span "pievienošanas reakcijas." at bounding box center [477, 345] width 129 height 16
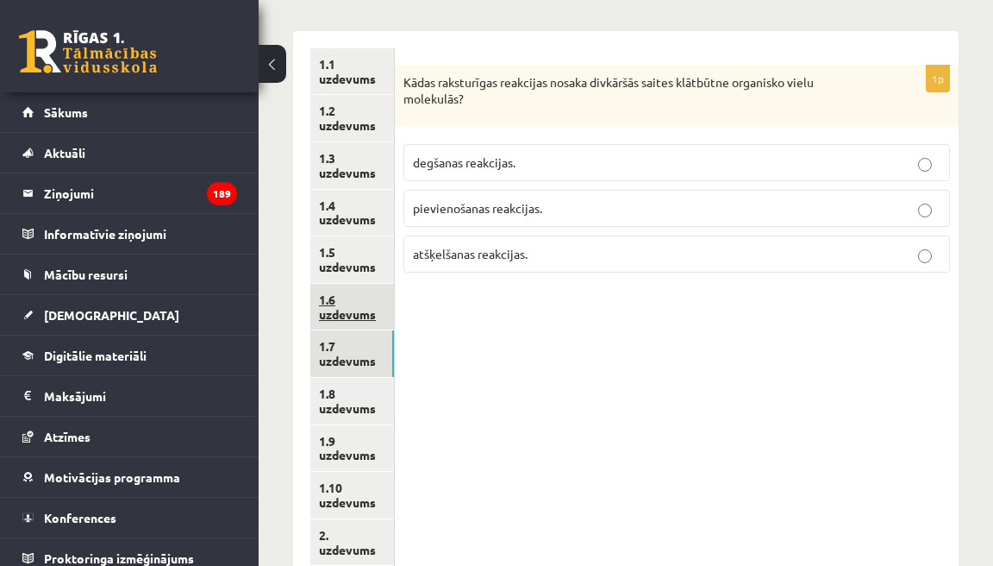
scroll to position [267, 0]
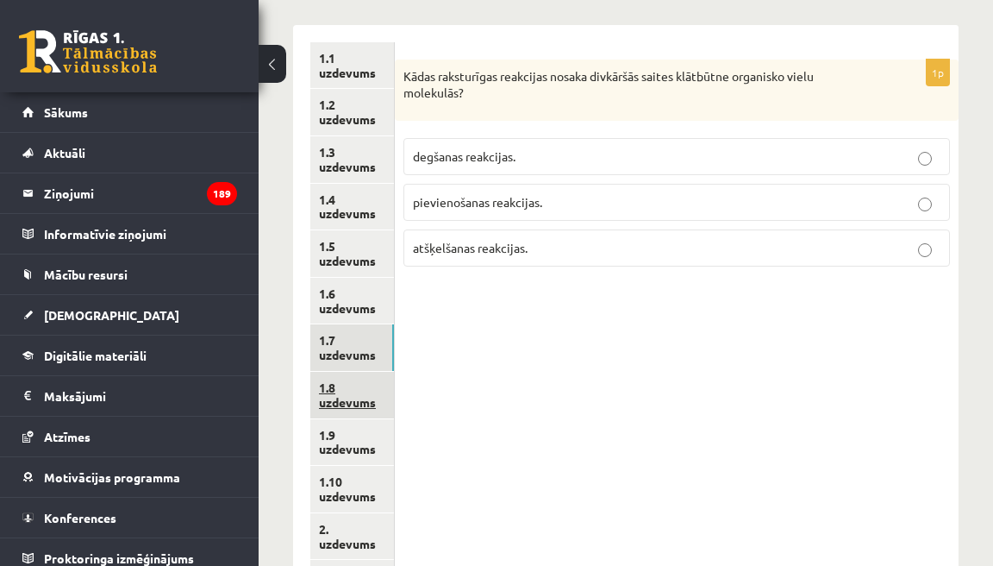
click at [374, 382] on link "1.8 uzdevums" at bounding box center [352, 395] width 84 height 47
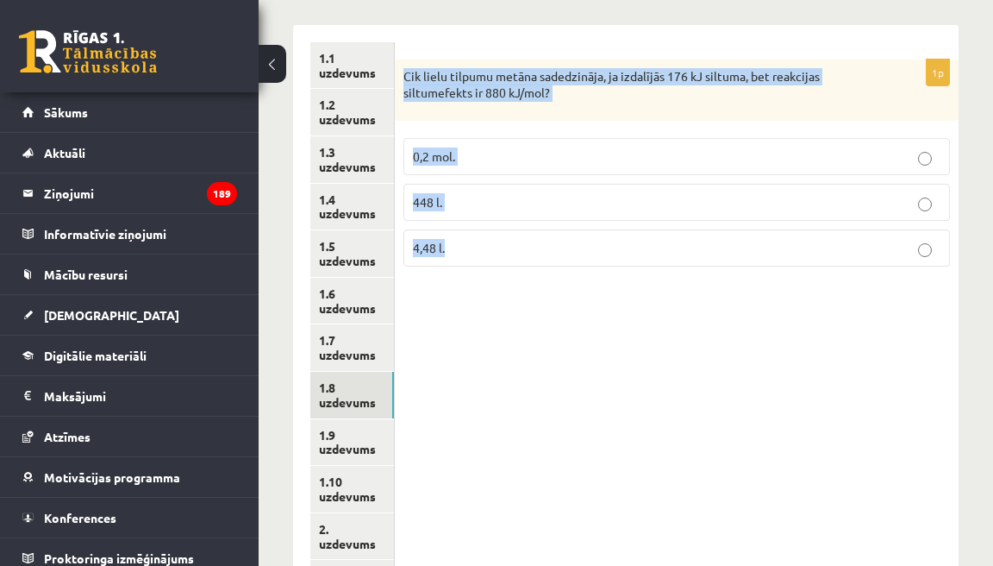
drag, startPoint x: 409, startPoint y: 77, endPoint x: 485, endPoint y: 252, distance: 191.1
click at [485, 252] on div "1p Cik lielu tilpumu metāna sadedzināja, ja izdalījās 176 kJ siltuma, bet reakc…" at bounding box center [677, 170] width 564 height 221
copy div "Cik lielu tilpumu metāna sadedzināja, ja izdalījās 176 kJ siltuma, bet reakcija…"
click at [490, 247] on p "4,48 l." at bounding box center [677, 248] width 528 height 18
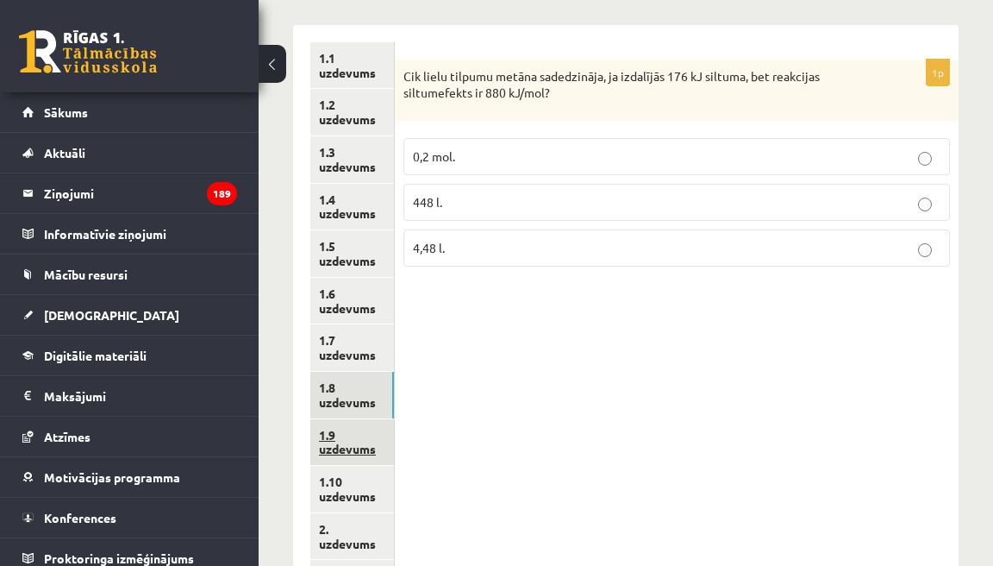
click at [363, 423] on link "1.9 uzdevums" at bounding box center [352, 442] width 84 height 47
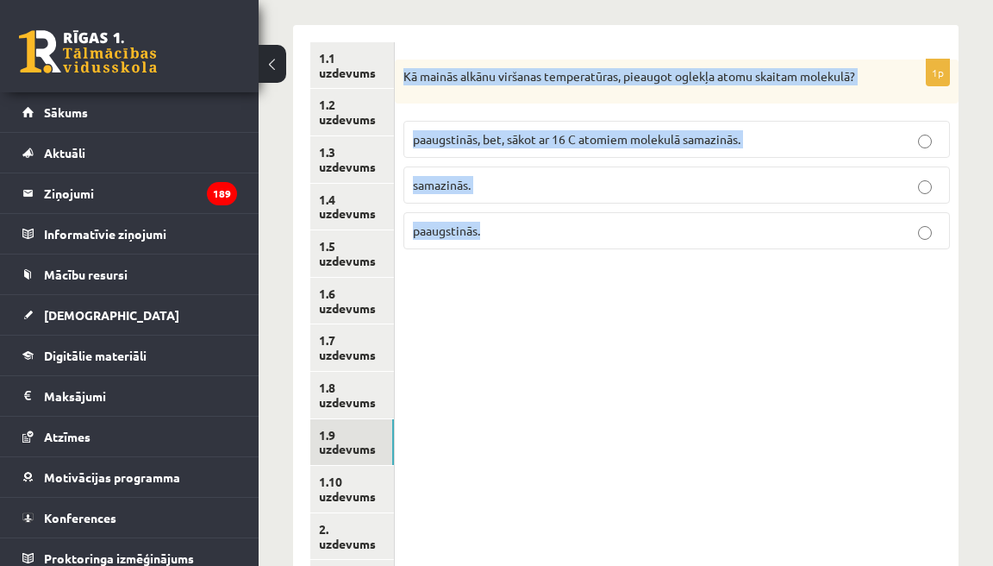
drag, startPoint x: 407, startPoint y: 75, endPoint x: 479, endPoint y: 254, distance: 193.1
click at [479, 254] on div "1p Kā mainās alkānu viršanas temperatūras, pieaugot oglekļa atomu skaitam molek…" at bounding box center [677, 162] width 564 height 204
copy div "Kā mainās alkānu viršanas temperatūras, pieaugot oglekļa atomu skaitam molekulā…"
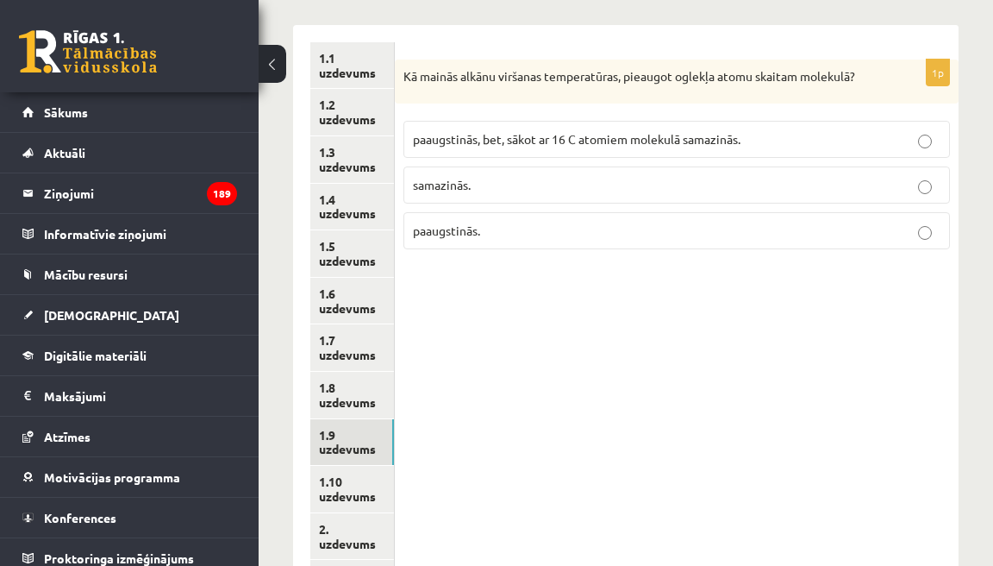
click at [469, 238] on span "paaugstinās." at bounding box center [446, 230] width 67 height 16
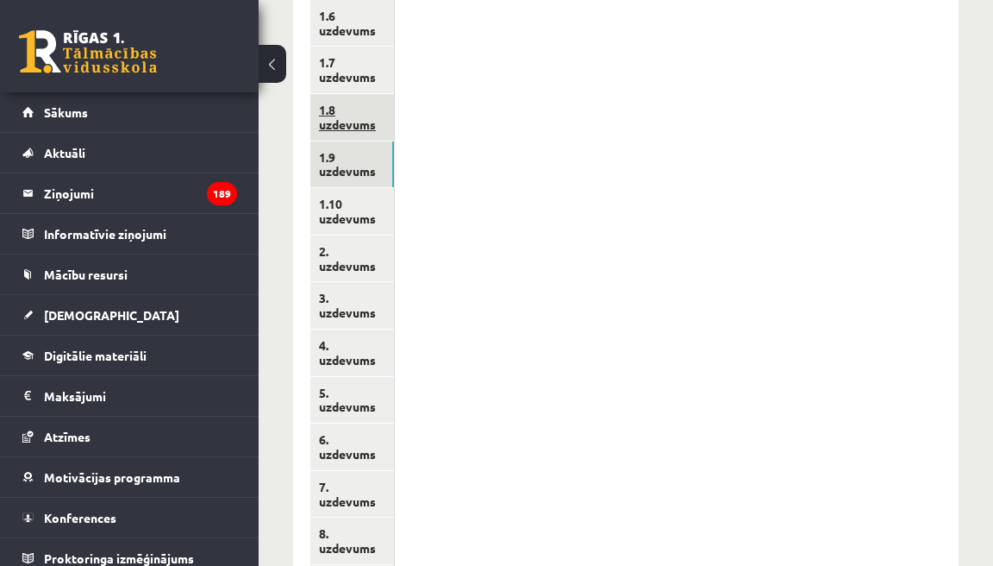
scroll to position [550, 0]
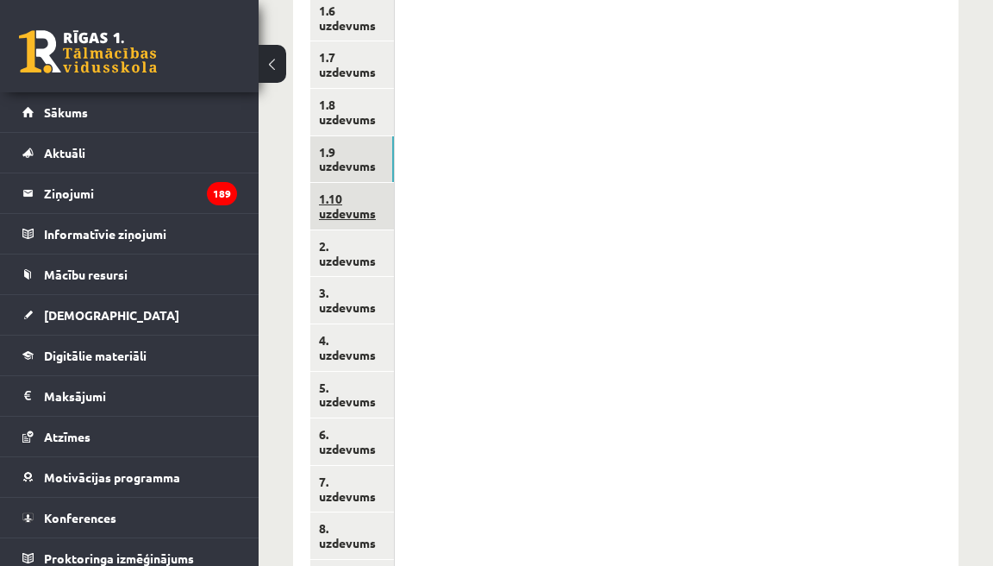
click at [384, 210] on link "1.10 uzdevums" at bounding box center [352, 206] width 84 height 47
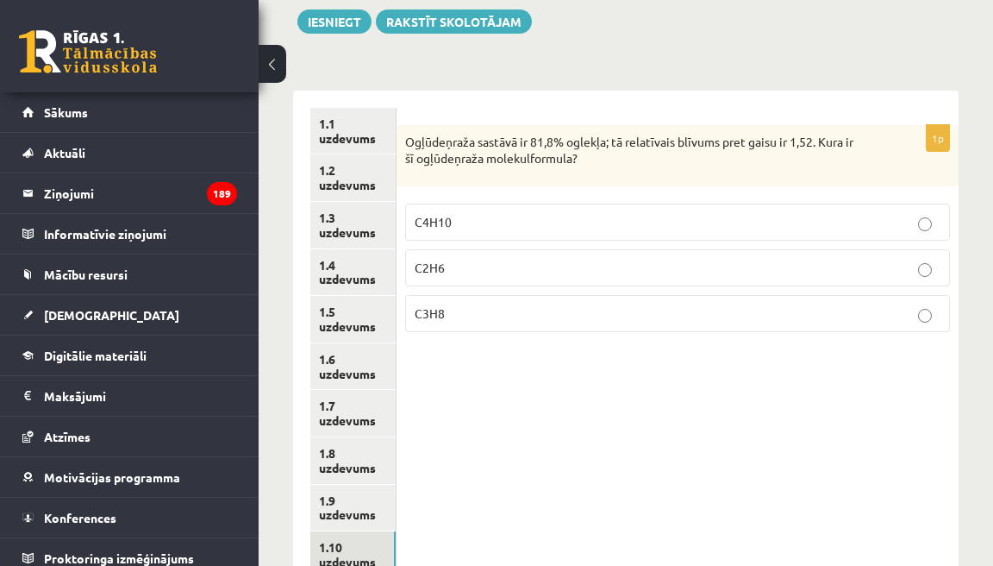
scroll to position [207, 0]
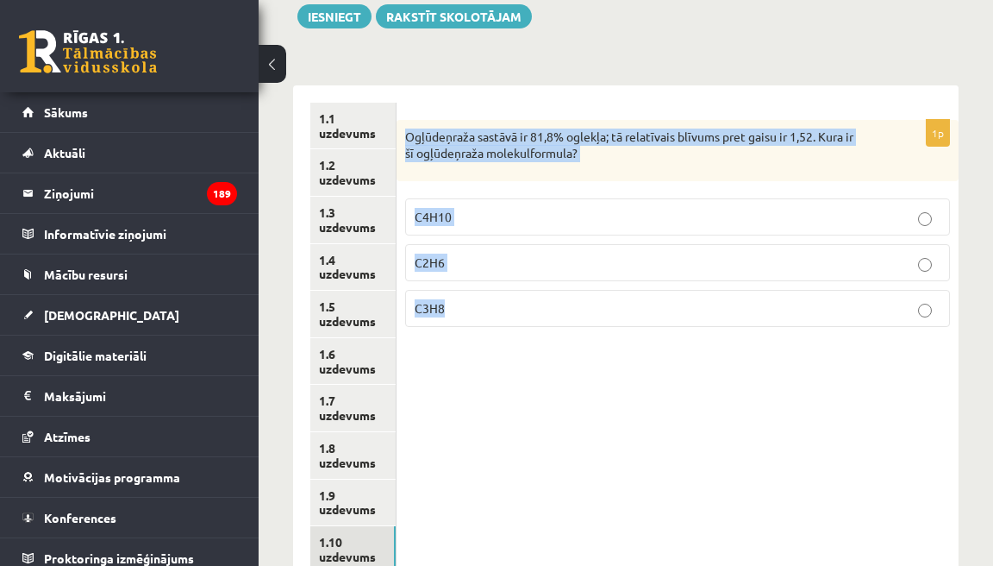
drag, startPoint x: 409, startPoint y: 139, endPoint x: 451, endPoint y: 313, distance: 179.2
click at [451, 314] on div "1p Ogļūdeņraža sastāvā ir 81,8% oglekļa; tā relatīvais blīvums pret gaisu ir 1,…" at bounding box center [678, 230] width 562 height 221
copy div "Ogļūdeņraža sastāvā ir 81,8% oglekļa; tā relatīvais blīvums pret gaisu ir 1,52.…"
click at [480, 315] on p "C3H8" at bounding box center [678, 308] width 526 height 18
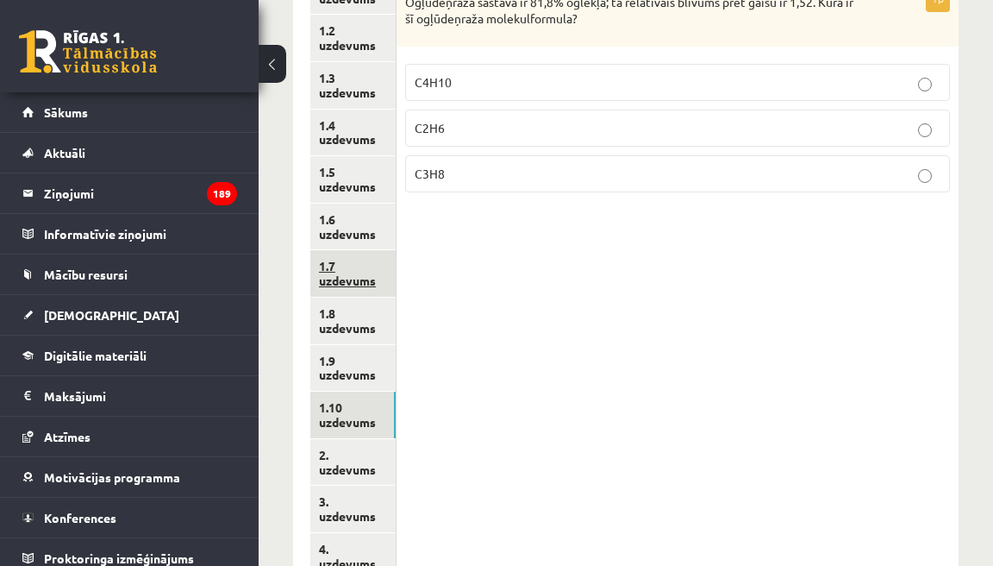
scroll to position [354, 0]
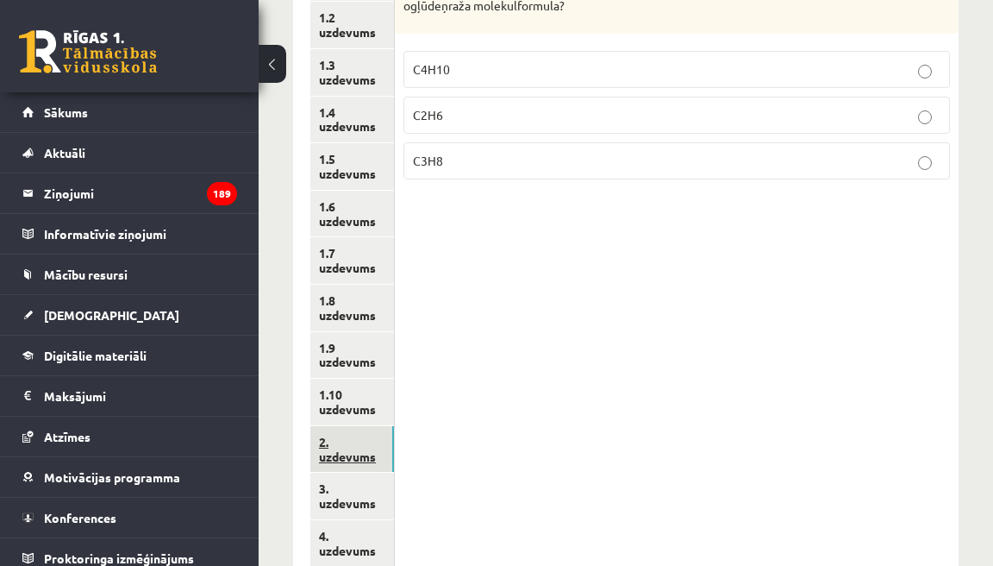
click at [369, 435] on link "2. uzdevums" at bounding box center [352, 449] width 84 height 47
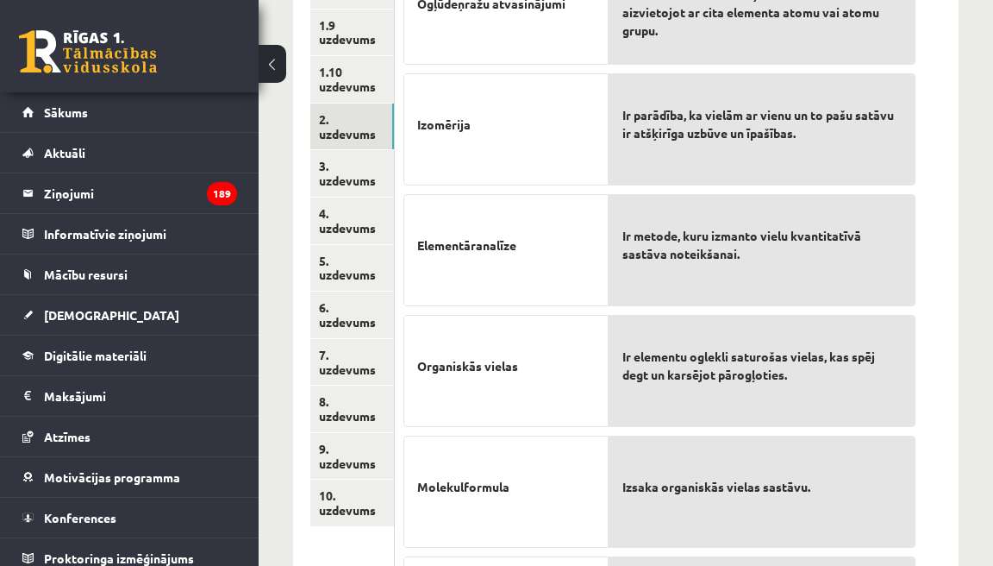
scroll to position [648, 0]
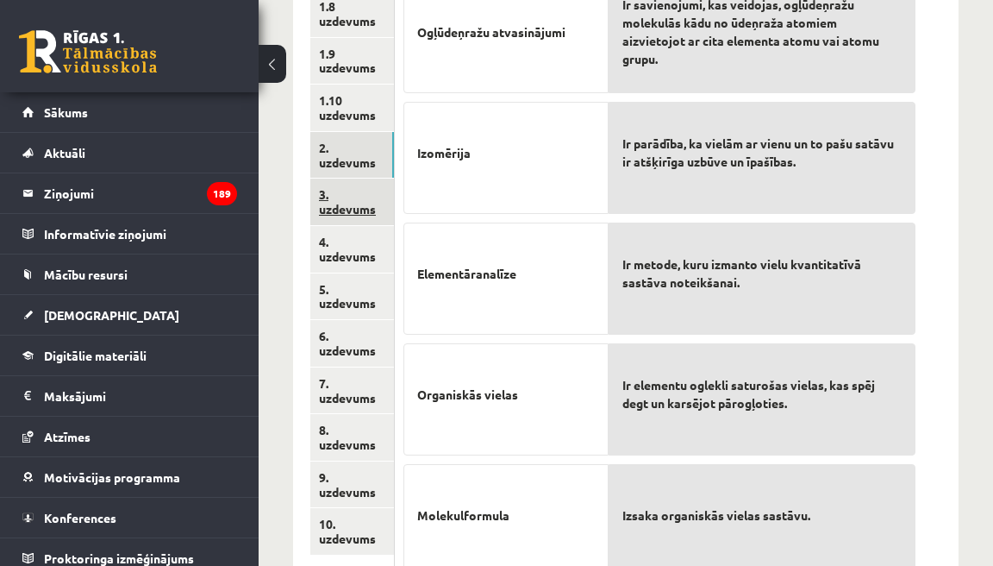
click at [383, 188] on link "3. uzdevums" at bounding box center [352, 202] width 84 height 47
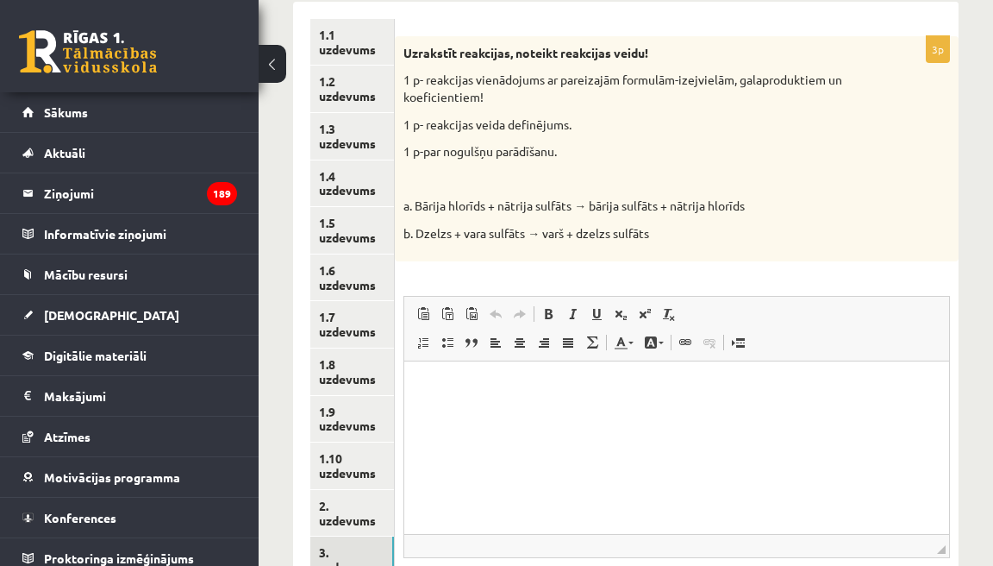
scroll to position [298, 0]
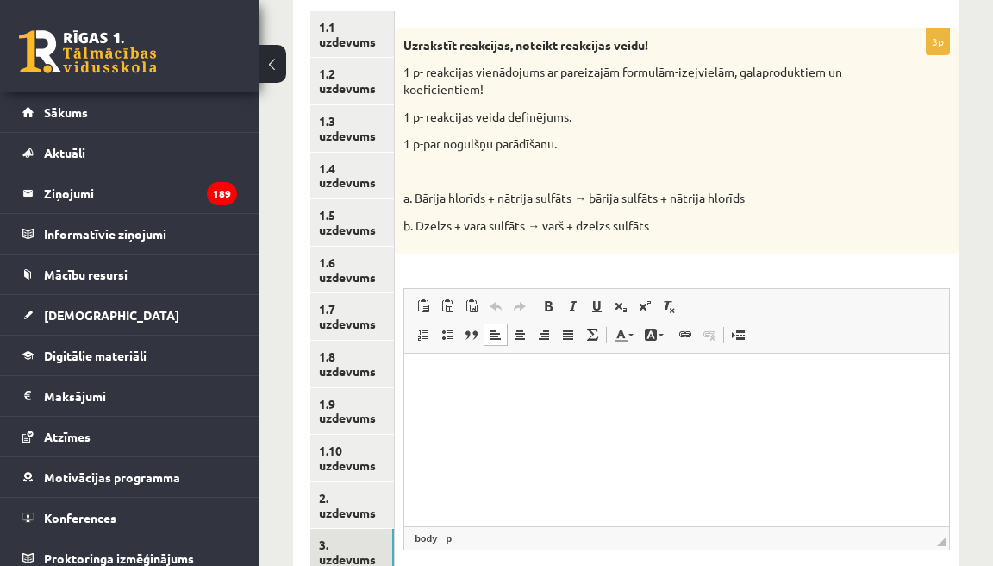
click at [492, 389] on html at bounding box center [676, 379] width 545 height 53
drag, startPoint x: 585, startPoint y: 201, endPoint x: 597, endPoint y: 202, distance: 12.1
click at [597, 202] on p "a. Bārija hlorīds + nātrija sulfāts → bārija sulfāts + nātrija hlorīds" at bounding box center [634, 198] width 460 height 17
click at [591, 386] on p "**********" at bounding box center [676, 378] width 509 height 17
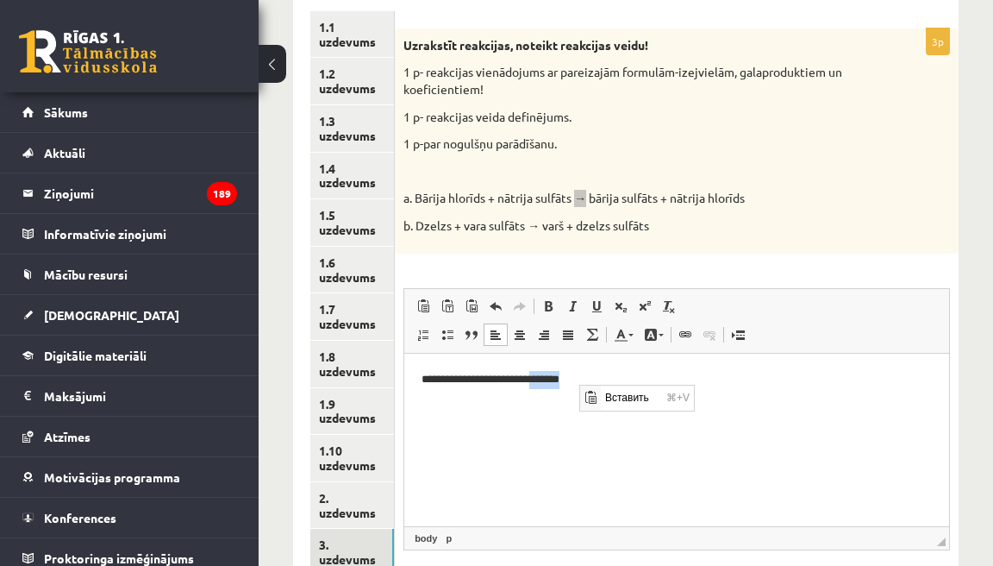
click at [551, 404] on html "**********" at bounding box center [676, 379] width 545 height 52
click at [582, 377] on p "**********" at bounding box center [676, 378] width 509 height 17
click at [594, 385] on p "**********" at bounding box center [676, 378] width 509 height 17
click at [562, 404] on html "**********" at bounding box center [676, 379] width 545 height 52
click at [575, 379] on p "**********" at bounding box center [676, 378] width 509 height 17
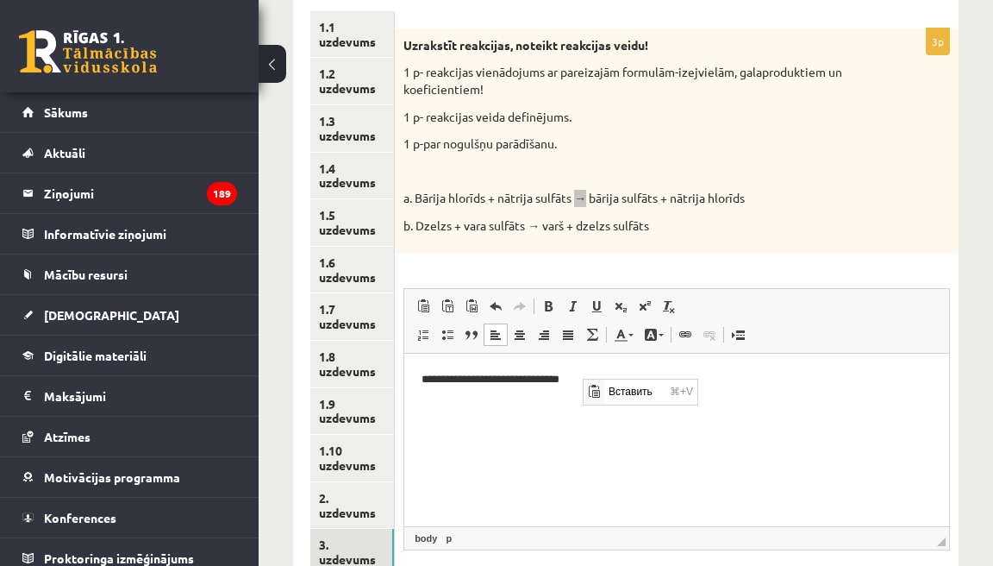
scroll to position [0, 0]
click at [617, 391] on span "Вставить" at bounding box center [634, 391] width 61 height 25
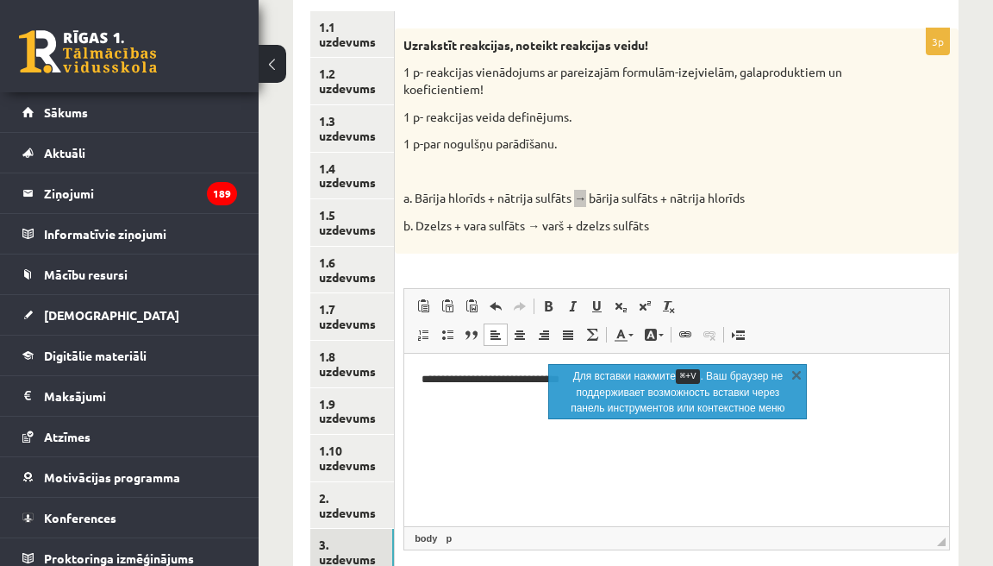
click at [581, 404] on html "**********" at bounding box center [676, 379] width 545 height 52
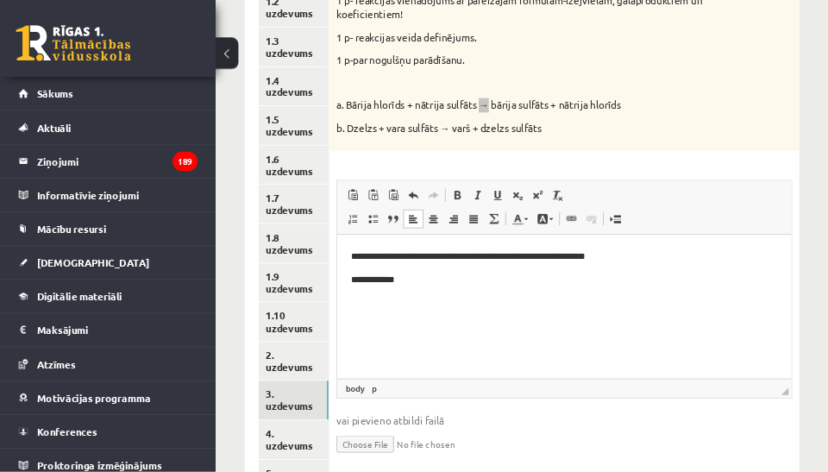
scroll to position [371, 0]
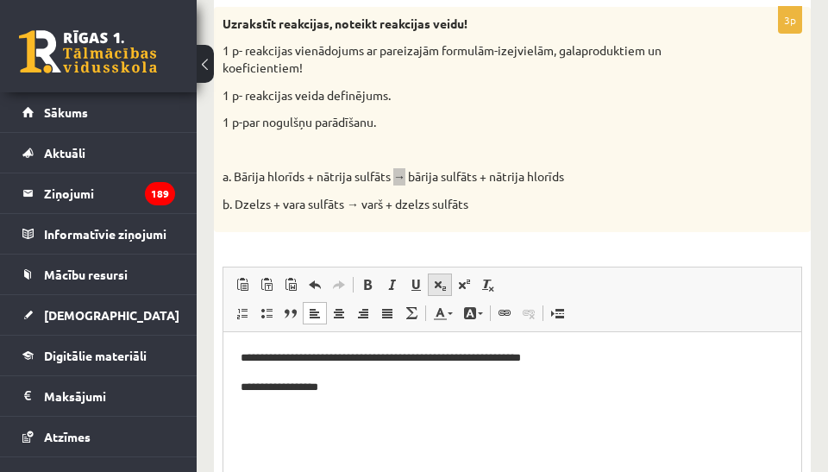
click at [433, 284] on span at bounding box center [440, 285] width 14 height 14
click at [373, 282] on span at bounding box center [367, 285] width 14 height 14
click at [269, 309] on span at bounding box center [267, 313] width 14 height 14
click at [250, 310] on link "Вставить / удалить нумерованный список" at bounding box center [242, 313] width 24 height 22
click at [248, 312] on span at bounding box center [242, 313] width 14 height 14
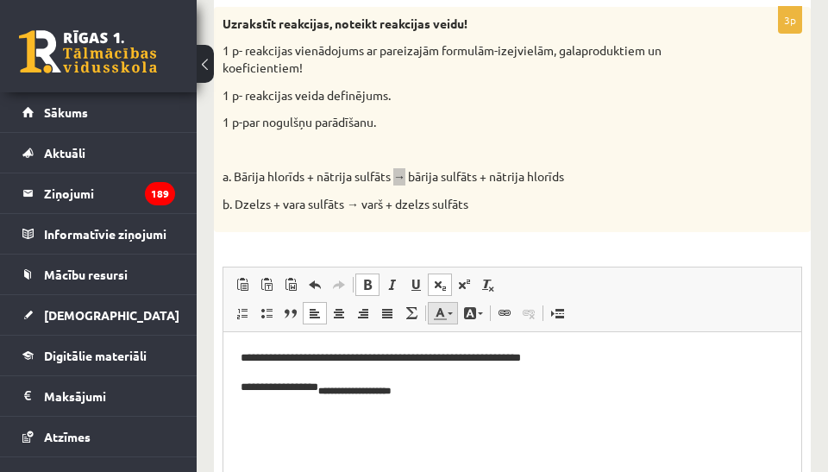
click at [454, 304] on link "Цвет текста" at bounding box center [443, 313] width 30 height 22
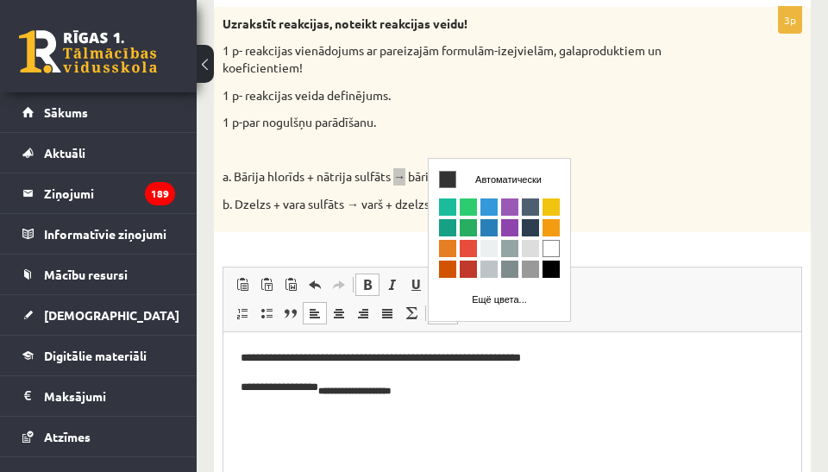
scroll to position [0, 0]
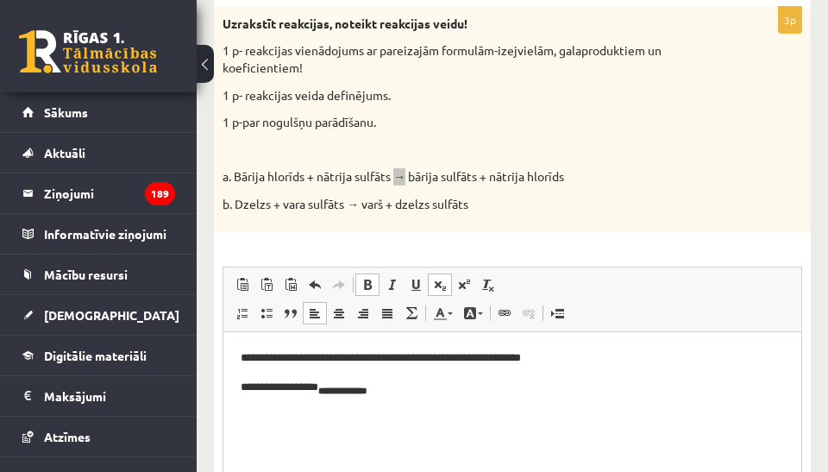
click at [468, 391] on p "**********" at bounding box center [512, 388] width 543 height 20
click at [363, 388] on p "**********" at bounding box center [512, 388] width 543 height 20
click at [435, 280] on span at bounding box center [440, 285] width 14 height 14
click at [320, 388] on p "**********" at bounding box center [512, 388] width 543 height 20
click at [440, 279] on span at bounding box center [440, 285] width 14 height 14
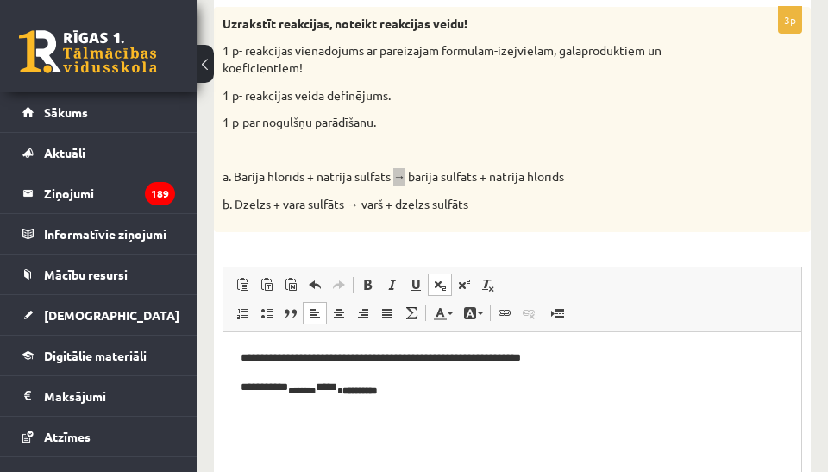
click at [298, 386] on p "**********" at bounding box center [512, 388] width 543 height 20
click at [438, 281] on span at bounding box center [440, 285] width 14 height 14
click at [268, 385] on p "******** ******** ** * ***** * ******* ***" at bounding box center [512, 388] width 543 height 20
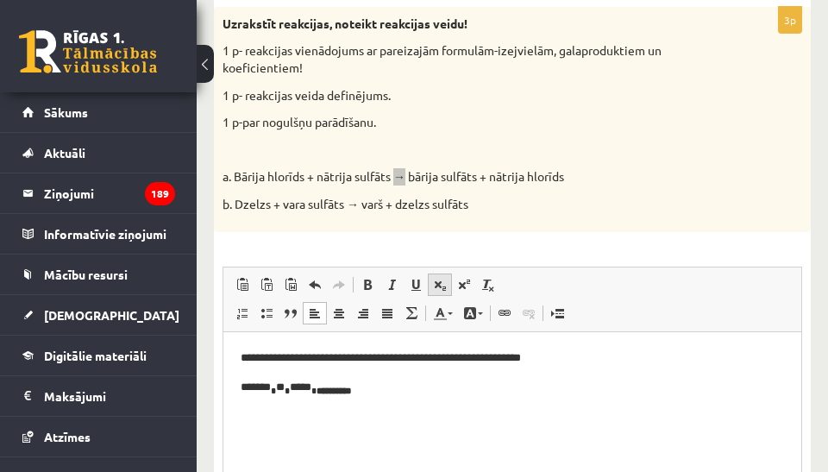
click at [439, 280] on span at bounding box center [440, 285] width 14 height 14
click at [397, 377] on body "**********" at bounding box center [512, 373] width 543 height 50
click at [374, 391] on p "**** * *** * ** * ***** * ******* ***" at bounding box center [512, 388] width 543 height 20
click at [483, 285] on span at bounding box center [488, 285] width 14 height 14
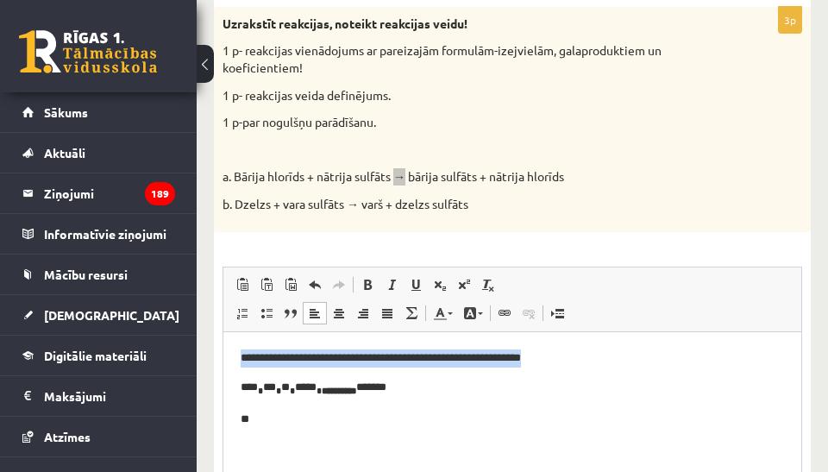
drag, startPoint x: 553, startPoint y: 357, endPoint x: 240, endPoint y: 357, distance: 313.0
click at [240, 357] on html "**********" at bounding box center [512, 388] width 578 height 114
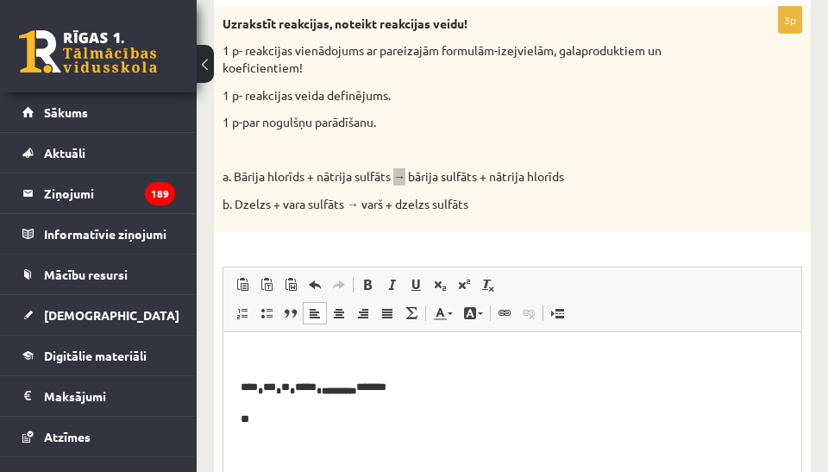
click at [241, 387] on p "**** * *** * ** * ***** * ******* *** *******" at bounding box center [512, 388] width 543 height 20
click at [264, 390] on p "**" at bounding box center [512, 388] width 543 height 18
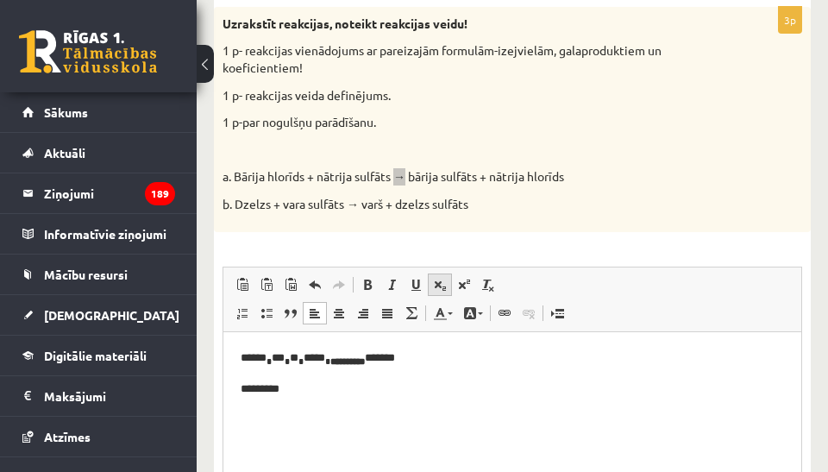
click at [442, 281] on span at bounding box center [440, 285] width 14 height 14
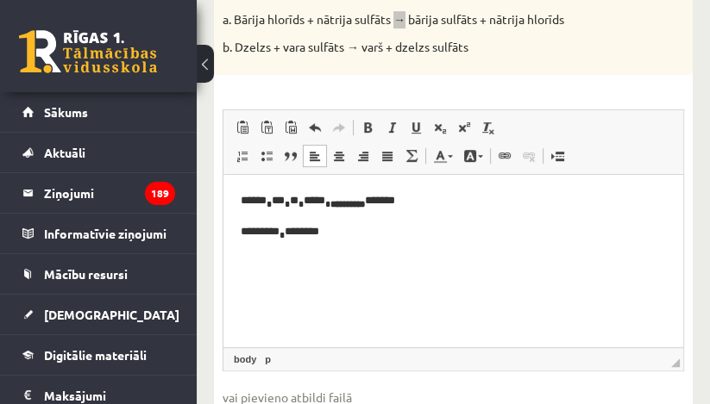
scroll to position [528, 0]
click at [441, 120] on link "Подстрочный индекс" at bounding box center [440, 127] width 24 height 22
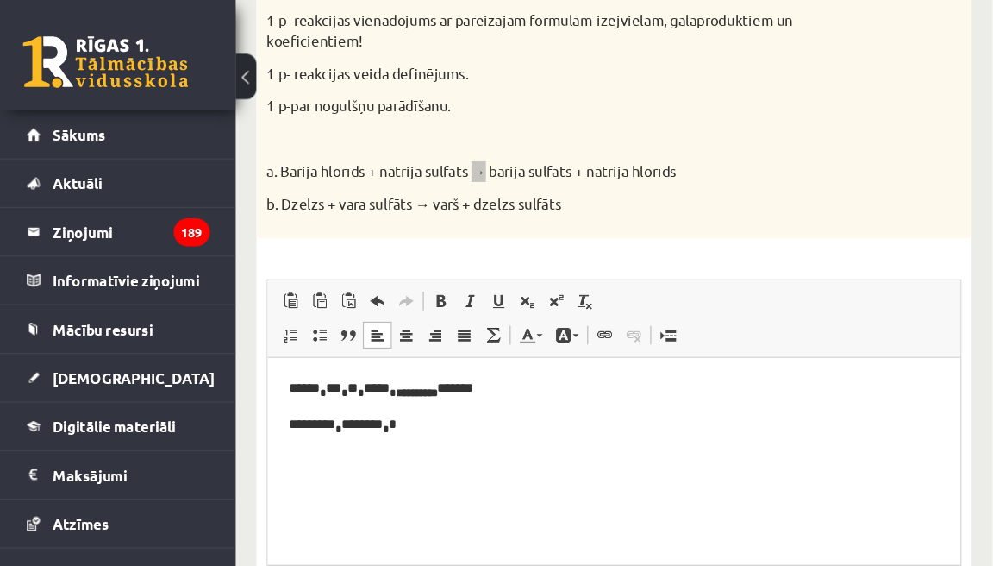
scroll to position [380, 0]
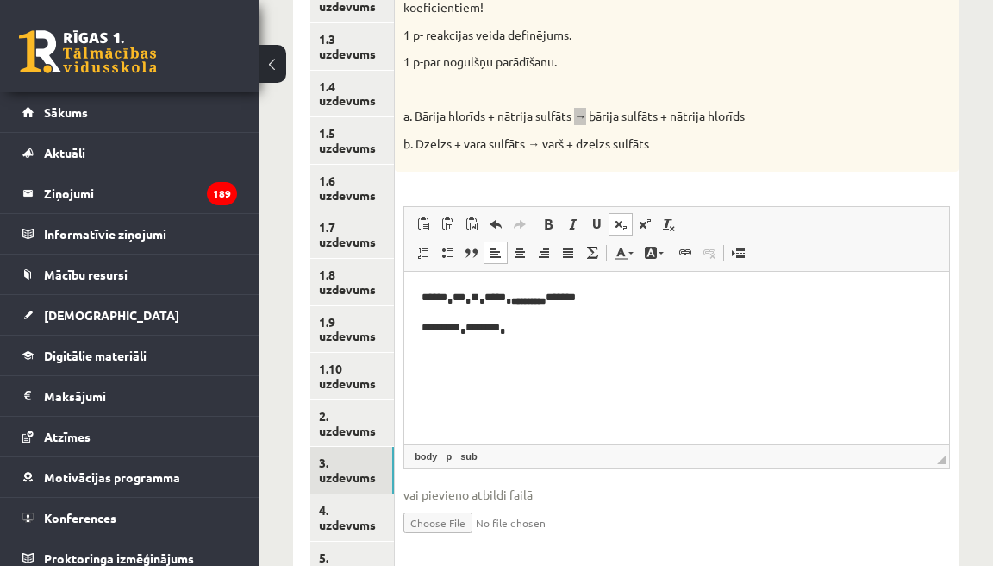
click at [597, 291] on p "****** * *** * ** * ***** * ******* *** *******" at bounding box center [676, 297] width 509 height 19
click at [628, 226] on span at bounding box center [621, 224] width 14 height 14
click at [617, 223] on span at bounding box center [621, 224] width 14 height 14
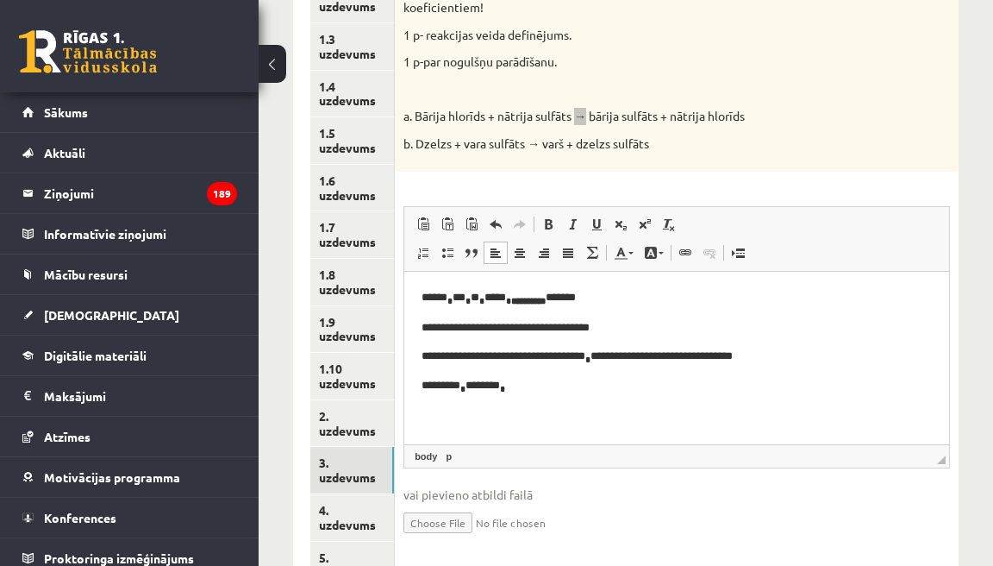
click at [567, 379] on p "********* * ******** *" at bounding box center [676, 385] width 509 height 19
click at [595, 291] on p "****** * *** * ** * ***** * ******* *** *******" at bounding box center [676, 297] width 509 height 19
click at [560, 388] on p "********* * ******** *" at bounding box center [676, 385] width 509 height 19
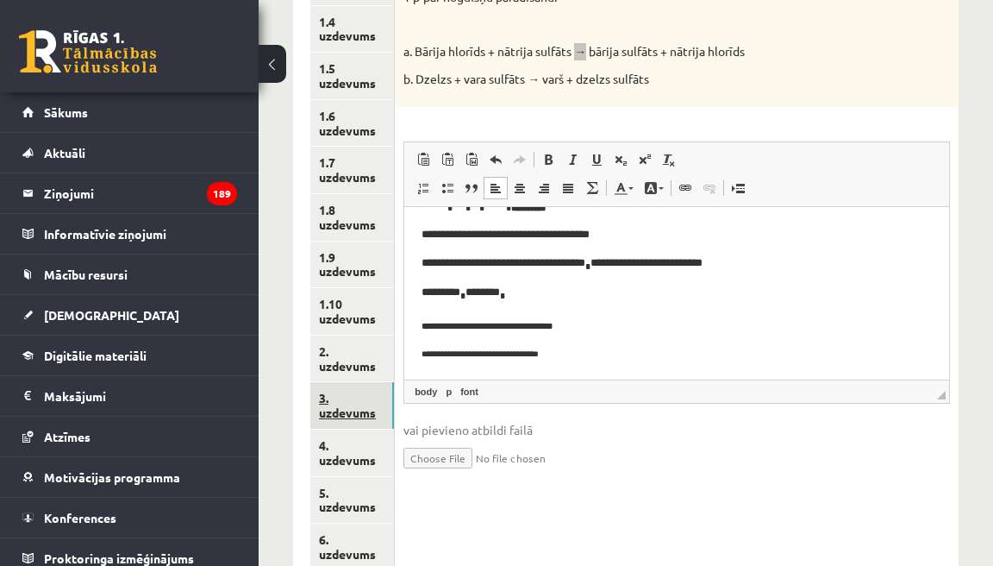
scroll to position [459, 0]
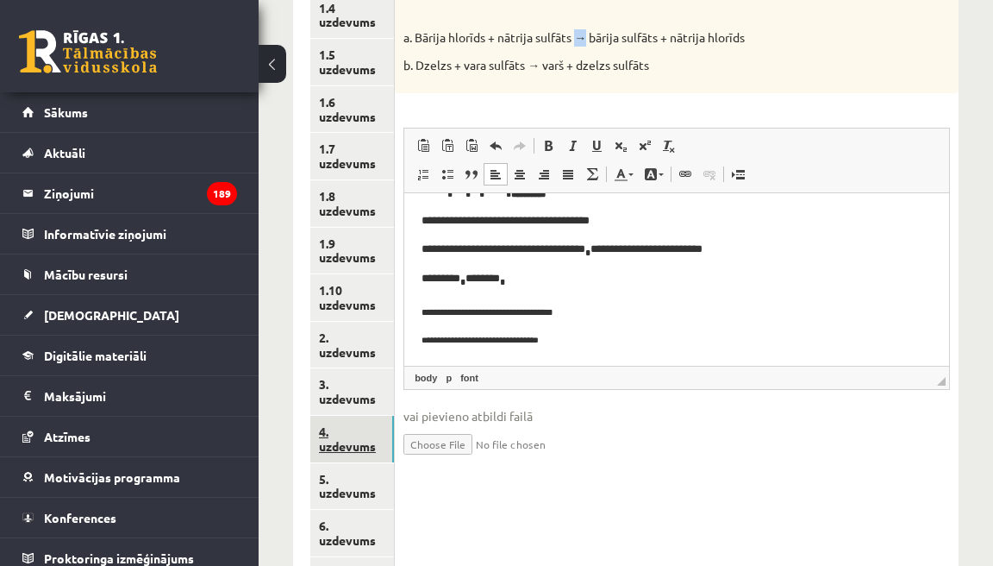
click at [383, 430] on link "4. uzdevums" at bounding box center [352, 439] width 84 height 47
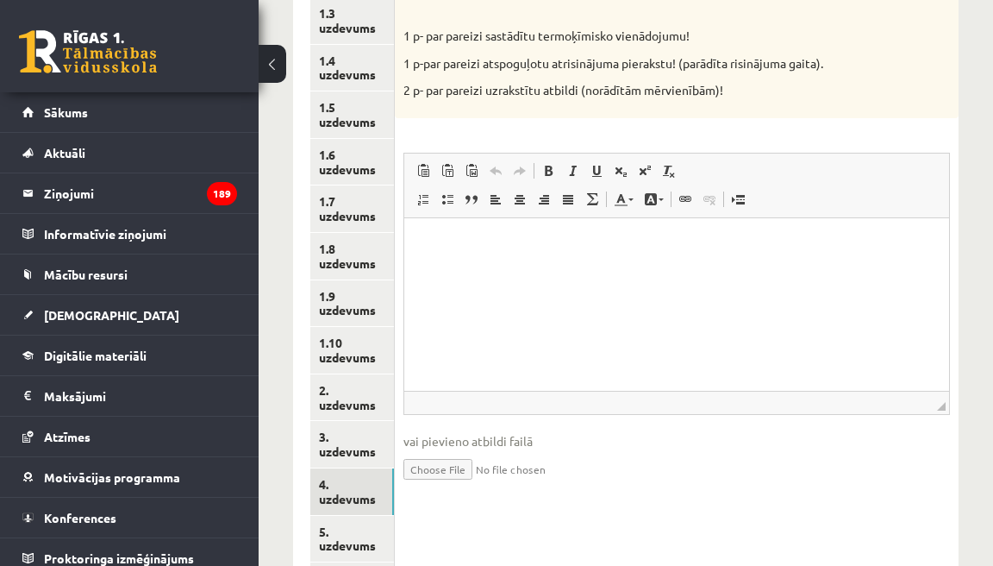
scroll to position [405, 0]
click at [498, 254] on html at bounding box center [676, 244] width 545 height 53
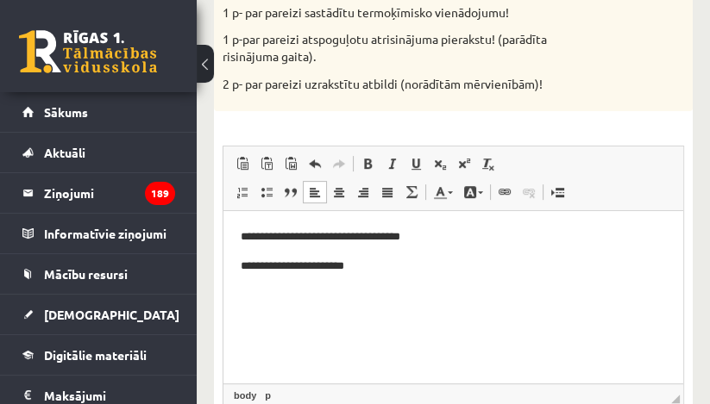
scroll to position [498, 0]
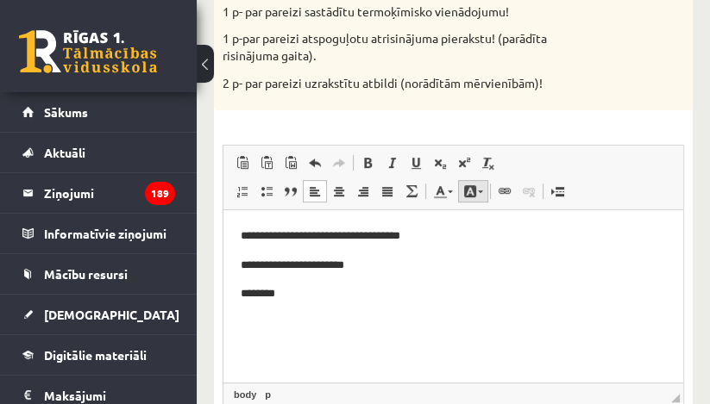
click at [480, 193] on span at bounding box center [480, 192] width 5 height 3
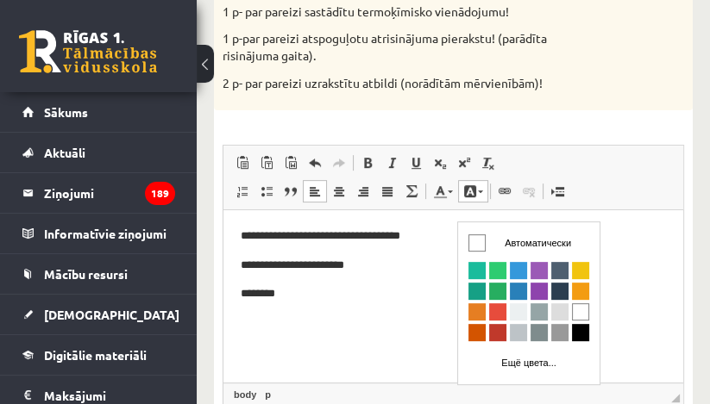
click at [480, 193] on span at bounding box center [480, 192] width 5 height 3
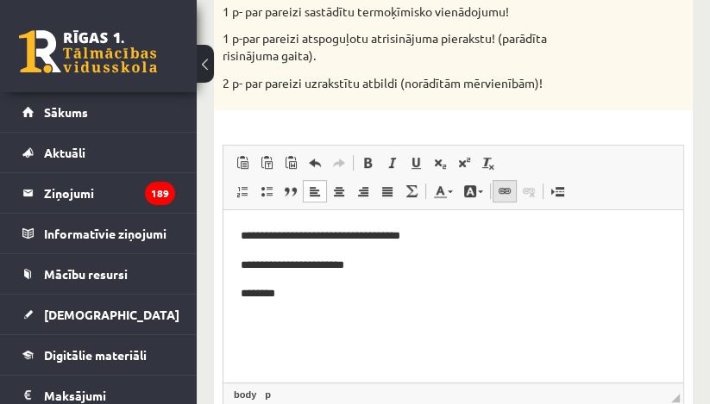
click at [498, 198] on span at bounding box center [505, 192] width 14 height 14
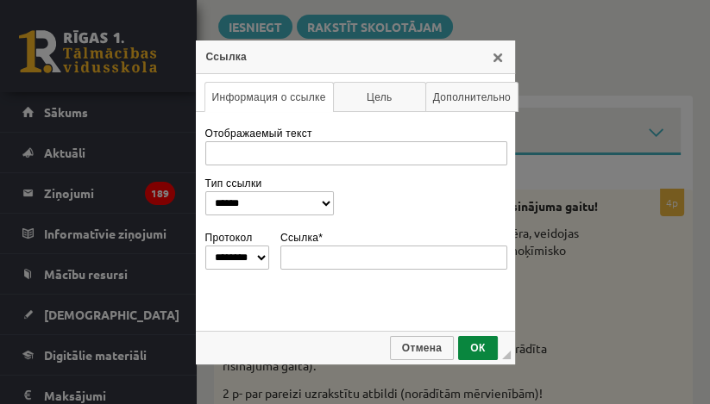
scroll to position [0, 0]
click at [497, 58] on link "X" at bounding box center [498, 57] width 14 height 14
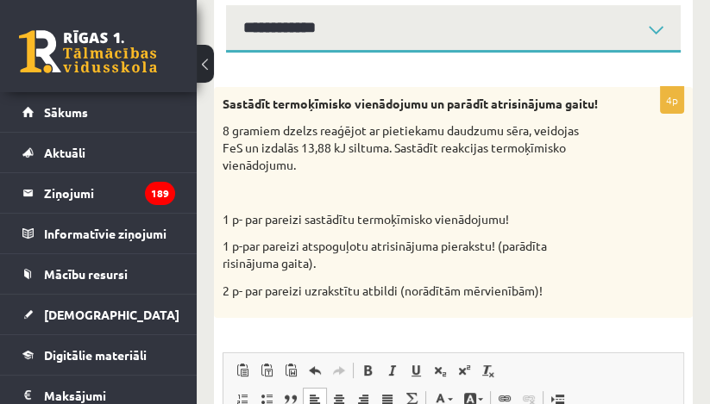
scroll to position [290, 0]
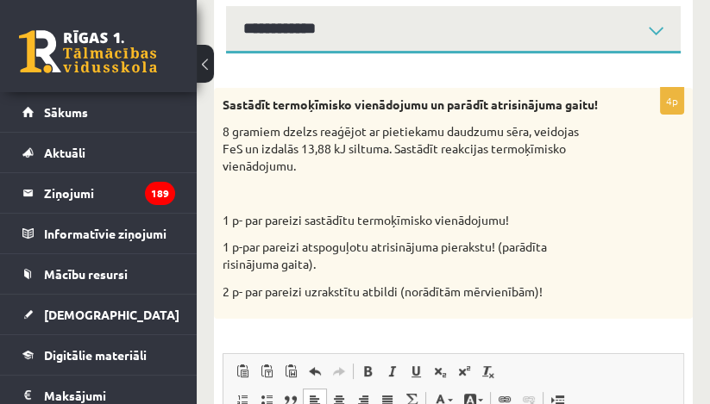
click at [207, 60] on button at bounding box center [205, 64] width 17 height 38
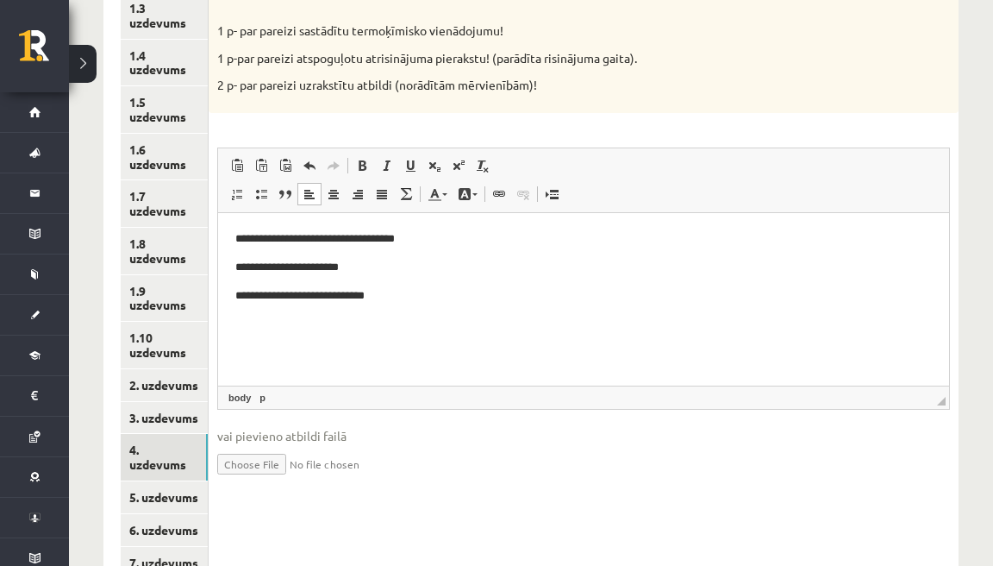
scroll to position [413, 0]
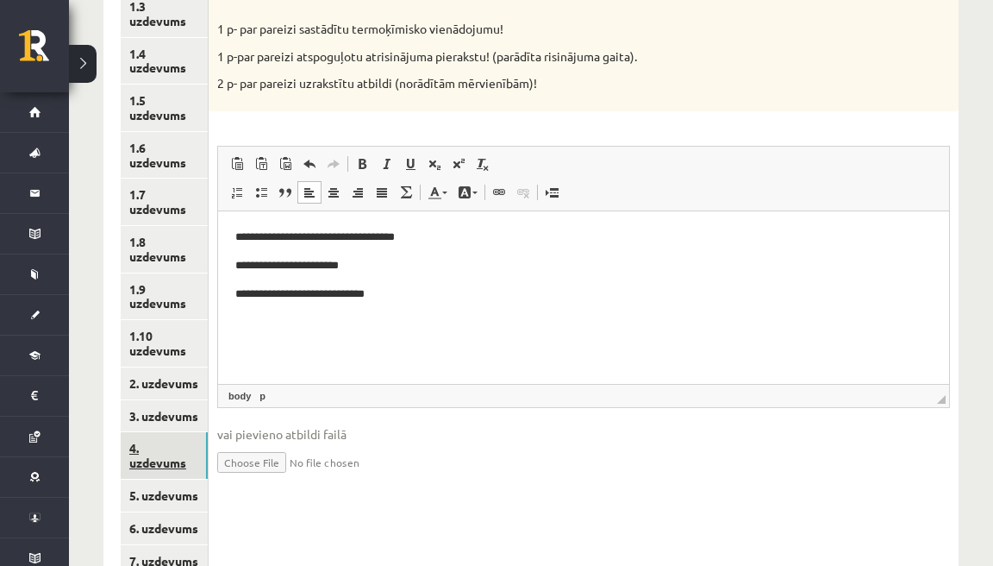
click at [196, 476] on link "4. uzdevums" at bounding box center [164, 455] width 87 height 47
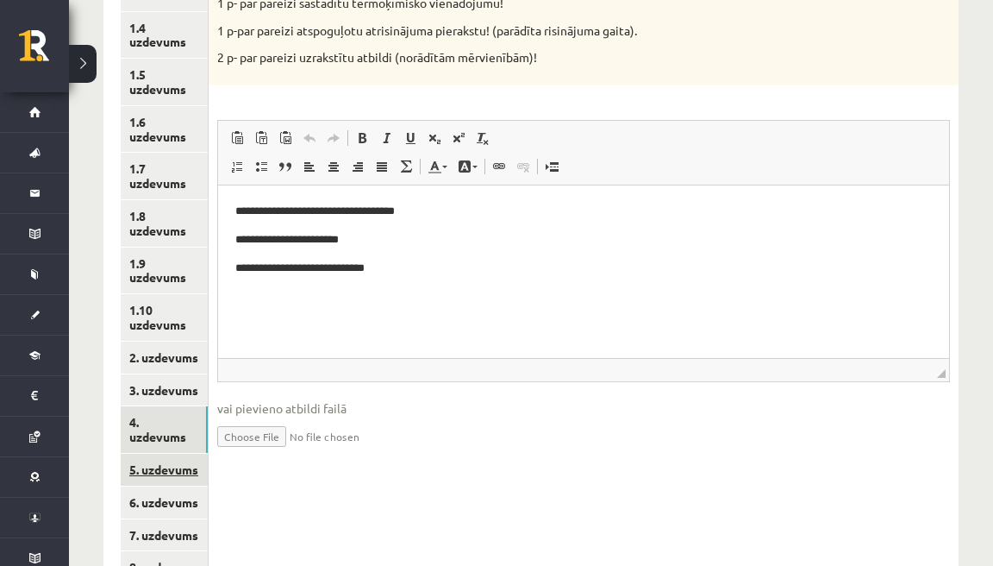
scroll to position [452, 0]
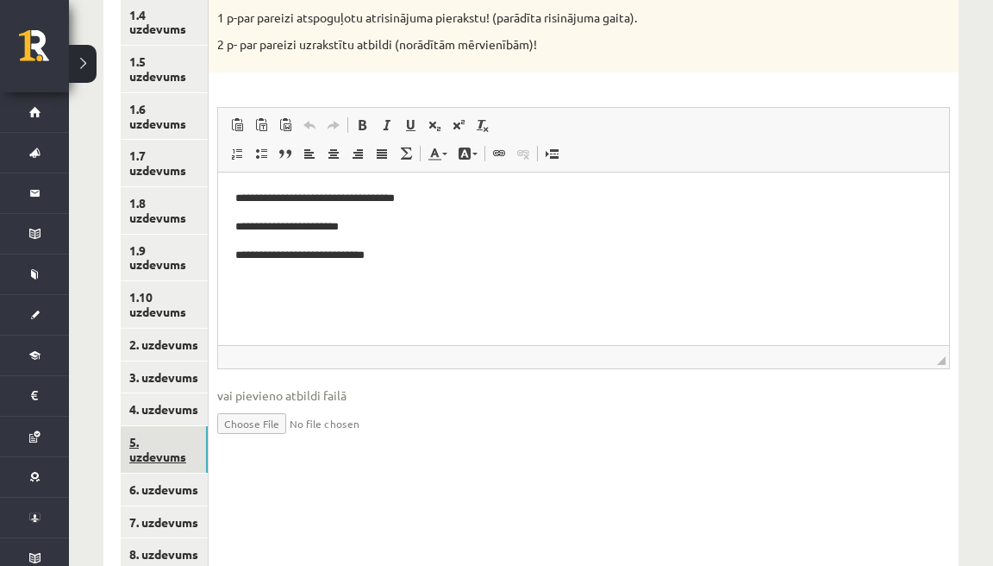
click at [207, 451] on link "5. uzdevums" at bounding box center [164, 449] width 87 height 47
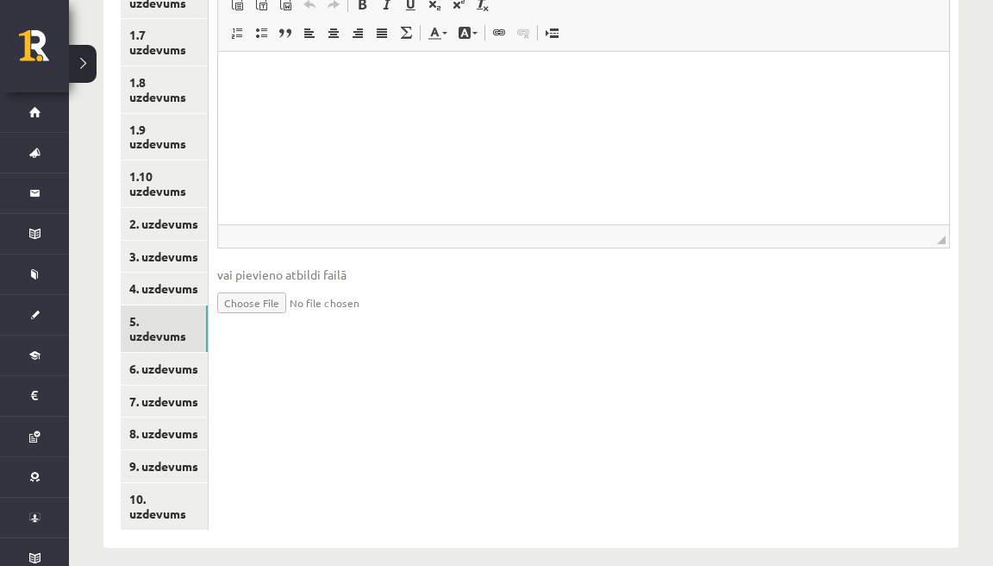
scroll to position [578, 0]
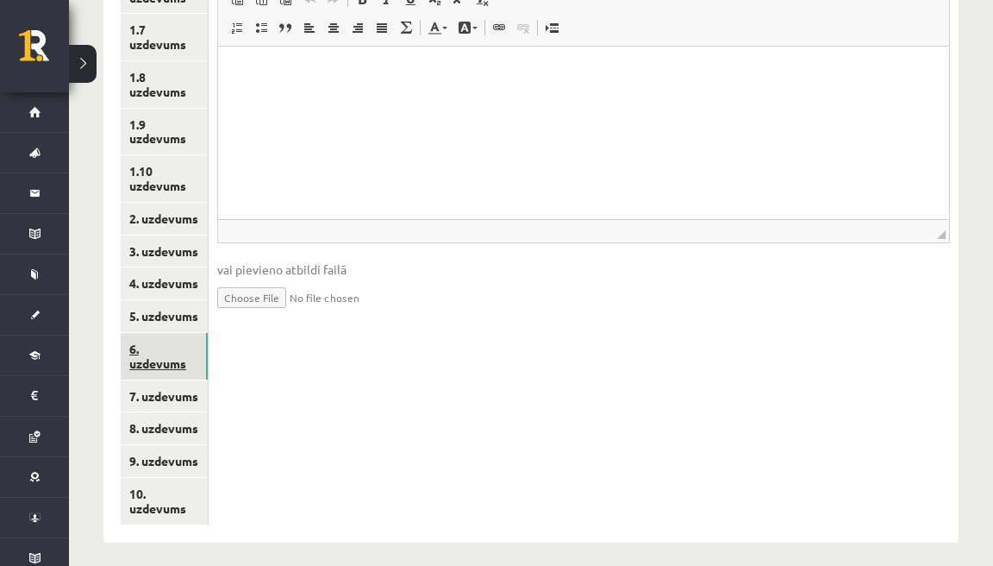
click at [200, 373] on link "6. uzdevums" at bounding box center [164, 356] width 87 height 47
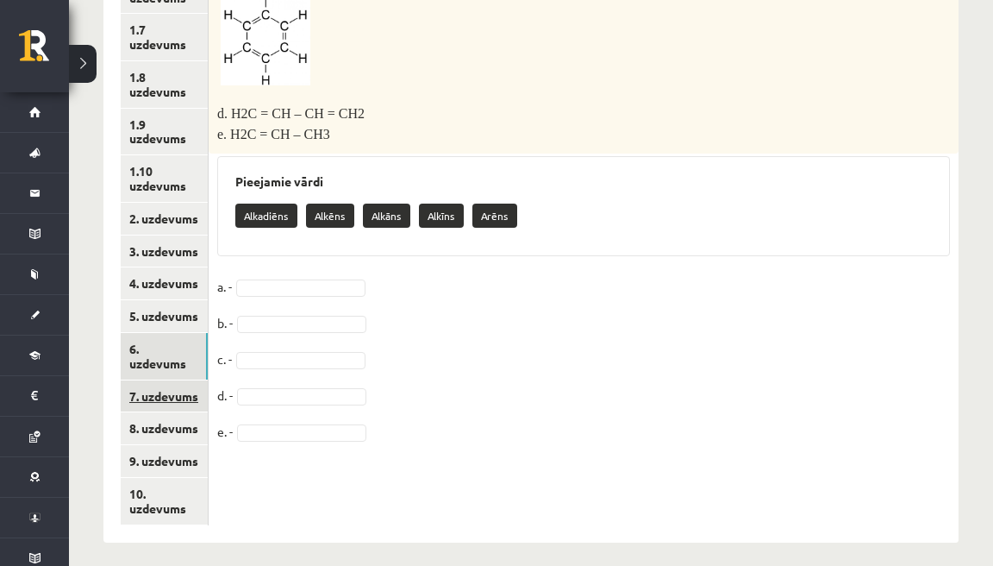
click at [199, 404] on link "7. uzdevums" at bounding box center [164, 396] width 87 height 32
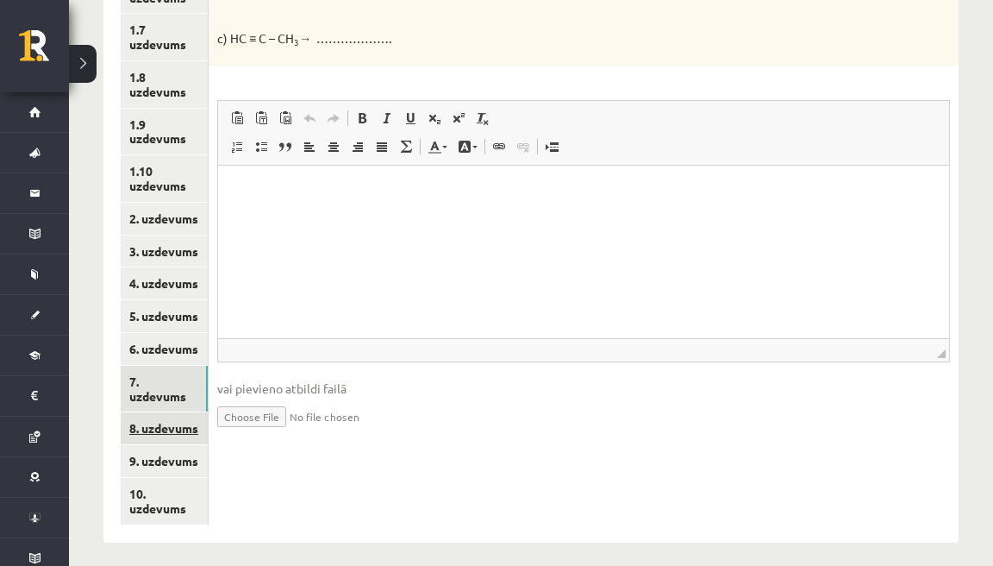
scroll to position [0, 0]
click at [200, 429] on link "8. uzdevums" at bounding box center [164, 421] width 87 height 47
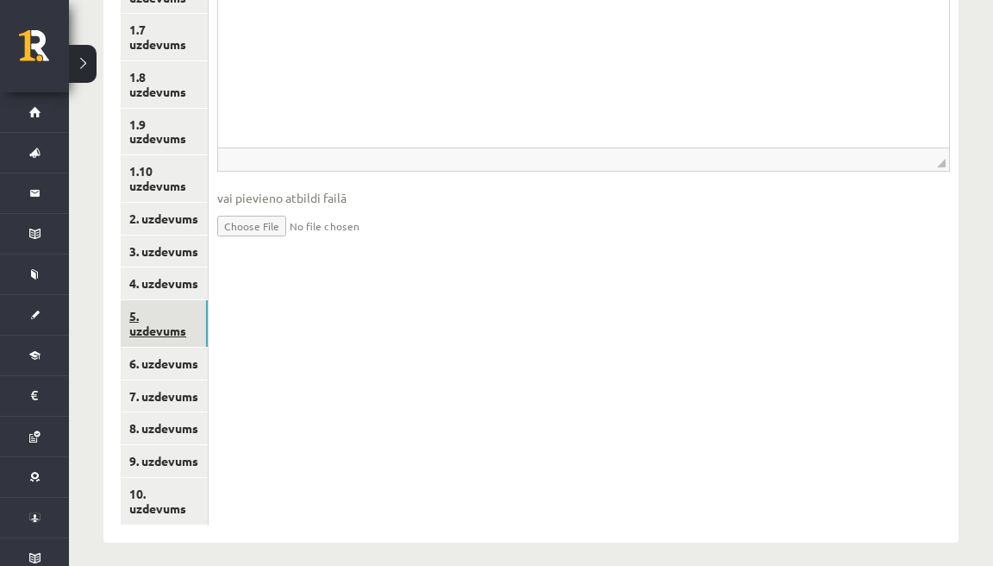
click at [207, 320] on link "5. uzdevums" at bounding box center [164, 323] width 87 height 47
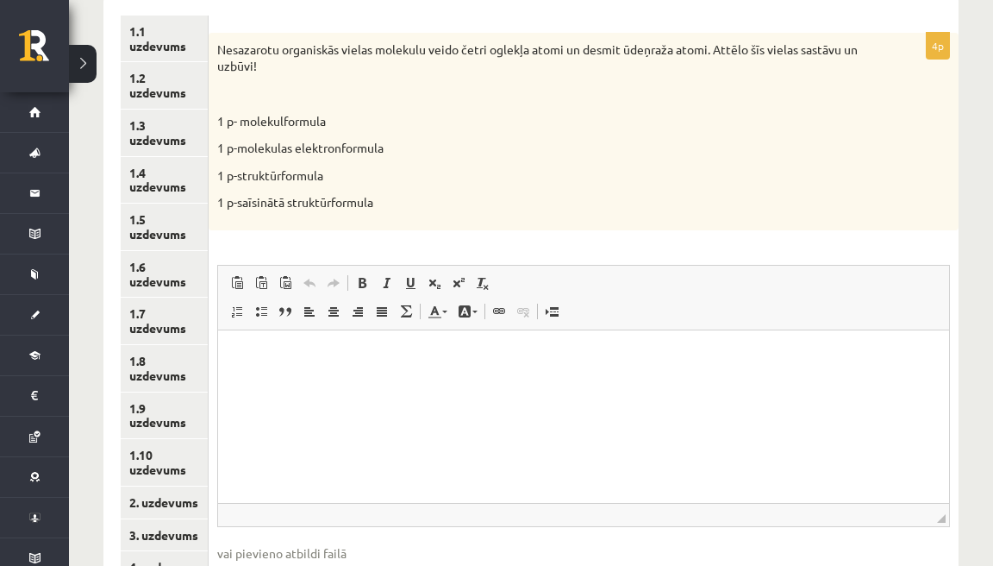
scroll to position [298, 0]
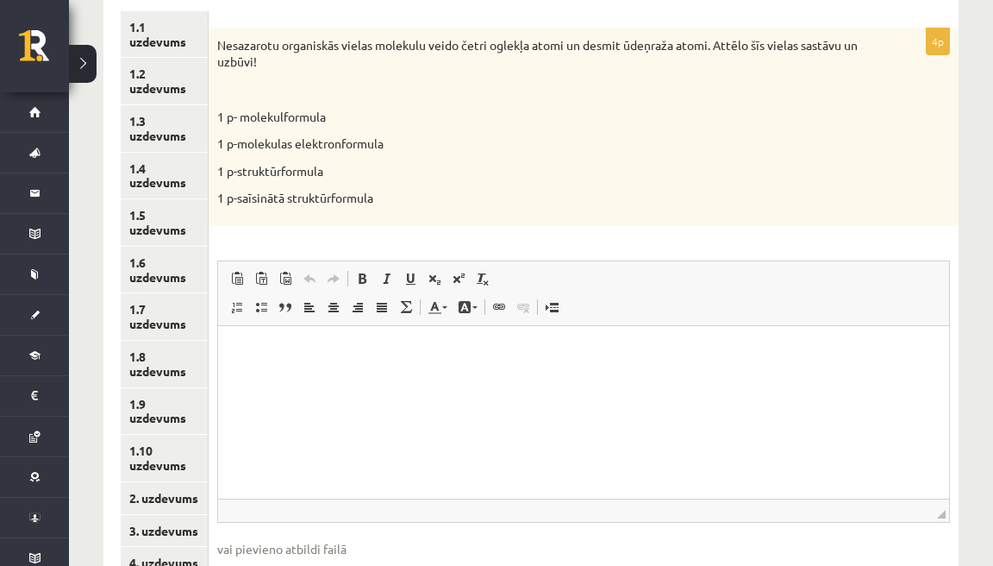
click at [372, 359] on p "Визуальный текстовый редактор, wiswyg-editor-user-answer-47024753674960" at bounding box center [583, 351] width 697 height 18
click at [428, 284] on link "Подстрочный индекс" at bounding box center [435, 278] width 24 height 22
click at [431, 283] on span at bounding box center [435, 279] width 14 height 14
click at [442, 285] on span at bounding box center [435, 279] width 14 height 14
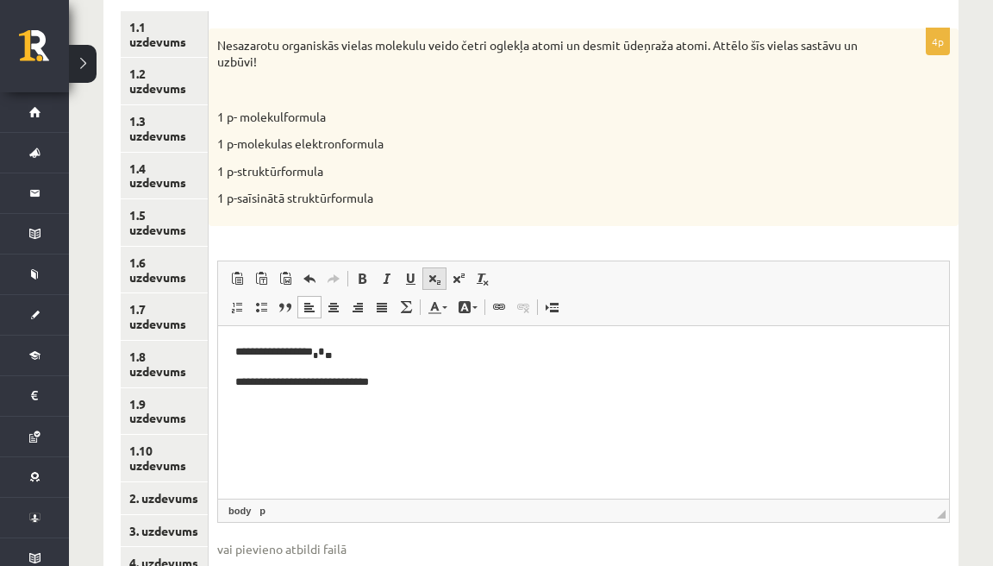
click at [435, 273] on span at bounding box center [435, 279] width 14 height 14
click at [441, 276] on span at bounding box center [435, 279] width 14 height 14
click at [440, 278] on span at bounding box center [435, 279] width 14 height 14
click at [441, 277] on span at bounding box center [435, 279] width 14 height 14
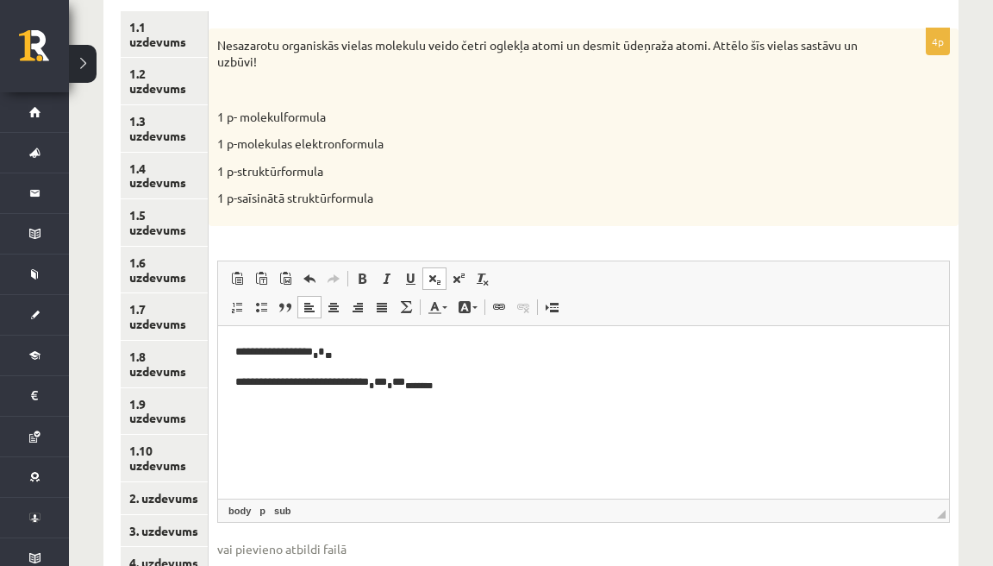
click at [439, 277] on span at bounding box center [435, 279] width 14 height 14
click at [432, 277] on span at bounding box center [435, 279] width 14 height 14
click at [433, 276] on span at bounding box center [435, 279] width 14 height 14
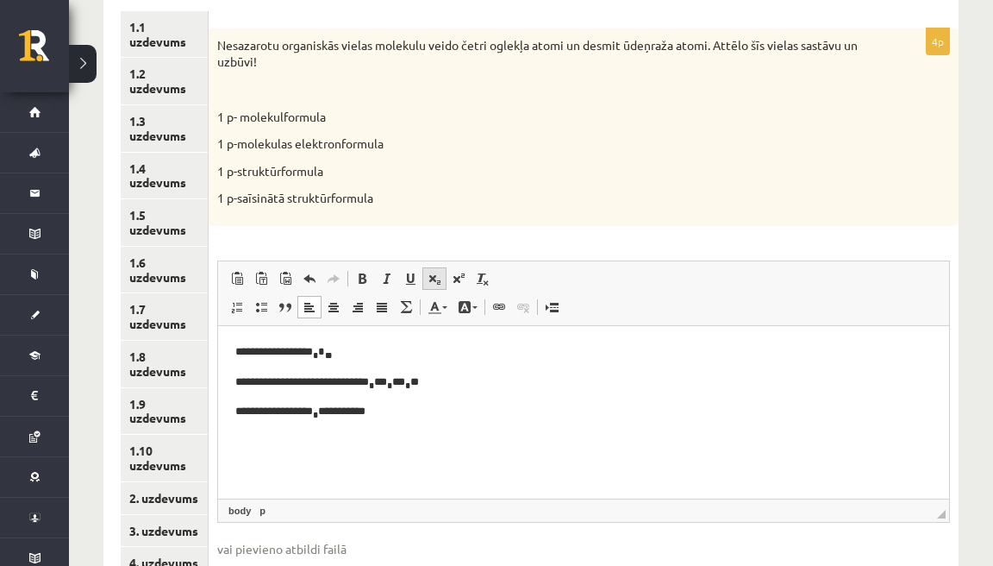
click at [437, 281] on span at bounding box center [435, 279] width 14 height 14
click at [437, 282] on span at bounding box center [435, 279] width 14 height 14
click at [438, 282] on span at bounding box center [435, 279] width 14 height 14
click at [392, 408] on p "**********" at bounding box center [582, 411] width 695 height 19
click at [387, 410] on p "**********" at bounding box center [582, 411] width 695 height 19
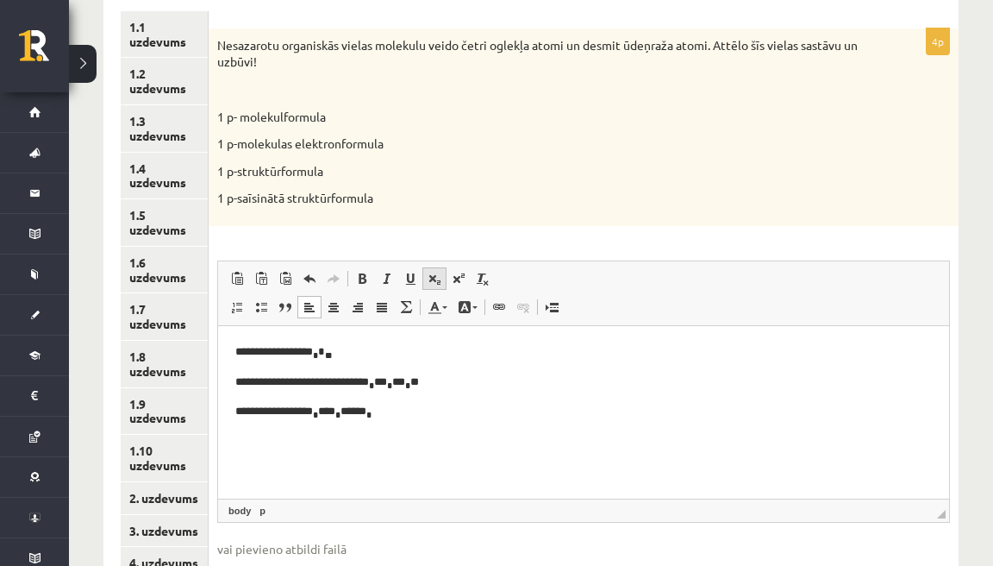
click at [439, 284] on span at bounding box center [435, 279] width 14 height 14
click at [464, 423] on html "**********" at bounding box center [583, 381] width 731 height 113
click at [438, 284] on span at bounding box center [435, 279] width 14 height 14
click at [436, 279] on span at bounding box center [435, 279] width 14 height 14
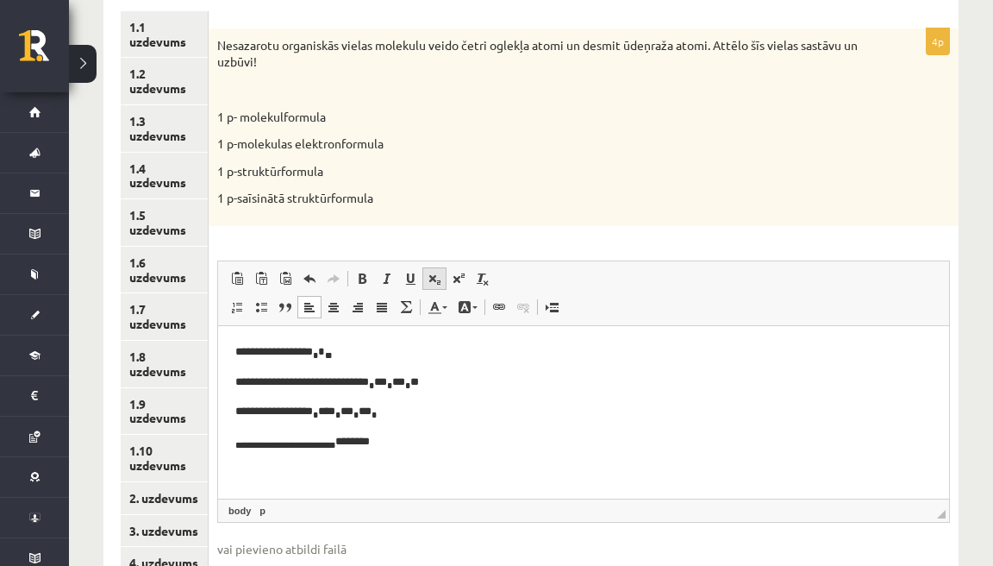
click at [436, 279] on span at bounding box center [435, 279] width 14 height 14
click at [466, 285] on span at bounding box center [459, 279] width 14 height 14
click at [454, 285] on span at bounding box center [459, 279] width 14 height 14
click at [436, 285] on span at bounding box center [435, 279] width 14 height 14
click at [439, 278] on span at bounding box center [435, 279] width 14 height 14
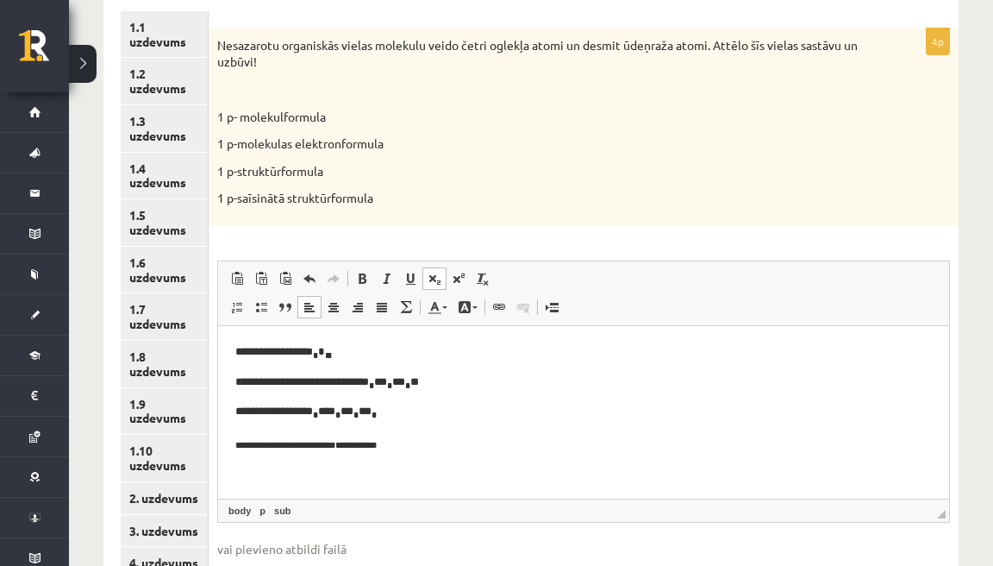
click at [433, 285] on span at bounding box center [435, 279] width 14 height 14
click at [442, 281] on span at bounding box center [435, 279] width 14 height 14
click at [452, 284] on link "Надстрочный индекс" at bounding box center [459, 278] width 24 height 22
click at [441, 283] on span at bounding box center [435, 279] width 14 height 14
click at [447, 274] on link "Подстрочный индекс" at bounding box center [435, 278] width 24 height 22
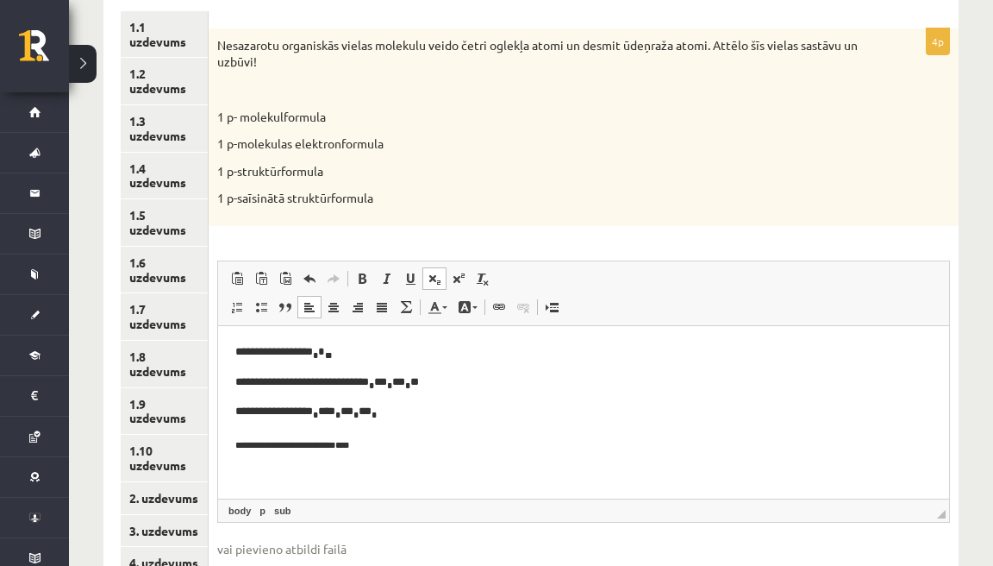
click at [438, 275] on span at bounding box center [435, 279] width 14 height 14
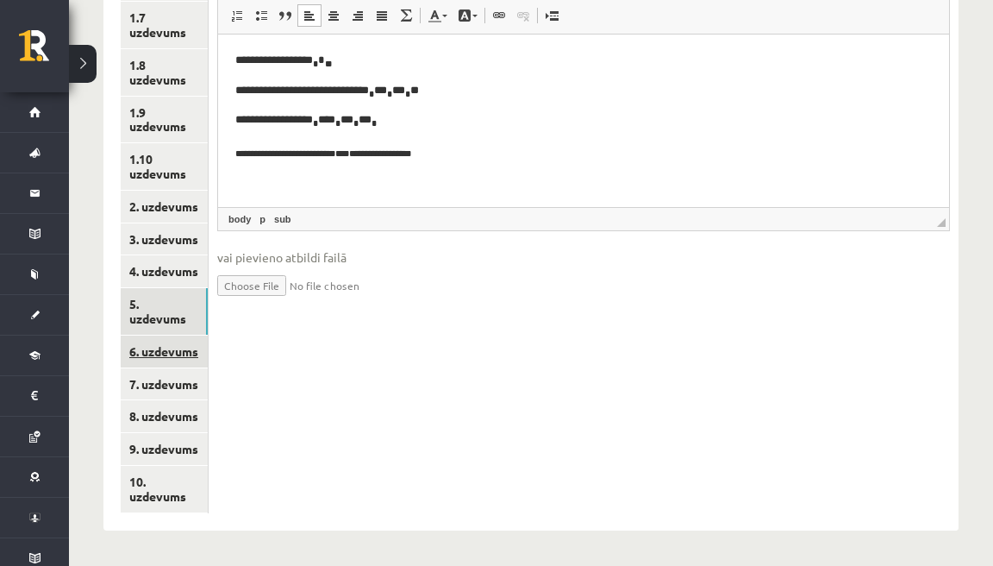
scroll to position [589, 0]
click at [200, 360] on link "6. uzdevums" at bounding box center [164, 352] width 87 height 32
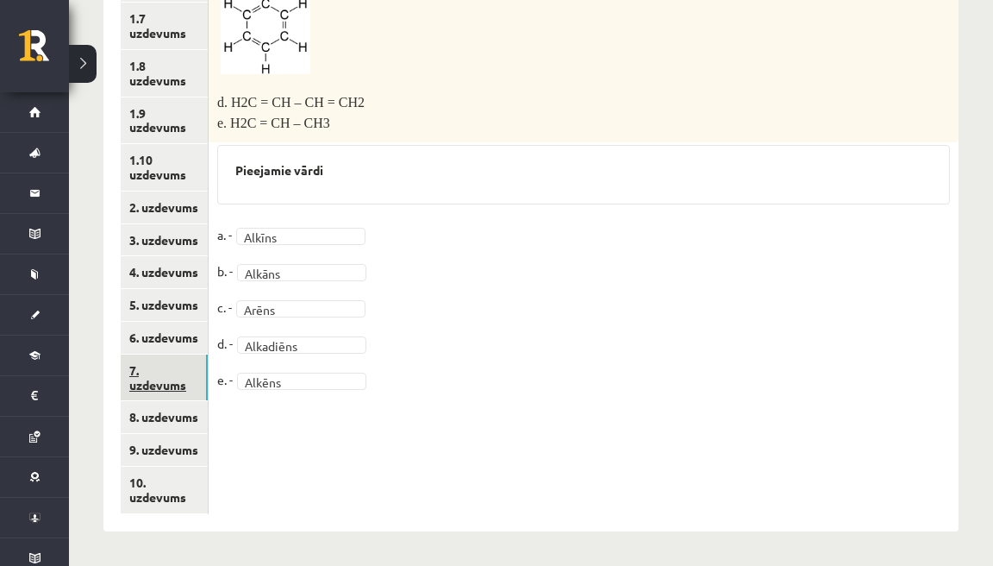
click at [204, 372] on link "7. uzdevums" at bounding box center [164, 377] width 87 height 47
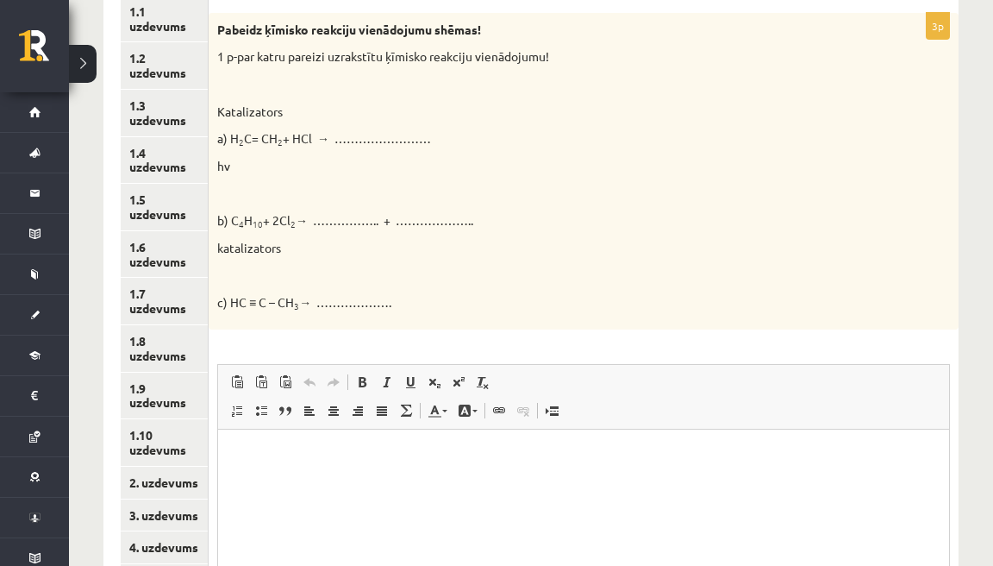
scroll to position [319, 0]
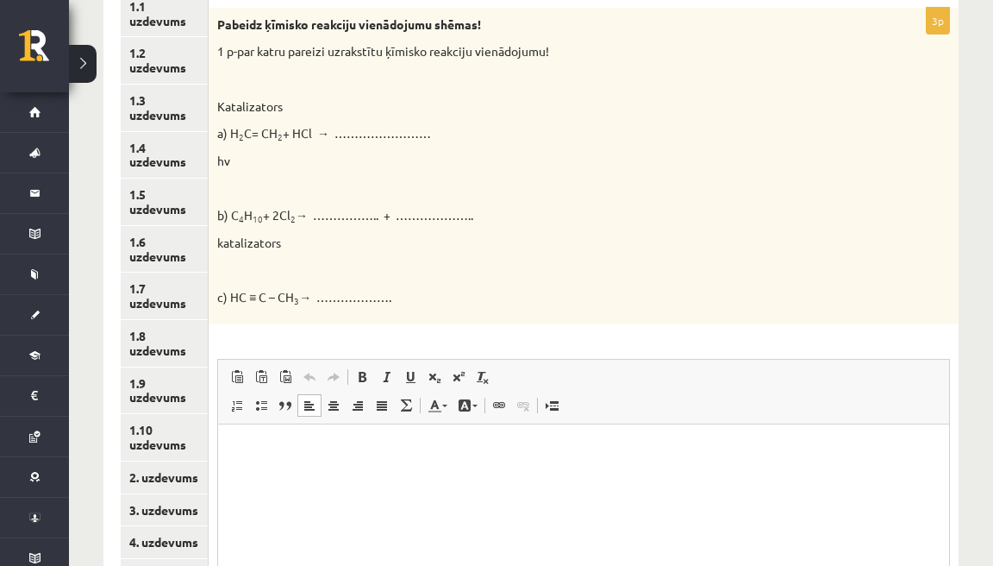
click at [383, 463] on html at bounding box center [583, 450] width 731 height 53
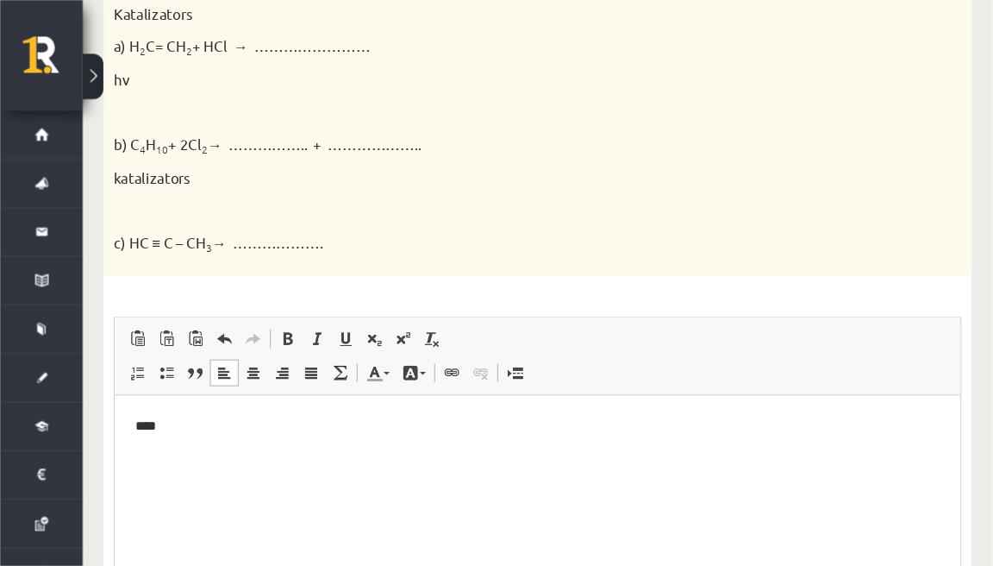
scroll to position [465, 0]
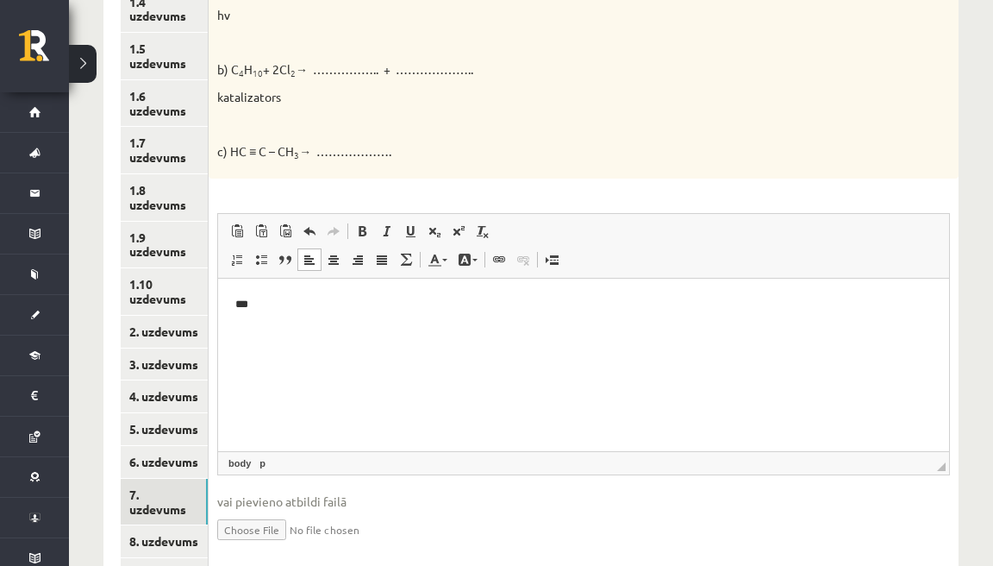
click at [246, 304] on p "** *" at bounding box center [582, 304] width 695 height 17
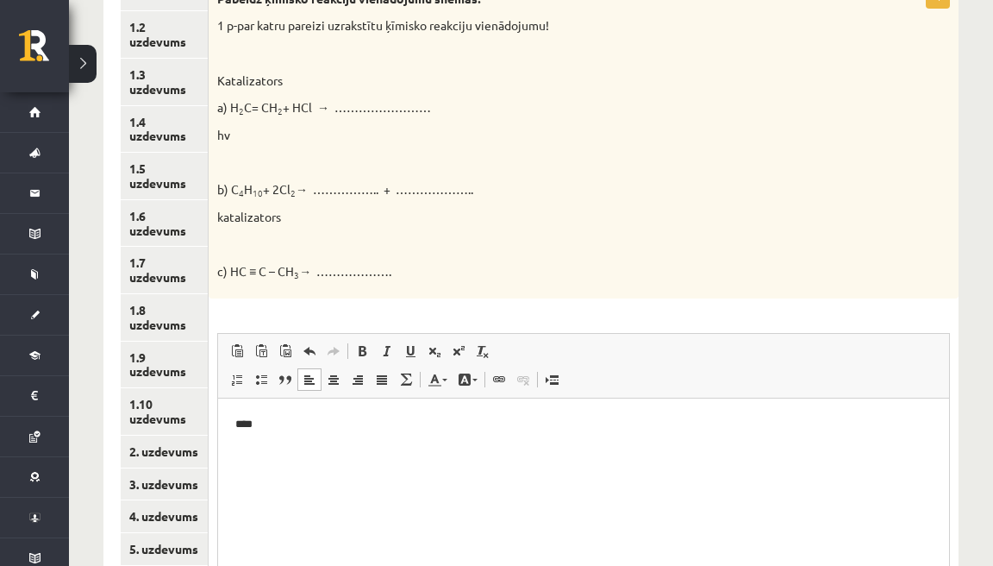
scroll to position [339, 0]
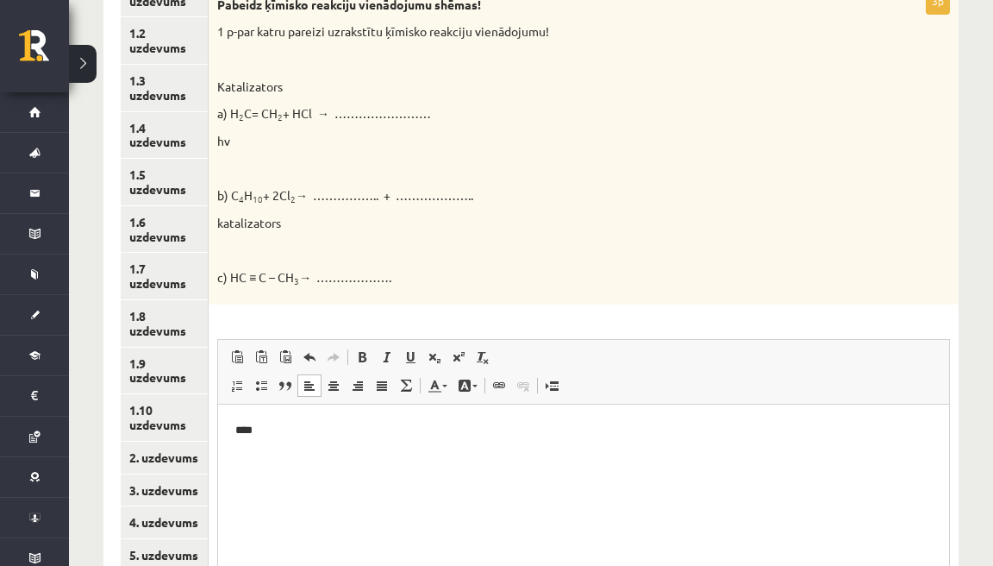
click at [304, 425] on p "** *" at bounding box center [582, 430] width 695 height 17
click at [430, 359] on span at bounding box center [435, 357] width 14 height 14
click at [434, 352] on link "Подстрочный индекс" at bounding box center [435, 357] width 24 height 22
click at [434, 355] on span at bounding box center [435, 357] width 14 height 14
click at [438, 354] on span at bounding box center [435, 357] width 14 height 14
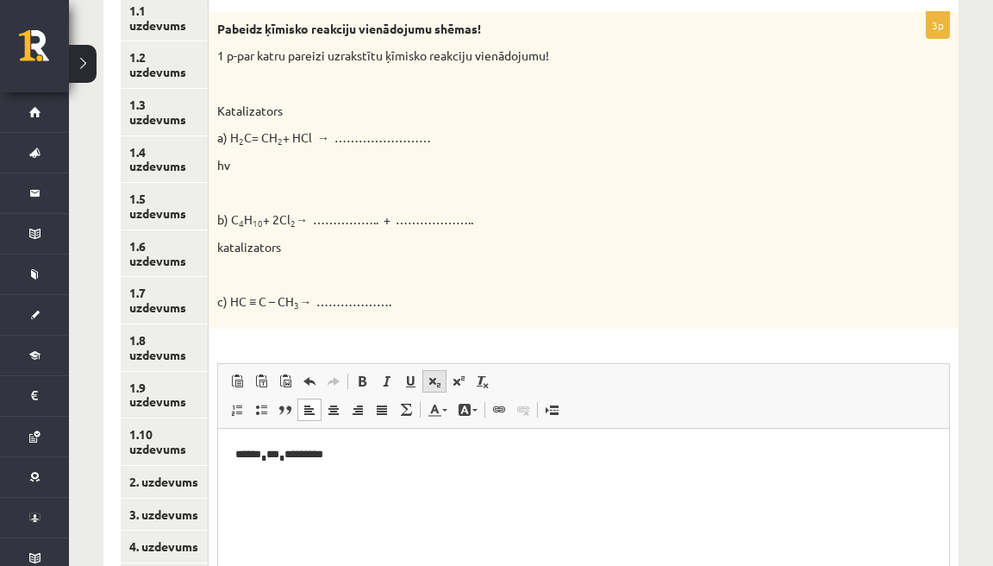
scroll to position [343, 0]
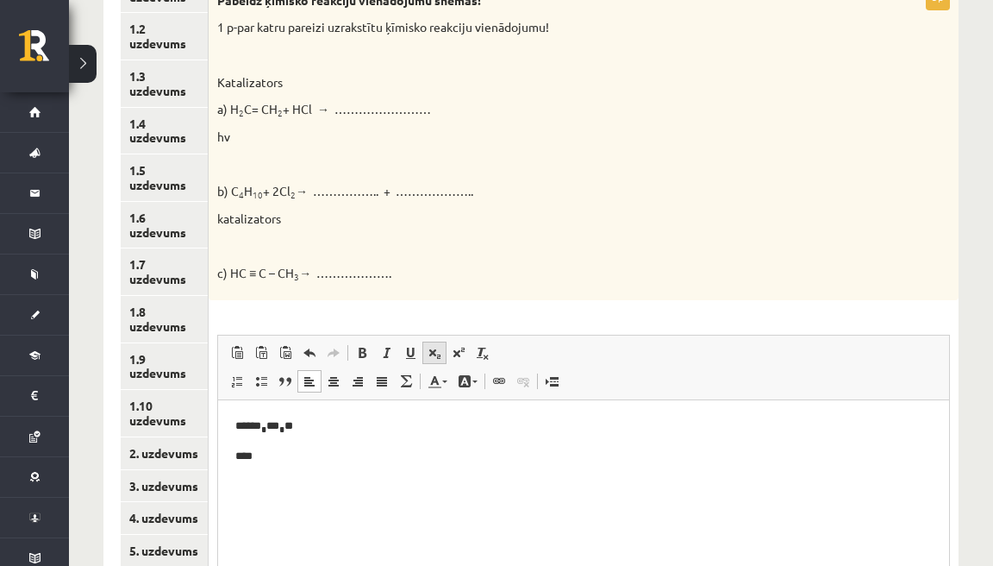
click at [435, 354] on span at bounding box center [435, 353] width 14 height 14
click at [436, 354] on span at bounding box center [435, 353] width 14 height 14
click at [437, 353] on span at bounding box center [435, 353] width 14 height 14
click at [434, 351] on span at bounding box center [435, 353] width 14 height 14
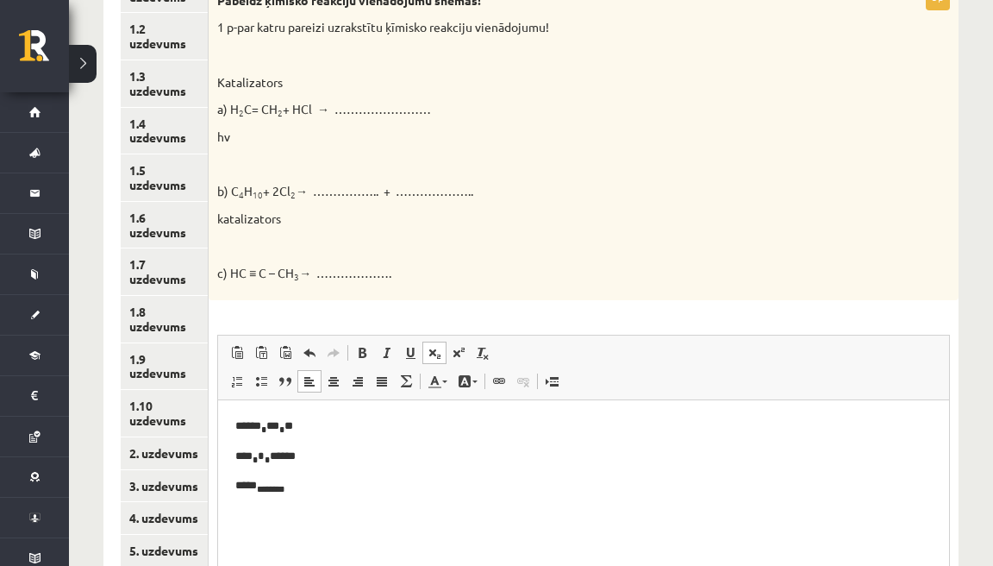
click at [435, 351] on span at bounding box center [435, 353] width 14 height 14
click at [439, 348] on link "Подстрочный индекс" at bounding box center [435, 352] width 24 height 22
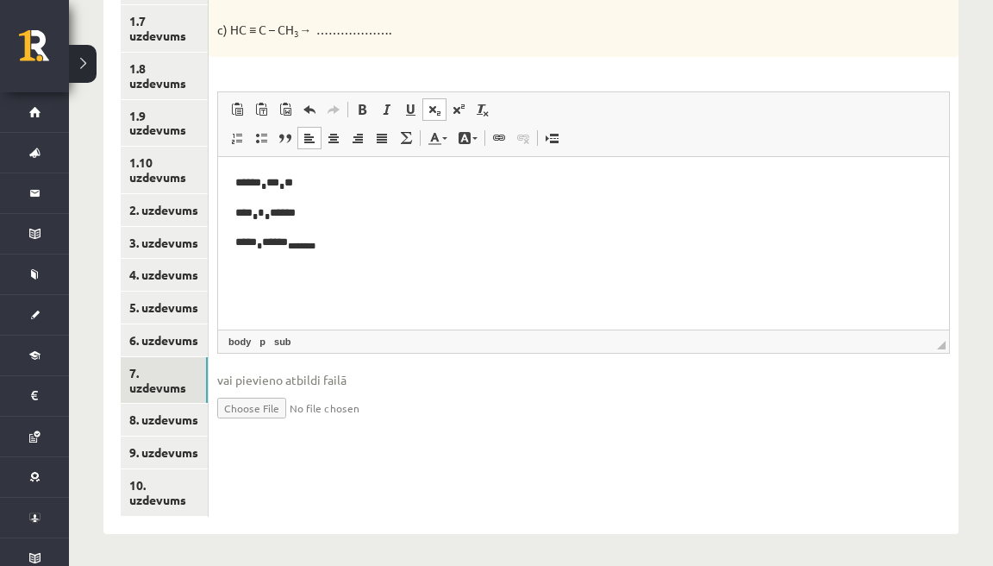
scroll to position [589, 0]
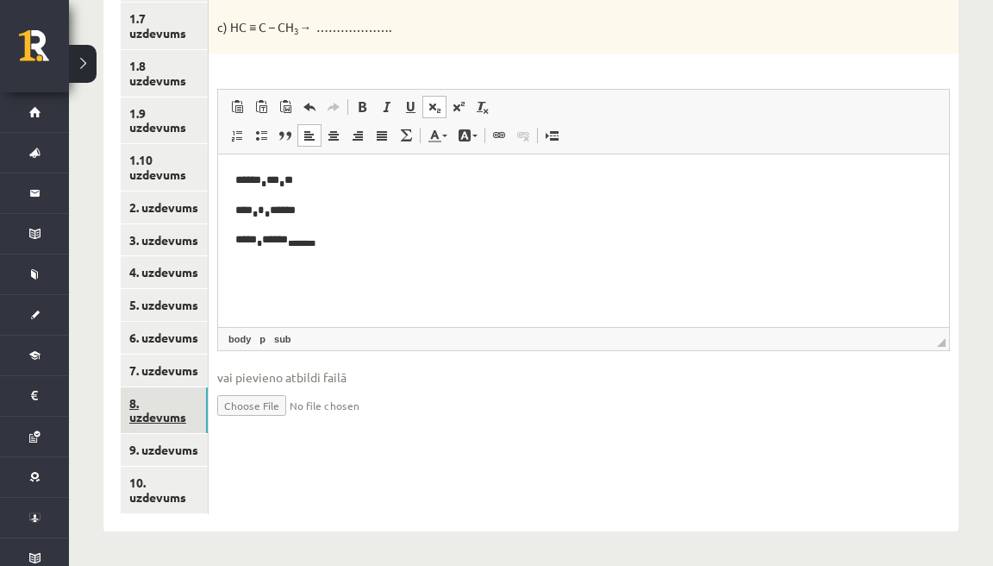
click at [200, 424] on link "8. uzdevums" at bounding box center [164, 410] width 87 height 47
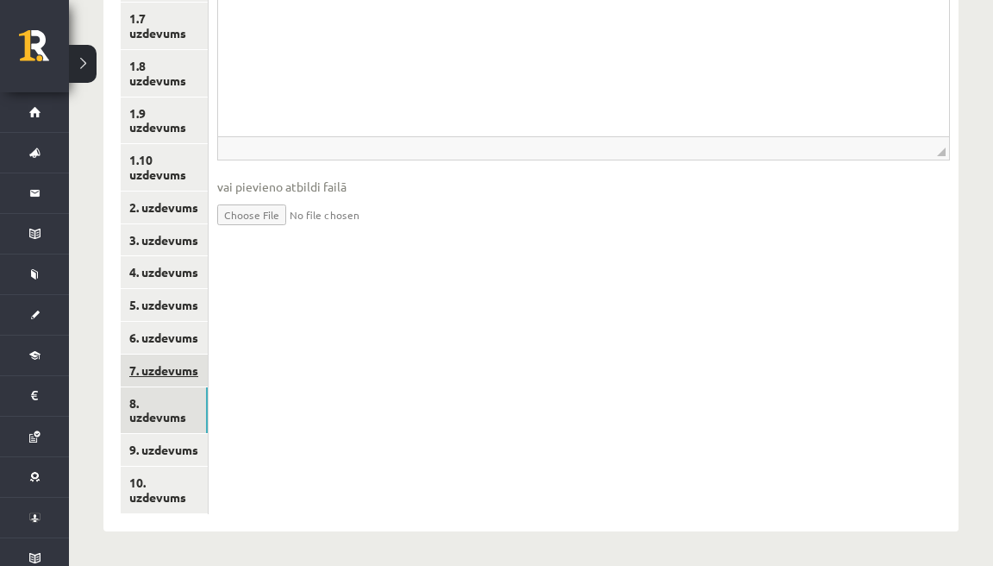
scroll to position [0, 0]
click at [200, 378] on link "7. uzdevums" at bounding box center [164, 377] width 87 height 47
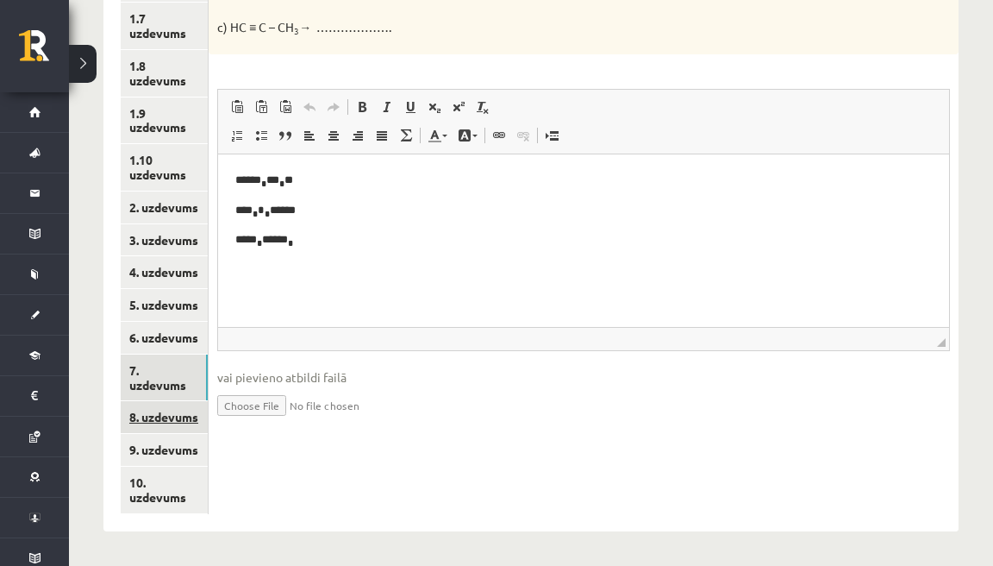
click at [202, 427] on link "8. uzdevums" at bounding box center [164, 417] width 87 height 32
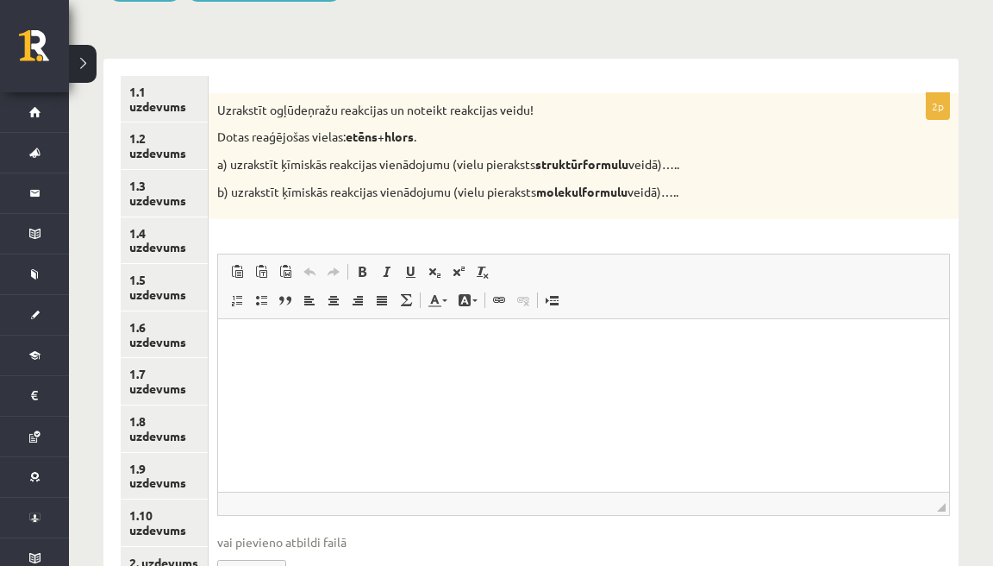
scroll to position [248, 0]
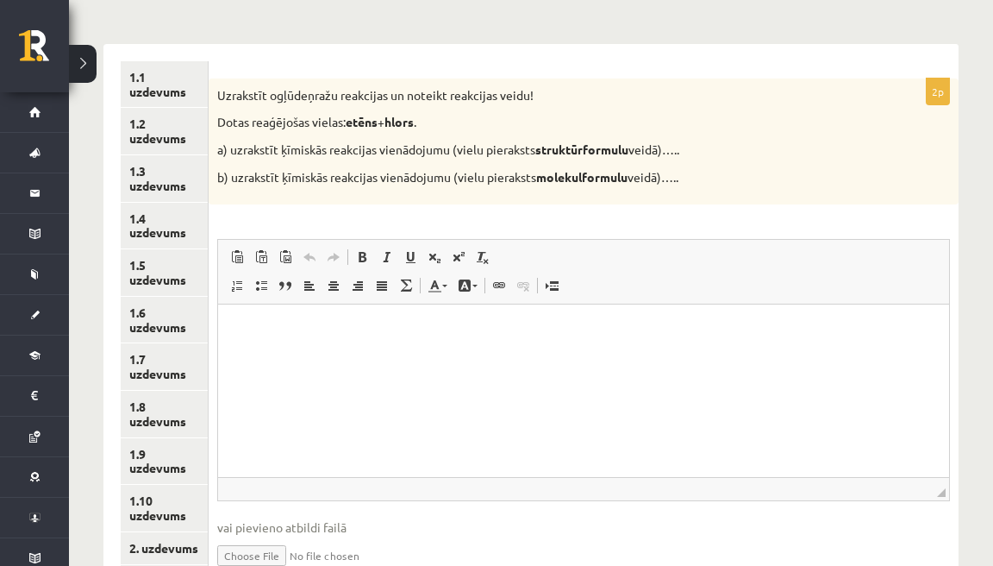
click at [385, 333] on p "Визуальный текстовый редактор, wiswyg-editor-user-answer-47024997202860" at bounding box center [583, 331] width 697 height 18
click at [438, 260] on span at bounding box center [435, 257] width 14 height 14
click at [439, 259] on span at bounding box center [435, 257] width 14 height 14
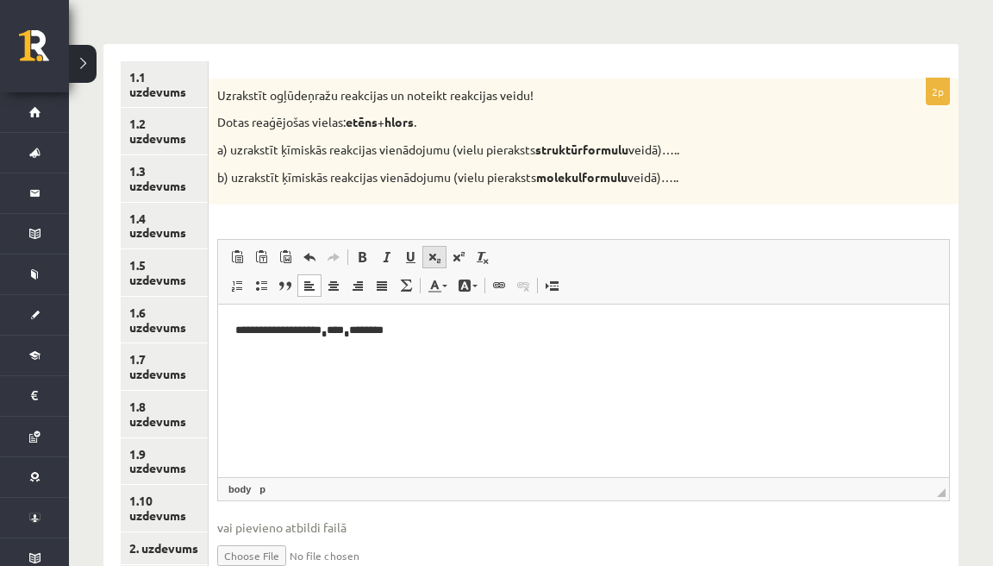
click at [435, 255] on span at bounding box center [435, 257] width 14 height 14
click at [437, 257] on span at bounding box center [435, 257] width 14 height 14
click at [438, 259] on span at bounding box center [435, 257] width 14 height 14
click at [463, 329] on p "**********" at bounding box center [582, 331] width 695 height 19
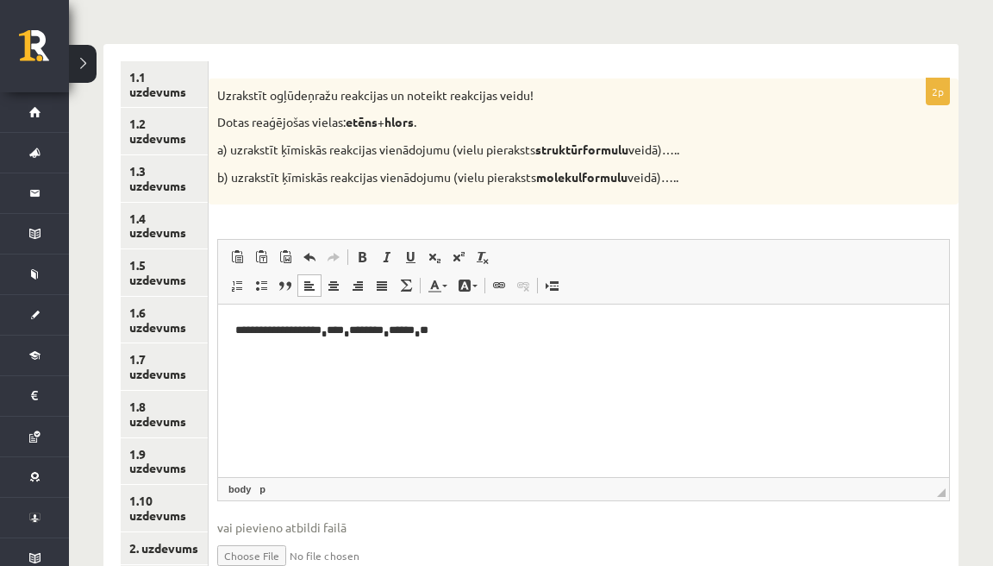
click at [460, 328] on p "**********" at bounding box center [582, 331] width 695 height 19
click at [411, 330] on p "**********" at bounding box center [582, 331] width 695 height 19
click at [395, 327] on p "**********" at bounding box center [582, 331] width 695 height 19
click at [508, 335] on p "**********" at bounding box center [582, 331] width 695 height 19
click at [434, 255] on span at bounding box center [435, 257] width 14 height 14
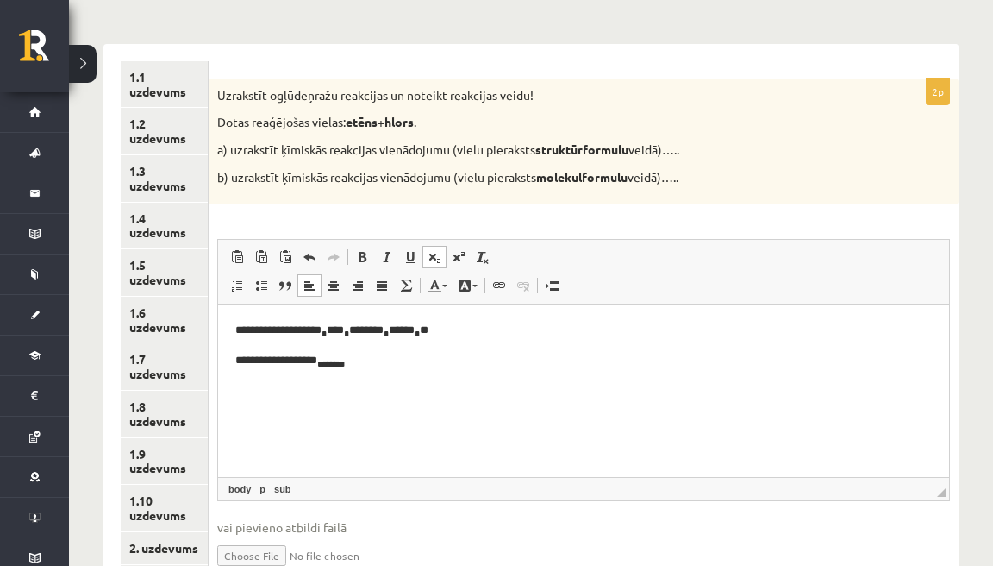
click at [435, 255] on span at bounding box center [435, 257] width 14 height 14
click at [428, 259] on link "Подстрочный индекс" at bounding box center [435, 257] width 24 height 22
click at [436, 255] on span at bounding box center [435, 257] width 14 height 14
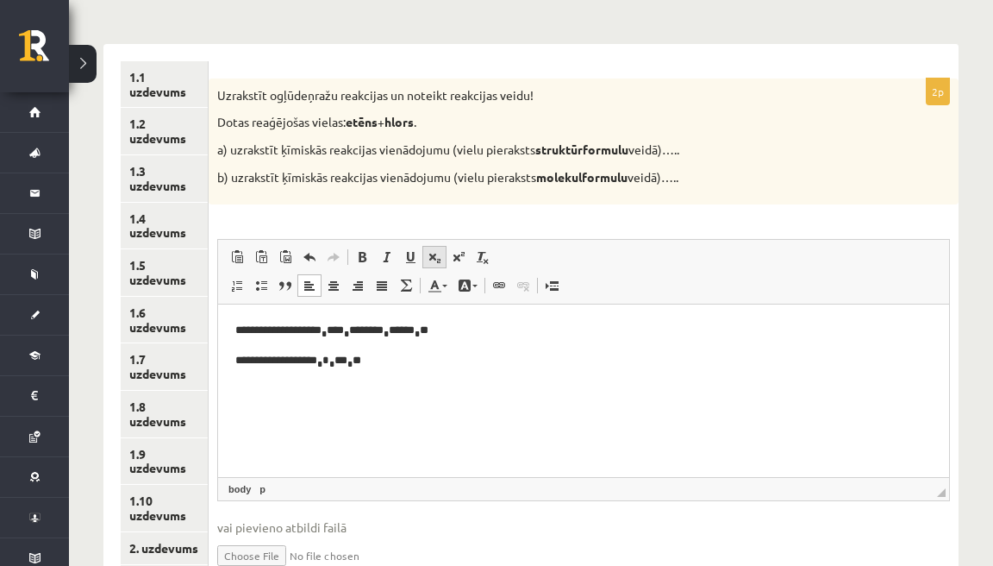
click at [433, 254] on span at bounding box center [435, 257] width 14 height 14
click at [434, 254] on span at bounding box center [435, 257] width 14 height 14
click at [435, 255] on span at bounding box center [435, 257] width 14 height 14
click at [436, 252] on span at bounding box center [435, 257] width 14 height 14
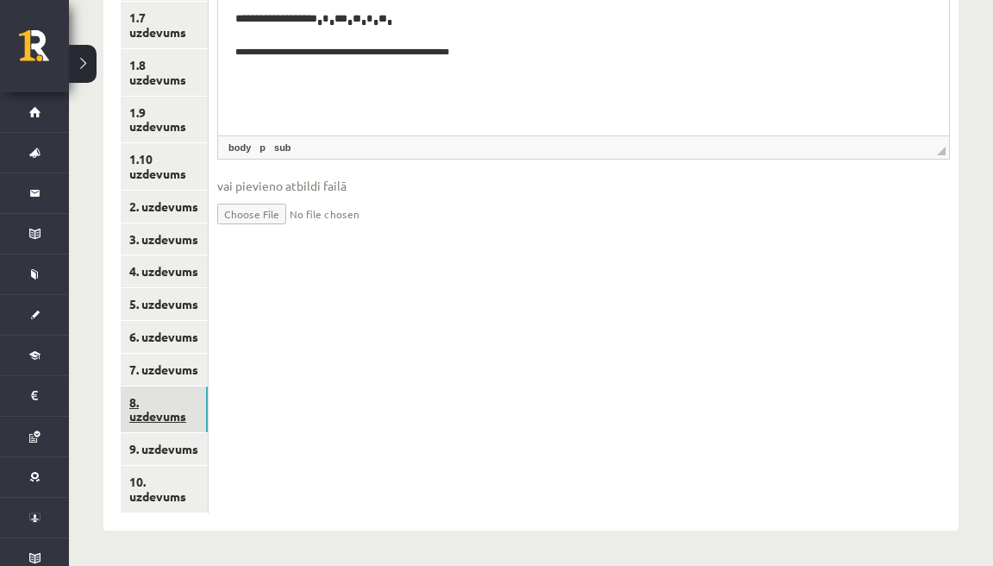
scroll to position [589, 0]
click at [198, 440] on link "9. uzdevums" at bounding box center [164, 450] width 87 height 32
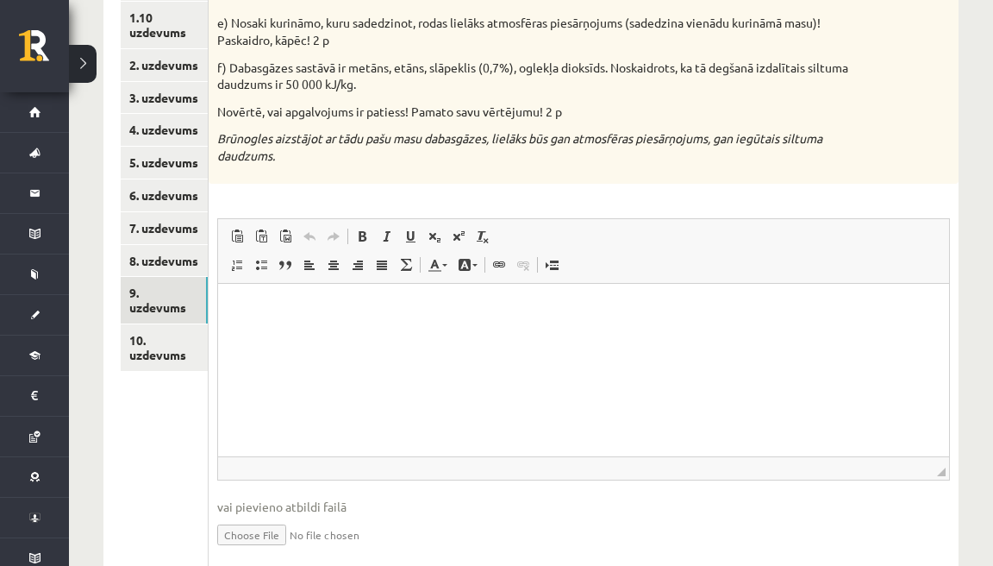
scroll to position [752, 0]
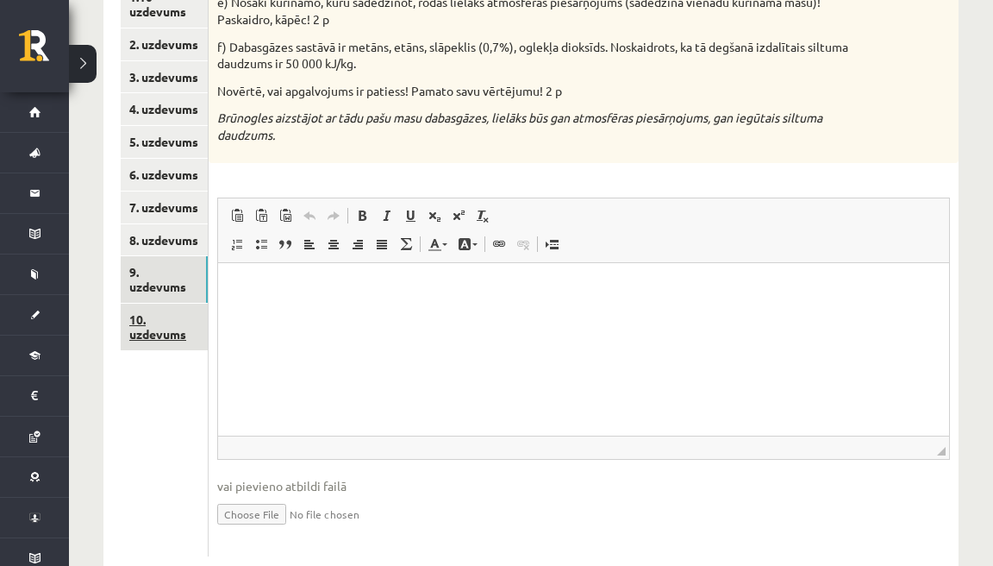
click at [198, 324] on link "10. uzdevums" at bounding box center [164, 327] width 87 height 47
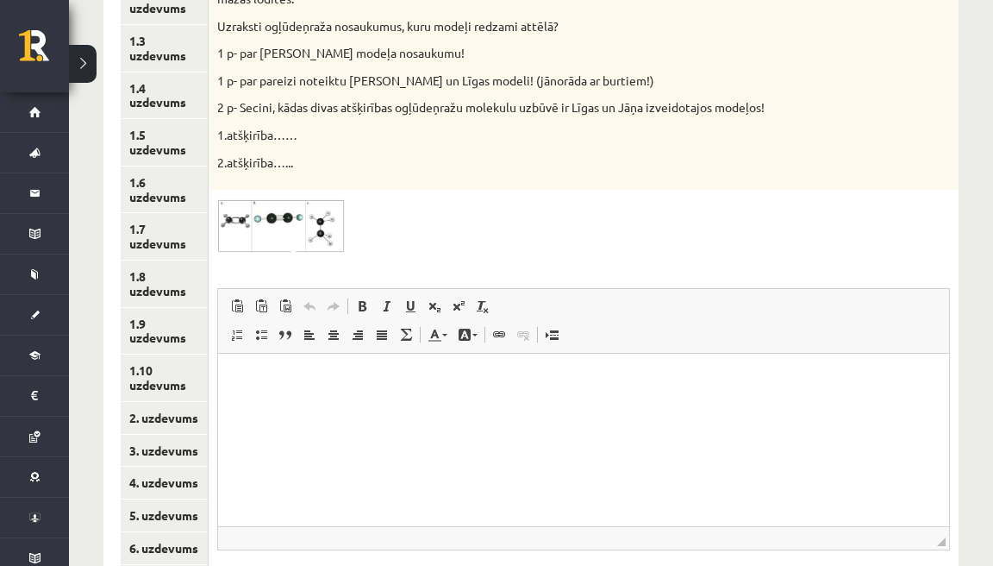
scroll to position [379, 0]
click at [350, 380] on p "Визуальный текстовый редактор, wiswyg-editor-user-answer-47024859311500" at bounding box center [583, 379] width 697 height 18
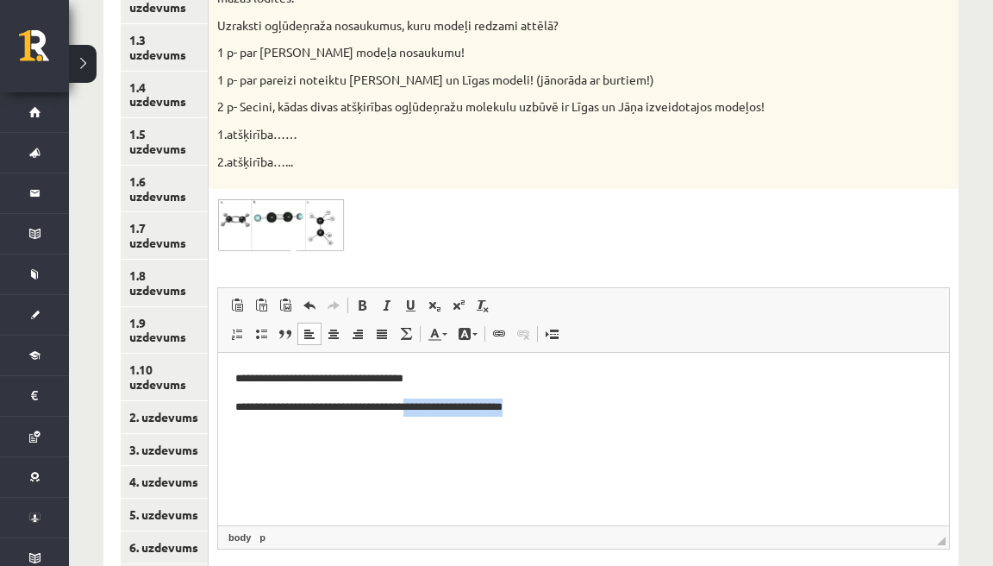
drag, startPoint x: 536, startPoint y: 406, endPoint x: 432, endPoint y: 412, distance: 104.5
click at [432, 412] on p "**********" at bounding box center [582, 406] width 695 height 17
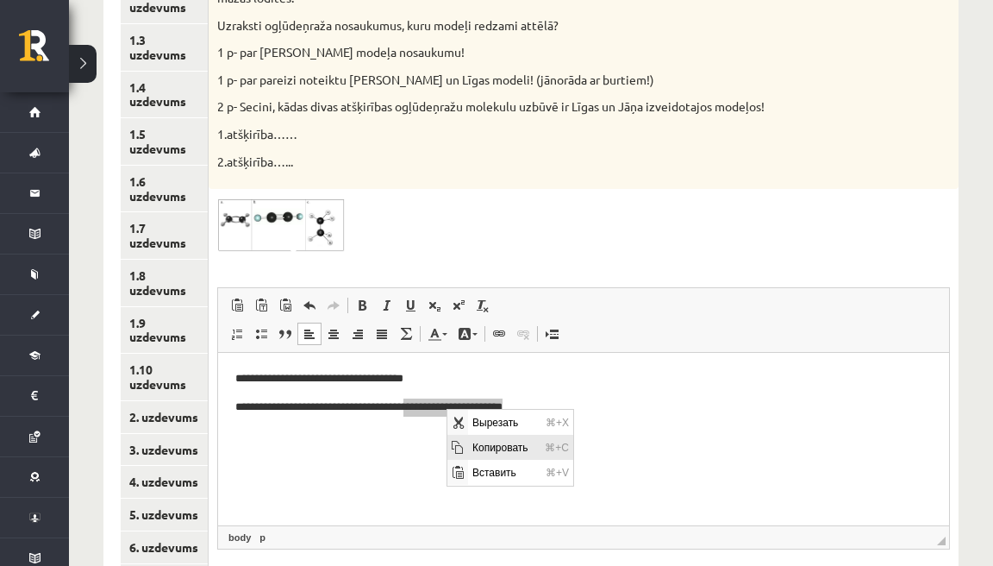
click at [475, 445] on span "Копировать" at bounding box center [503, 447] width 72 height 25
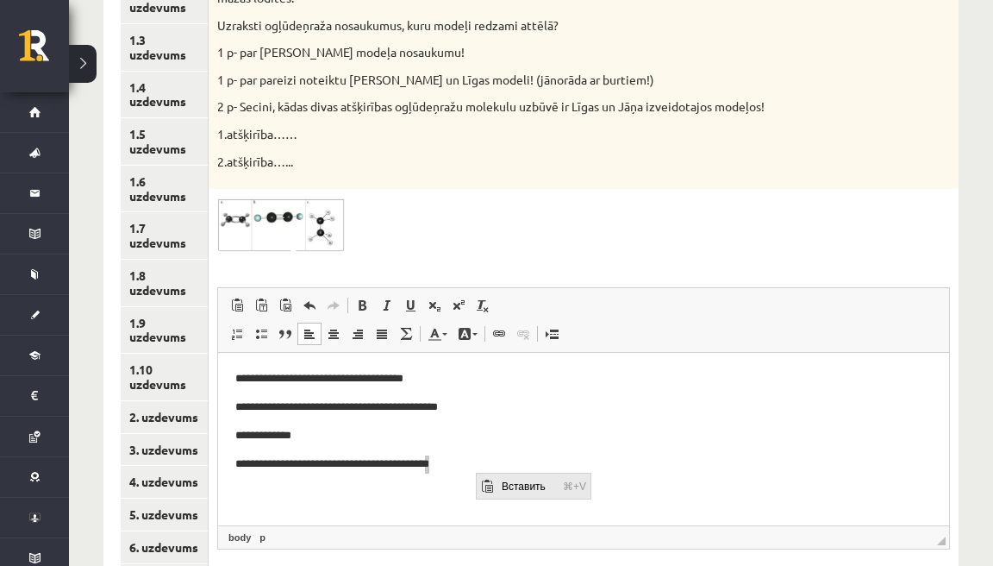
click at [498, 483] on span "Вставить" at bounding box center [527, 485] width 61 height 25
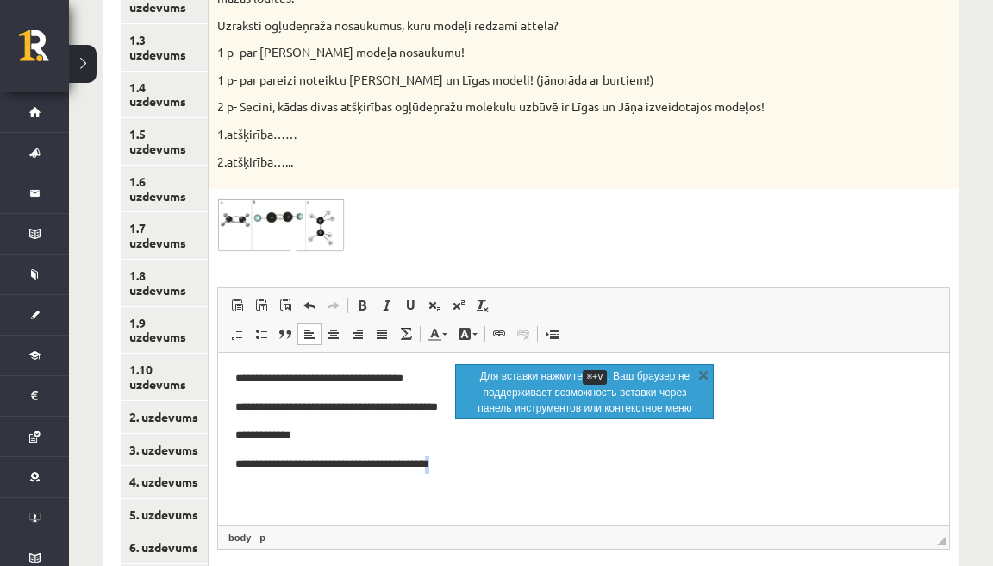
click at [491, 471] on p "**********" at bounding box center [582, 463] width 695 height 17
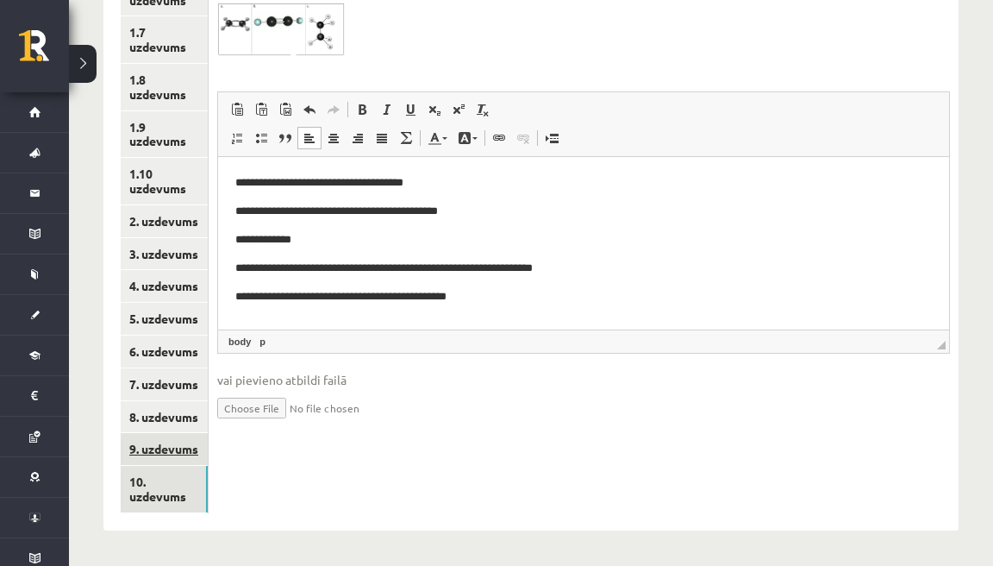
scroll to position [574, 0]
click at [204, 440] on link "9. uzdevums" at bounding box center [164, 450] width 87 height 32
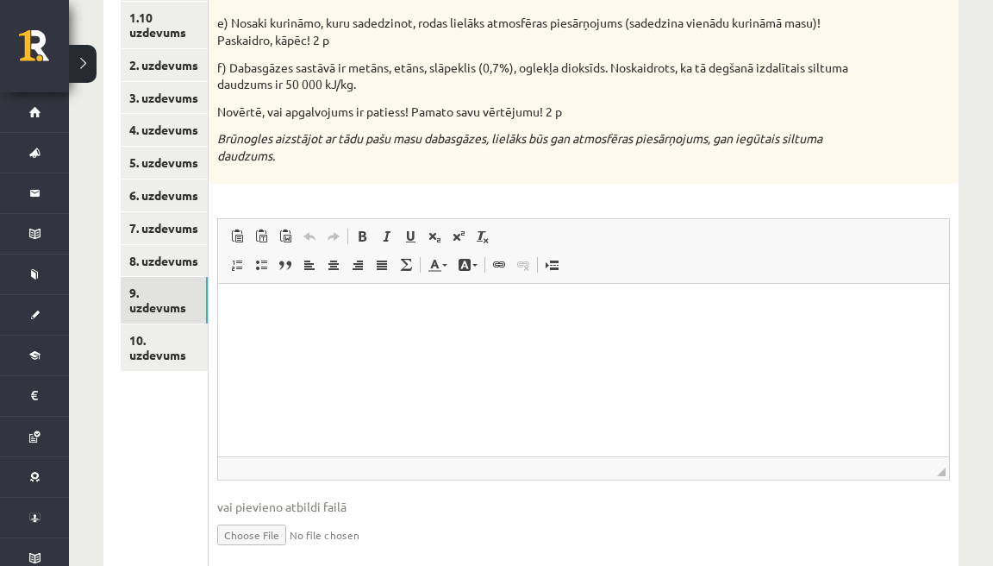
scroll to position [733, 0]
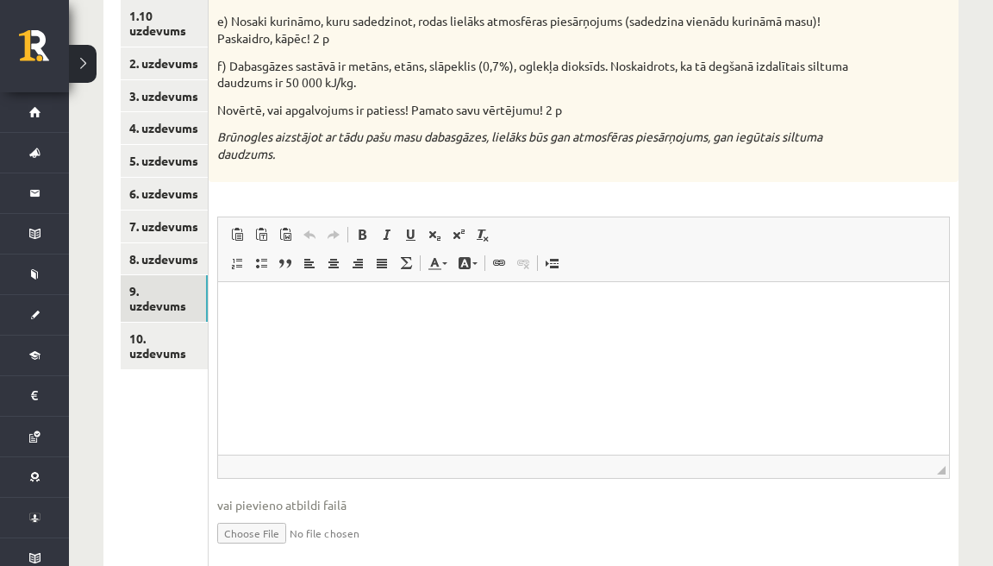
click at [329, 305] on p "Визуальный текстовый редактор, wiswyg-editor-user-answer-47024736431260" at bounding box center [583, 307] width 697 height 18
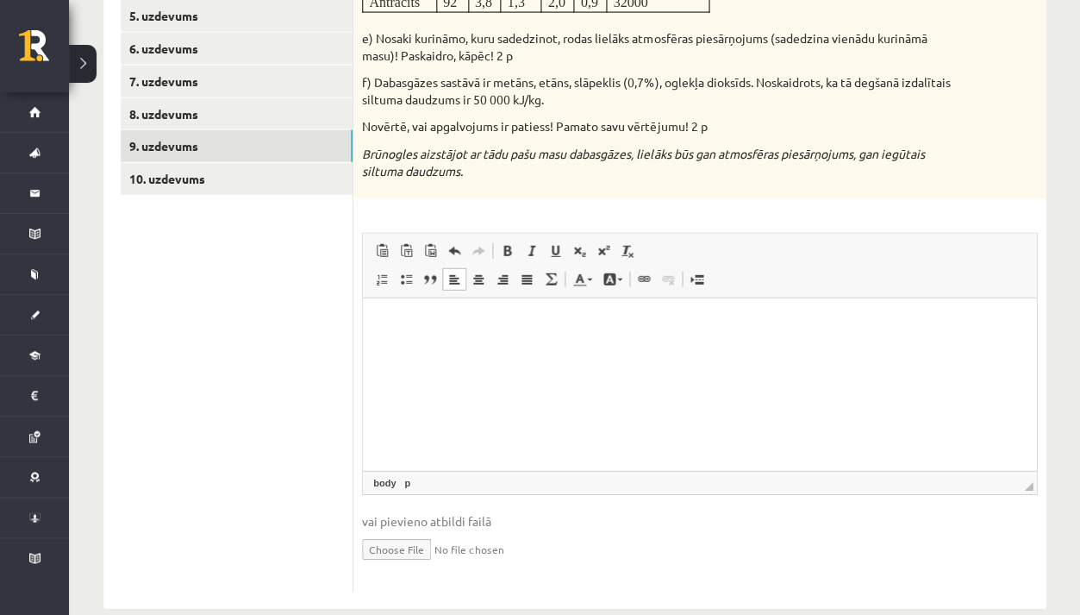
click at [993, 482] on span "◢" at bounding box center [1028, 486] width 9 height 9
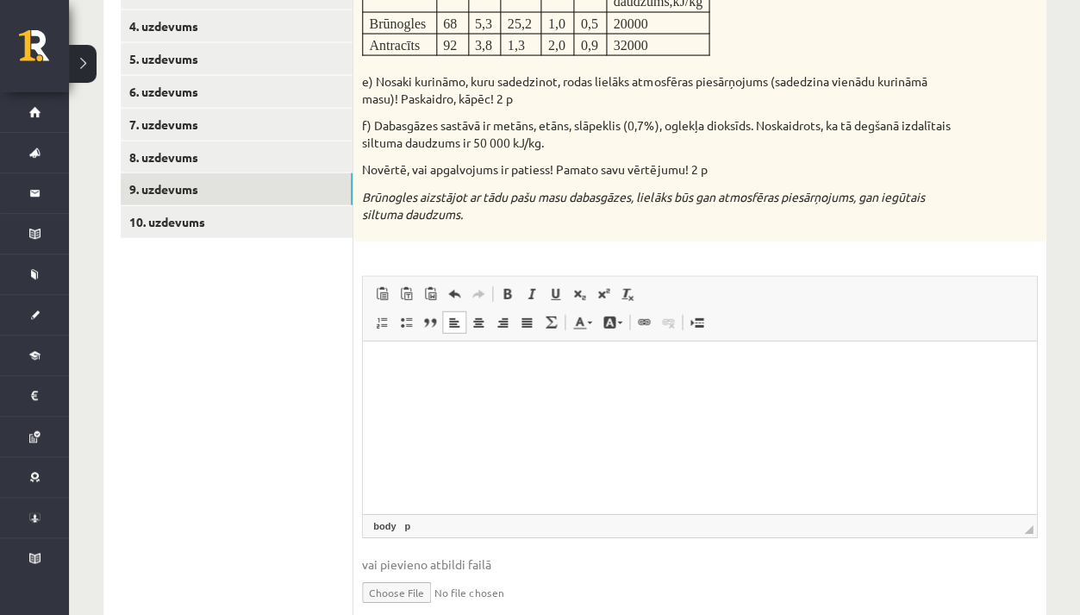
scroll to position [690, 0]
click at [550, 372] on p "Визуальный текстовый редактор, wiswyg-editor-user-answer-47024736431260" at bounding box center [699, 368] width 639 height 18
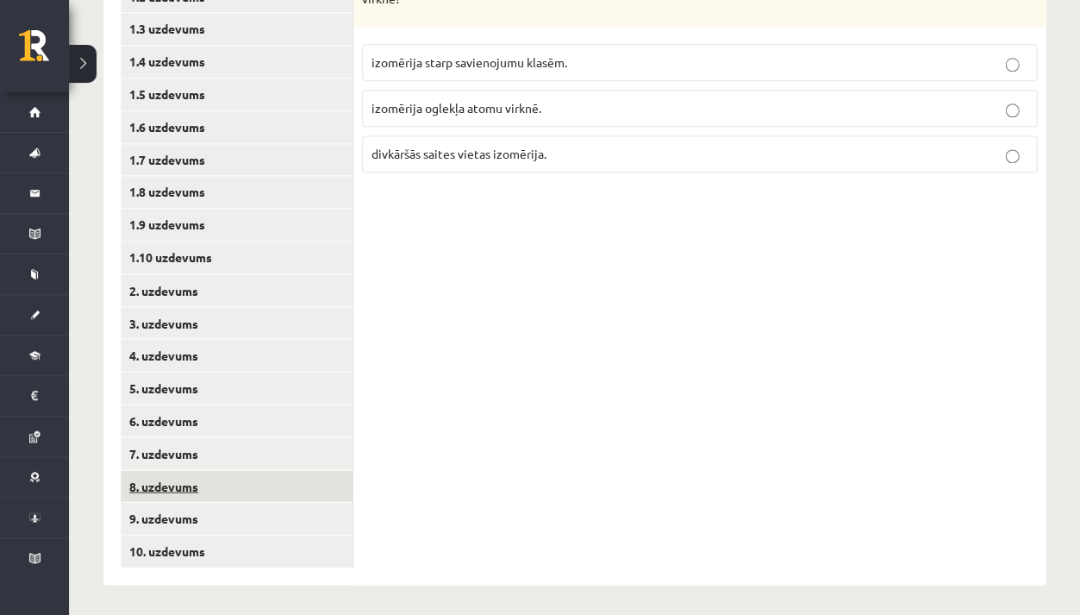
scroll to position [360, 0]
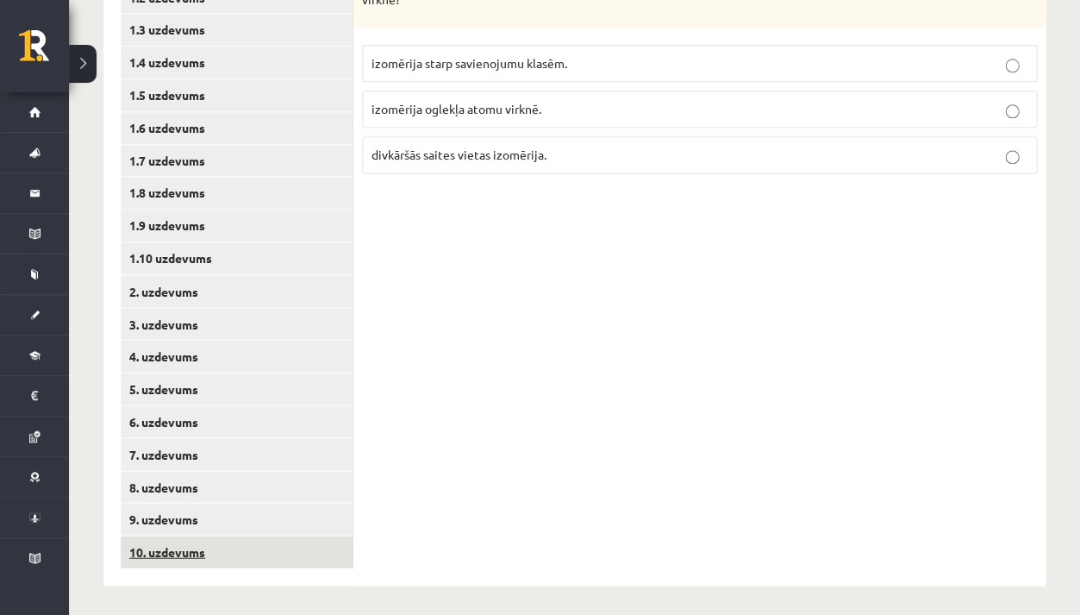
click at [241, 542] on link "10. uzdevums" at bounding box center [237, 552] width 232 height 32
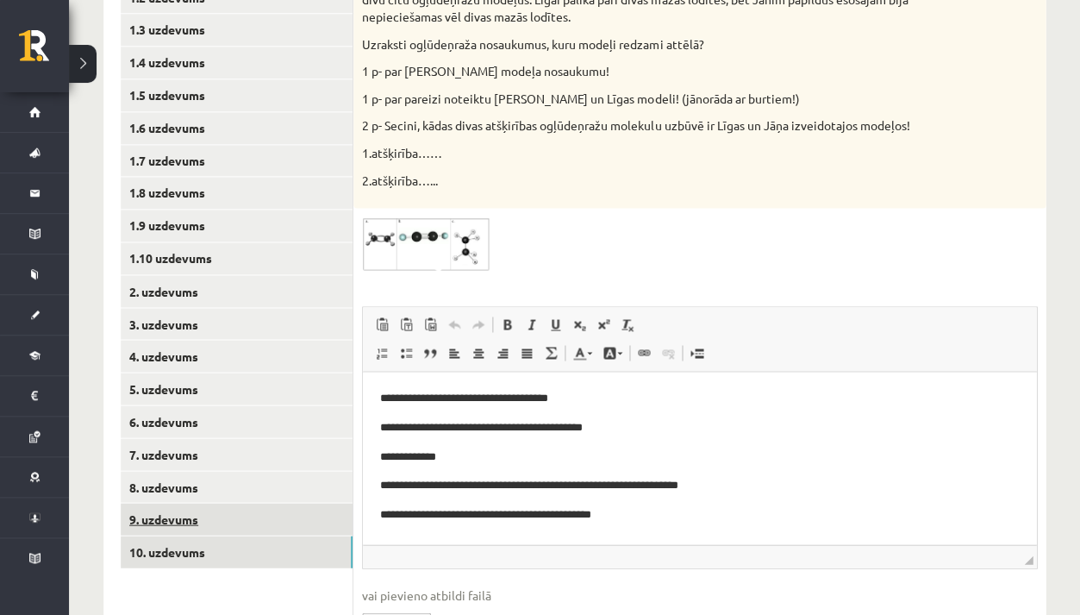
scroll to position [0, 0]
click at [260, 521] on link "9. uzdevums" at bounding box center [237, 519] width 232 height 32
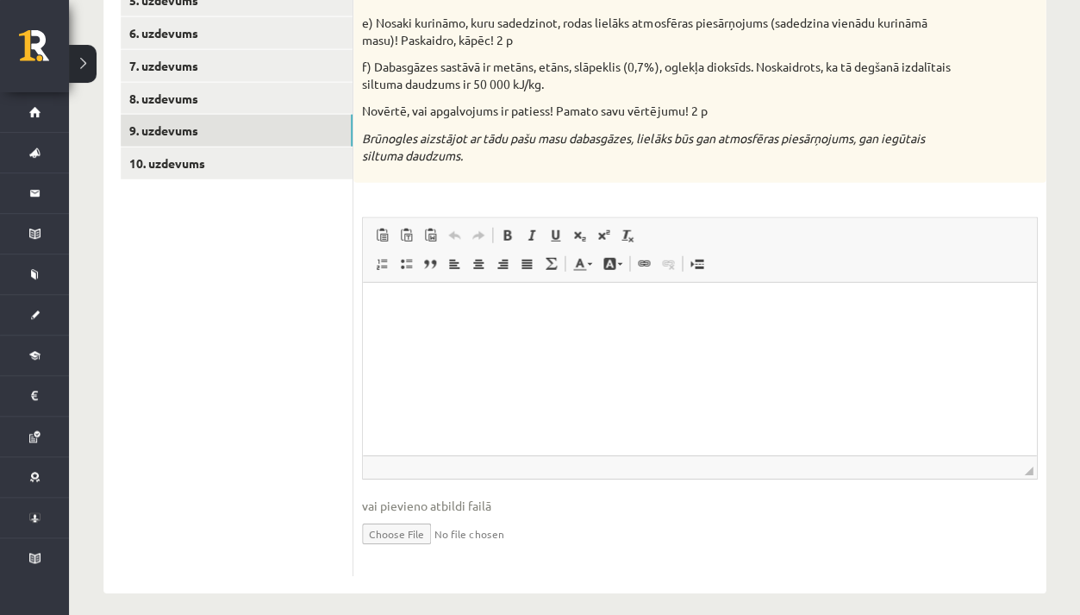
scroll to position [747, 0]
click at [510, 306] on p "Визуальный текстовый редактор, wiswyg-editor-user-answer-47024937608500" at bounding box center [699, 311] width 639 height 18
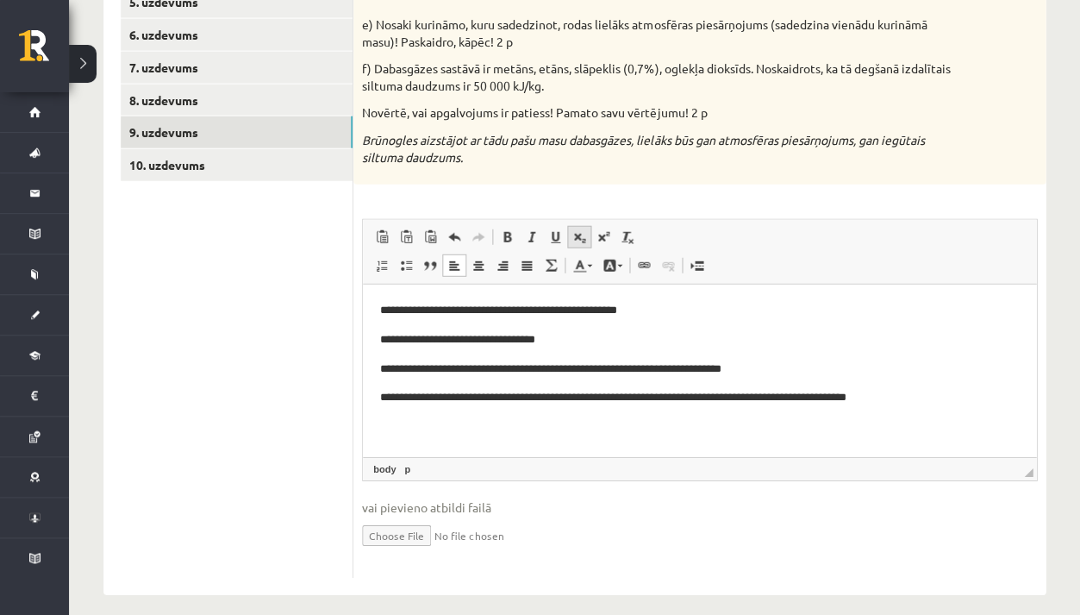
click at [574, 230] on span at bounding box center [580, 237] width 14 height 14
click at [579, 230] on span at bounding box center [580, 237] width 14 height 14
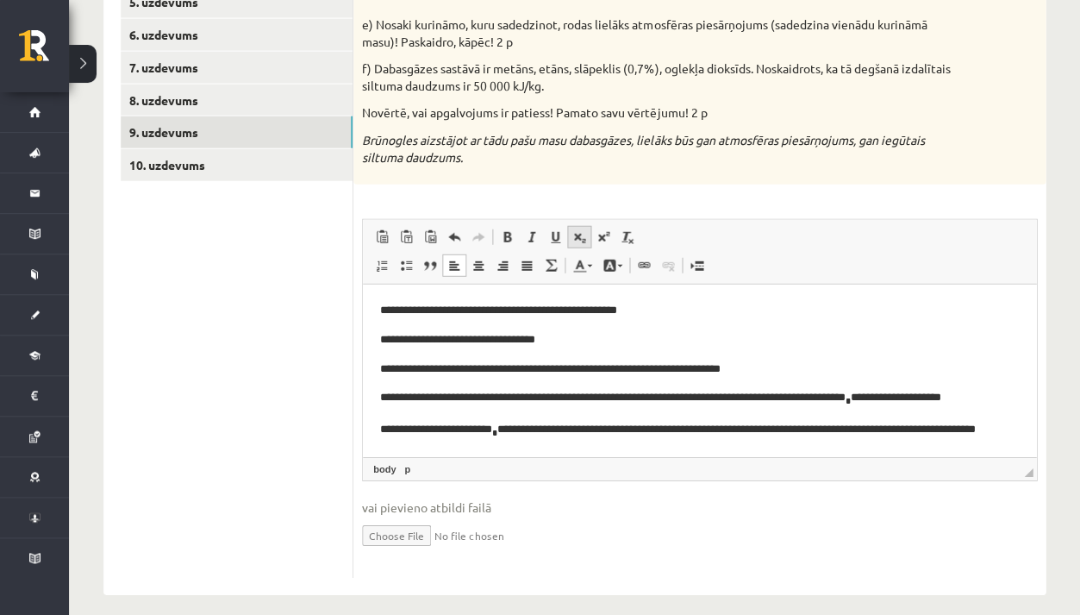
click at [583, 230] on span at bounding box center [580, 237] width 14 height 14
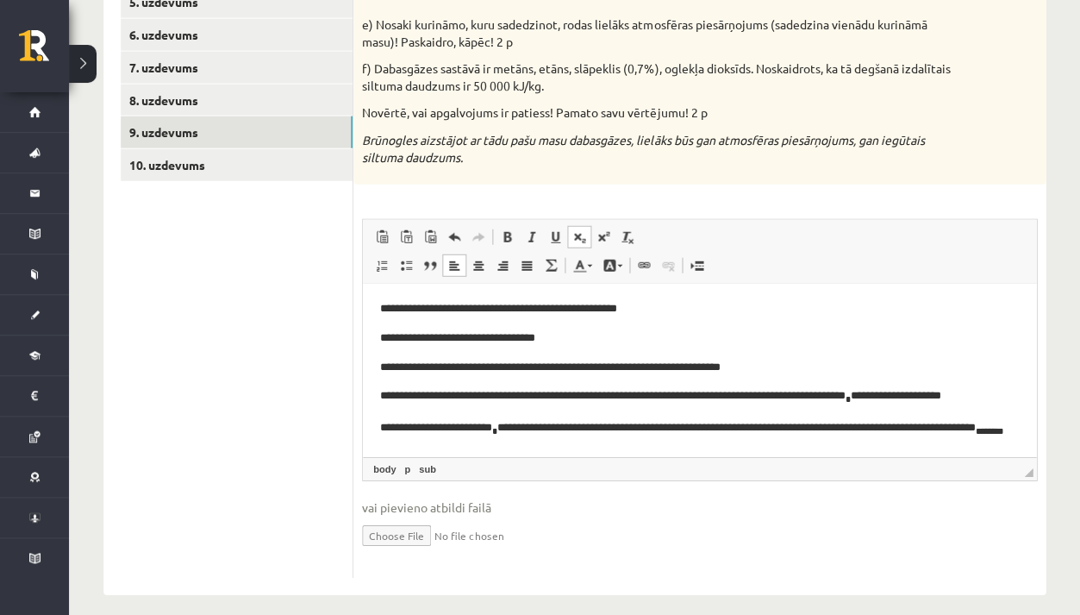
click at [584, 230] on span at bounding box center [580, 237] width 14 height 14
click at [580, 230] on span at bounding box center [580, 237] width 14 height 14
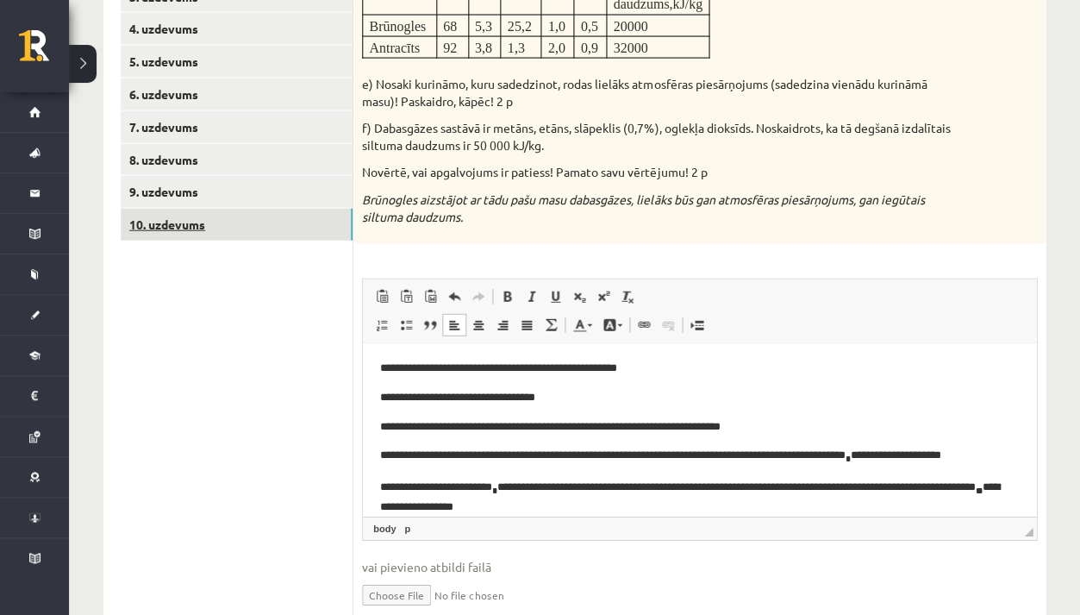
click at [297, 217] on link "10. uzdevums" at bounding box center [237, 225] width 232 height 32
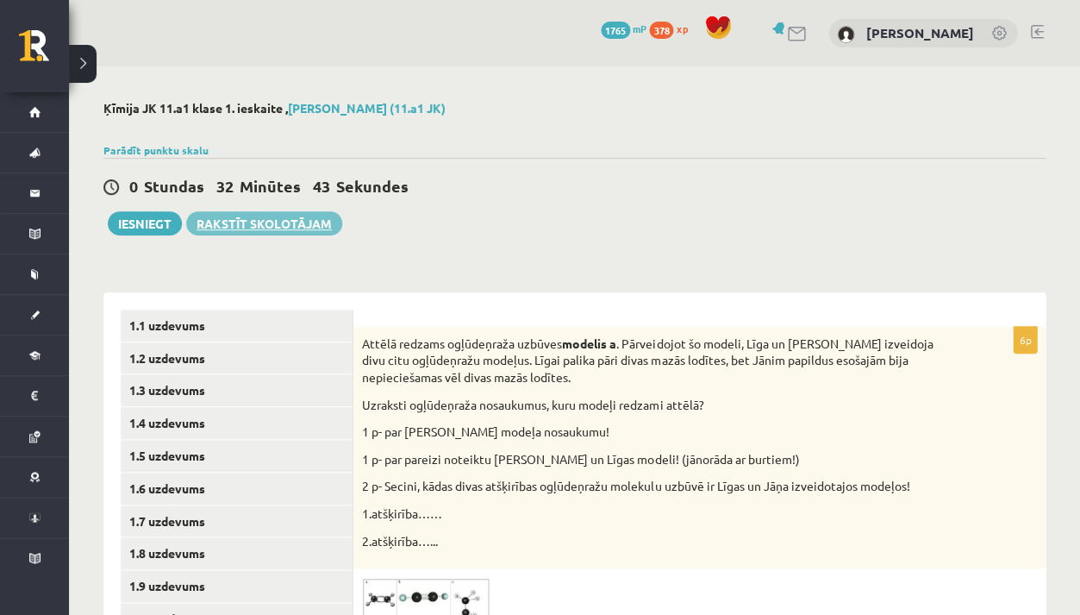
scroll to position [0, 0]
click at [162, 217] on button "Iesniegt" at bounding box center [145, 223] width 74 height 24
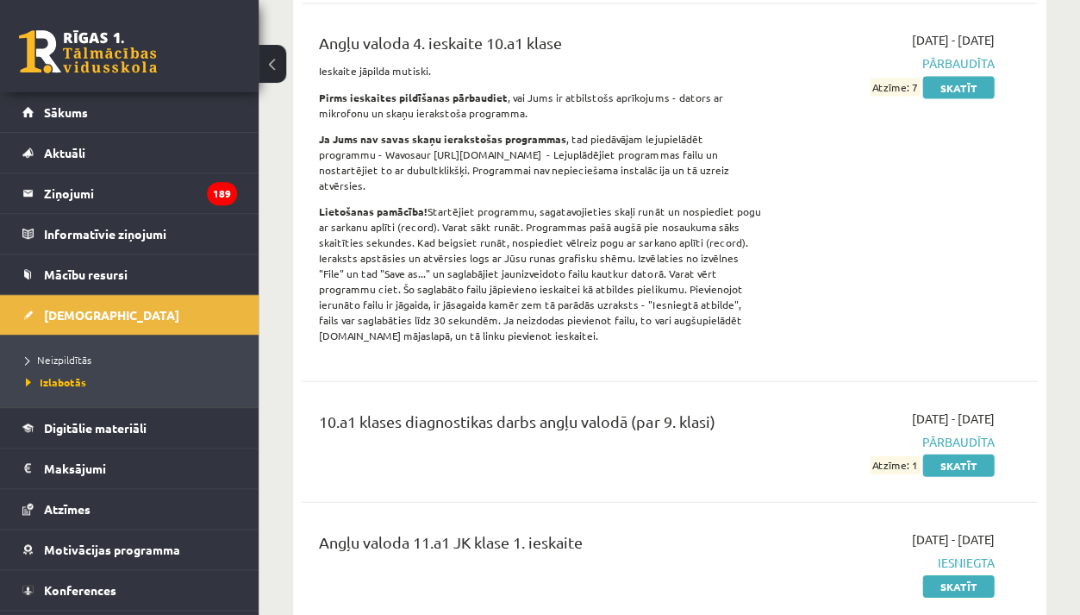
scroll to position [579, 0]
click at [160, 305] on link "[DEMOGRAPHIC_DATA]" at bounding box center [129, 315] width 215 height 40
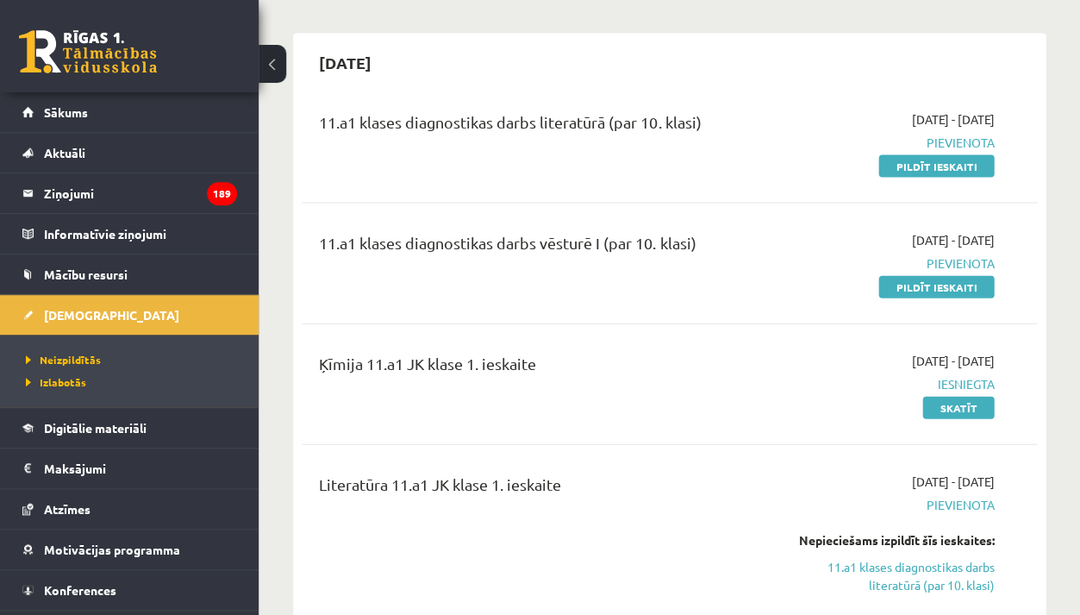
scroll to position [592, 0]
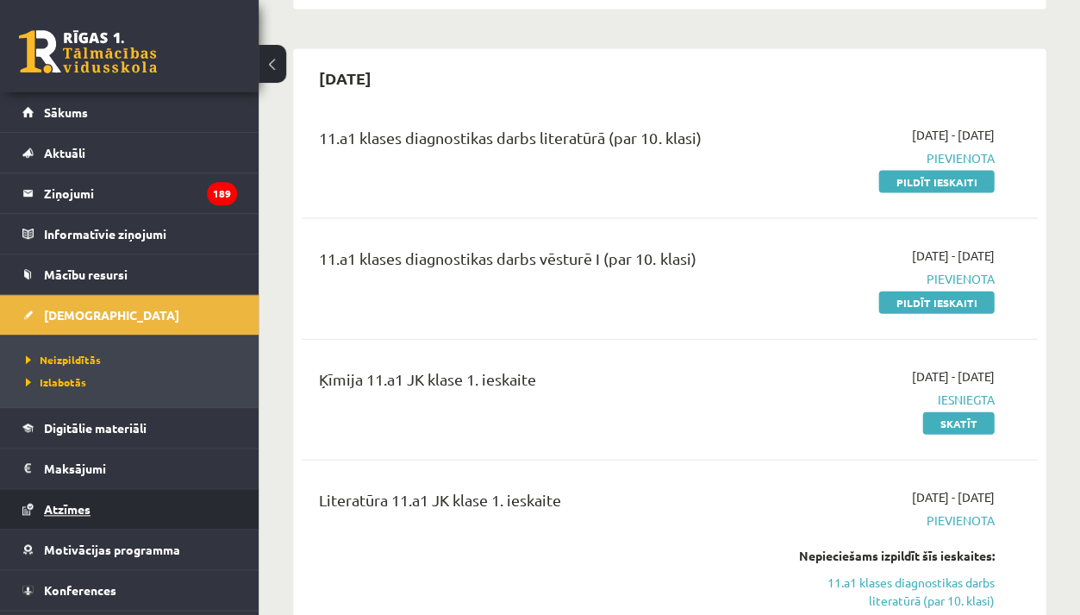
click at [125, 505] on link "Atzīmes" at bounding box center [129, 509] width 215 height 40
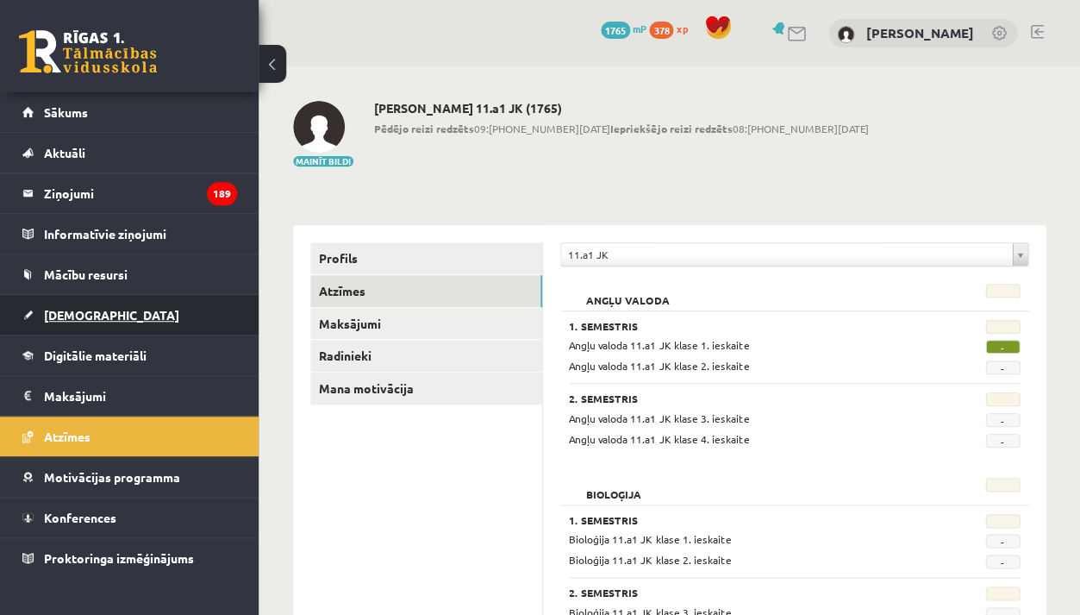
click at [132, 322] on link "[DEMOGRAPHIC_DATA]" at bounding box center [129, 315] width 215 height 40
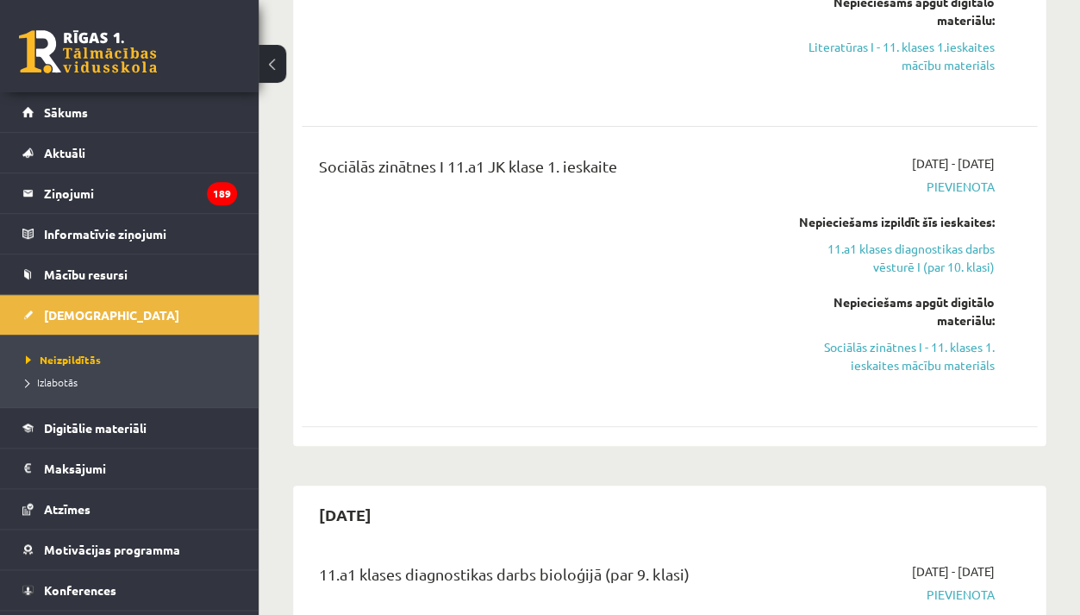
scroll to position [1224, 0]
